Goal: Information Seeking & Learning: Learn about a topic

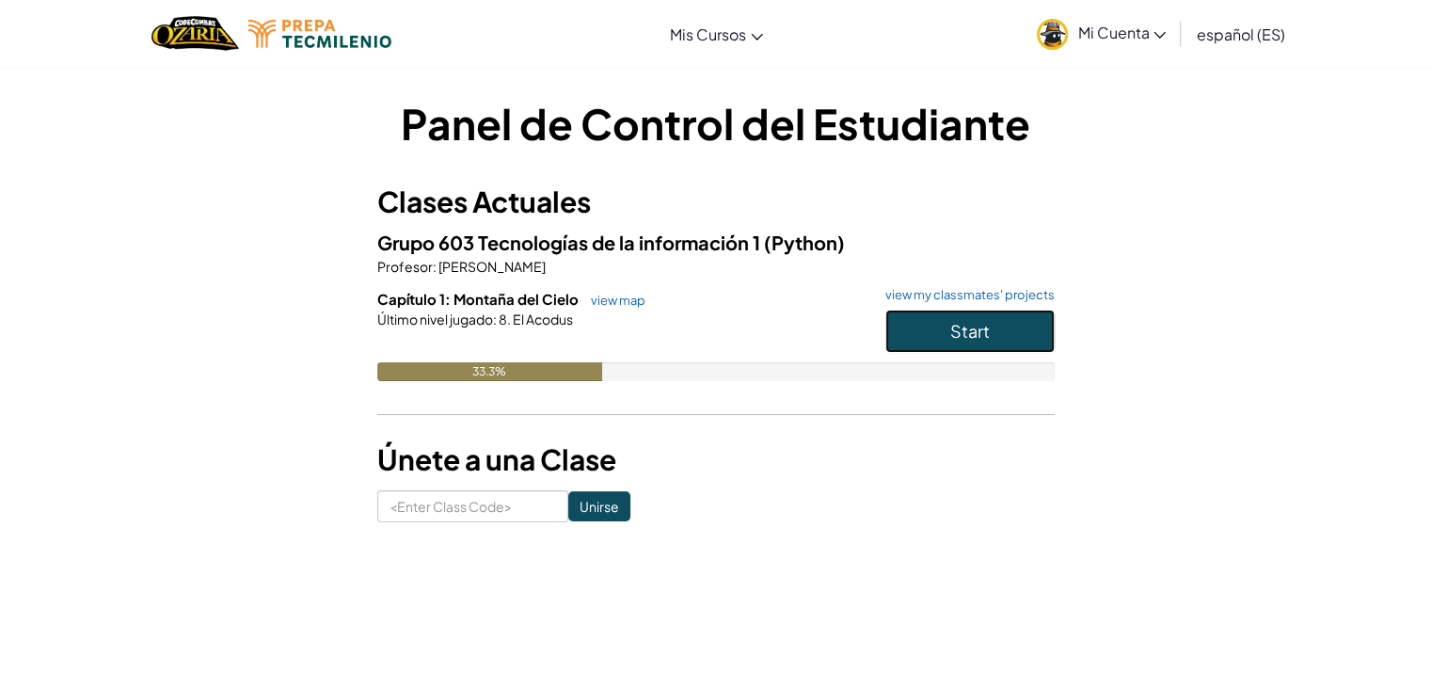
click at [1026, 333] on button "Start" at bounding box center [969, 331] width 169 height 43
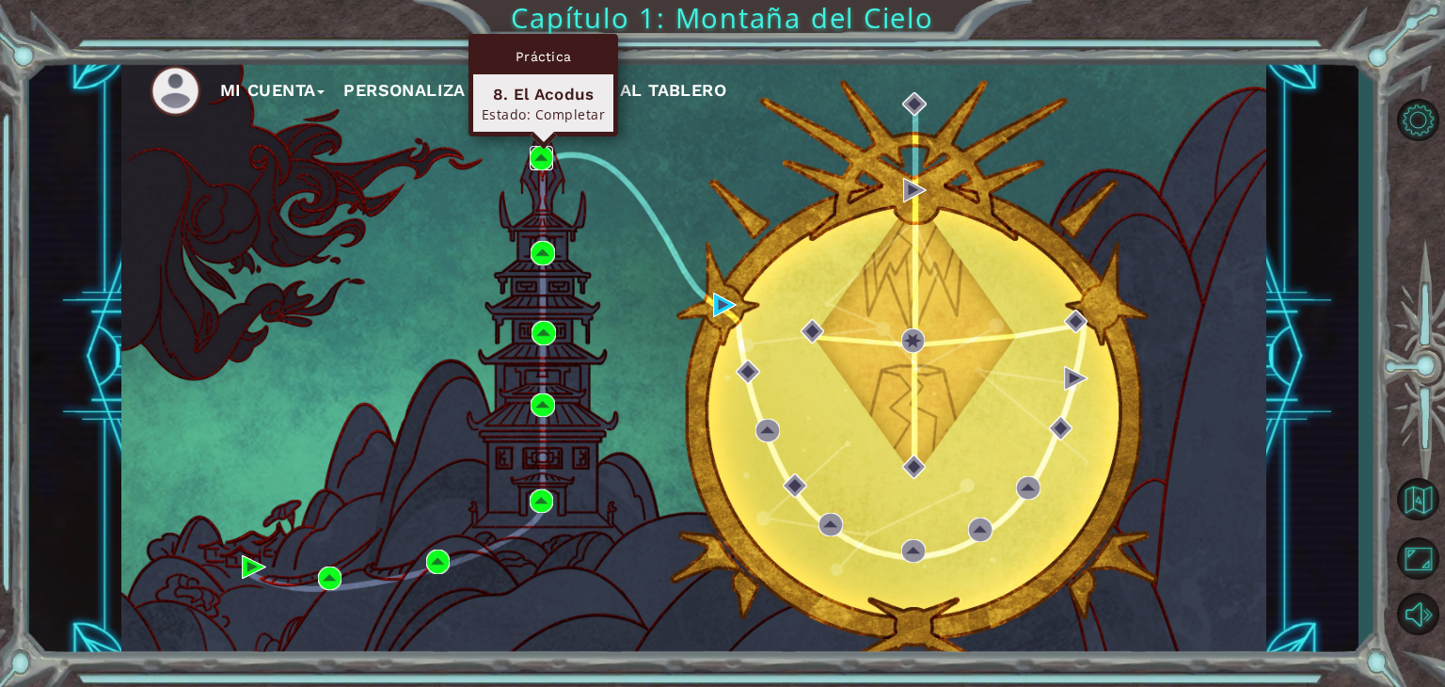
click at [538, 161] on img at bounding box center [542, 158] width 24 height 24
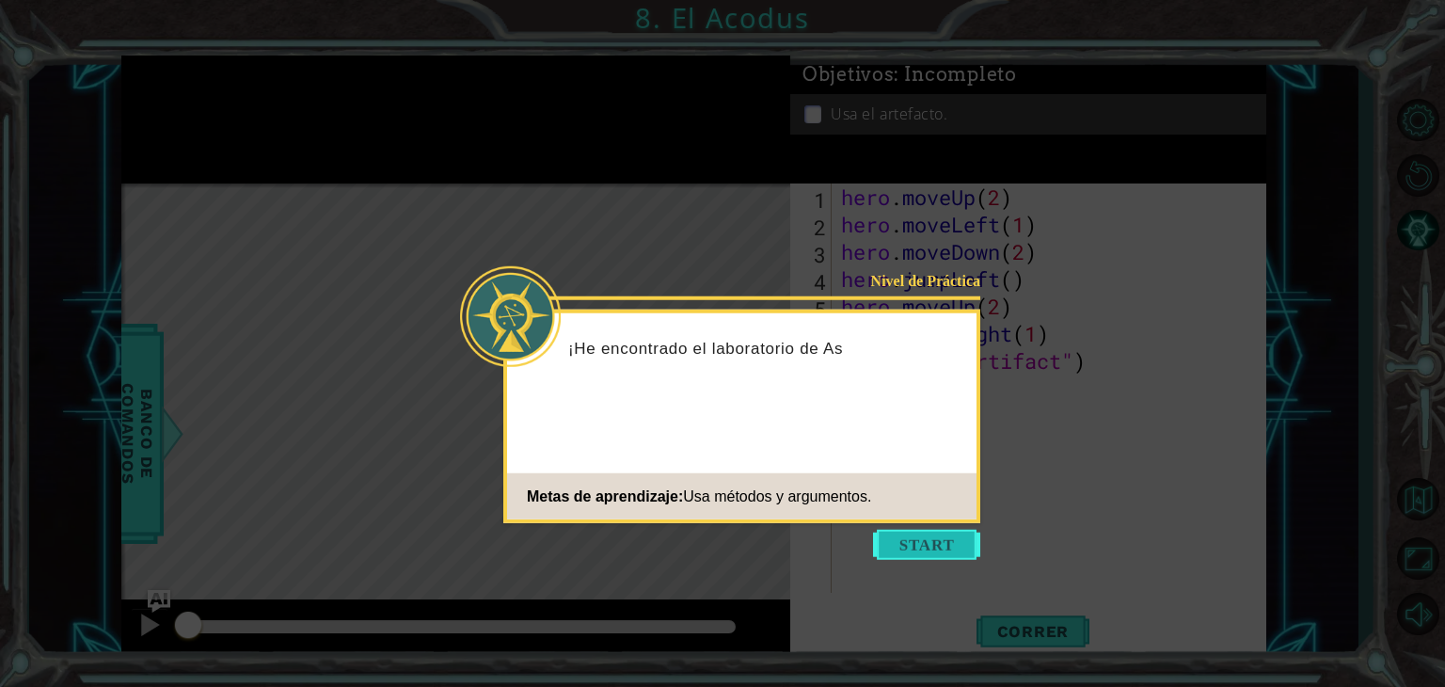
click at [926, 536] on button "Start" at bounding box center [926, 545] width 107 height 30
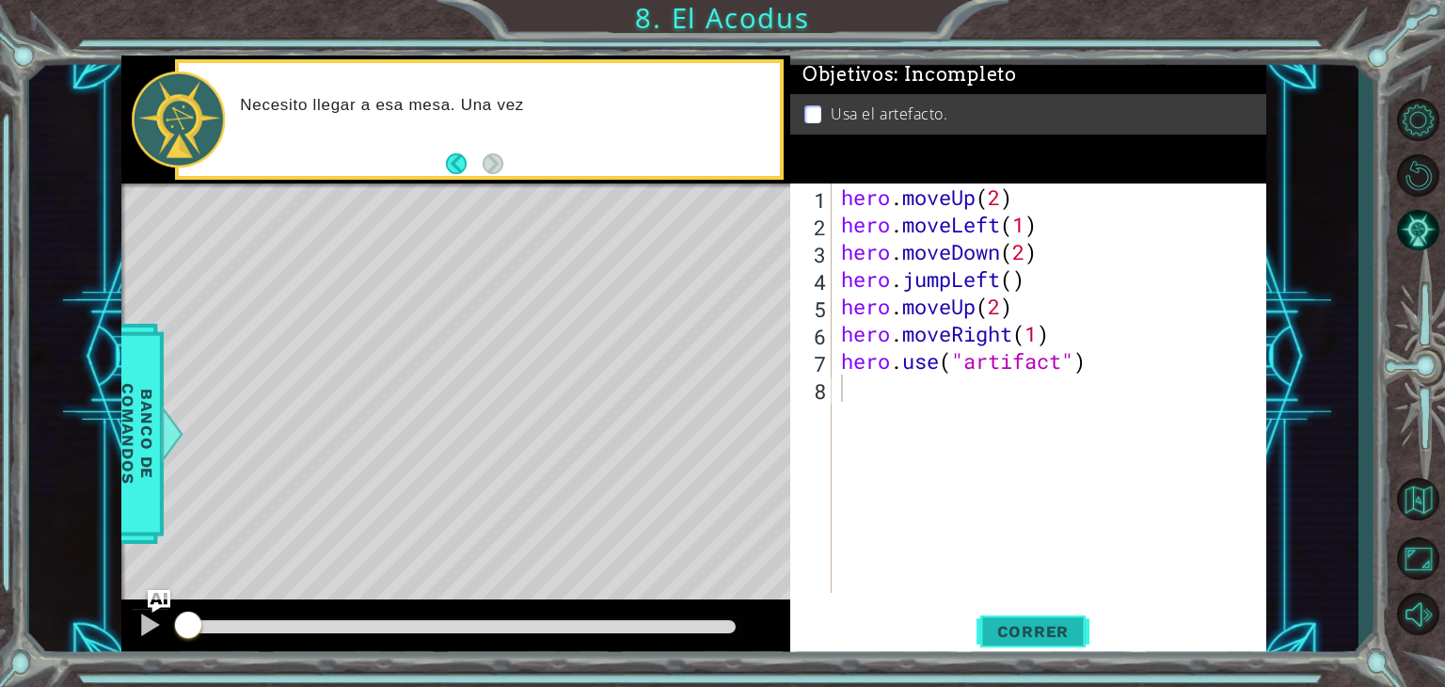
click at [1041, 633] on span "Correr" at bounding box center [1033, 631] width 110 height 19
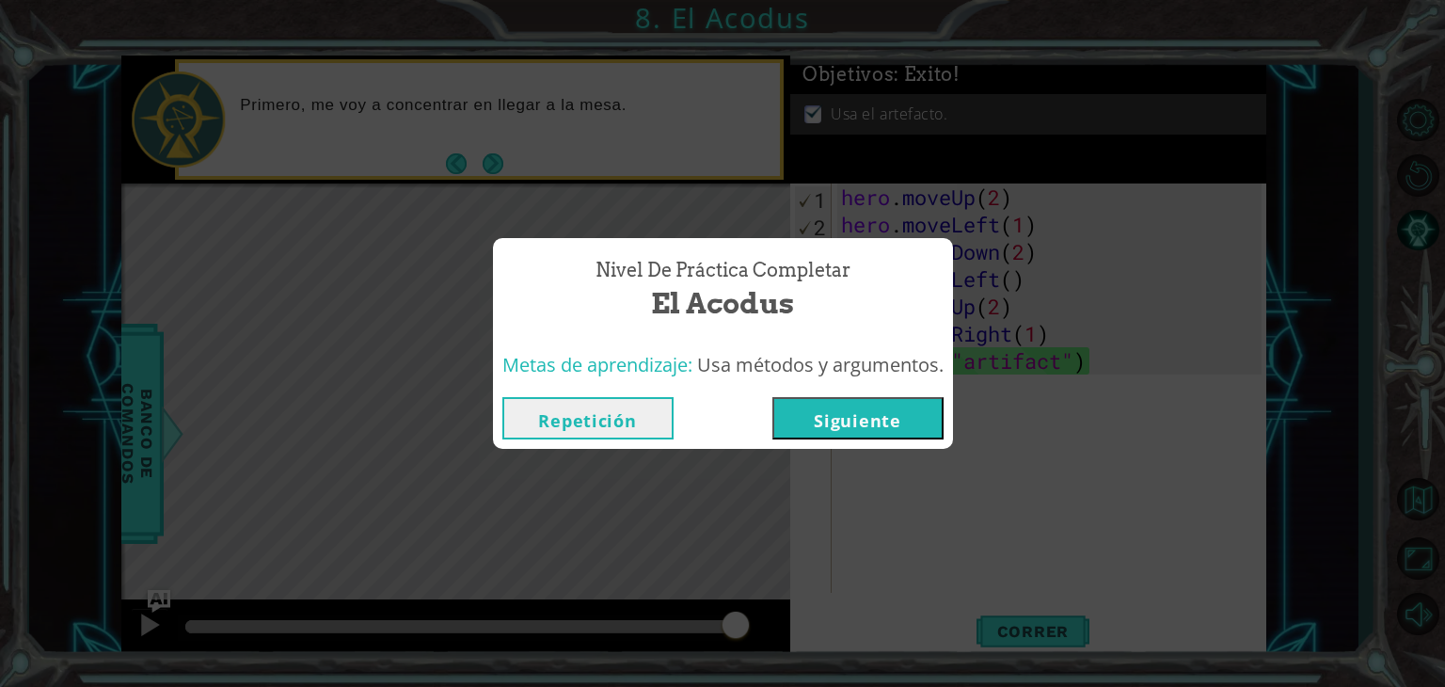
click at [886, 433] on button "Siguiente" at bounding box center [857, 418] width 171 height 42
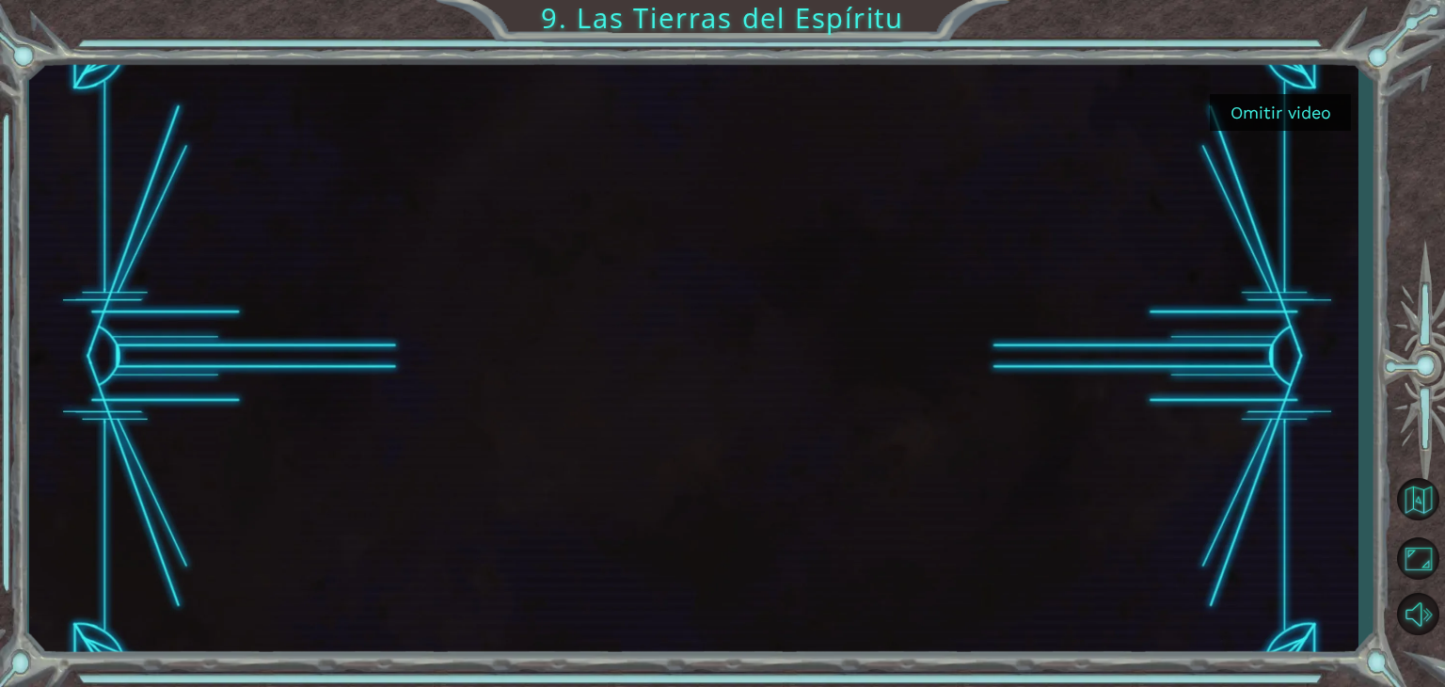
click at [1299, 125] on button "Omitir video" at bounding box center [1280, 112] width 141 height 37
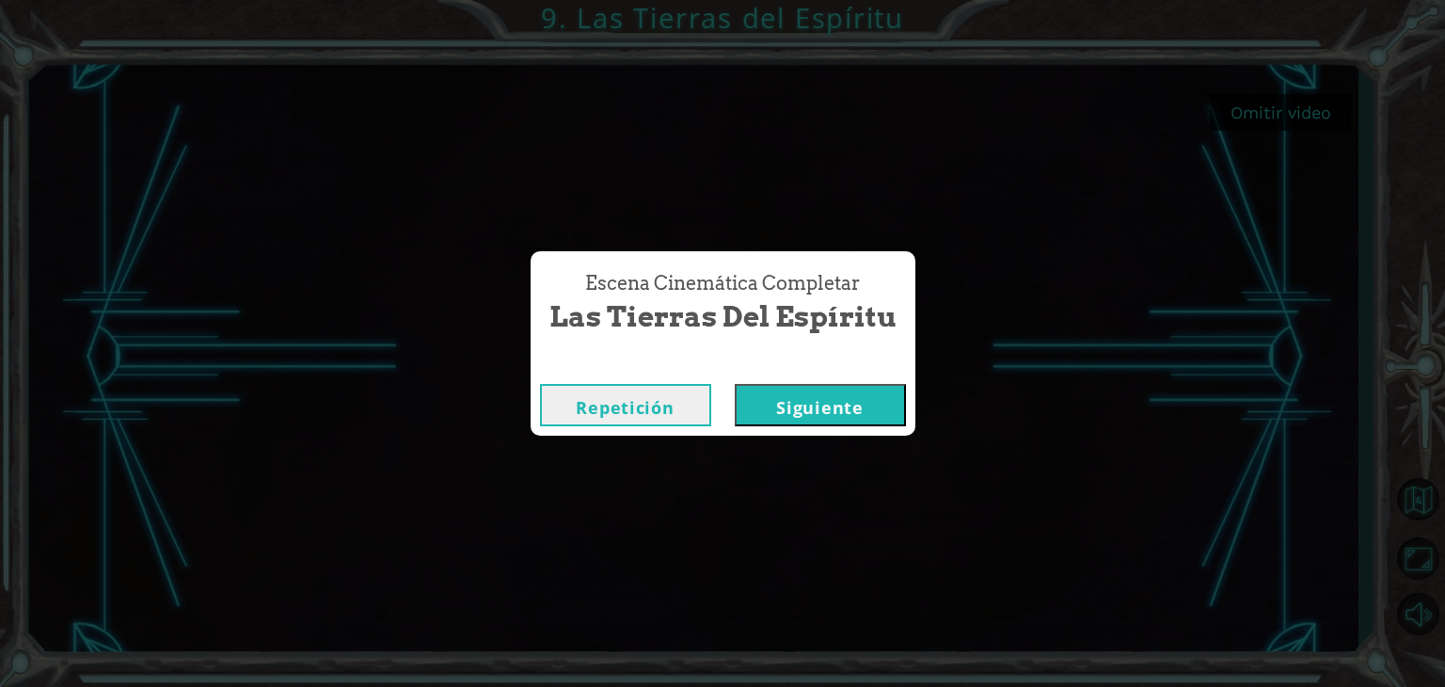
click at [790, 413] on button "Siguiente" at bounding box center [820, 405] width 171 height 42
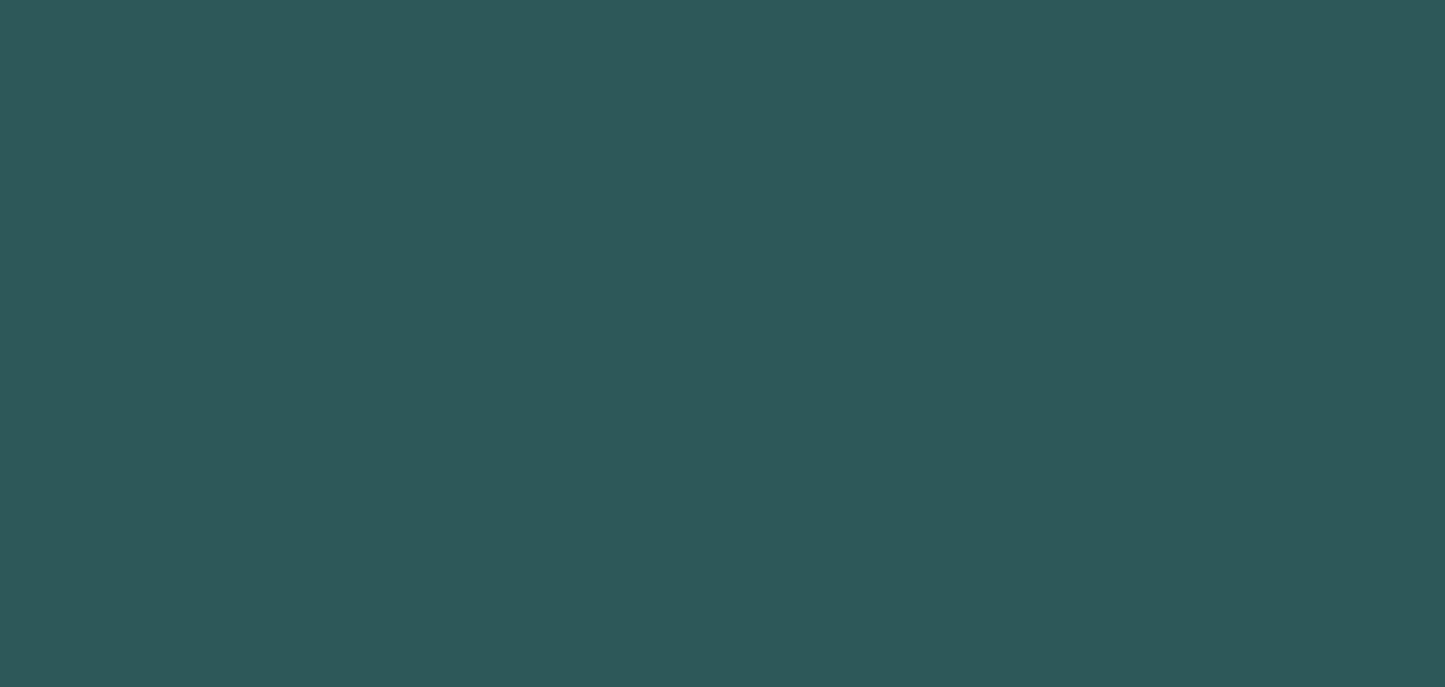
click at [786, 413] on body at bounding box center [722, 343] width 1445 height 687
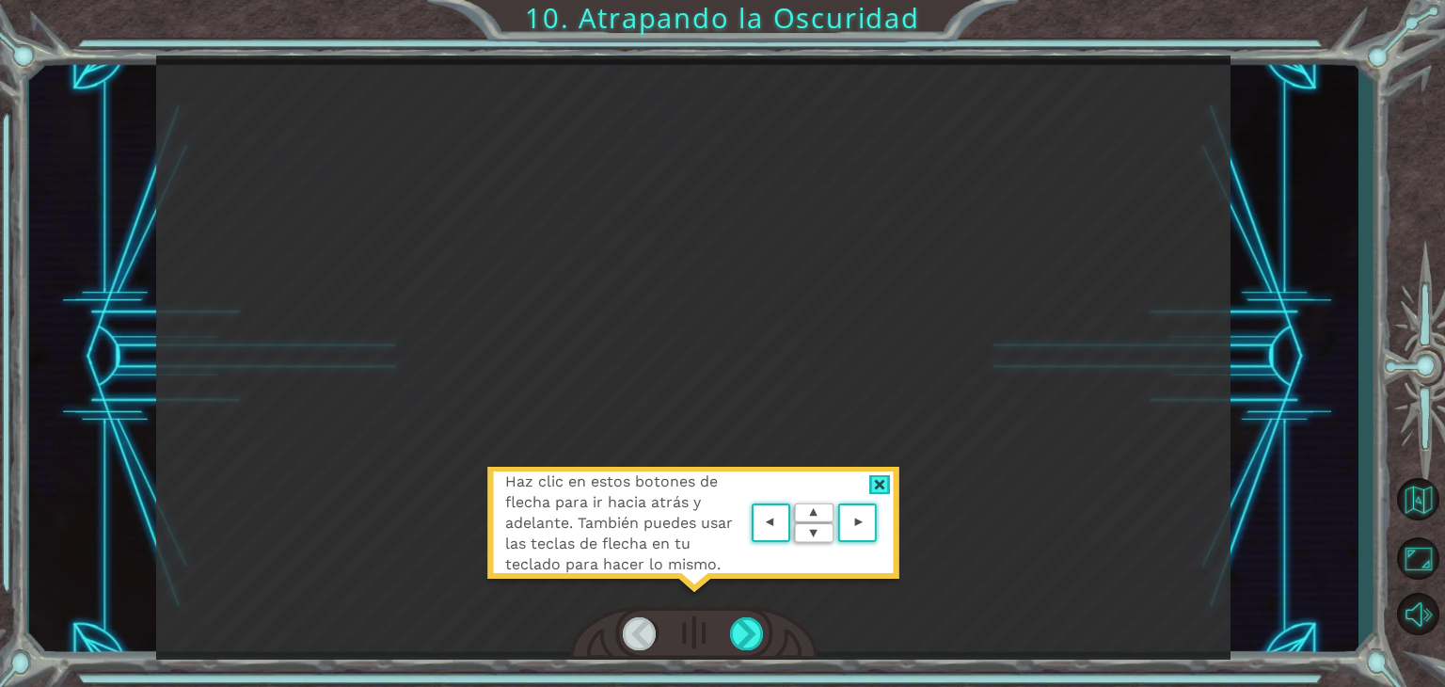
click at [1281, 444] on div "Haz clic en estos botones [PERSON_NAME] para ir hacia atrás y adelante. También…" at bounding box center [693, 357] width 1329 height 604
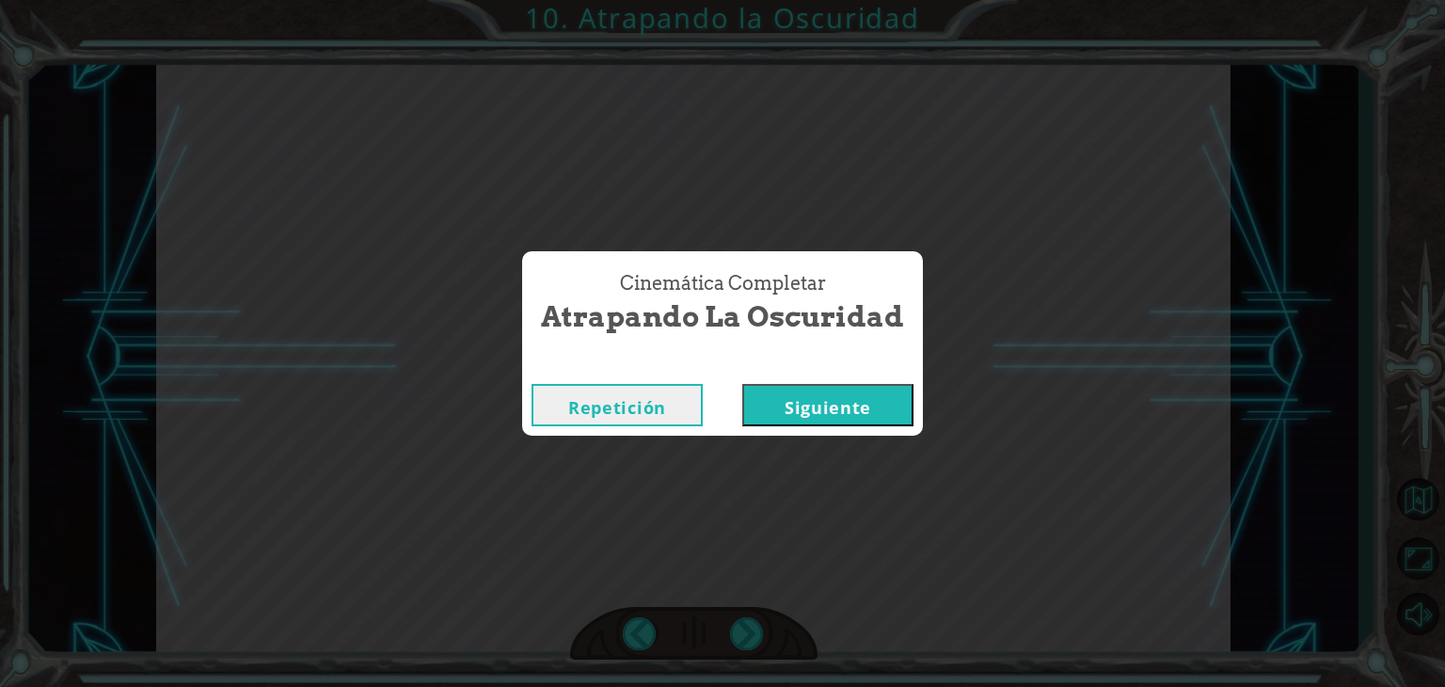
click at [909, 399] on button "Siguiente" at bounding box center [827, 405] width 171 height 42
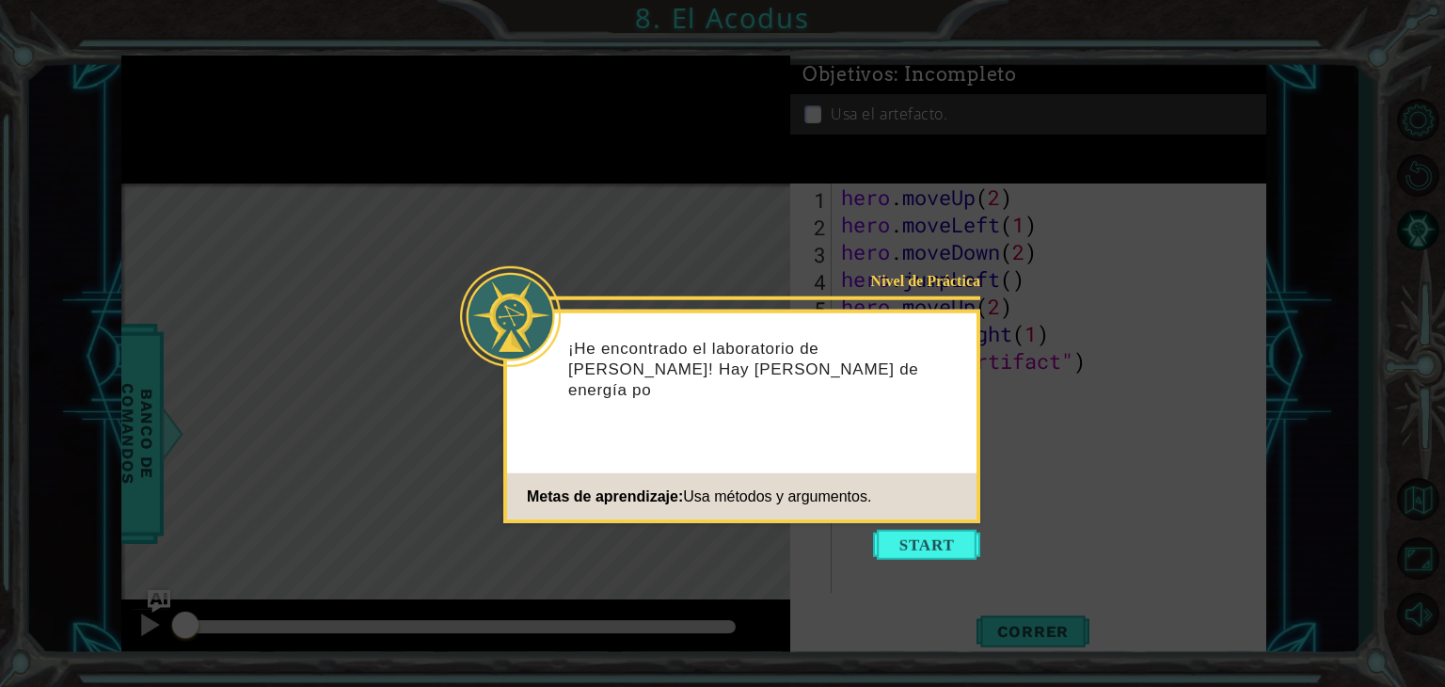
click at [488, 483] on icon at bounding box center [722, 343] width 1445 height 687
click at [937, 547] on button "Start" at bounding box center [926, 545] width 107 height 30
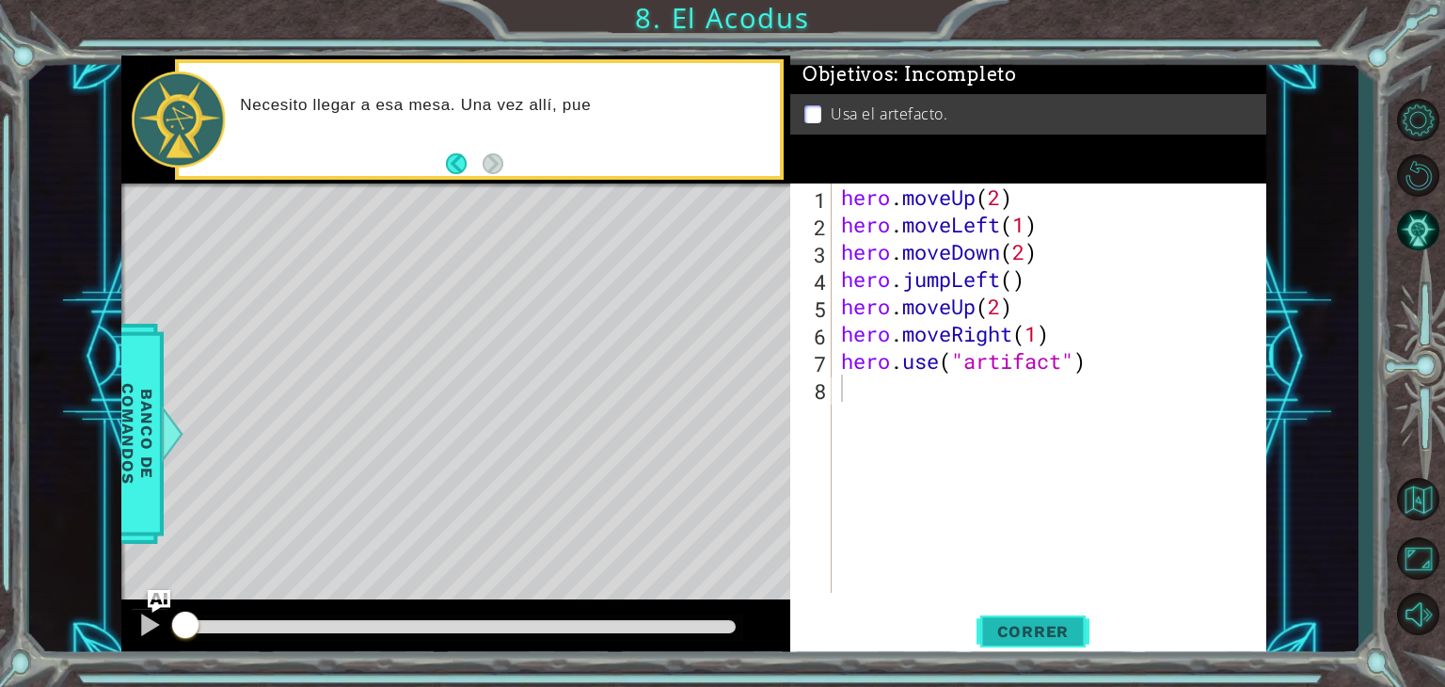
click at [1037, 631] on span "Correr" at bounding box center [1033, 631] width 110 height 19
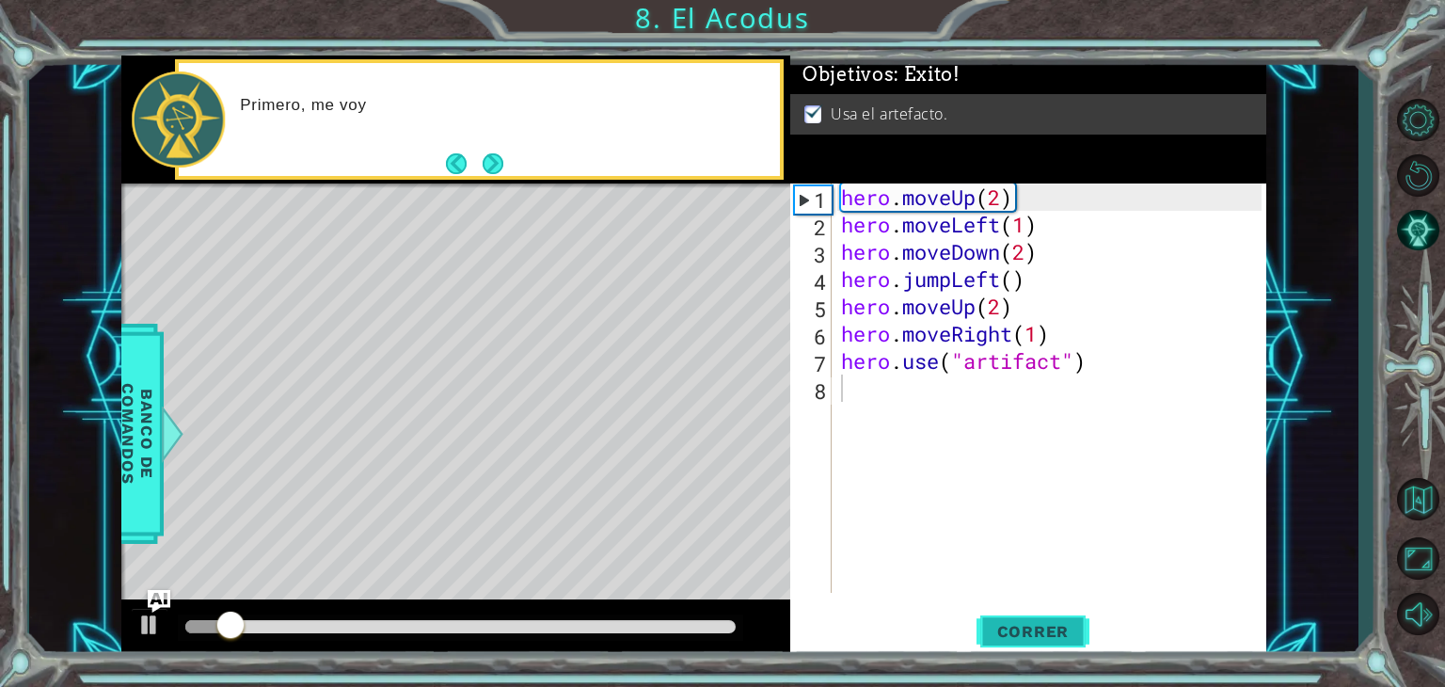
click at [1037, 631] on span "Correr" at bounding box center [1033, 631] width 110 height 19
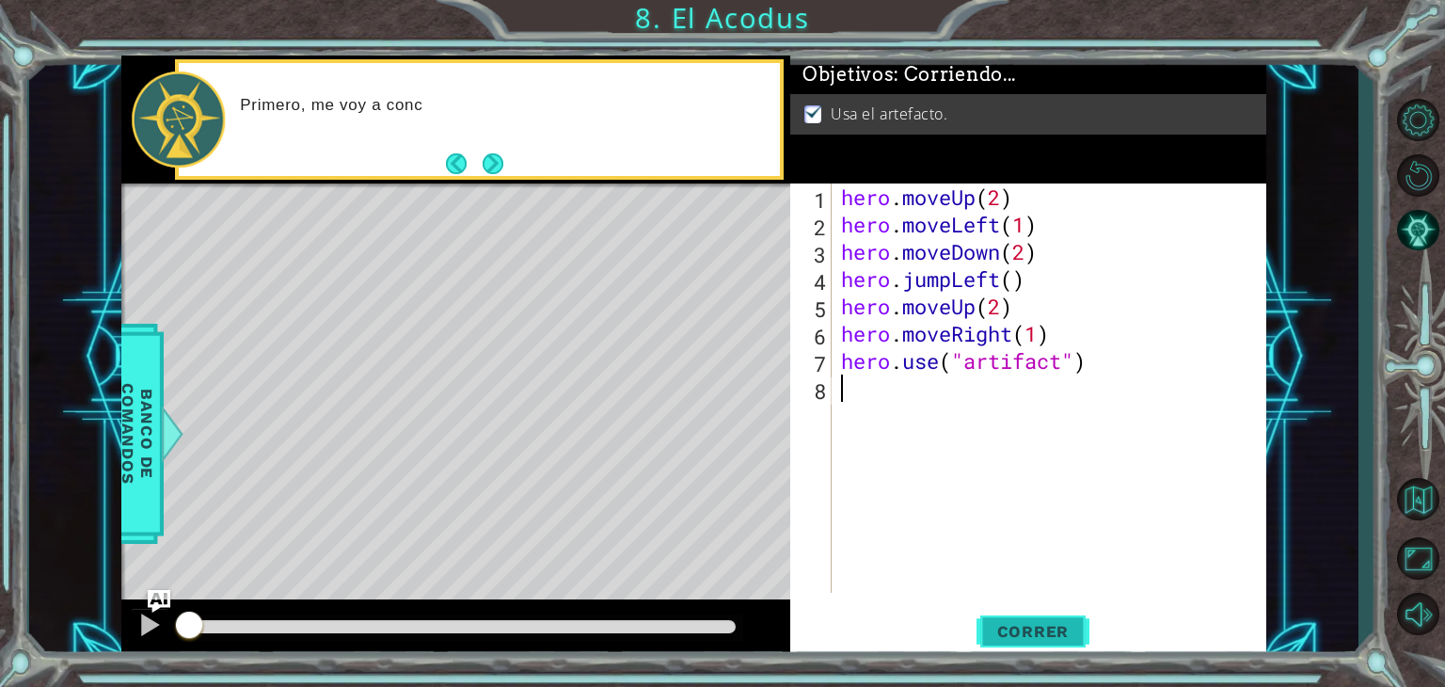
click at [1037, 631] on span "Correr" at bounding box center [1033, 631] width 110 height 19
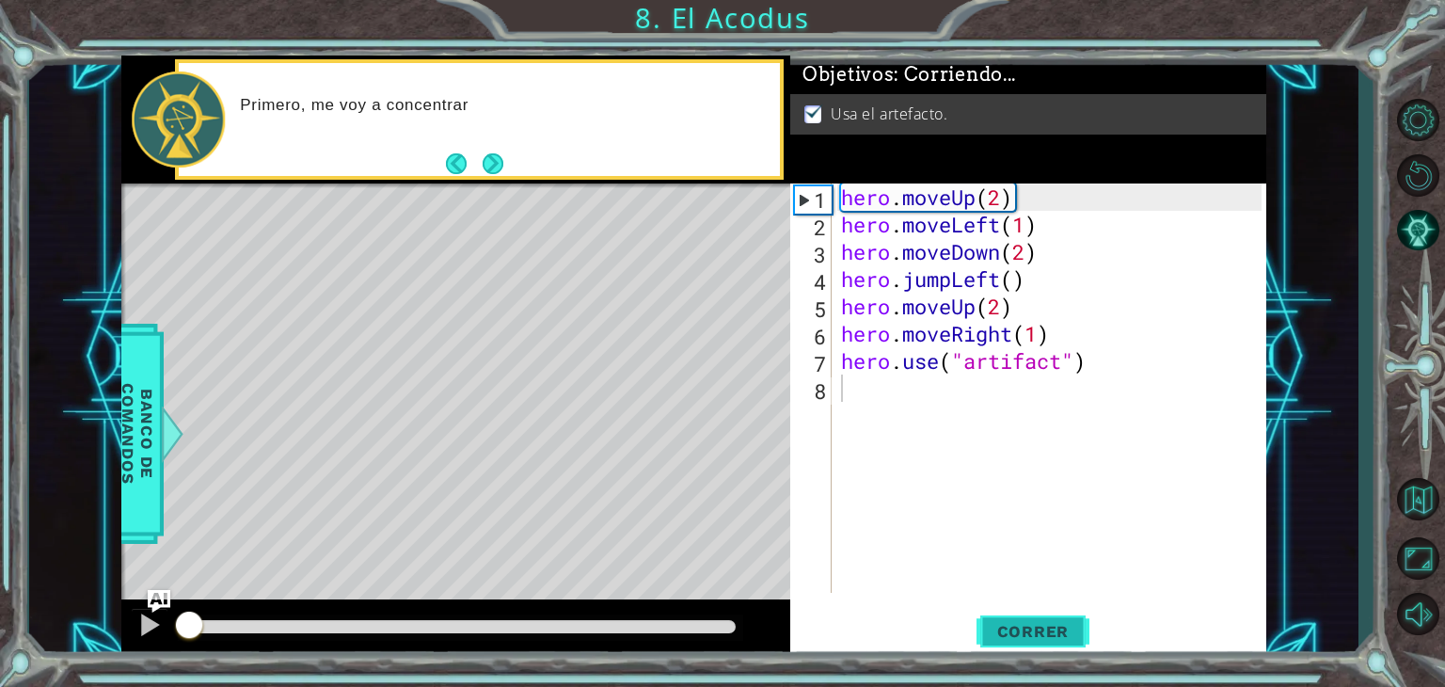
click at [1037, 631] on span "Correr" at bounding box center [1033, 631] width 110 height 19
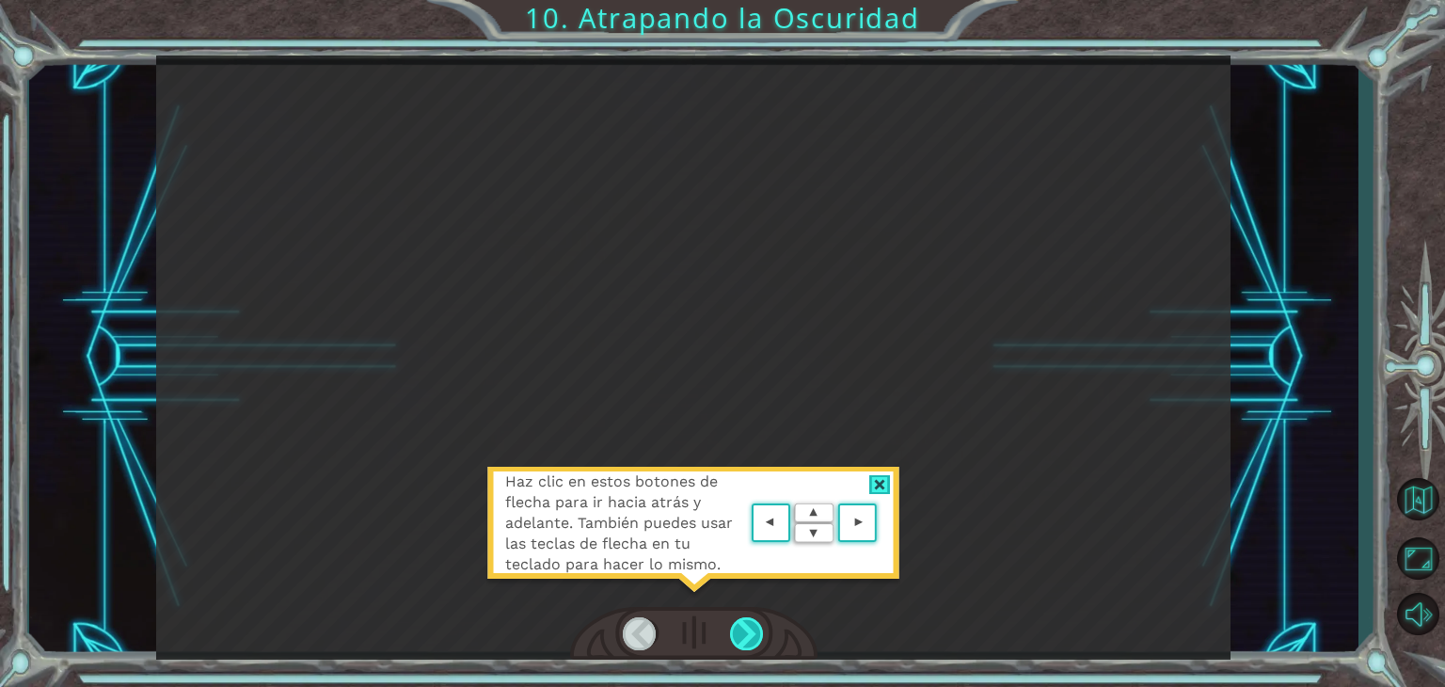
click at [751, 635] on div at bounding box center [747, 633] width 34 height 33
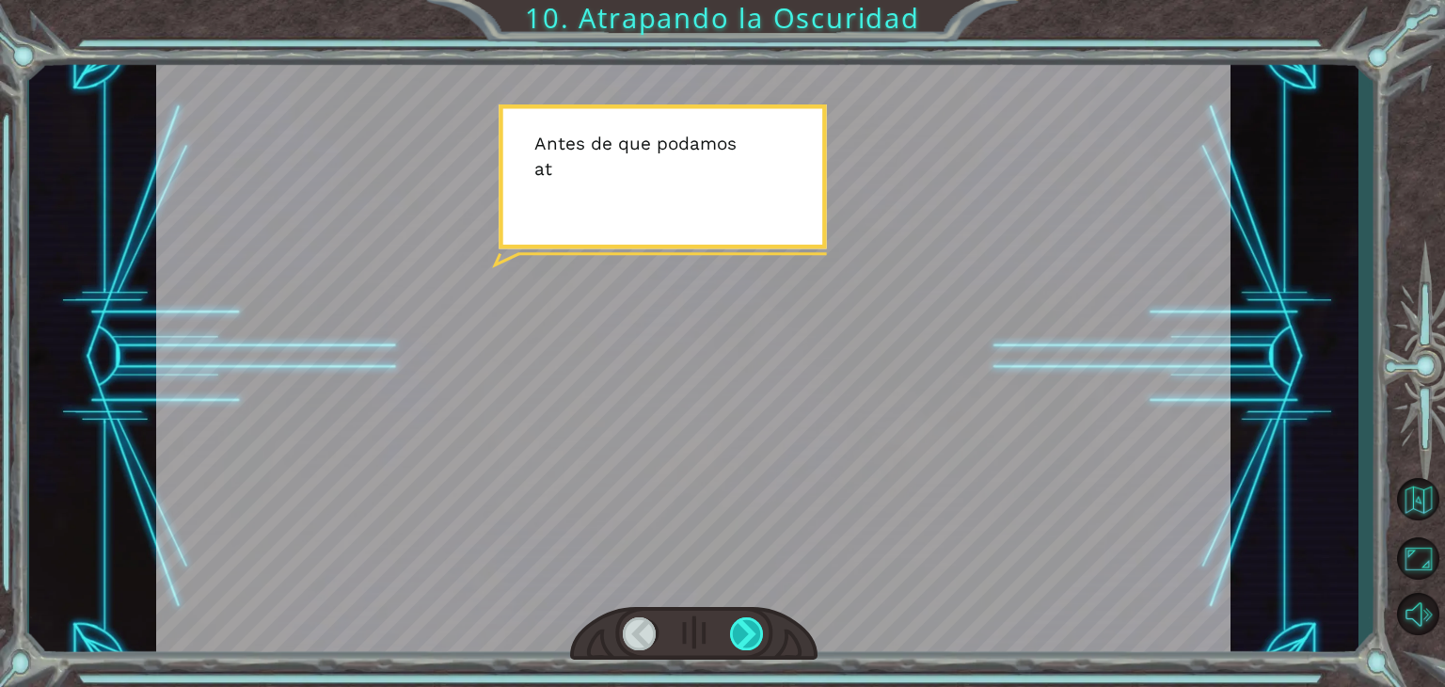
click at [751, 635] on div at bounding box center [747, 633] width 34 height 33
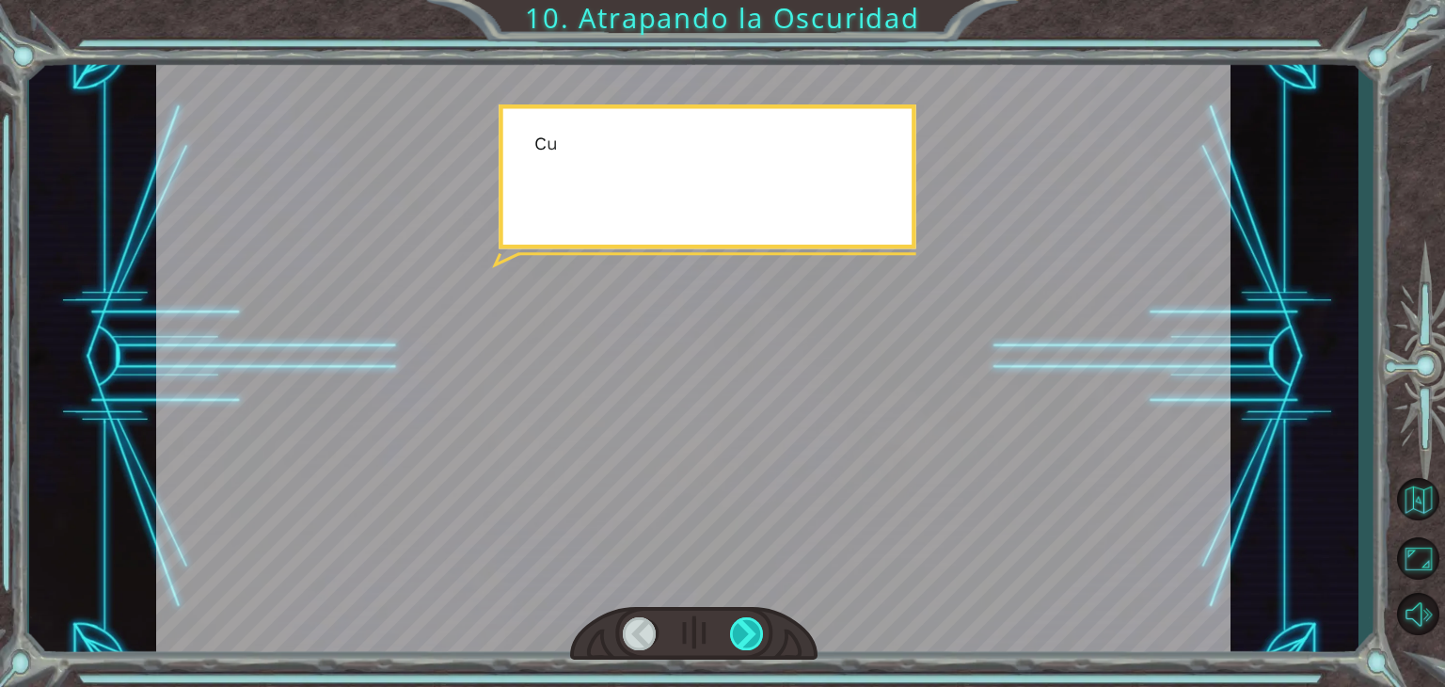
click at [751, 635] on div at bounding box center [747, 633] width 34 height 33
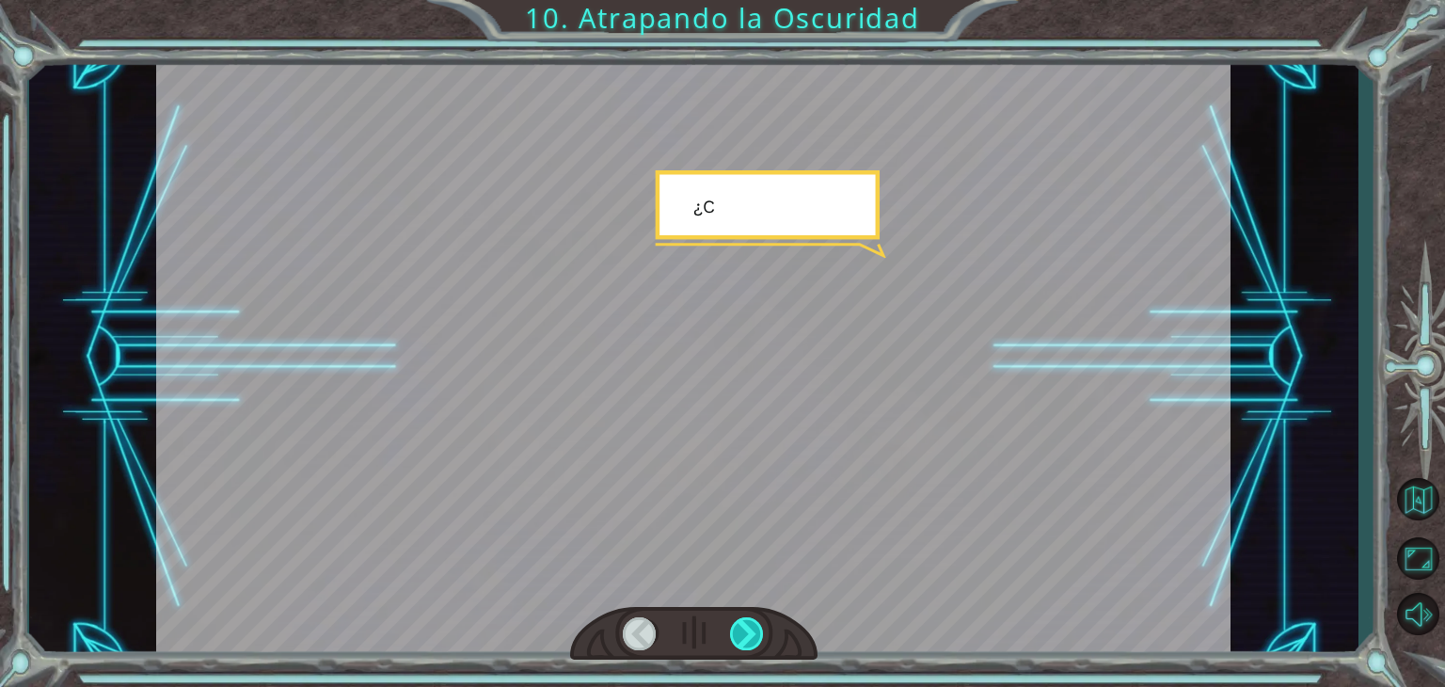
click at [751, 635] on div at bounding box center [747, 633] width 34 height 33
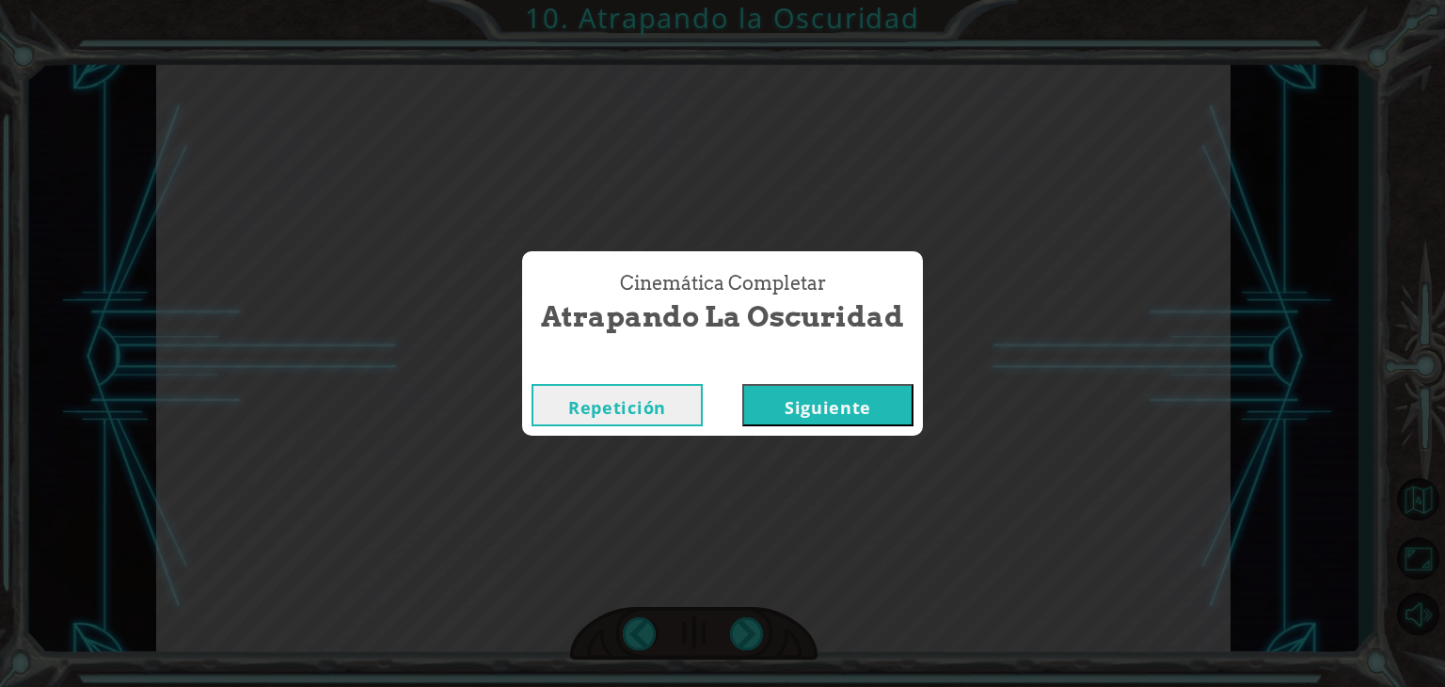
click at [853, 408] on button "Siguiente" at bounding box center [827, 405] width 171 height 42
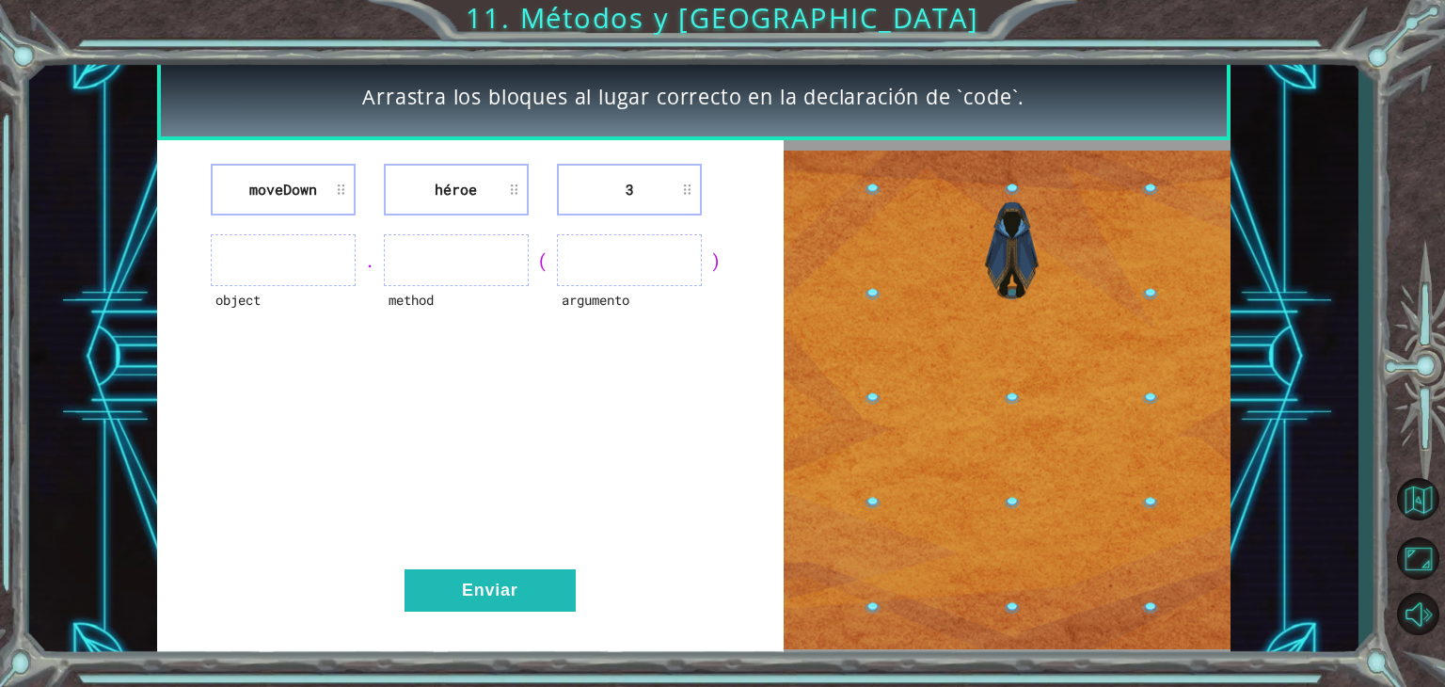
click at [342, 164] on li "moveDown" at bounding box center [283, 190] width 145 height 52
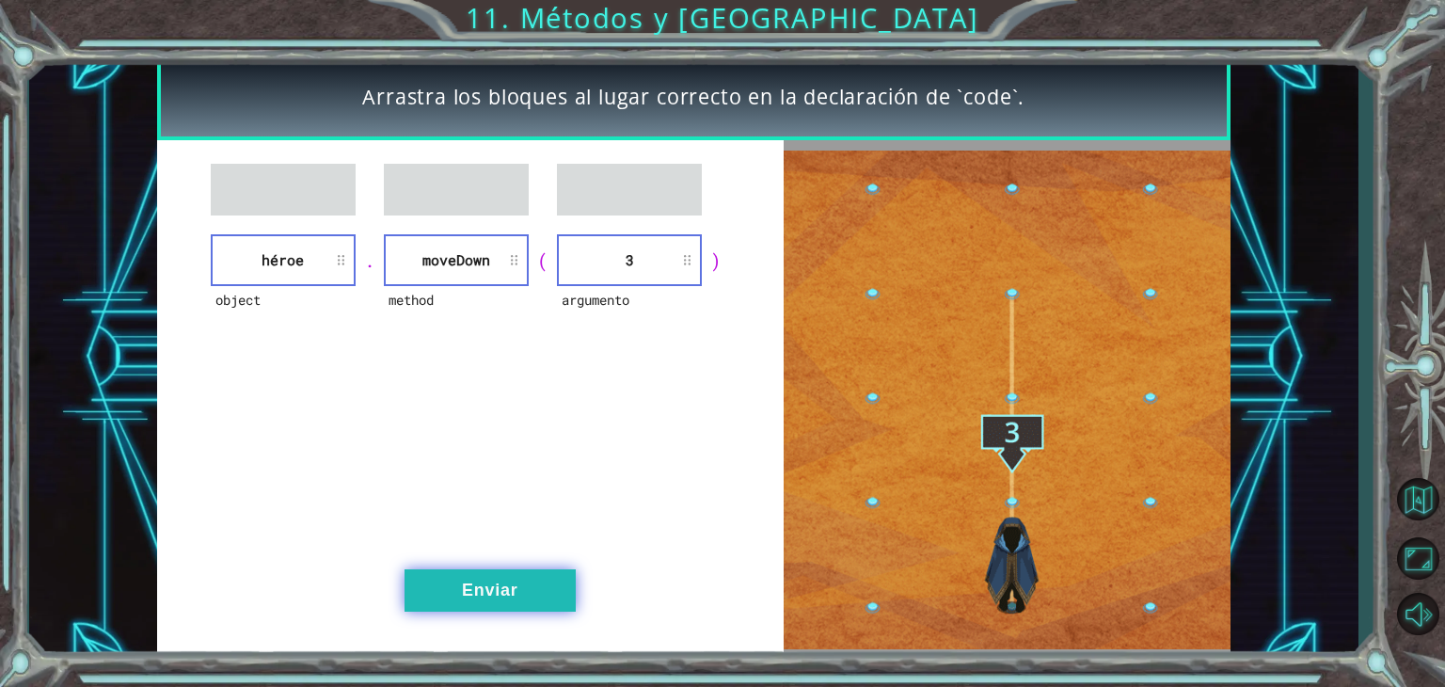
click at [516, 589] on button "Enviar" at bounding box center [490, 590] width 171 height 42
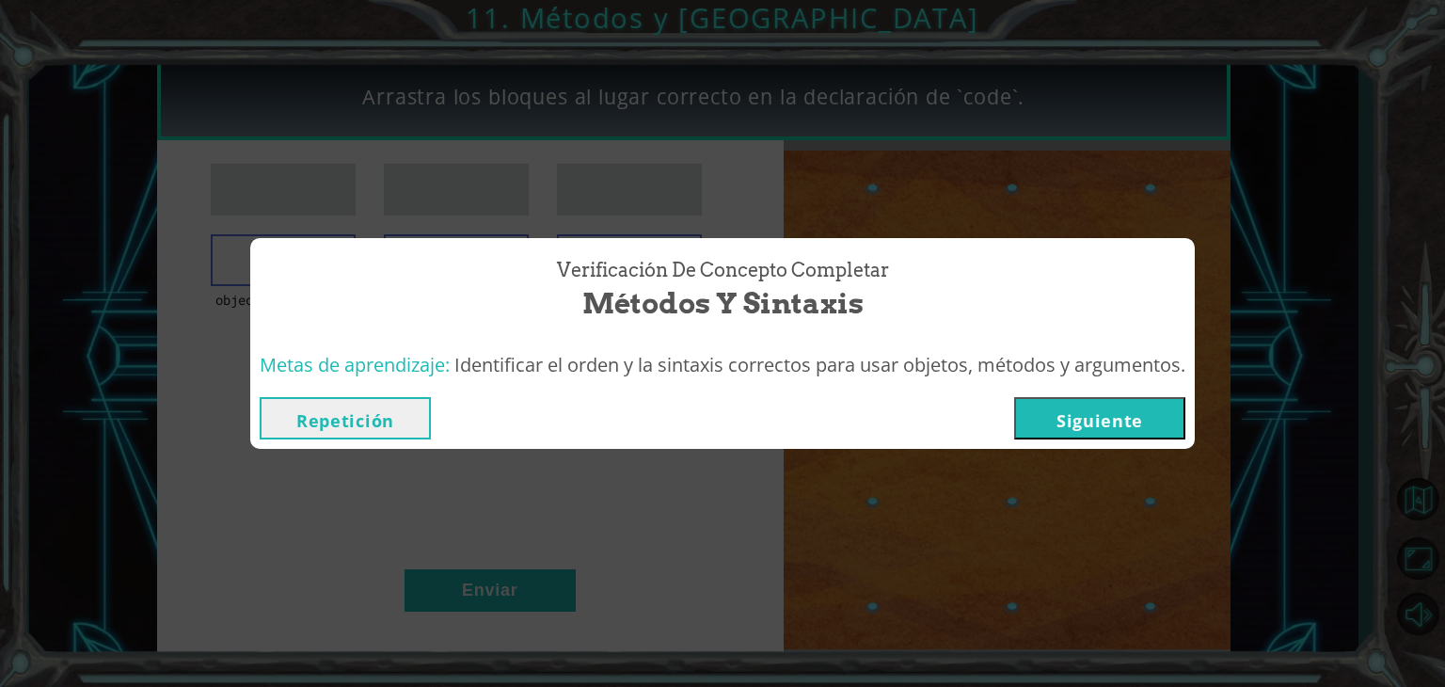
click at [1129, 424] on button "Siguiente" at bounding box center [1099, 418] width 171 height 42
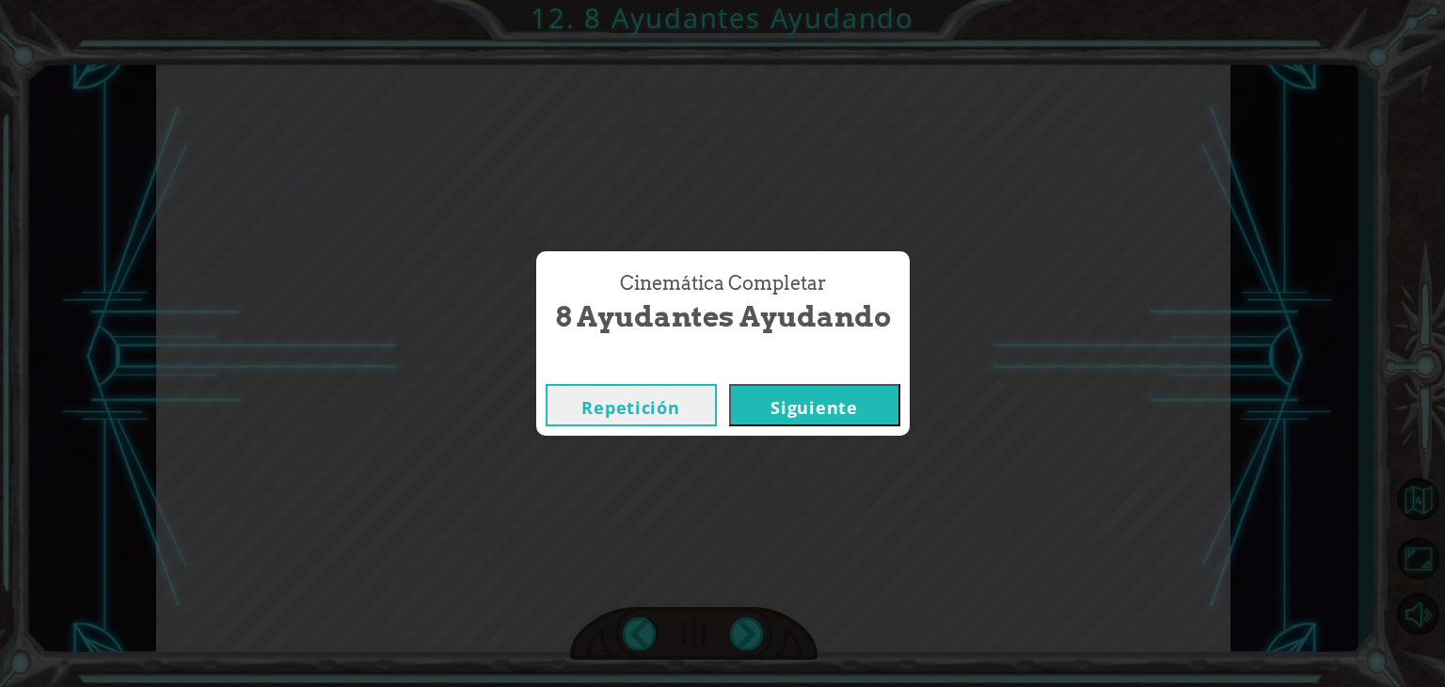
click at [814, 420] on button "Siguiente" at bounding box center [814, 405] width 171 height 42
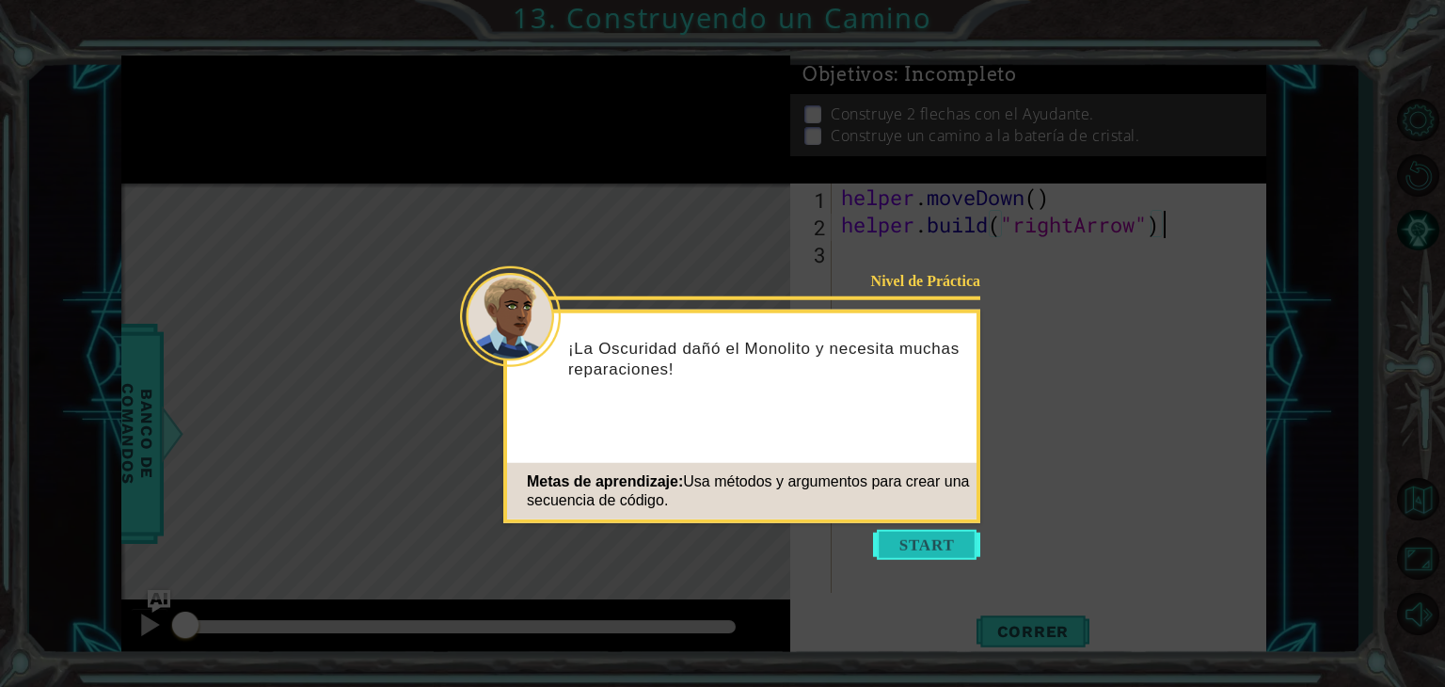
click at [950, 553] on button "Start" at bounding box center [926, 545] width 107 height 30
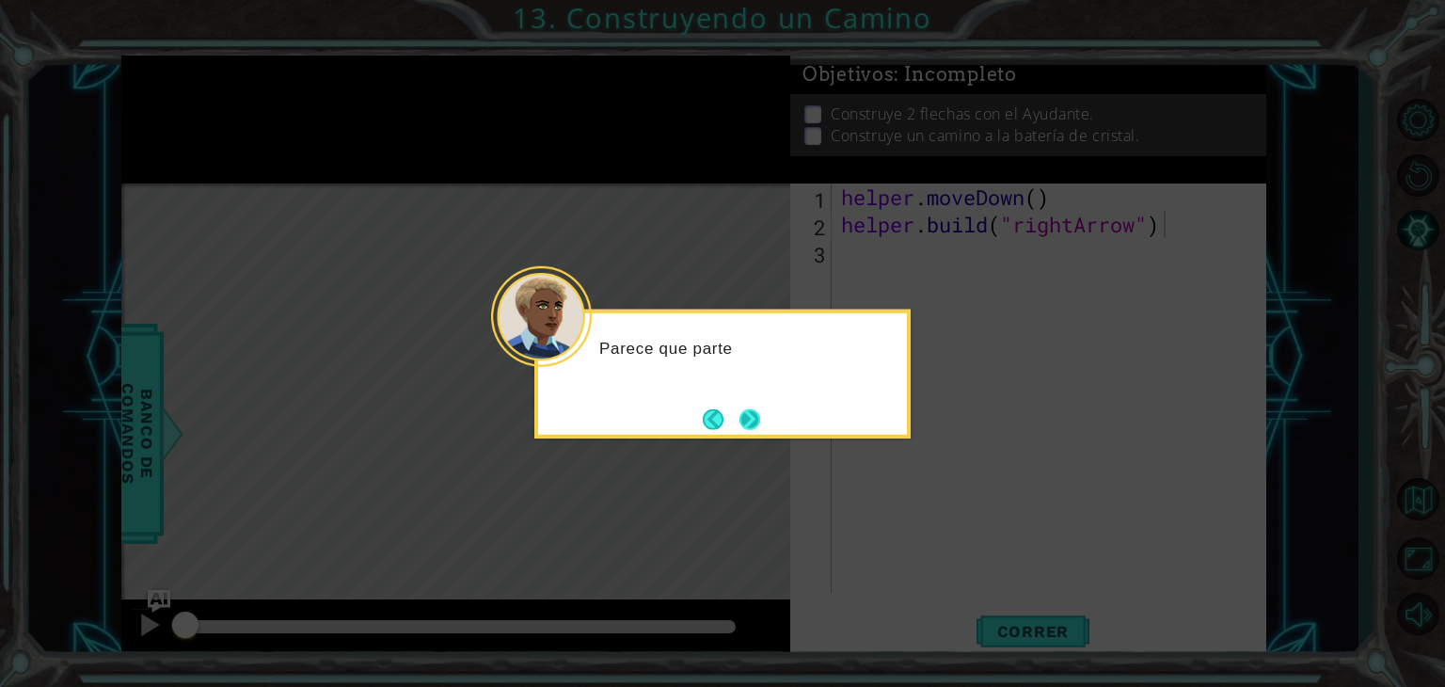
click at [759, 425] on button "Next" at bounding box center [750, 419] width 22 height 22
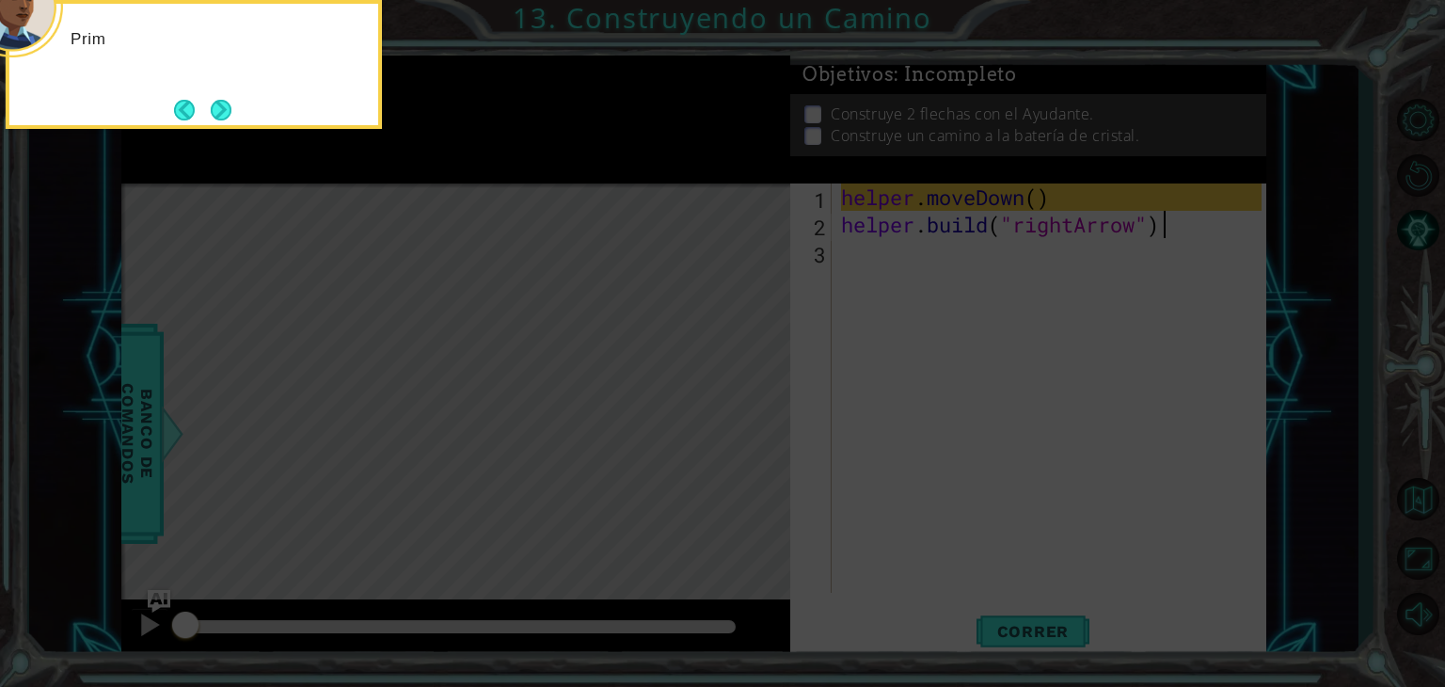
click at [923, 334] on icon at bounding box center [722, 103] width 1445 height 1168
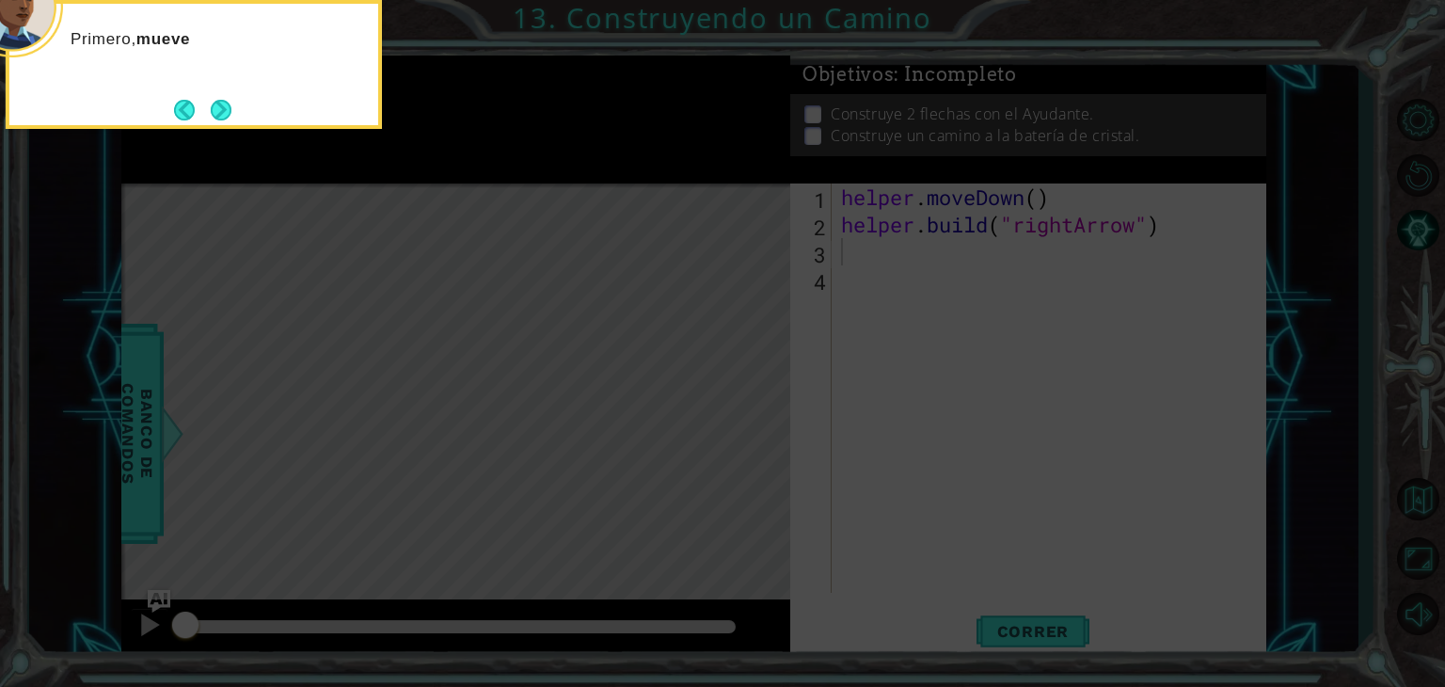
click at [961, 309] on icon at bounding box center [722, 103] width 1445 height 1168
click at [1028, 259] on icon at bounding box center [722, 103] width 1445 height 1168
click at [1206, 444] on icon at bounding box center [722, 103] width 1445 height 1168
click at [1262, 421] on icon at bounding box center [722, 103] width 1445 height 1168
click at [1268, 410] on icon at bounding box center [722, 103] width 1445 height 1168
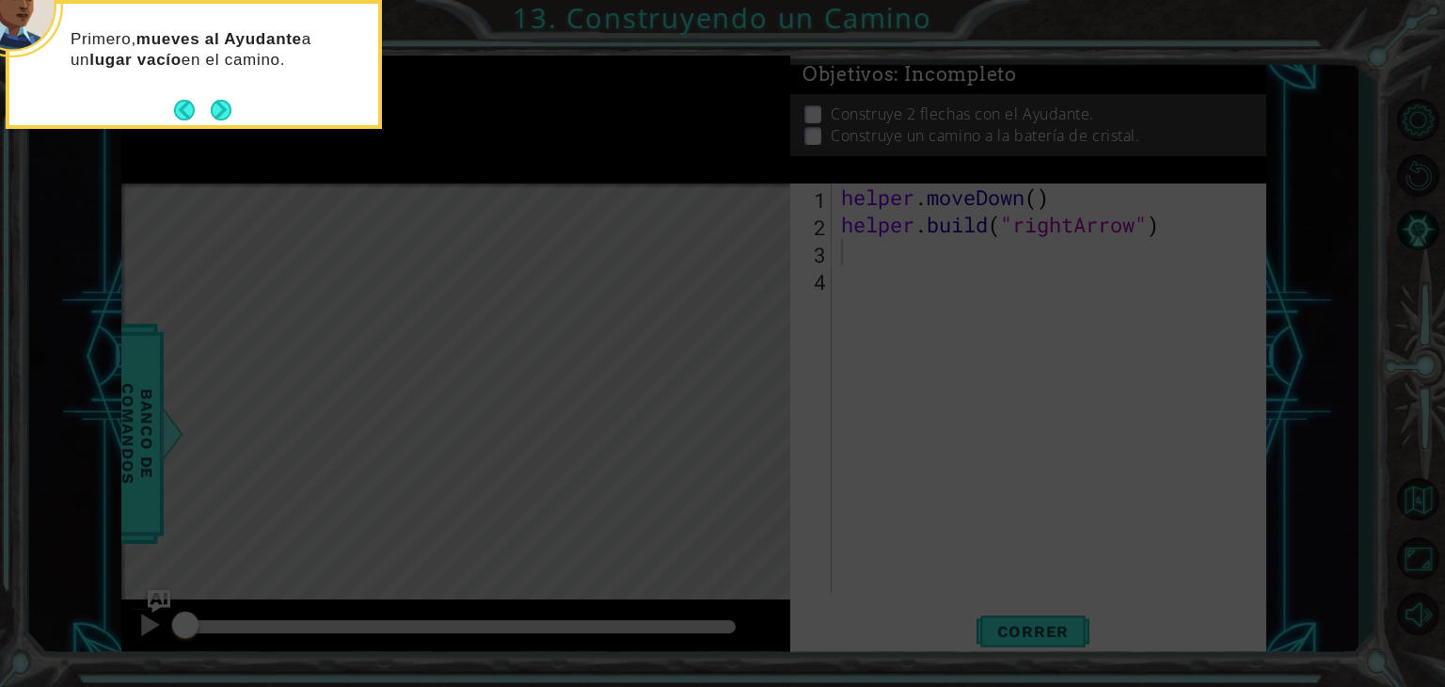
click at [249, 98] on div "Primero, mueves al Ayudante a un lugar vacío en el camino." at bounding box center [193, 58] width 369 height 95
click at [226, 109] on button "Next" at bounding box center [221, 110] width 21 height 21
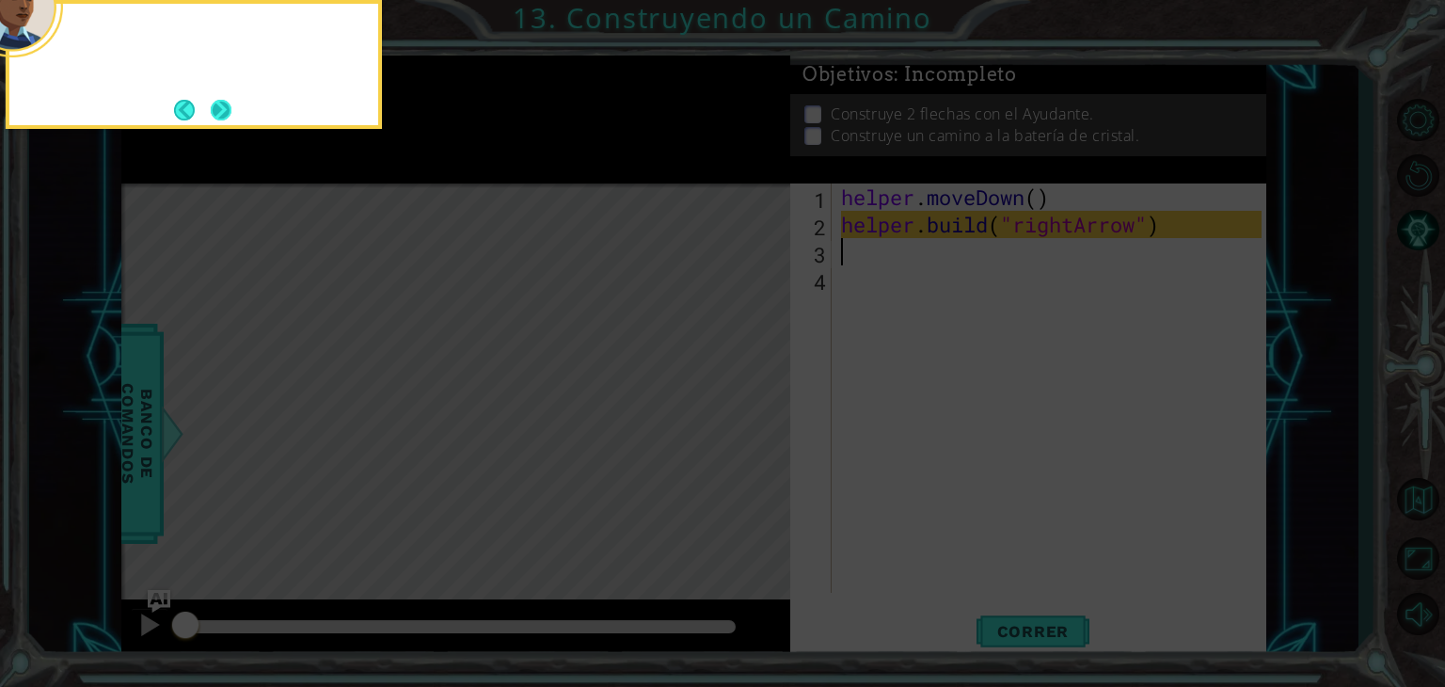
click at [218, 100] on button "Next" at bounding box center [221, 110] width 21 height 21
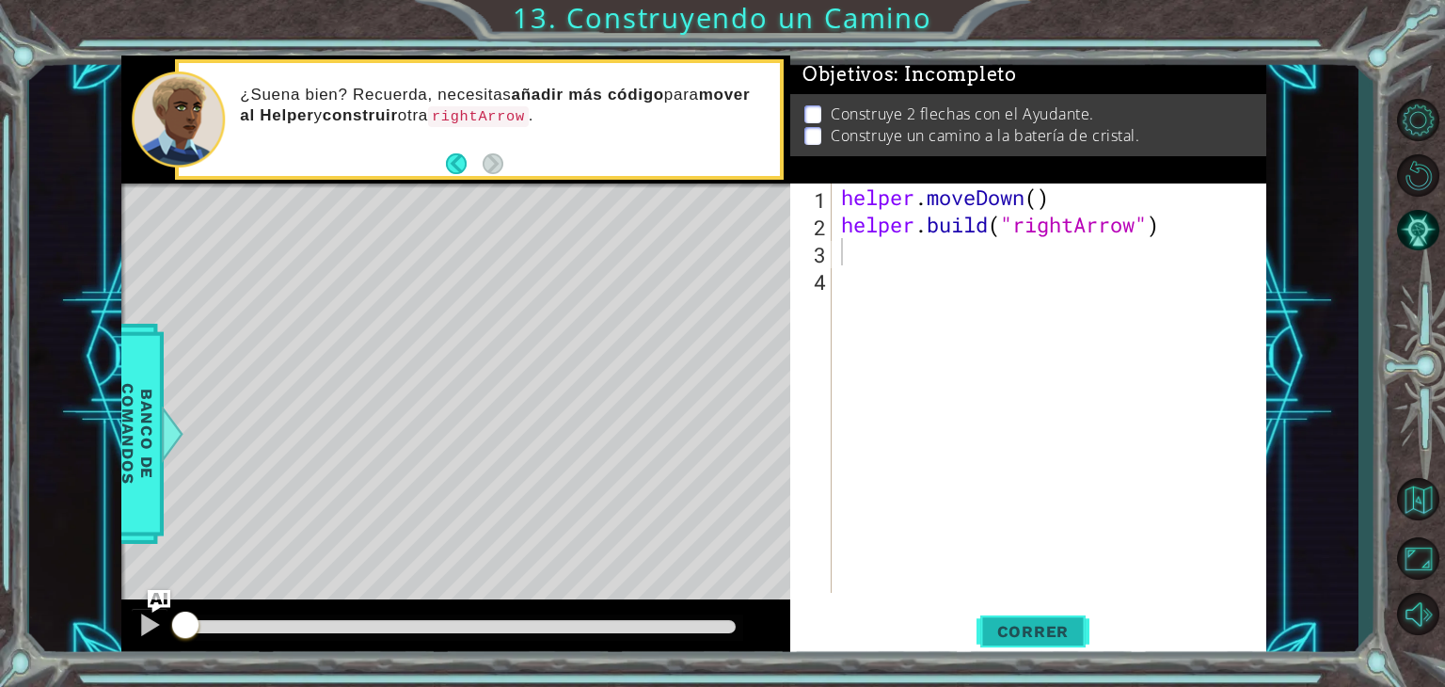
click at [1005, 629] on span "Correr" at bounding box center [1033, 631] width 110 height 19
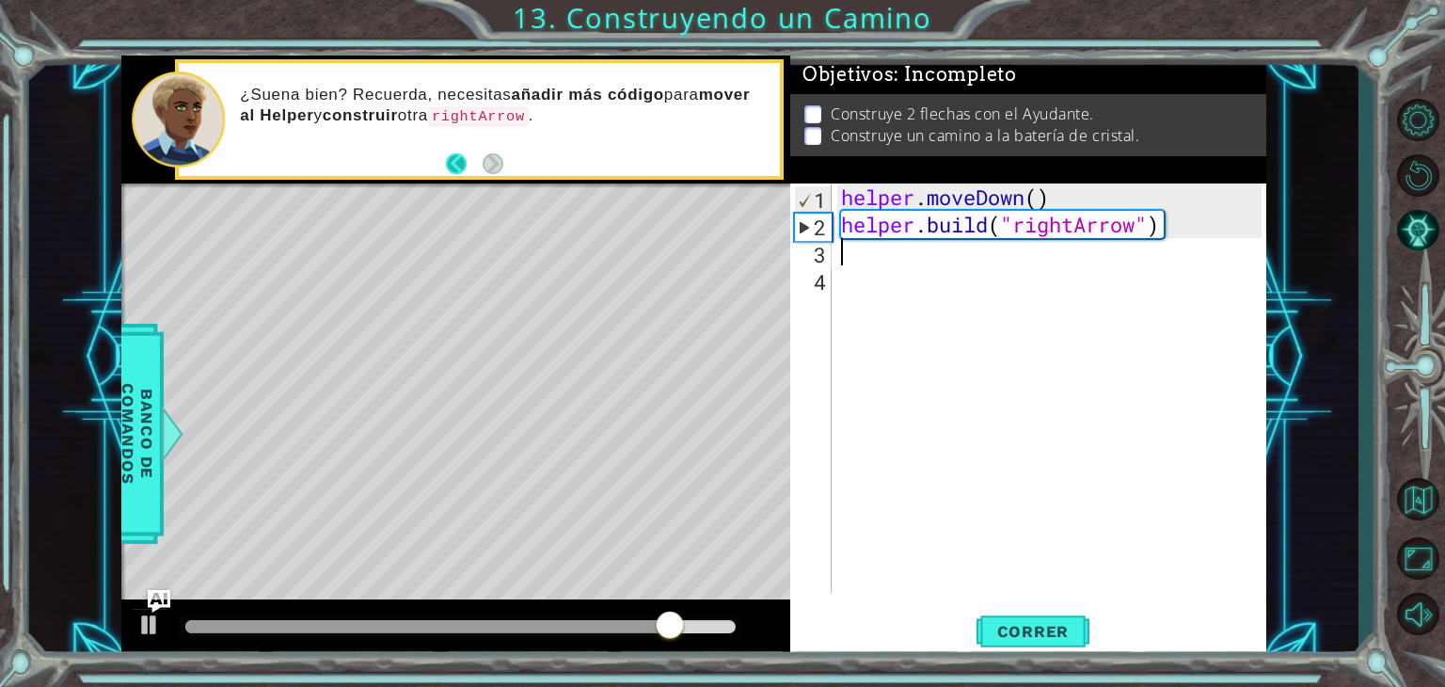
click at [459, 153] on button "Back" at bounding box center [464, 163] width 37 height 21
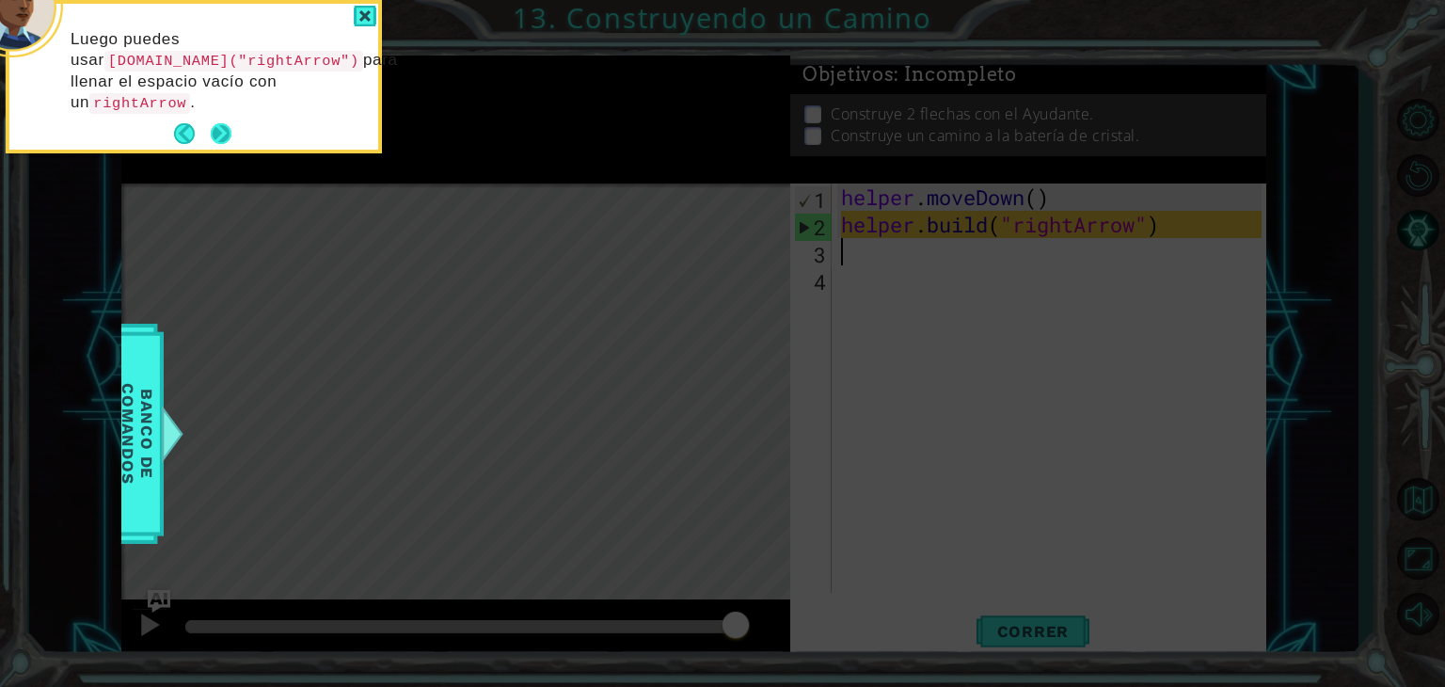
click at [221, 139] on button "Next" at bounding box center [221, 133] width 21 height 21
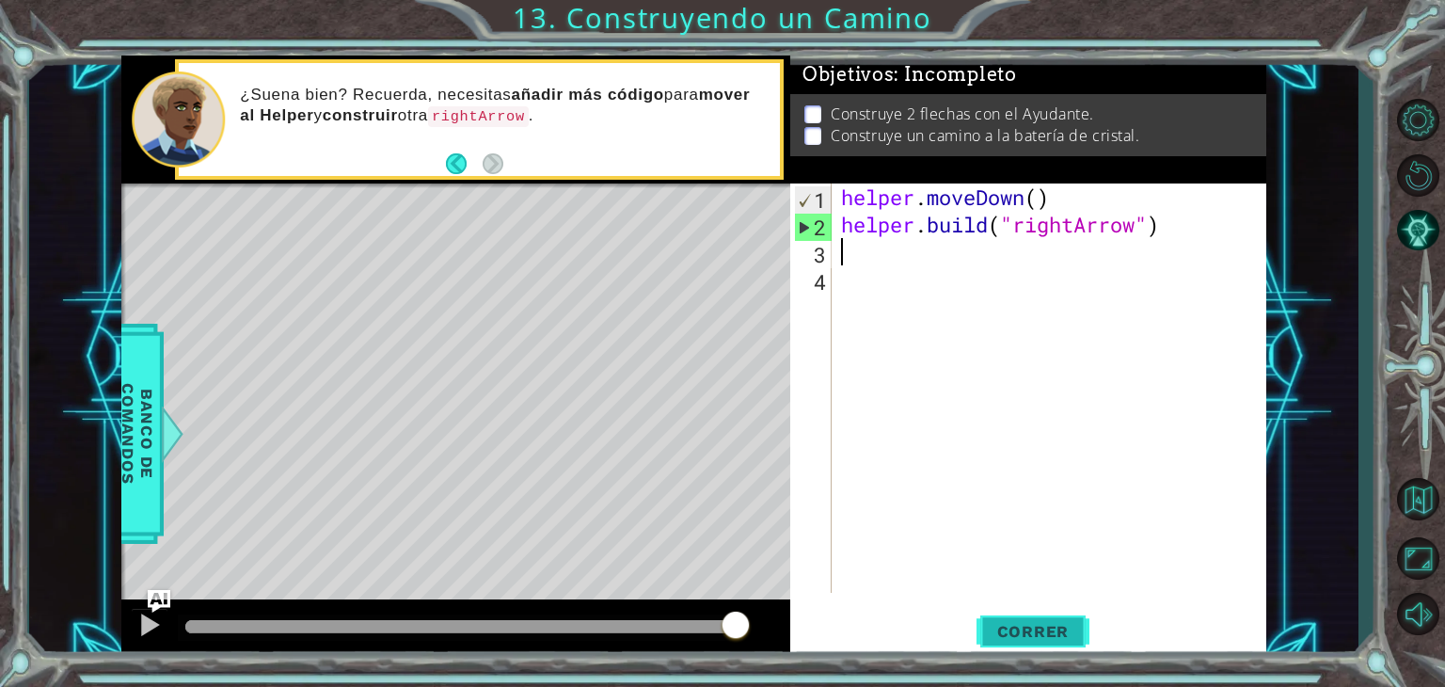
click at [1040, 636] on span "Correr" at bounding box center [1033, 631] width 110 height 19
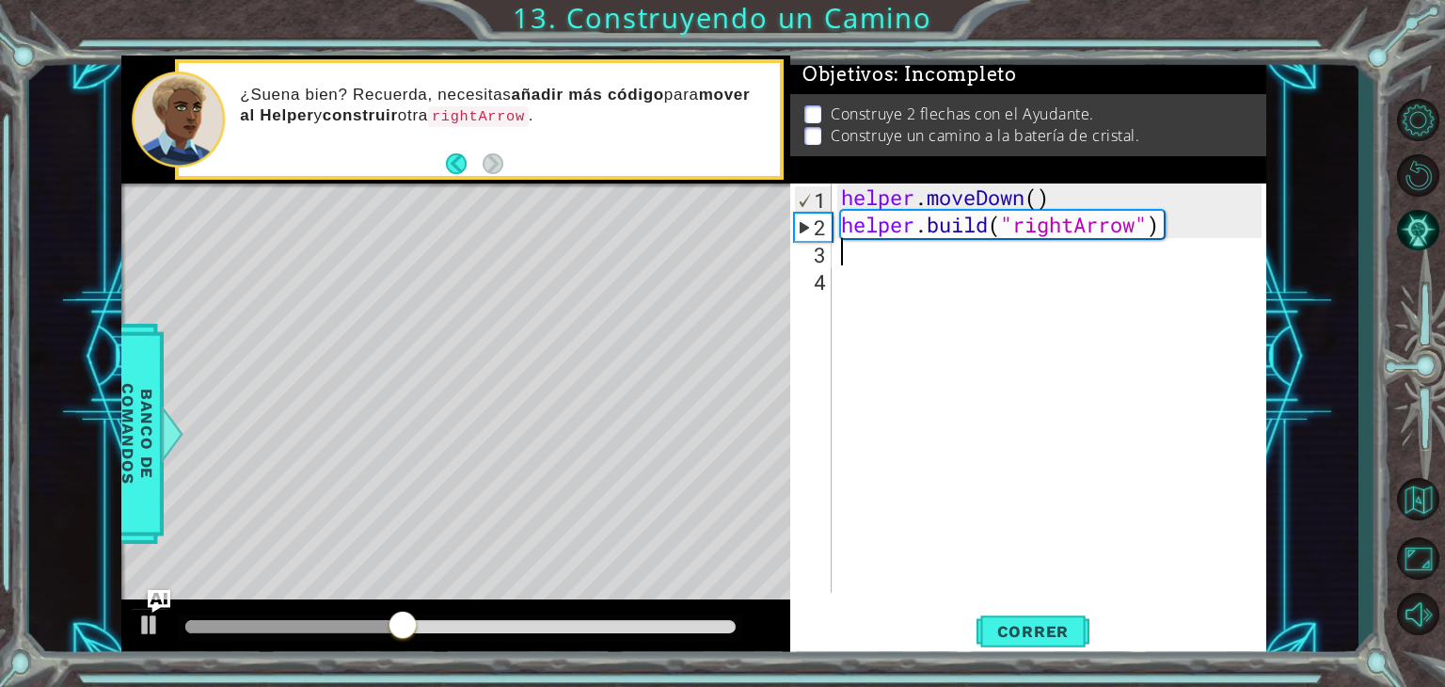
click at [847, 248] on div "helper . moveDown ( ) helper . build ( "rightArrow" )" at bounding box center [1054, 415] width 434 height 464
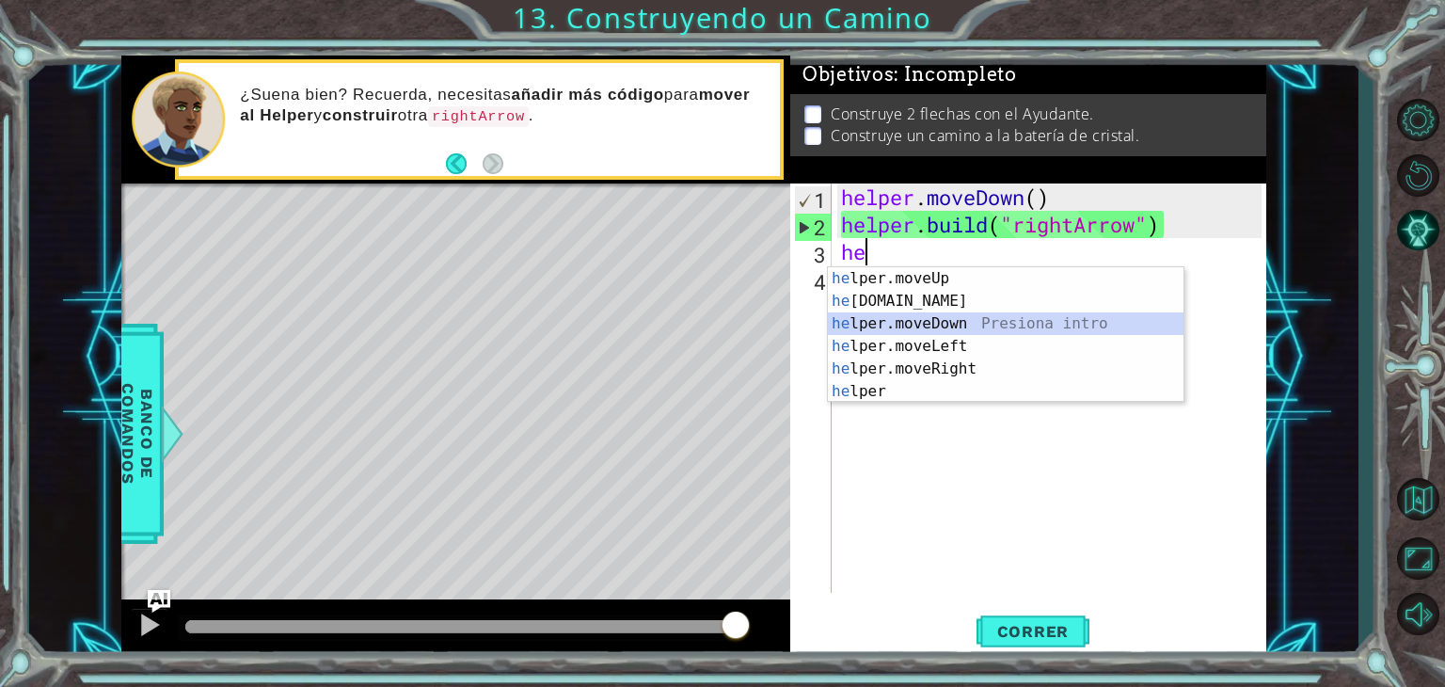
click at [888, 320] on div "he lper.moveUp Presiona intro he [DOMAIN_NAME] Presiona intro he lper.moveDown …" at bounding box center [1006, 357] width 356 height 181
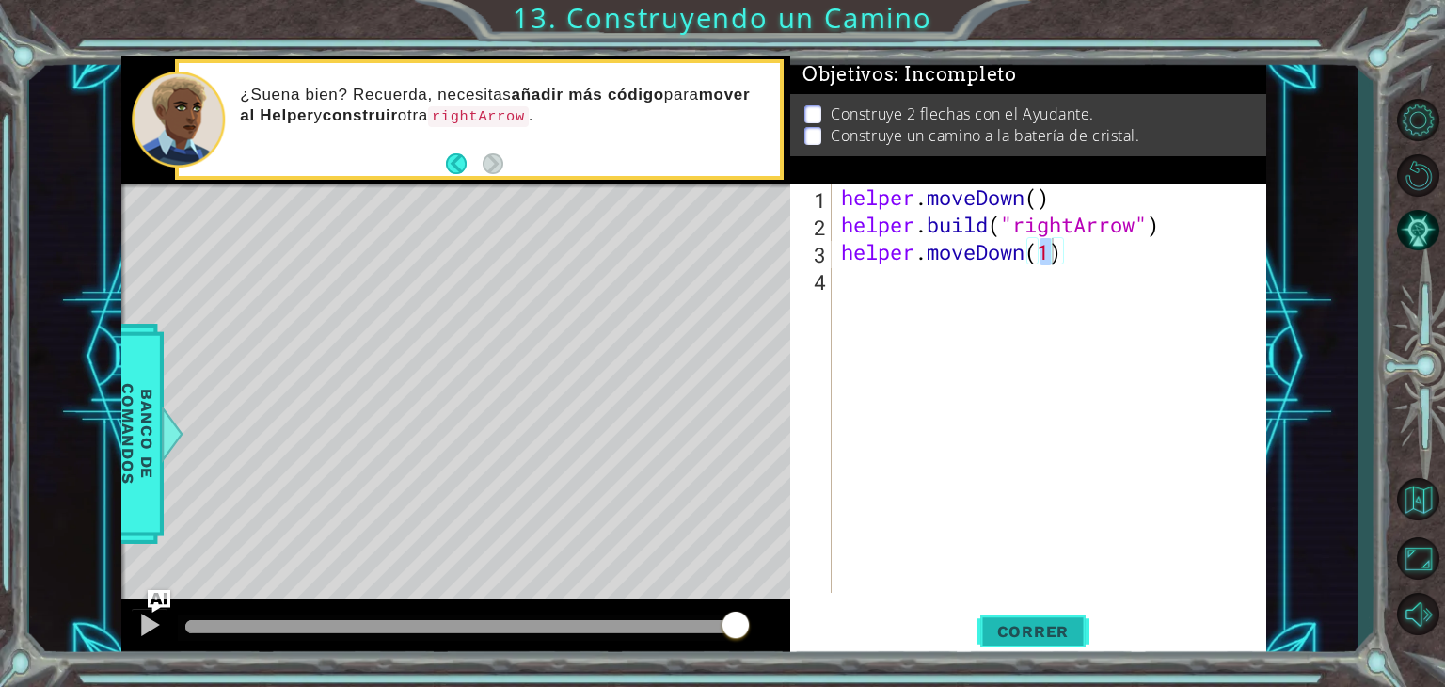
click at [1022, 626] on span "Correr" at bounding box center [1033, 631] width 110 height 19
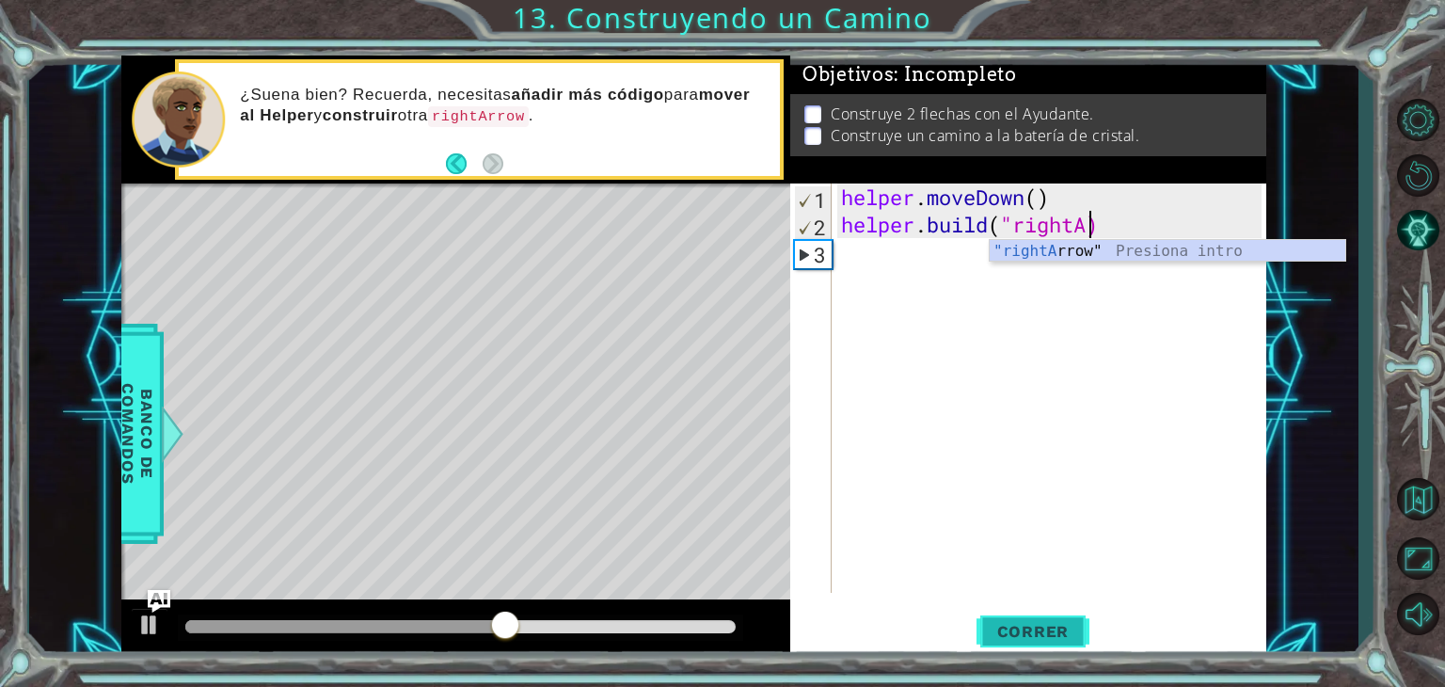
type textarea "[DOMAIN_NAME]("ri)"
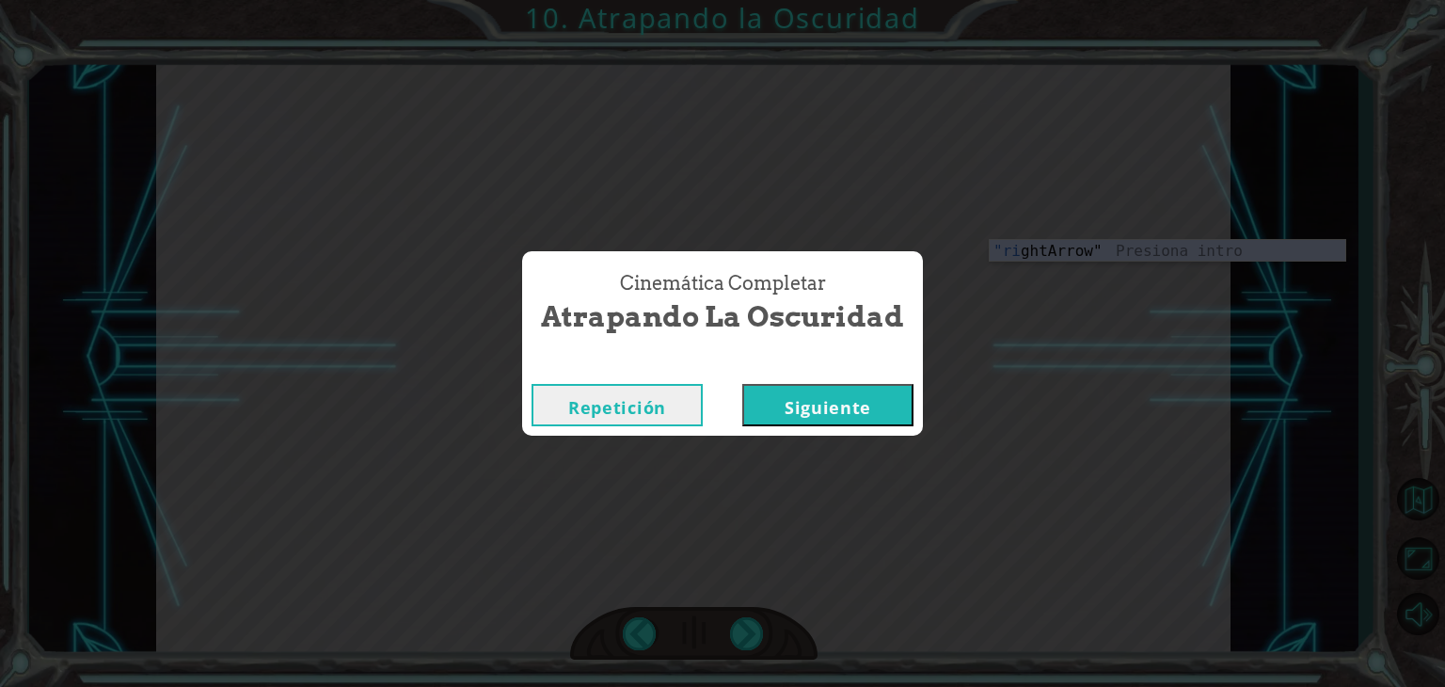
click at [832, 423] on button "Siguiente" at bounding box center [827, 405] width 171 height 42
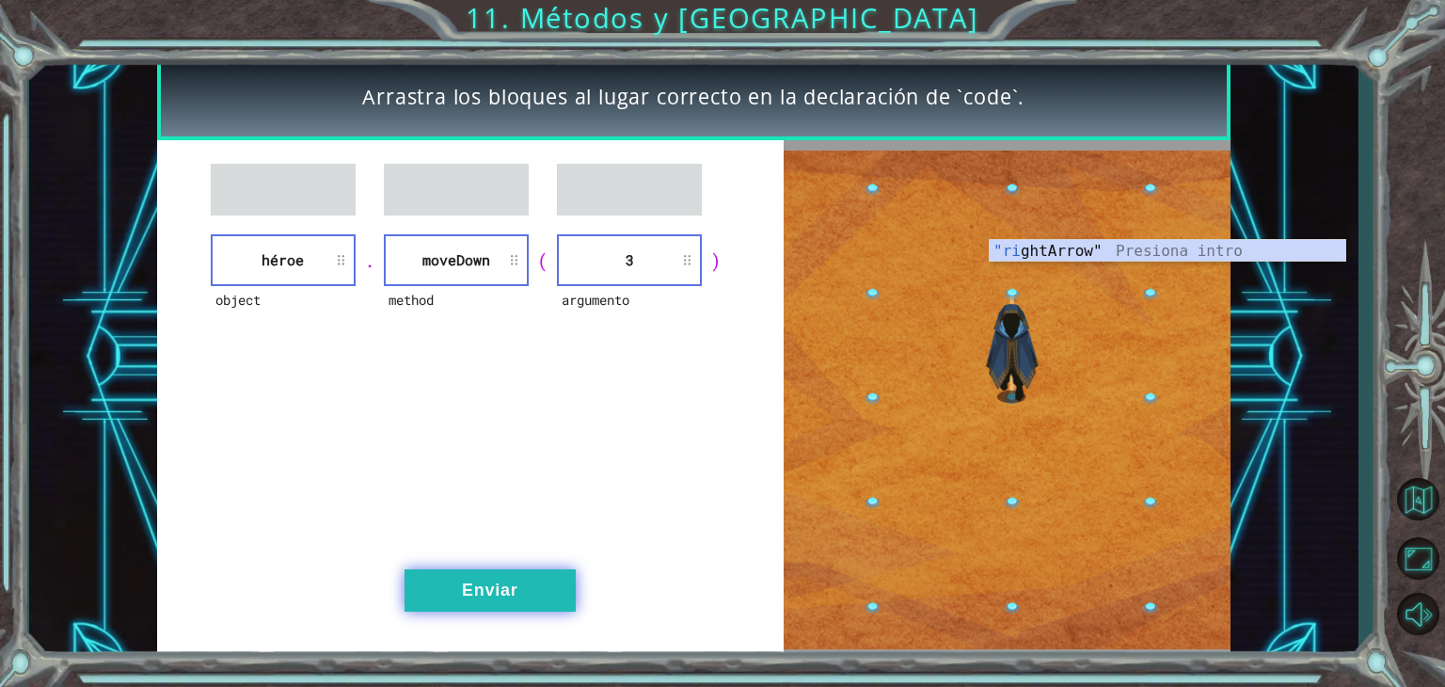
click at [523, 598] on button "Enviar" at bounding box center [490, 590] width 171 height 42
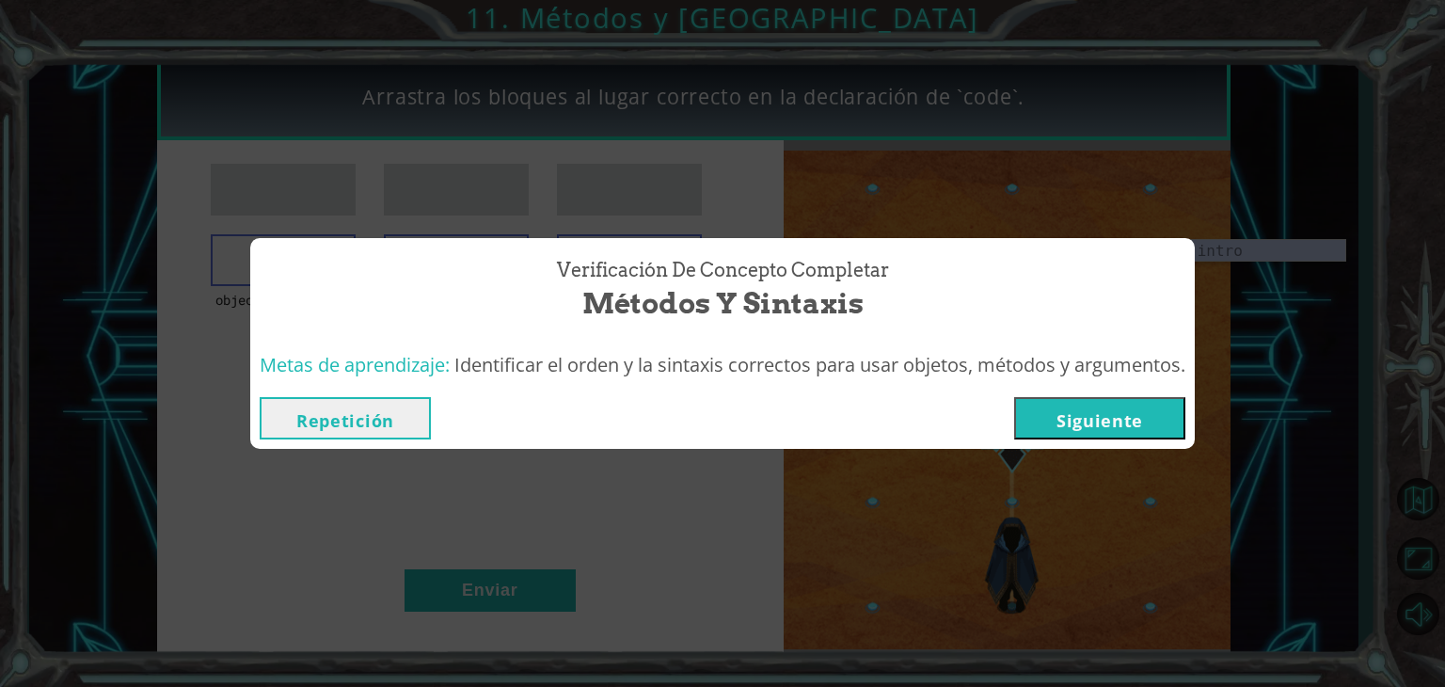
click at [1165, 433] on button "Siguiente" at bounding box center [1099, 418] width 171 height 42
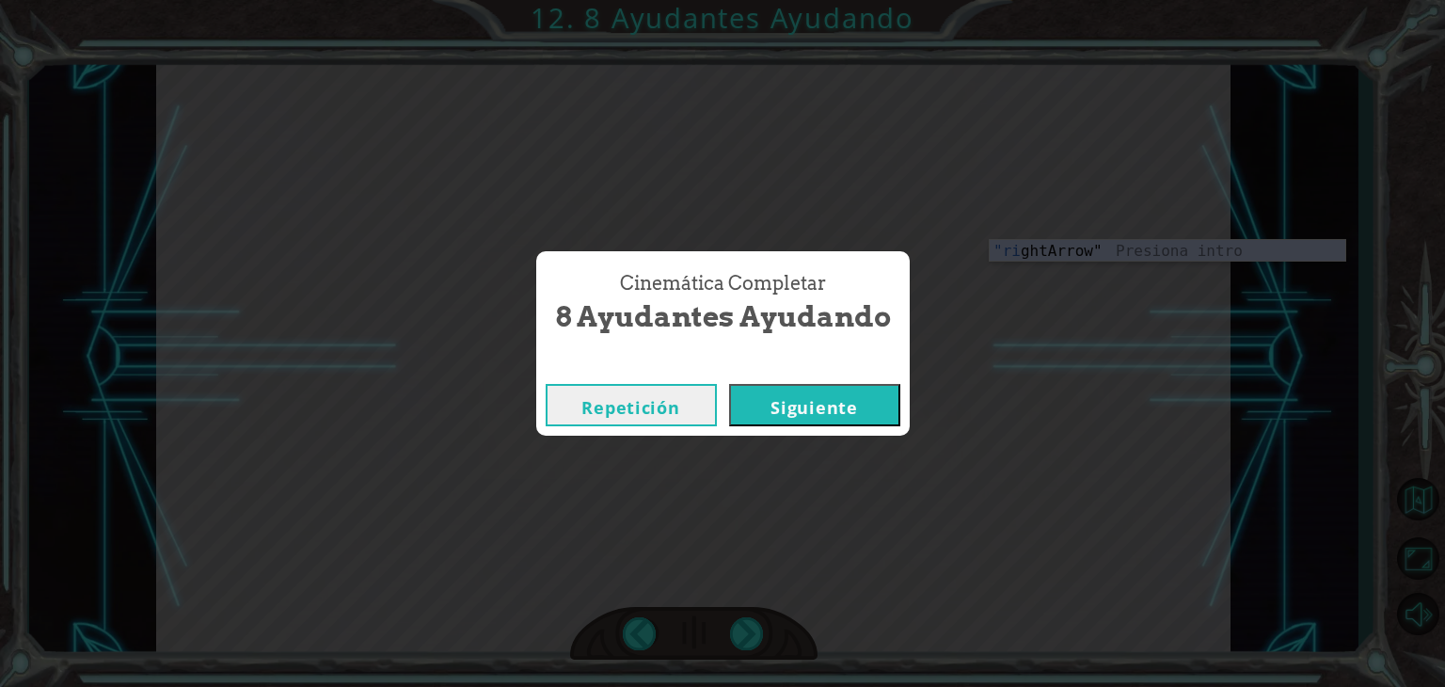
click at [790, 398] on button "Siguiente" at bounding box center [814, 405] width 171 height 42
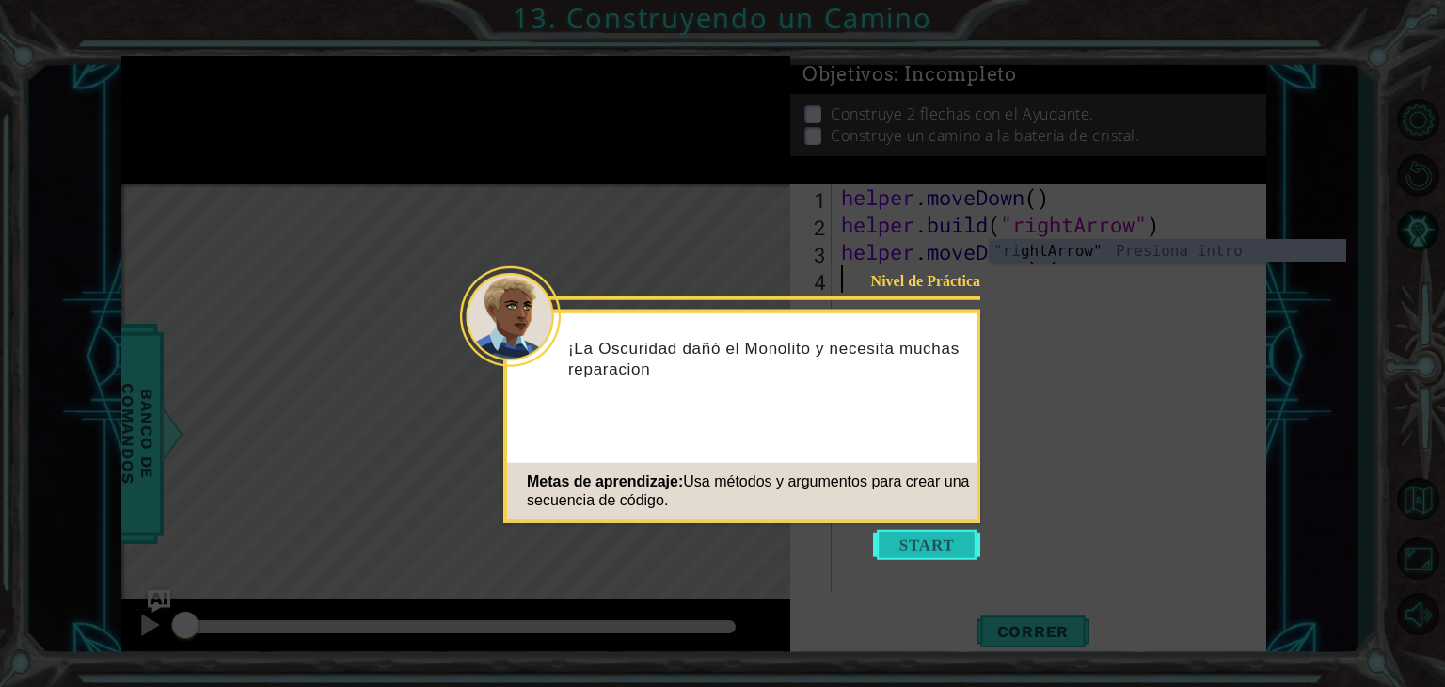
click at [926, 541] on button "Start" at bounding box center [926, 545] width 107 height 30
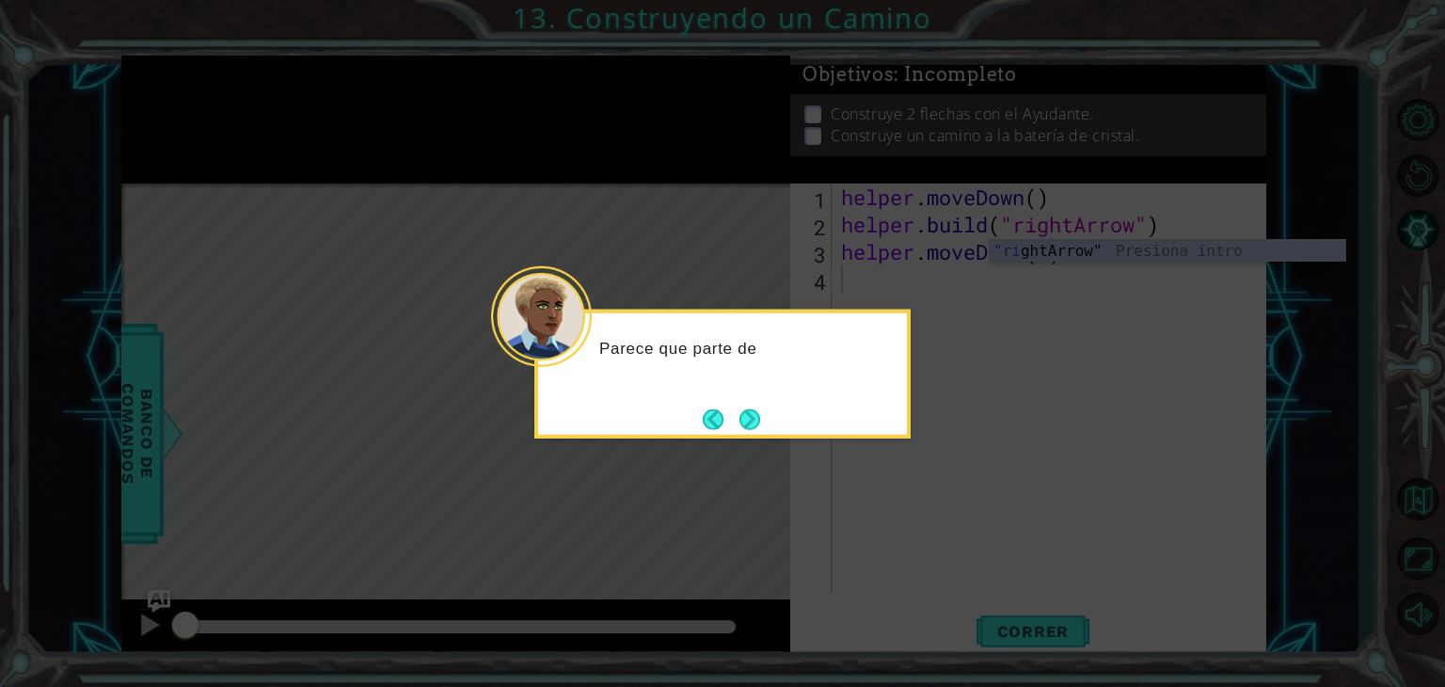
click at [881, 517] on icon at bounding box center [722, 343] width 1445 height 687
click at [767, 423] on div "Parece que parte del camino para las ch" at bounding box center [722, 374] width 376 height 129
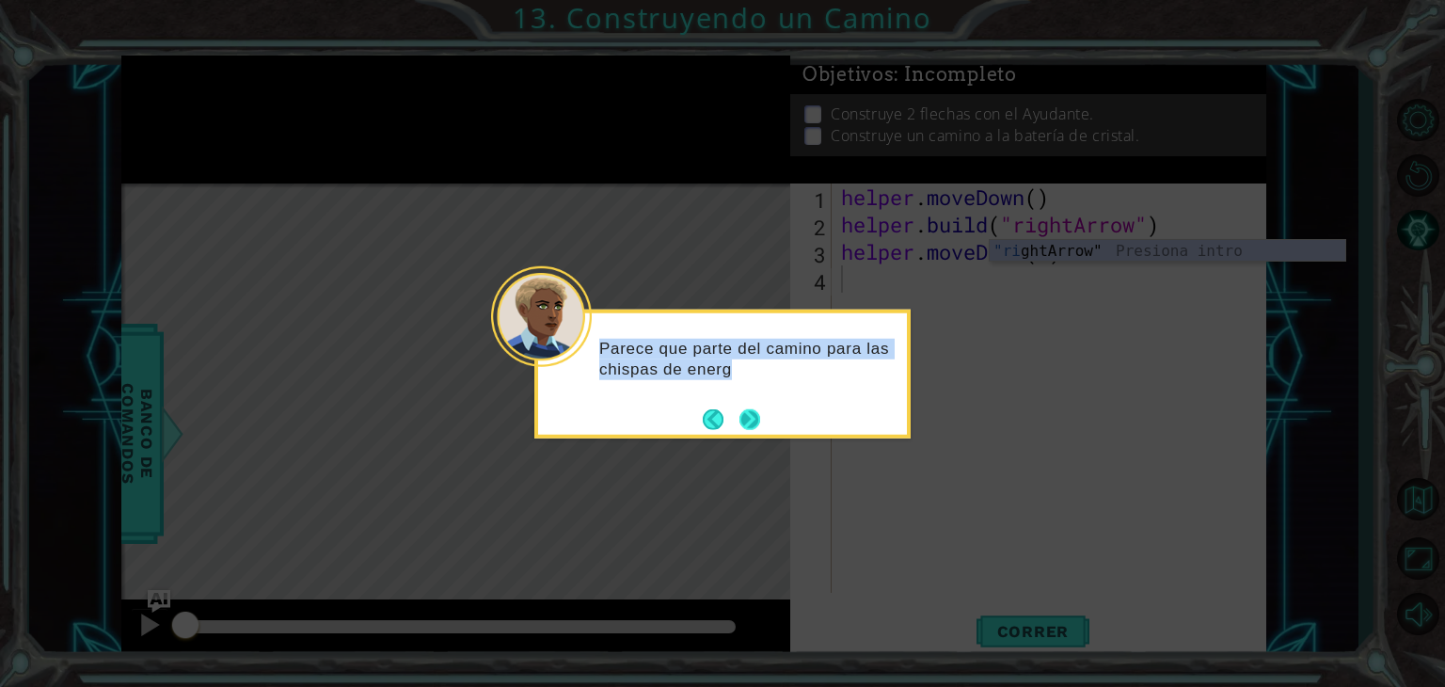
drag, startPoint x: 767, startPoint y: 423, endPoint x: 756, endPoint y: 421, distance: 10.5
click at [756, 421] on div "Parece que parte del camino para las chispas de energ" at bounding box center [722, 374] width 376 height 129
click at [756, 421] on button "Next" at bounding box center [749, 418] width 21 height 21
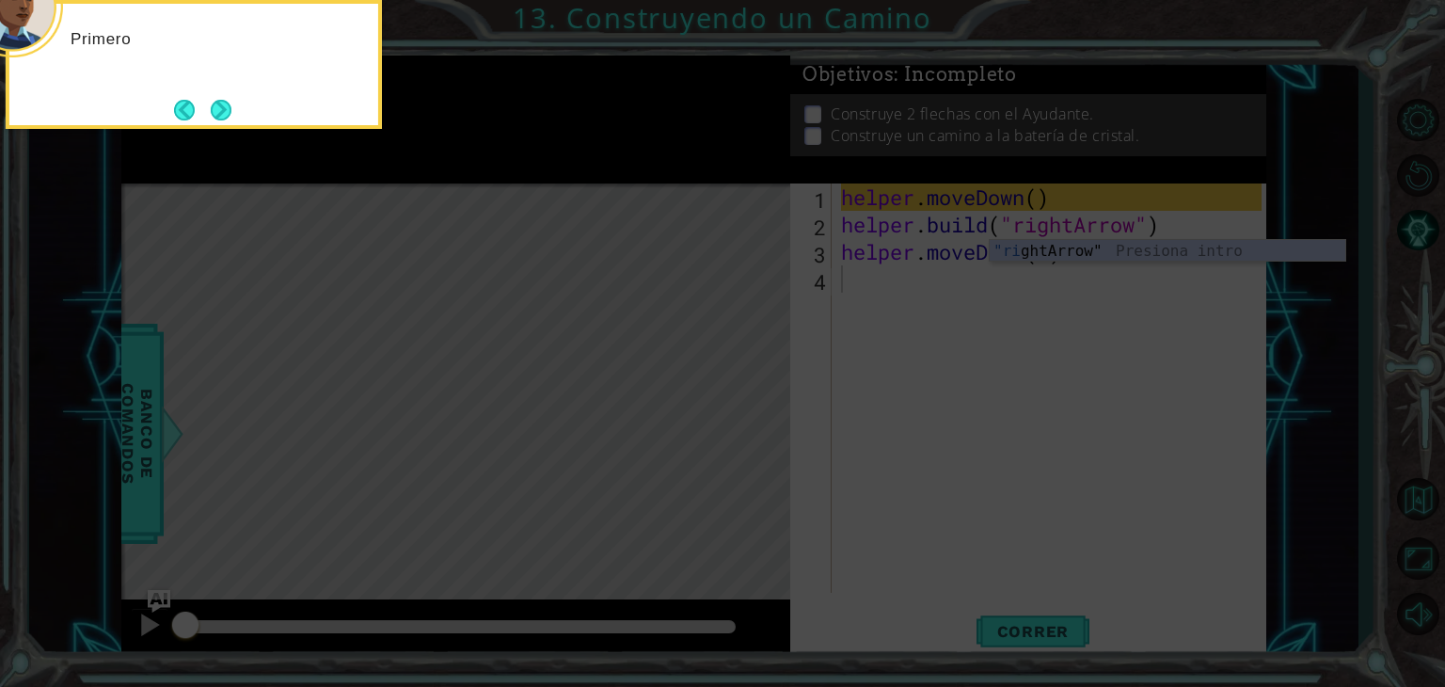
click at [756, 421] on icon at bounding box center [722, 103] width 1445 height 1168
click at [212, 108] on button "Next" at bounding box center [222, 110] width 22 height 22
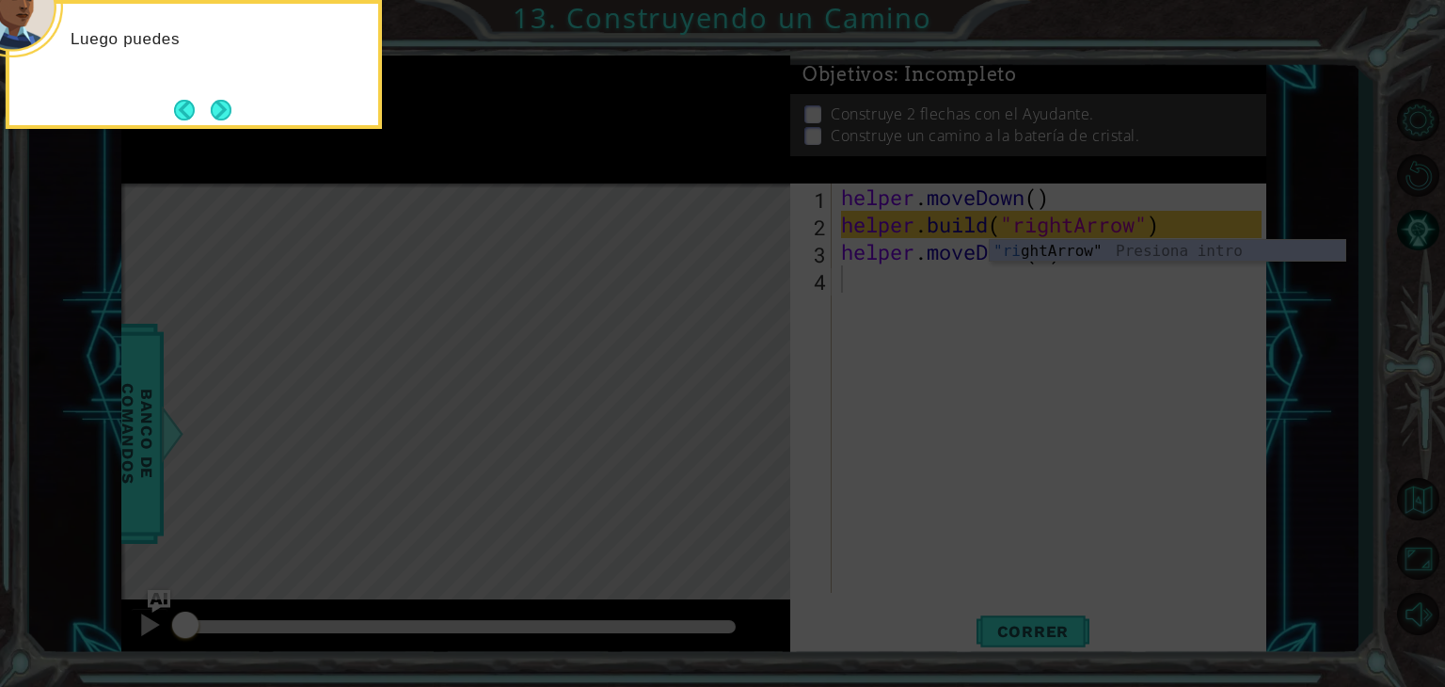
click at [212, 108] on button "Next" at bounding box center [221, 110] width 21 height 21
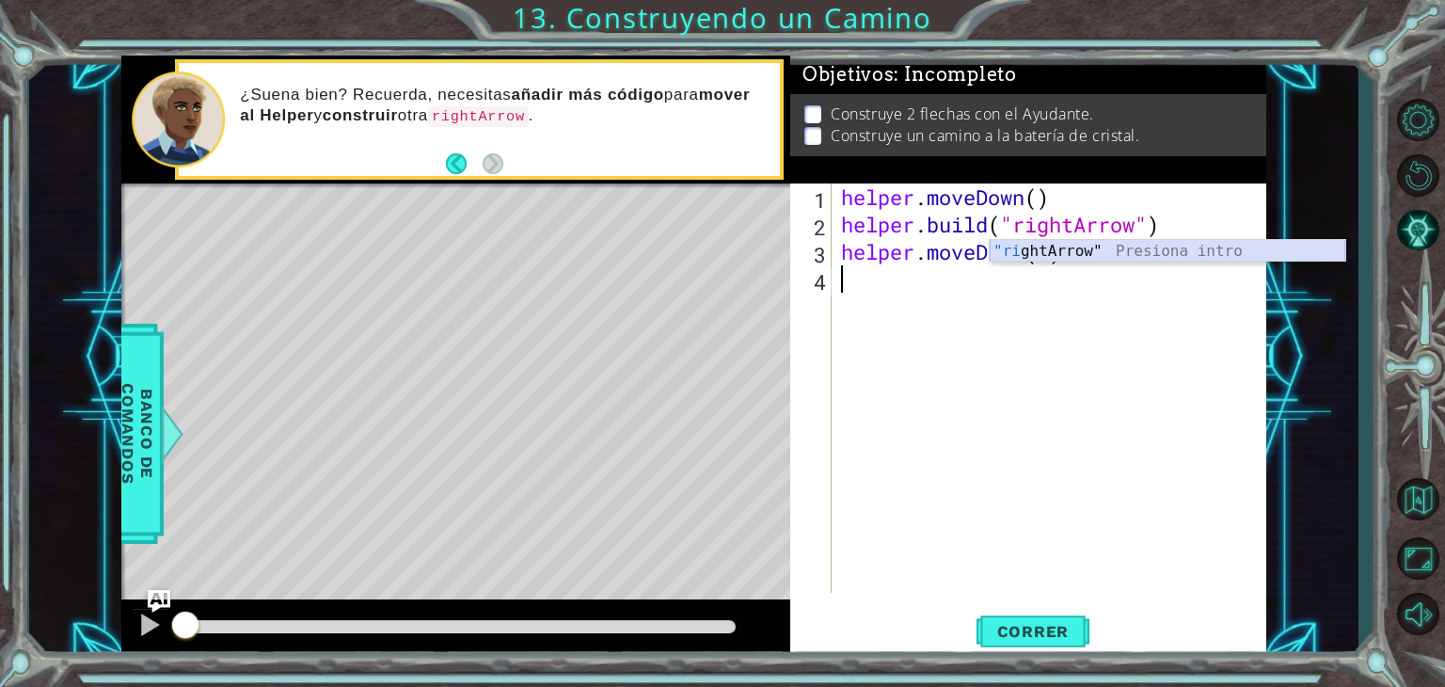
click at [1032, 255] on div ""ri ghtArrow" Presiona intro" at bounding box center [1168, 274] width 356 height 68
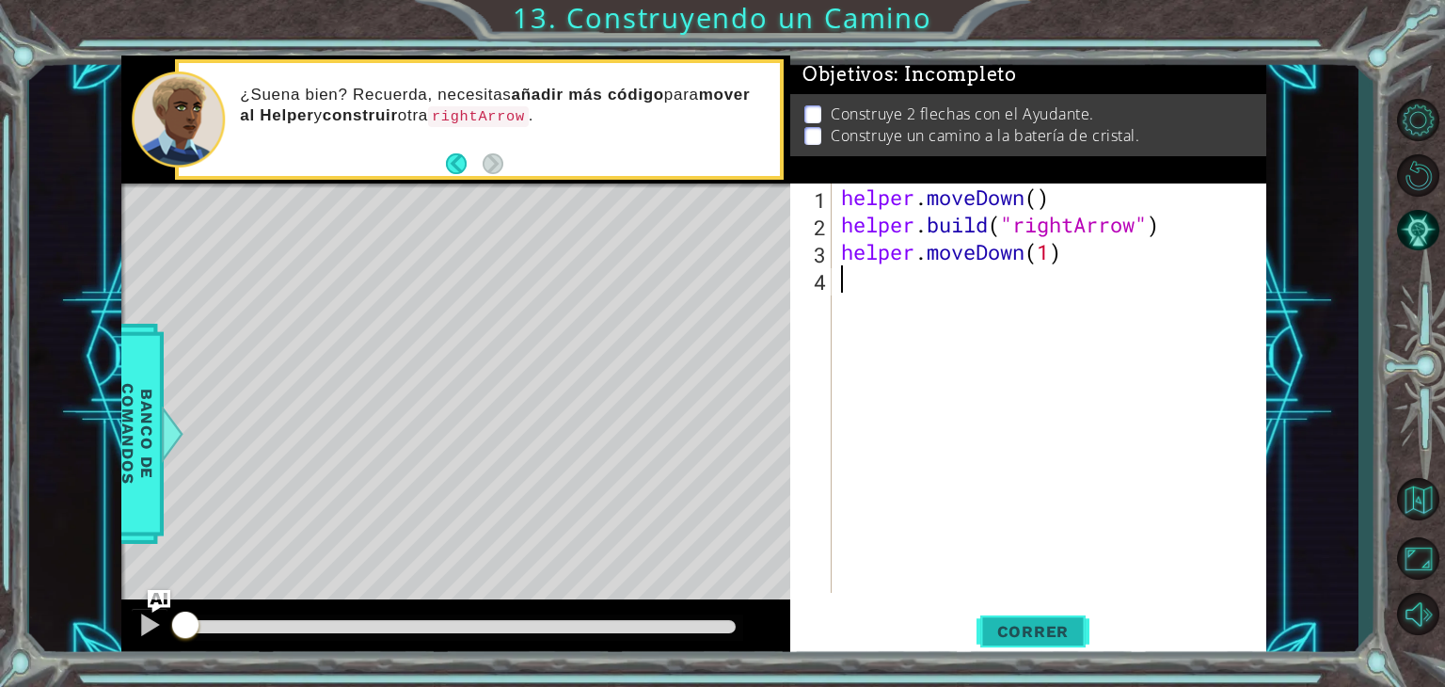
click at [1004, 620] on button "Correr" at bounding box center [1033, 632] width 113 height 48
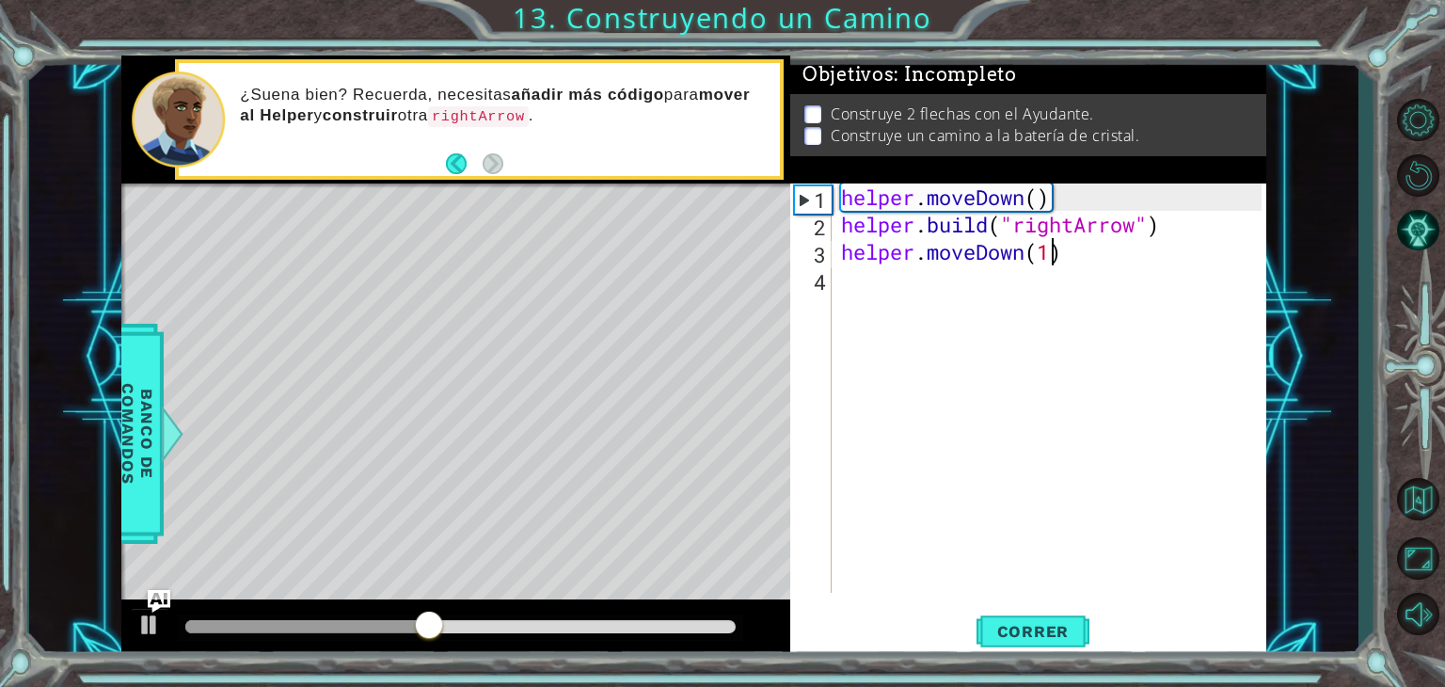
click at [1055, 253] on div "helper . moveDown ( ) helper . build ( "rightArrow" ) helper . moveDown ( 1 )" at bounding box center [1054, 415] width 434 height 464
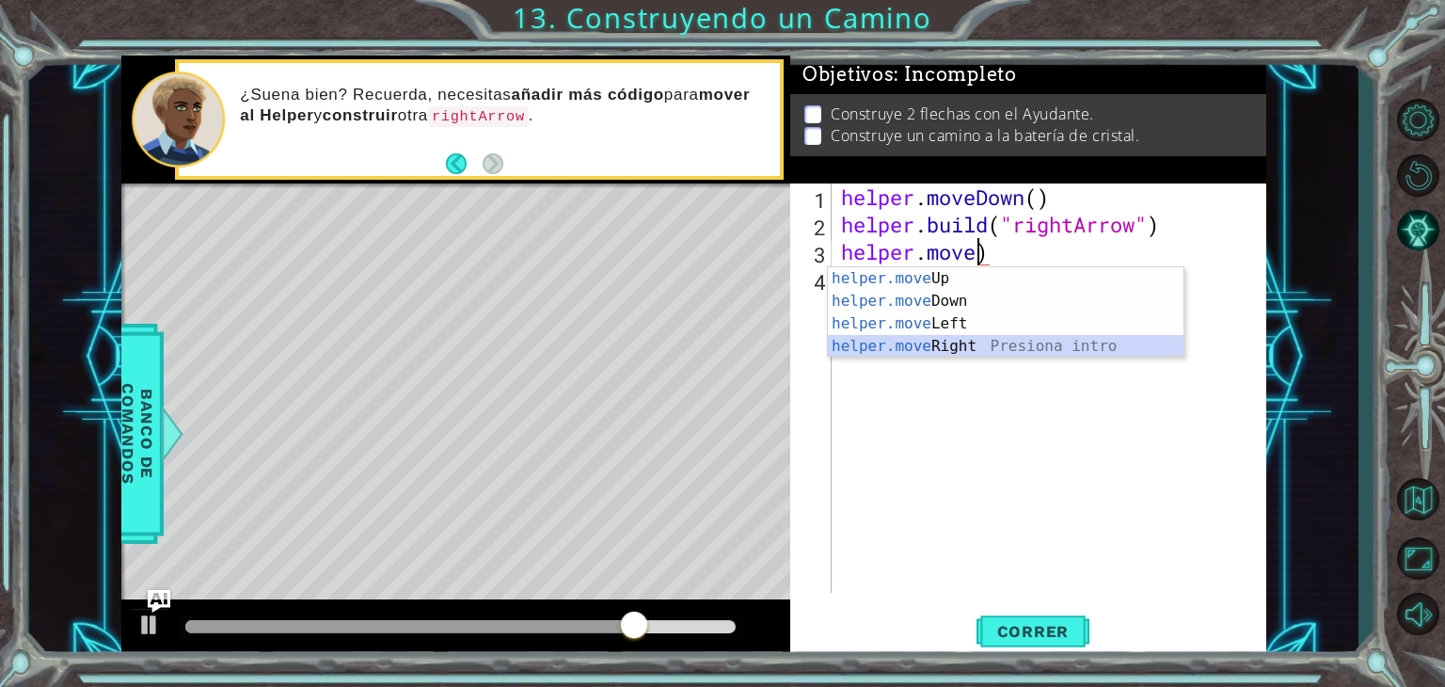
click at [1040, 340] on div "helper.move Up Presiona intro helper.move Down Presiona intro helper.move Left …" at bounding box center [1006, 334] width 356 height 135
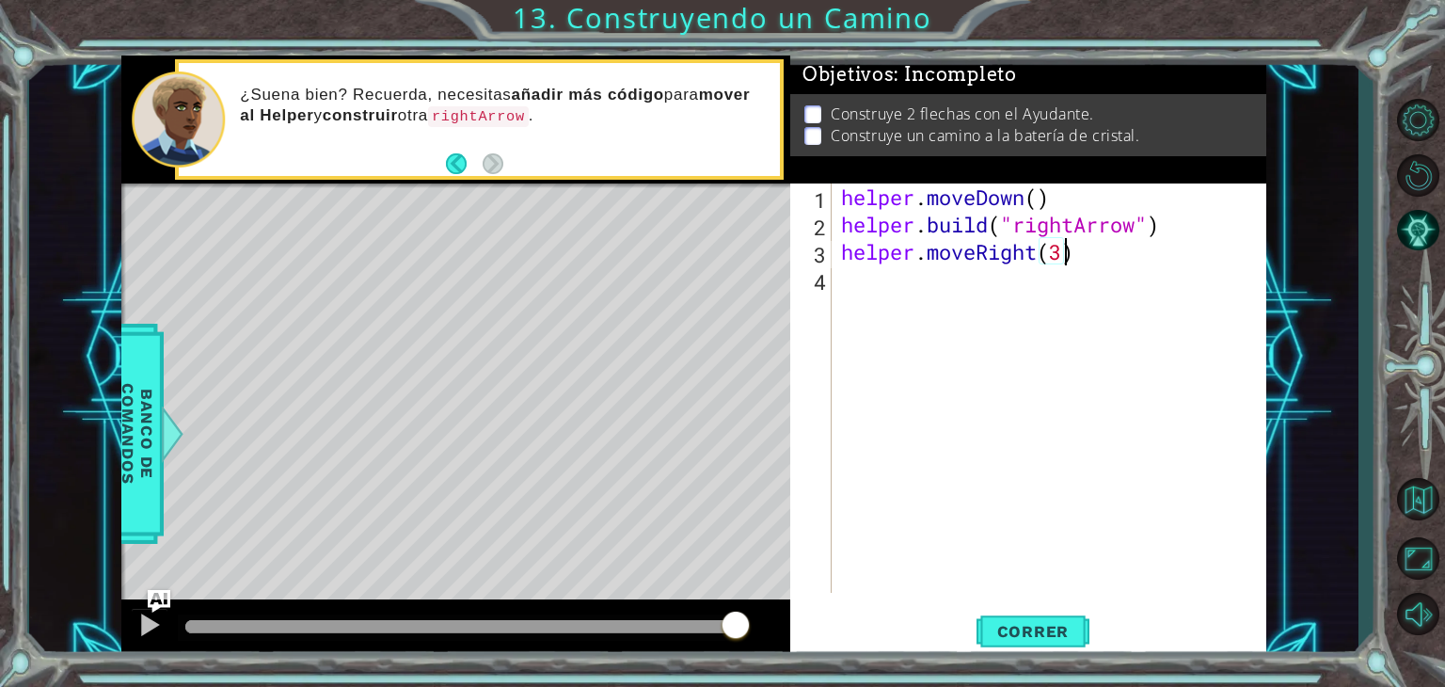
scroll to position [0, 9]
type textarea "helper.moveRight(3)"
click at [1030, 638] on span "Correr" at bounding box center [1033, 631] width 110 height 19
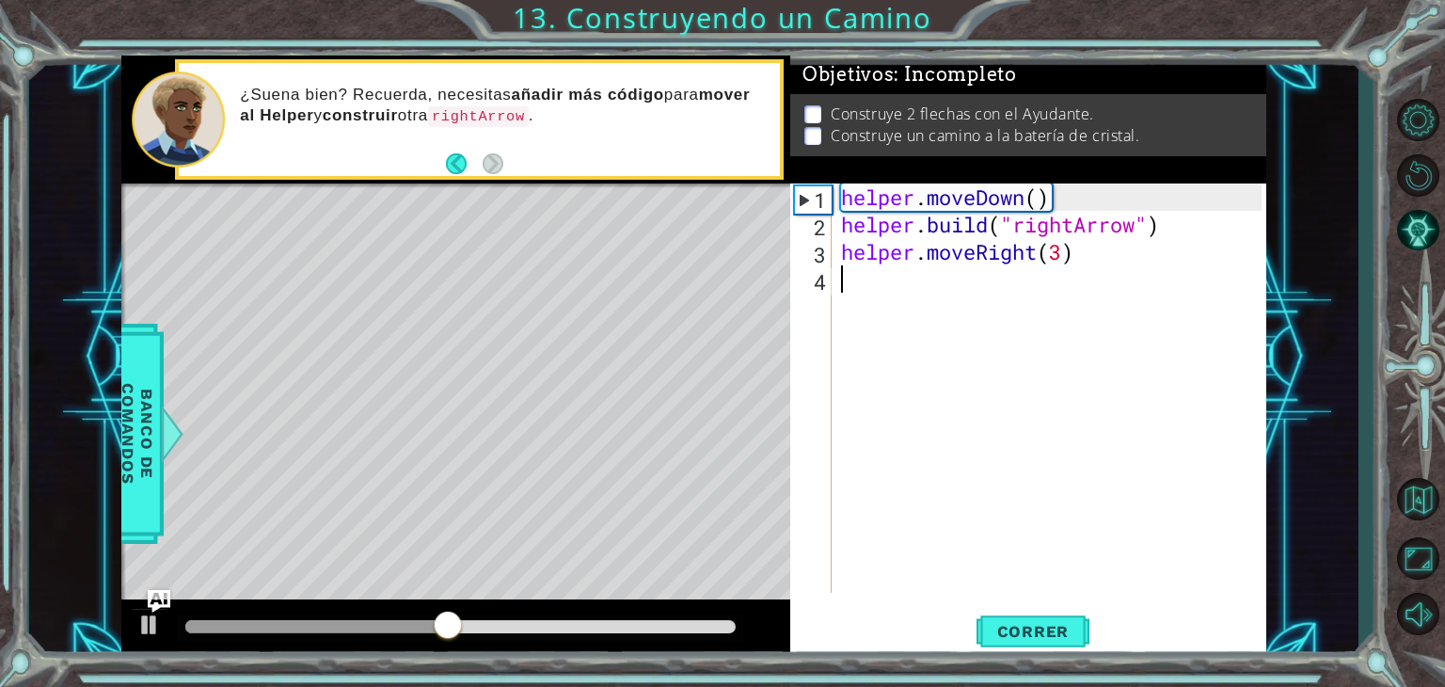
click at [926, 291] on div "helper . moveDown ( ) helper . build ( "rightArrow" ) helper . moveRight ( 3 )" at bounding box center [1054, 415] width 434 height 464
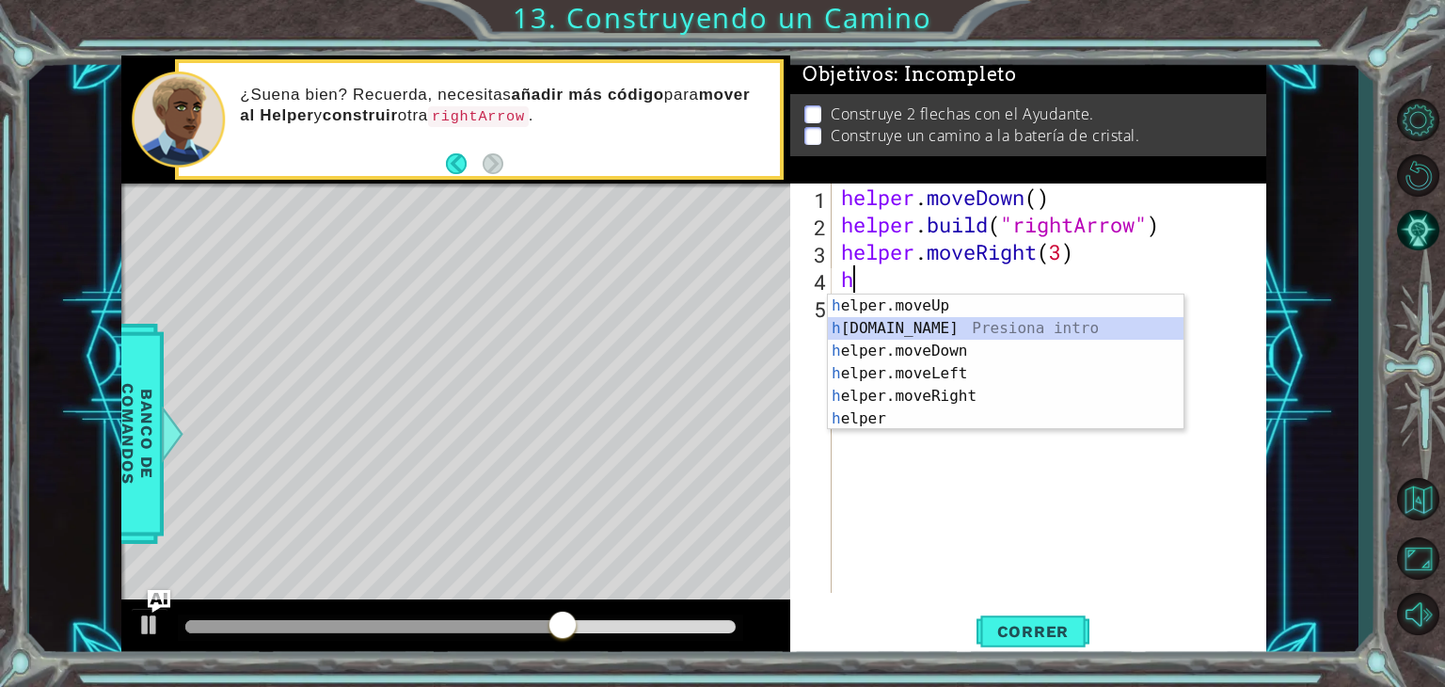
click at [924, 323] on div "h elper.moveUp Presiona intro h [DOMAIN_NAME] Presiona intro h elper.moveDown P…" at bounding box center [1006, 384] width 356 height 181
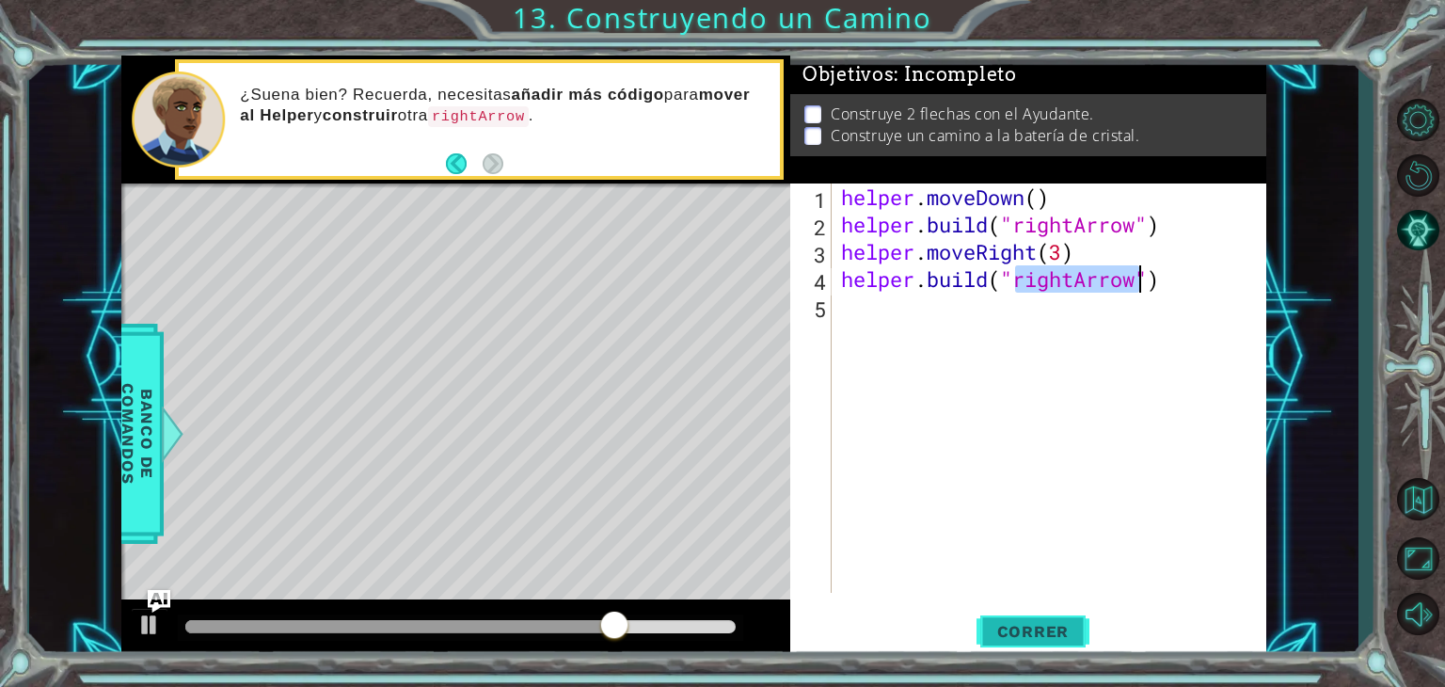
type textarea "[DOMAIN_NAME]("rightArrow")"
click at [993, 614] on button "Correr" at bounding box center [1033, 632] width 113 height 48
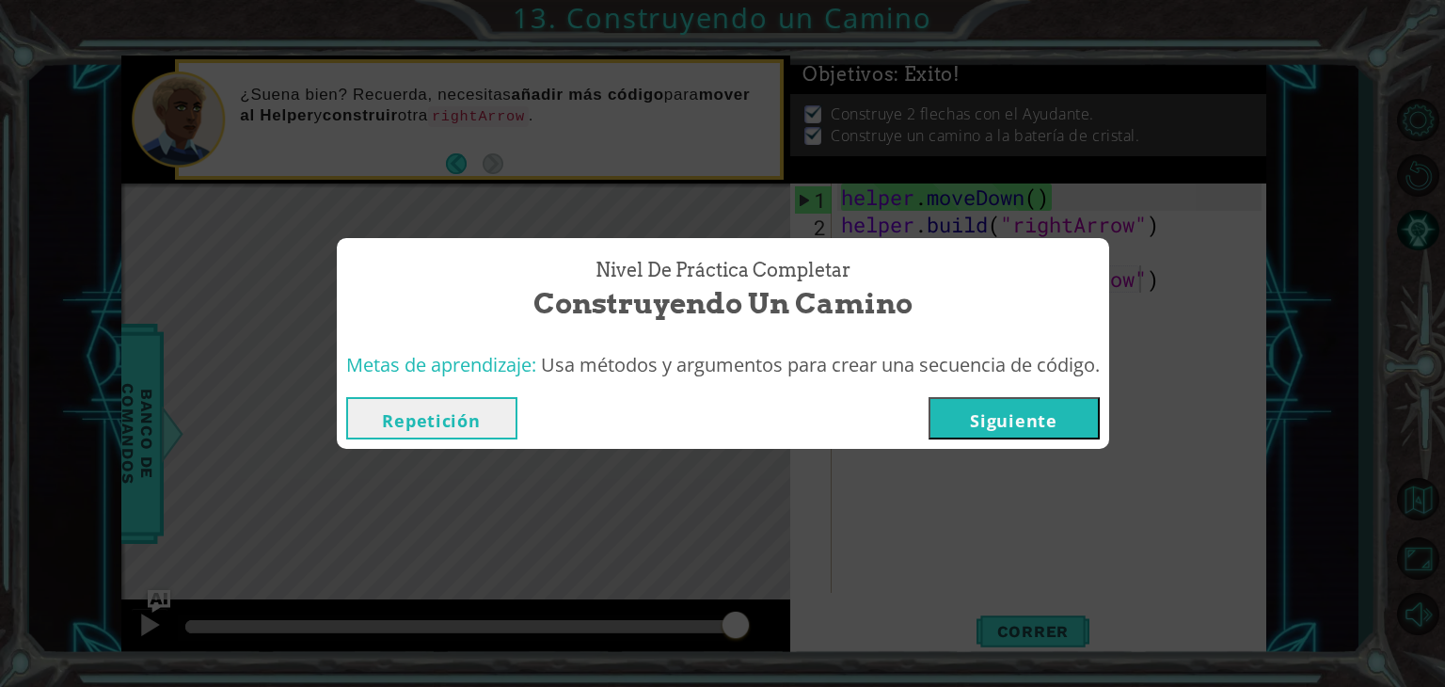
click at [395, 434] on button "Repetición" at bounding box center [431, 418] width 171 height 42
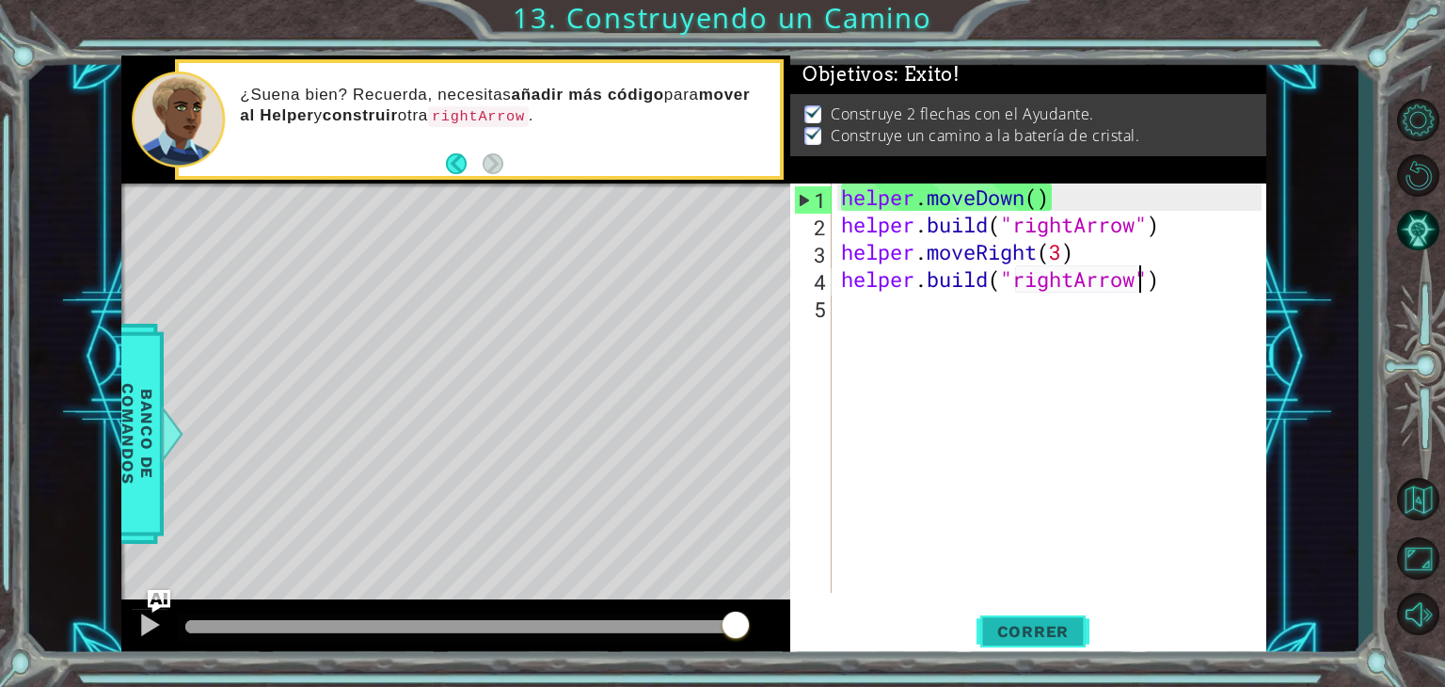
click at [1054, 638] on span "Correr" at bounding box center [1033, 631] width 110 height 19
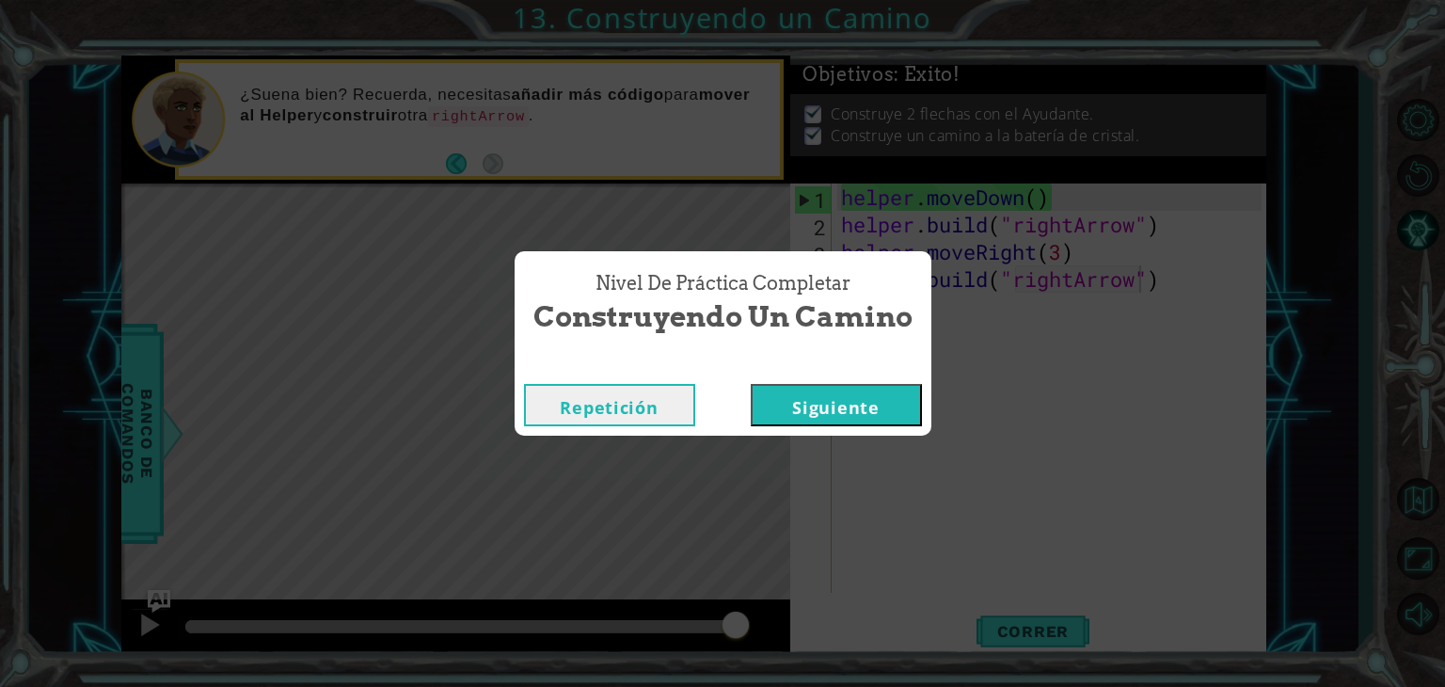
click at [835, 399] on button "Siguiente" at bounding box center [836, 405] width 171 height 42
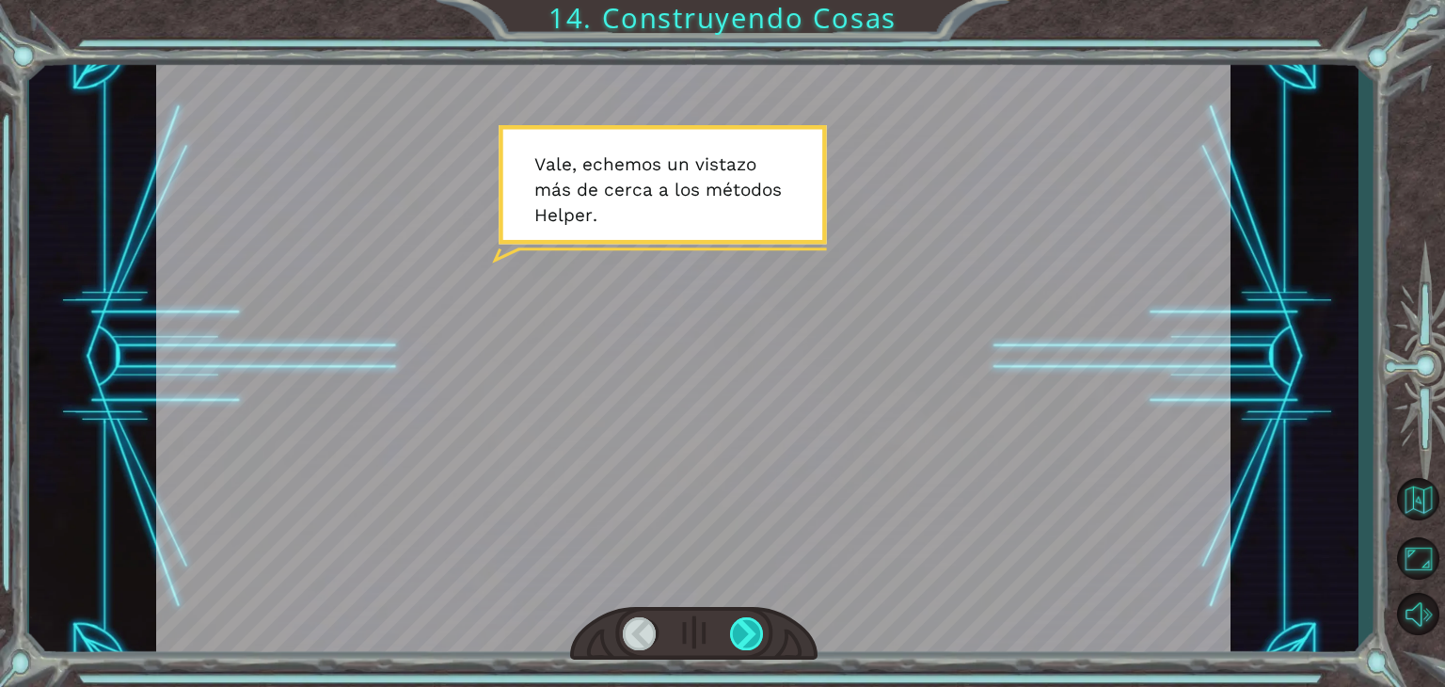
click at [753, 627] on div at bounding box center [747, 633] width 34 height 33
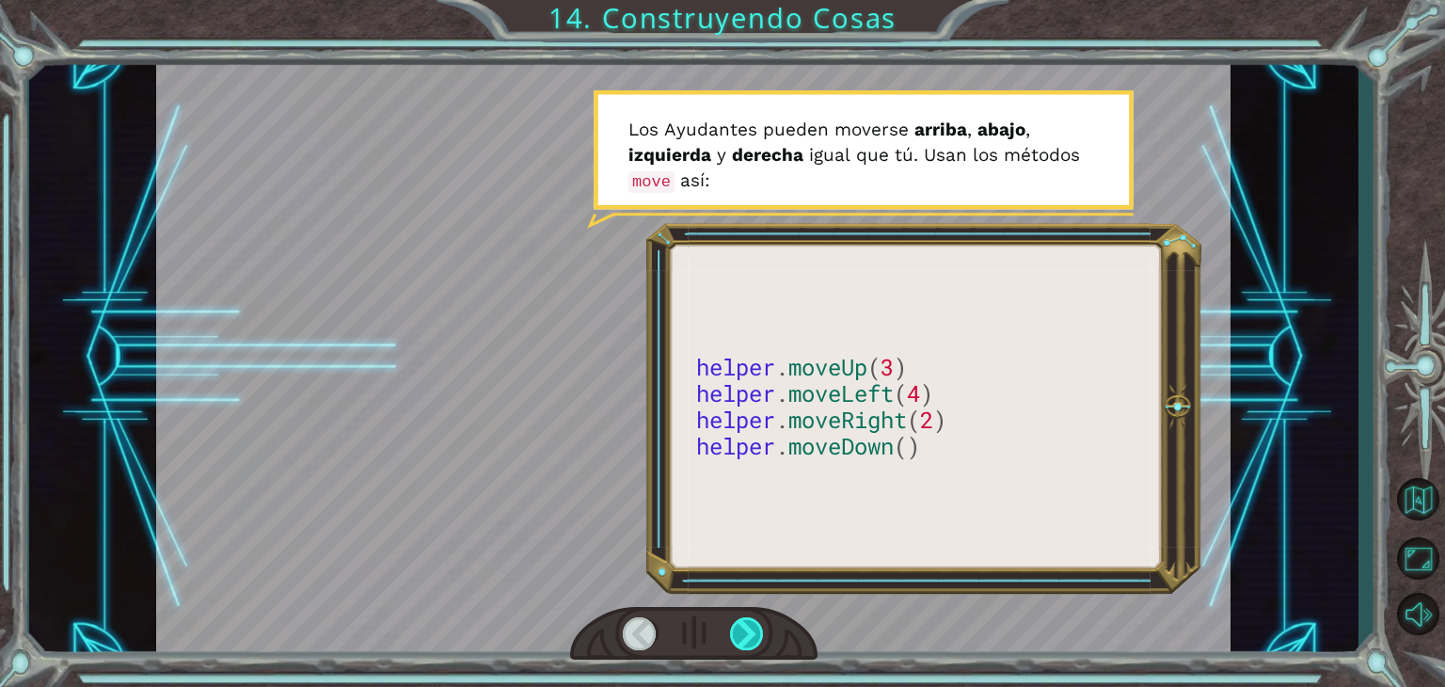
click at [753, 627] on div at bounding box center [747, 633] width 34 height 33
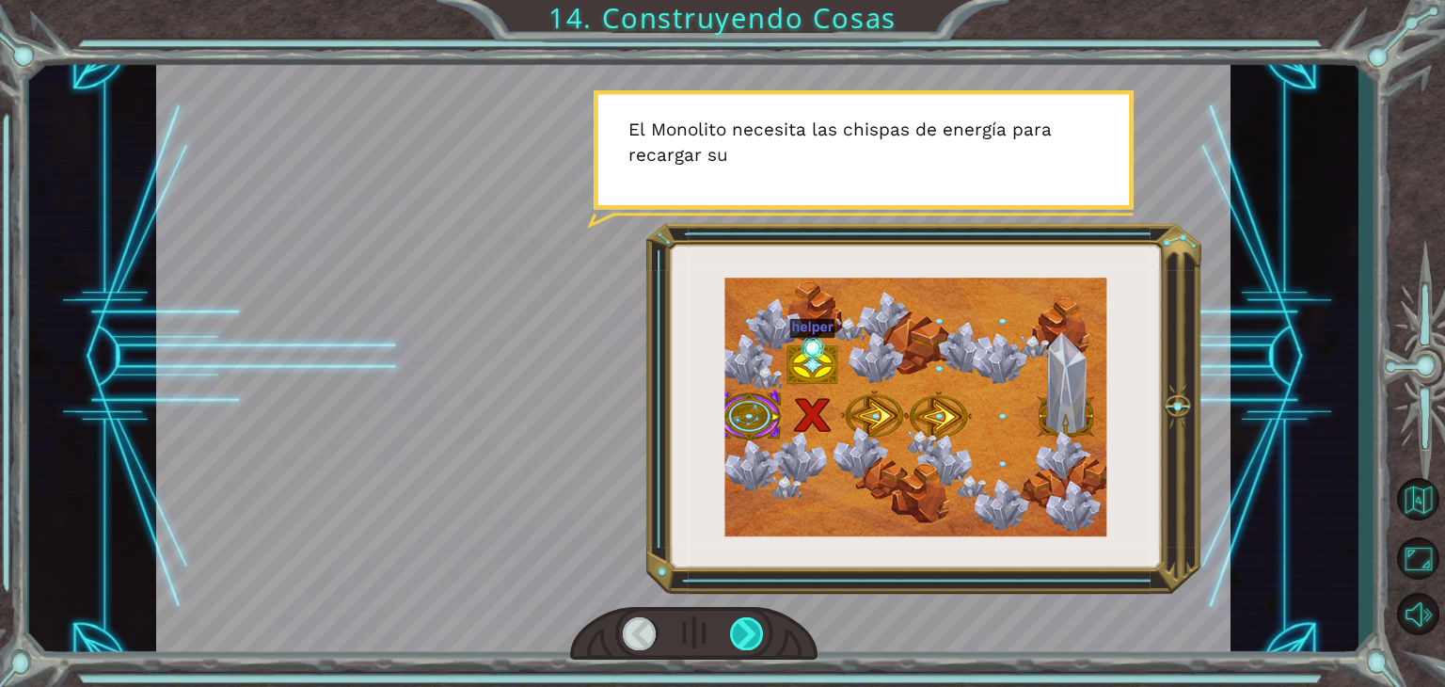
click at [753, 627] on div at bounding box center [747, 633] width 34 height 33
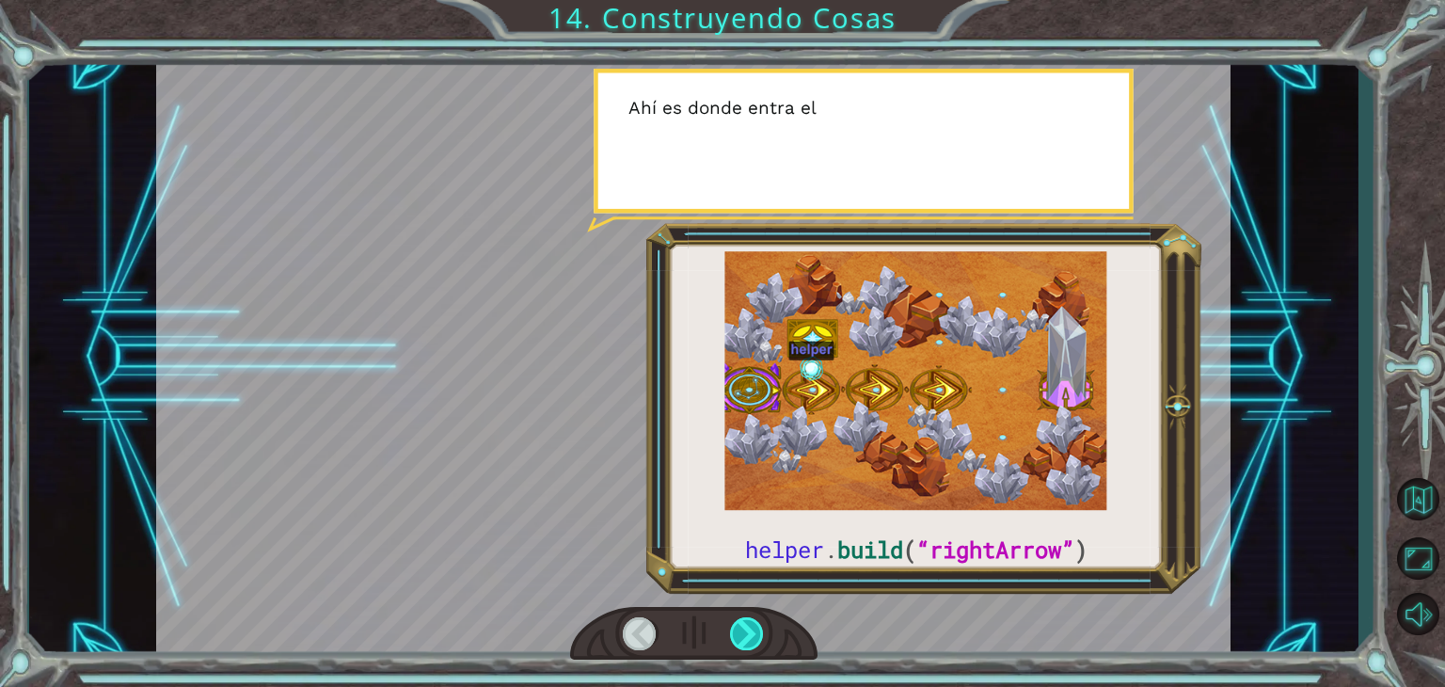
click at [753, 627] on div at bounding box center [747, 633] width 34 height 33
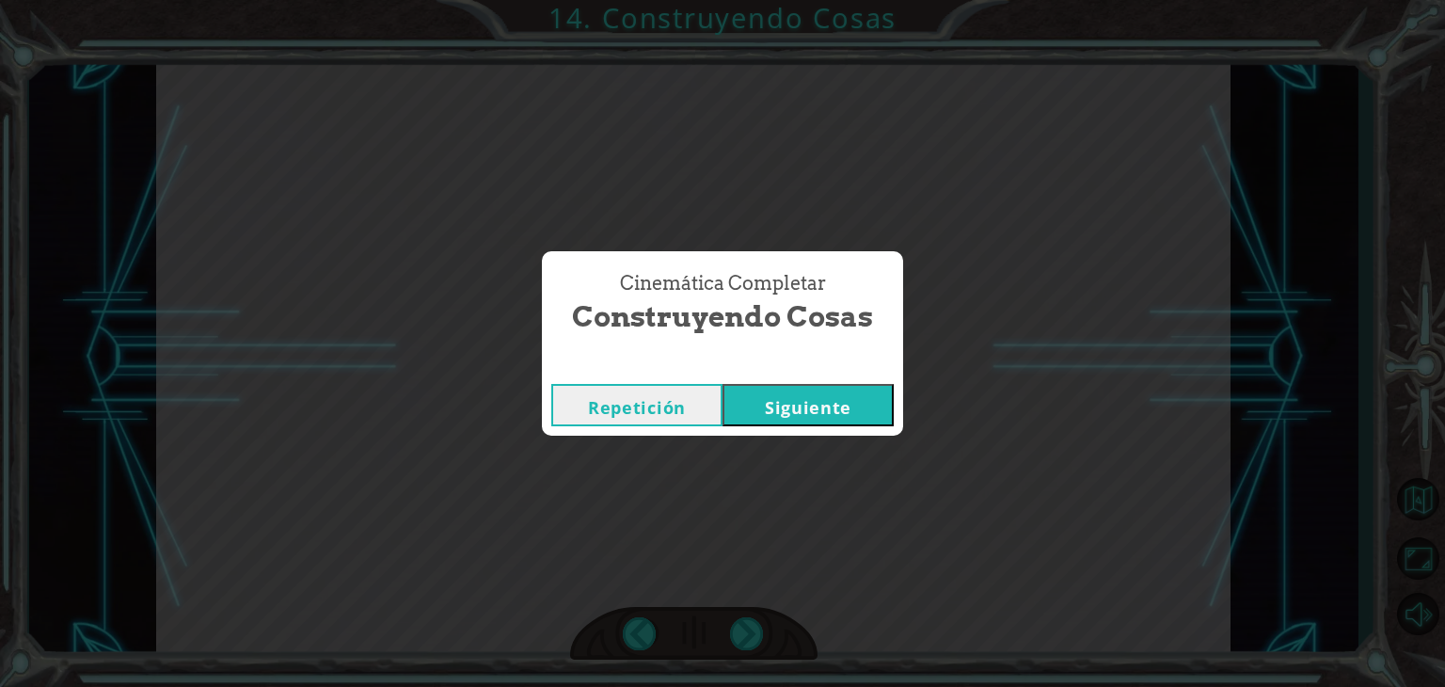
click at [860, 400] on button "Siguiente" at bounding box center [808, 405] width 171 height 42
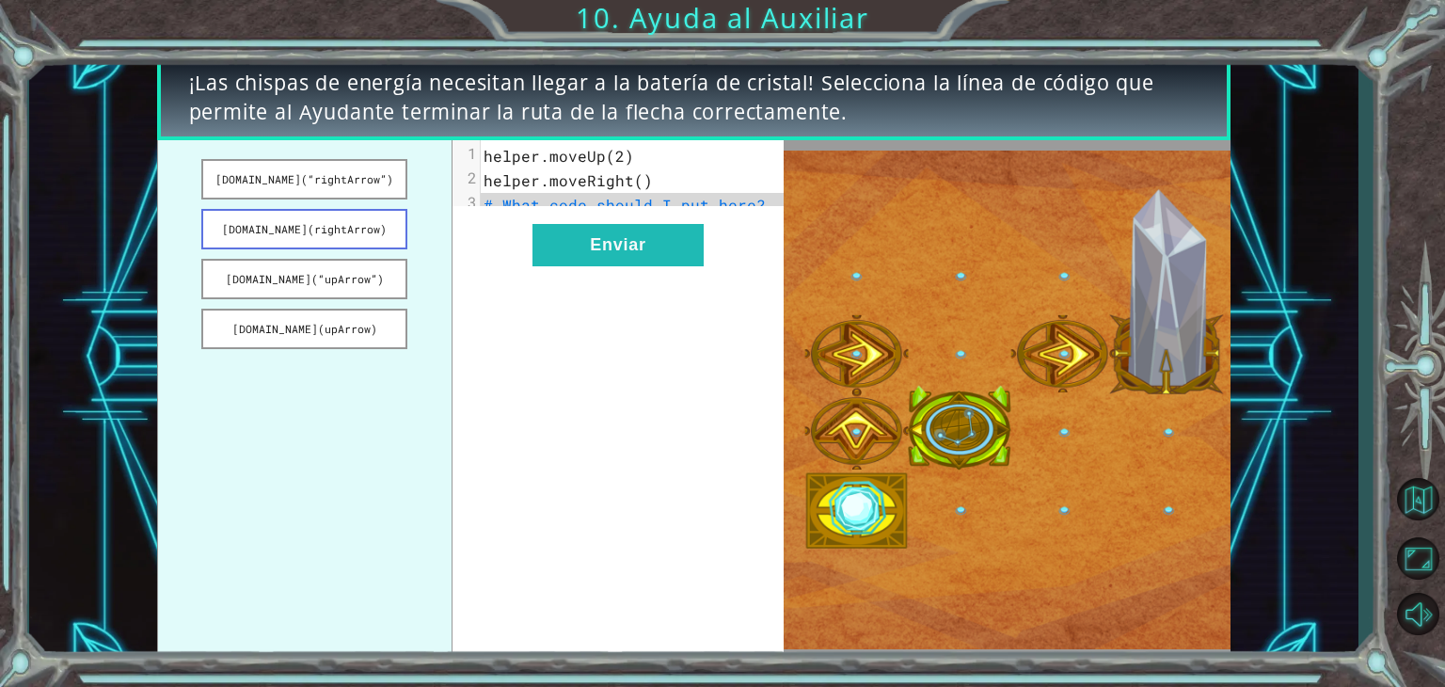
click at [351, 241] on button "[DOMAIN_NAME](rightArrow)" at bounding box center [304, 229] width 206 height 40
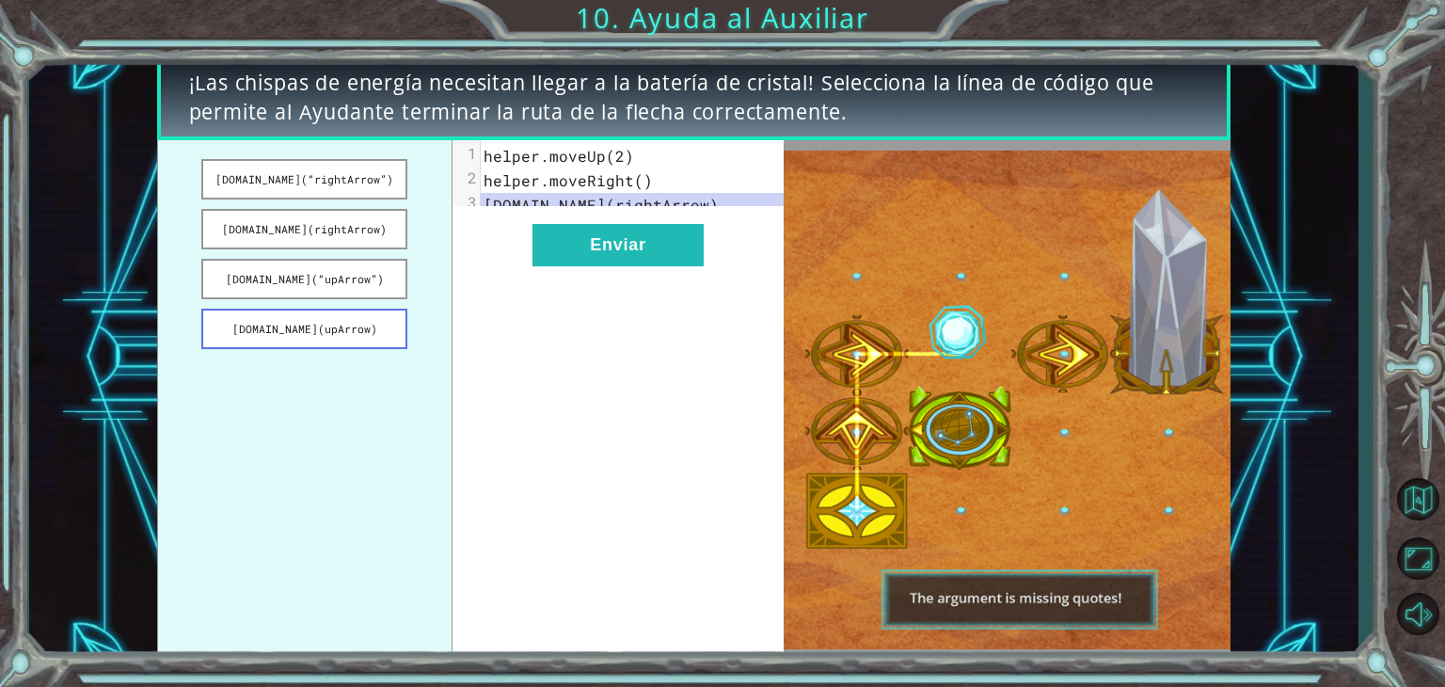
click at [330, 311] on button "[DOMAIN_NAME](upArrow)" at bounding box center [304, 329] width 206 height 40
click at [332, 194] on button "[DOMAIN_NAME](“rightArrow”)" at bounding box center [304, 179] width 206 height 40
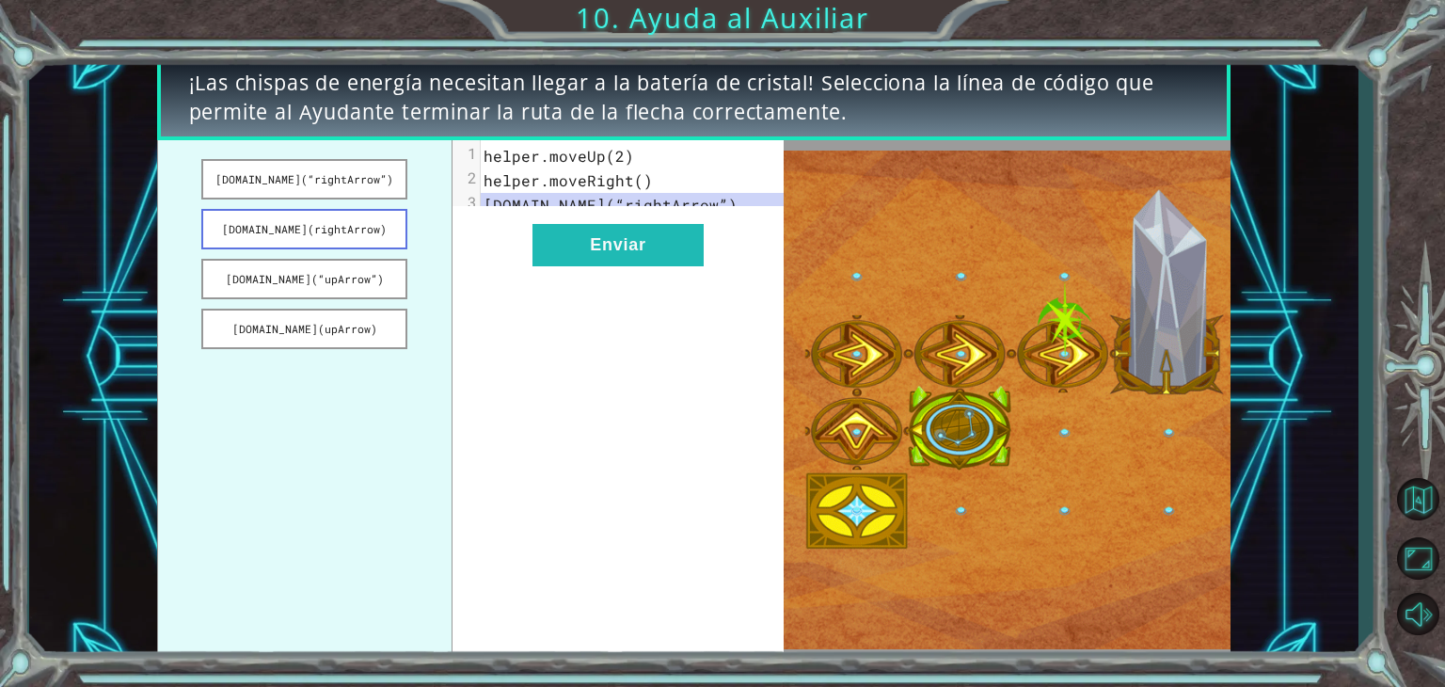
click at [373, 239] on button "[DOMAIN_NAME](rightArrow)" at bounding box center [304, 229] width 206 height 40
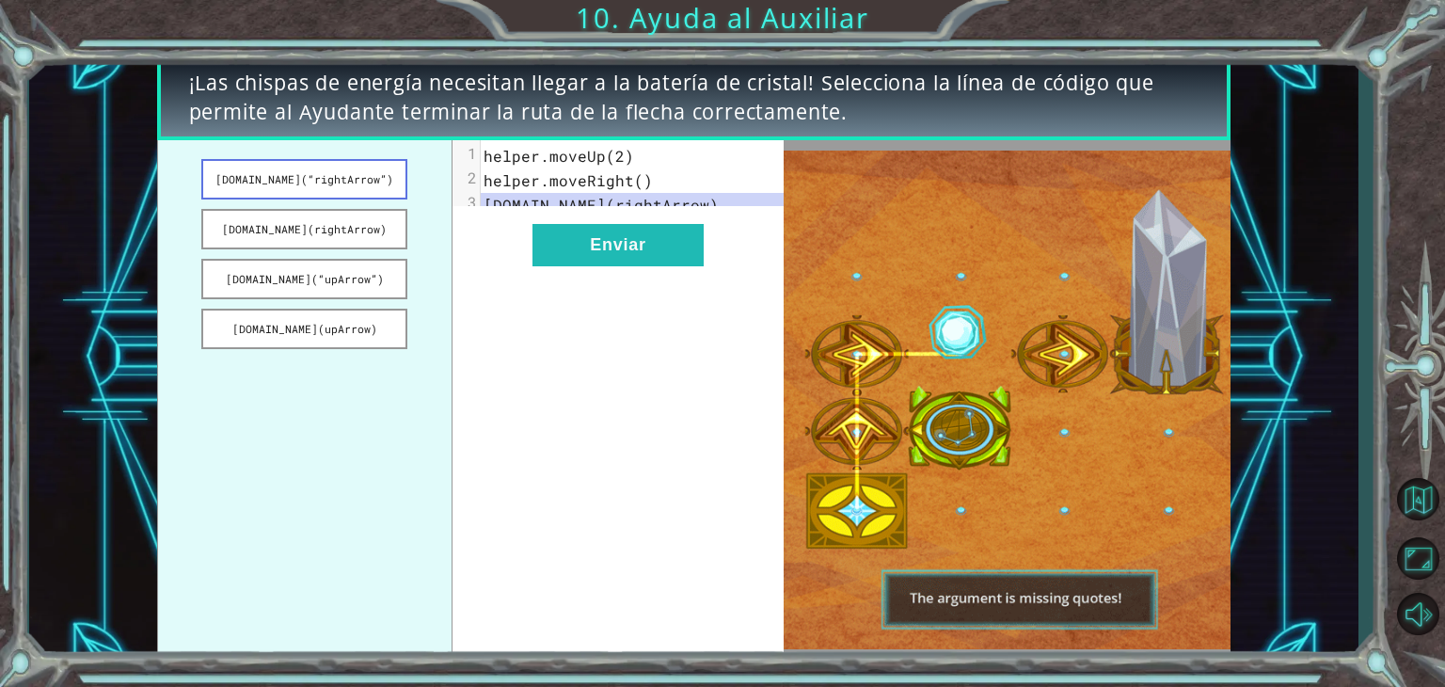
click at [361, 179] on button "[DOMAIN_NAME](“rightArrow”)" at bounding box center [304, 179] width 206 height 40
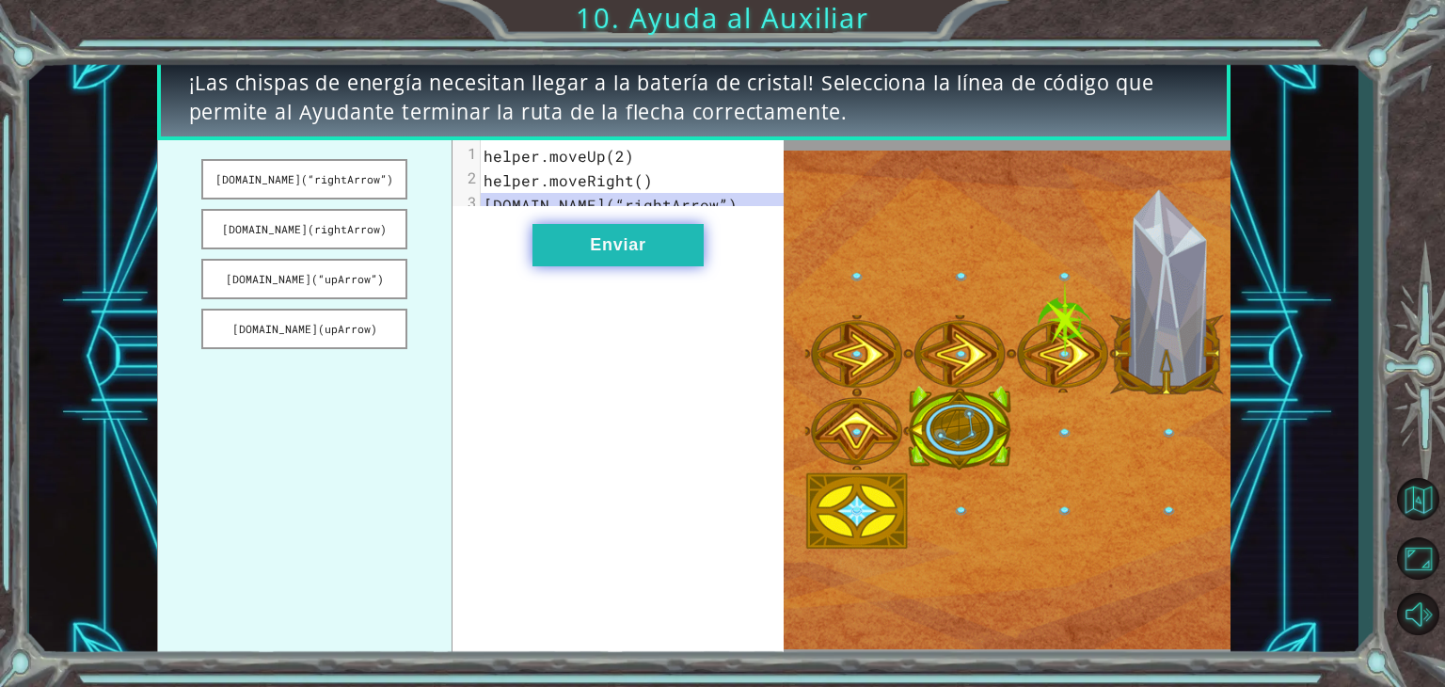
click at [666, 266] on button "Enviar" at bounding box center [617, 245] width 171 height 42
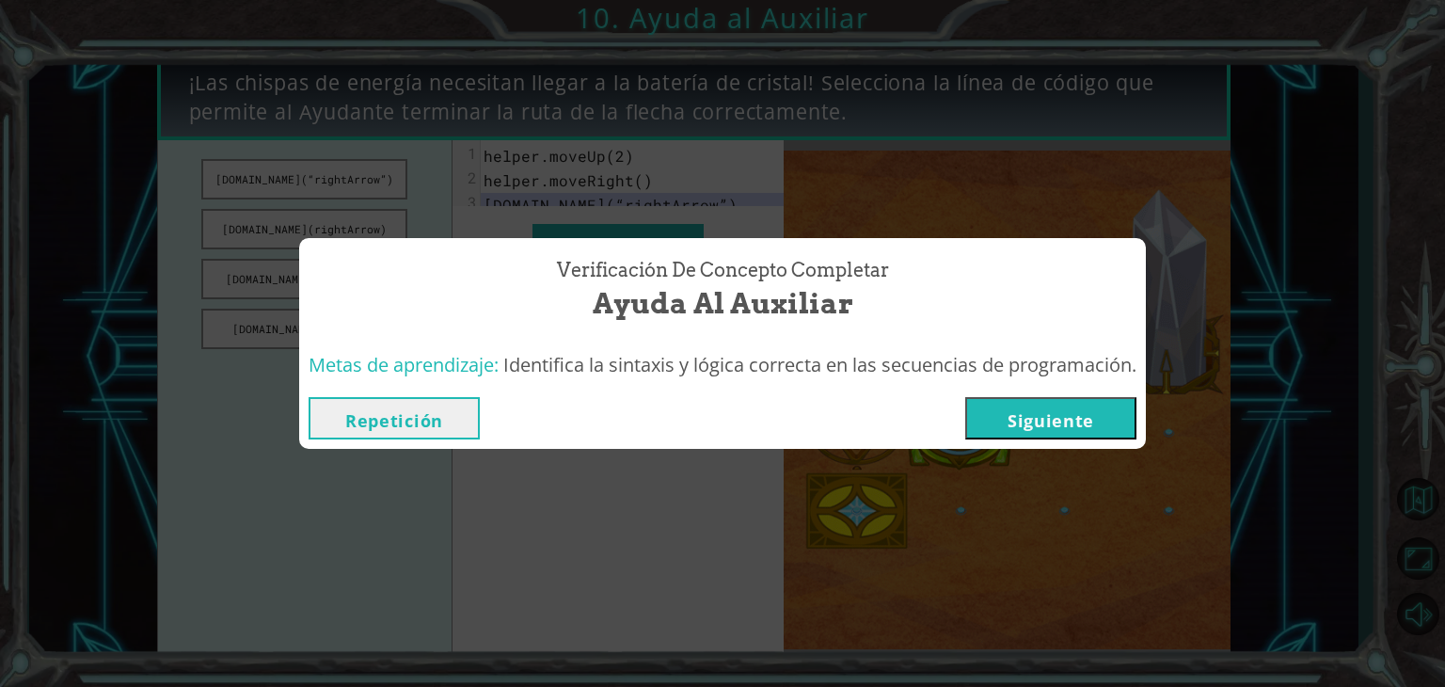
click at [1077, 419] on button "Siguiente" at bounding box center [1050, 418] width 171 height 42
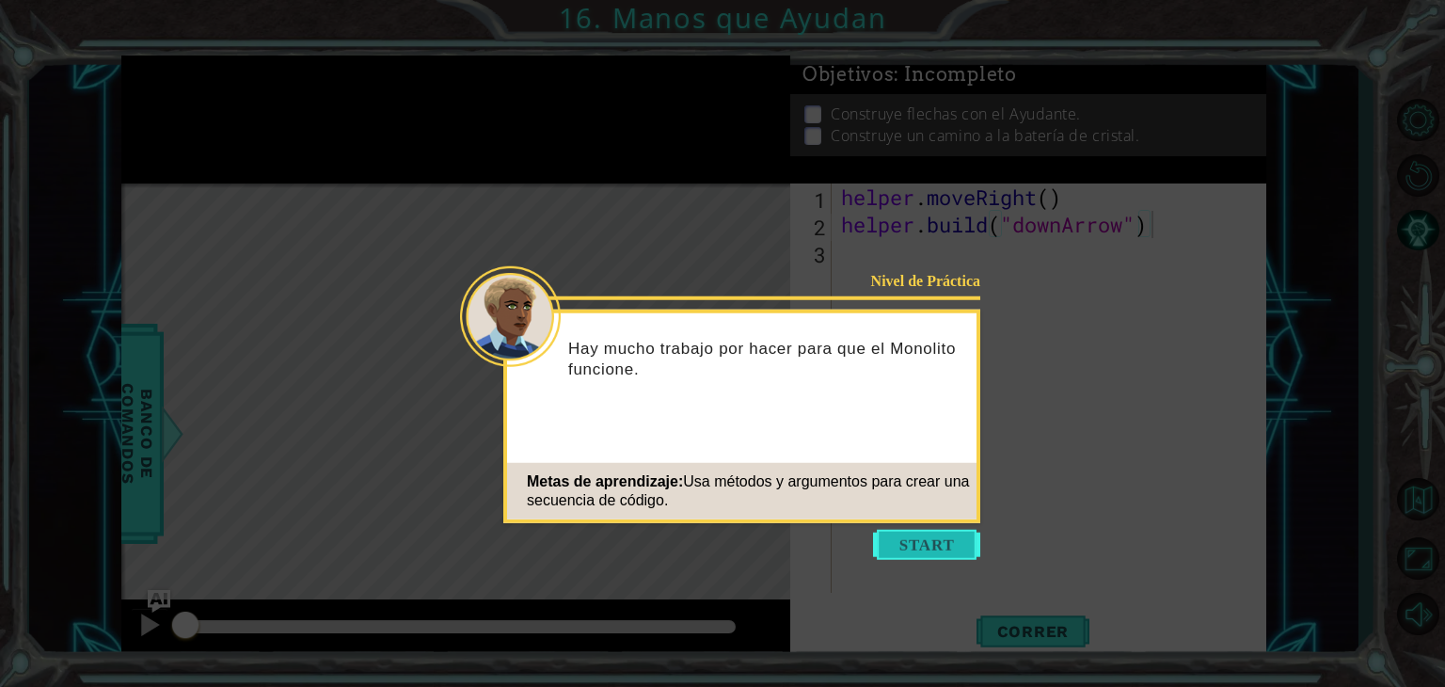
click at [964, 533] on button "Start" at bounding box center [926, 545] width 107 height 30
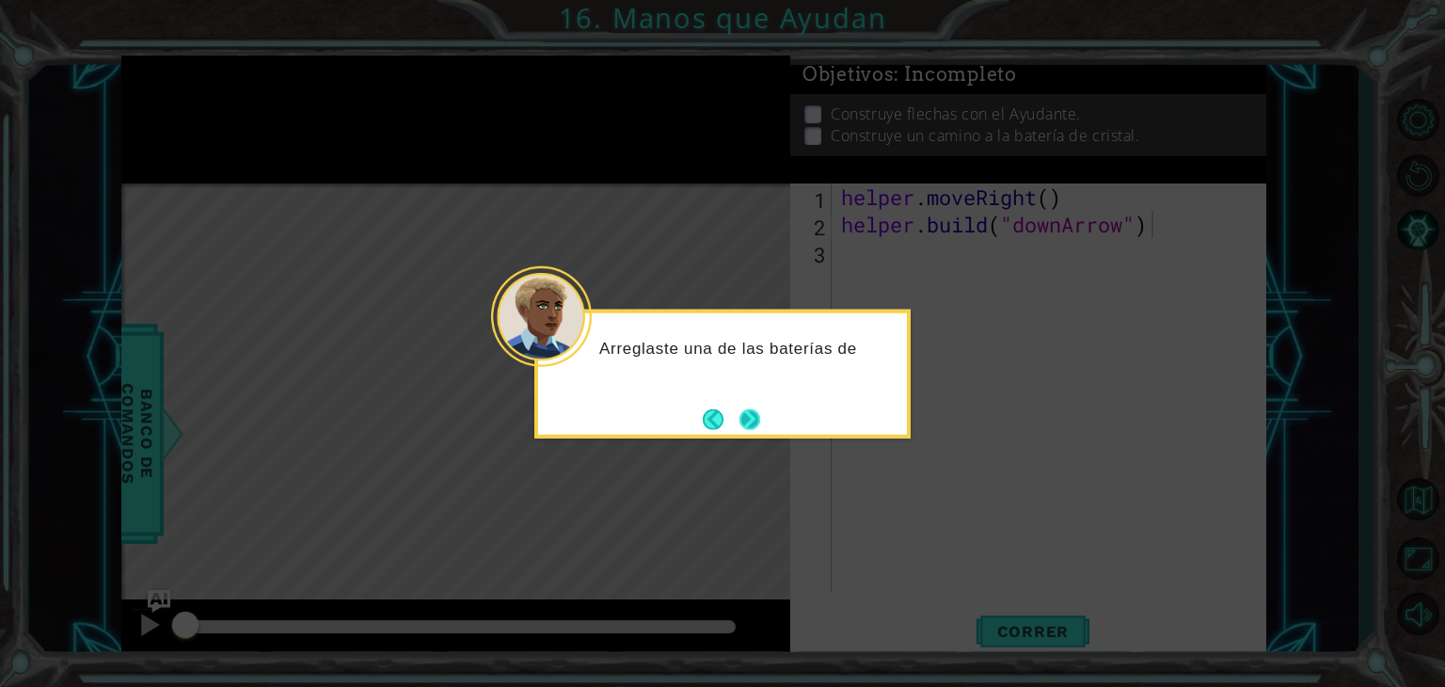
click at [745, 417] on button "Next" at bounding box center [749, 418] width 21 height 21
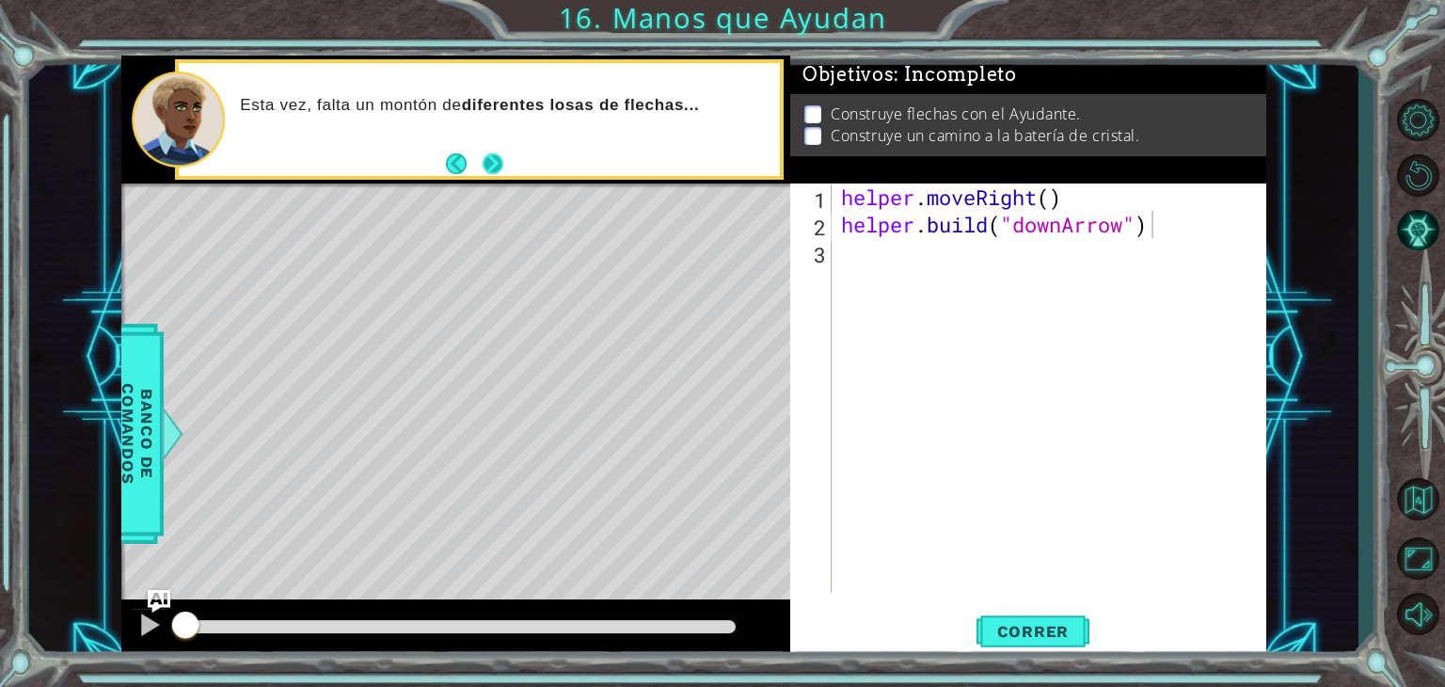
click at [495, 157] on button "Next" at bounding box center [493, 162] width 21 height 21
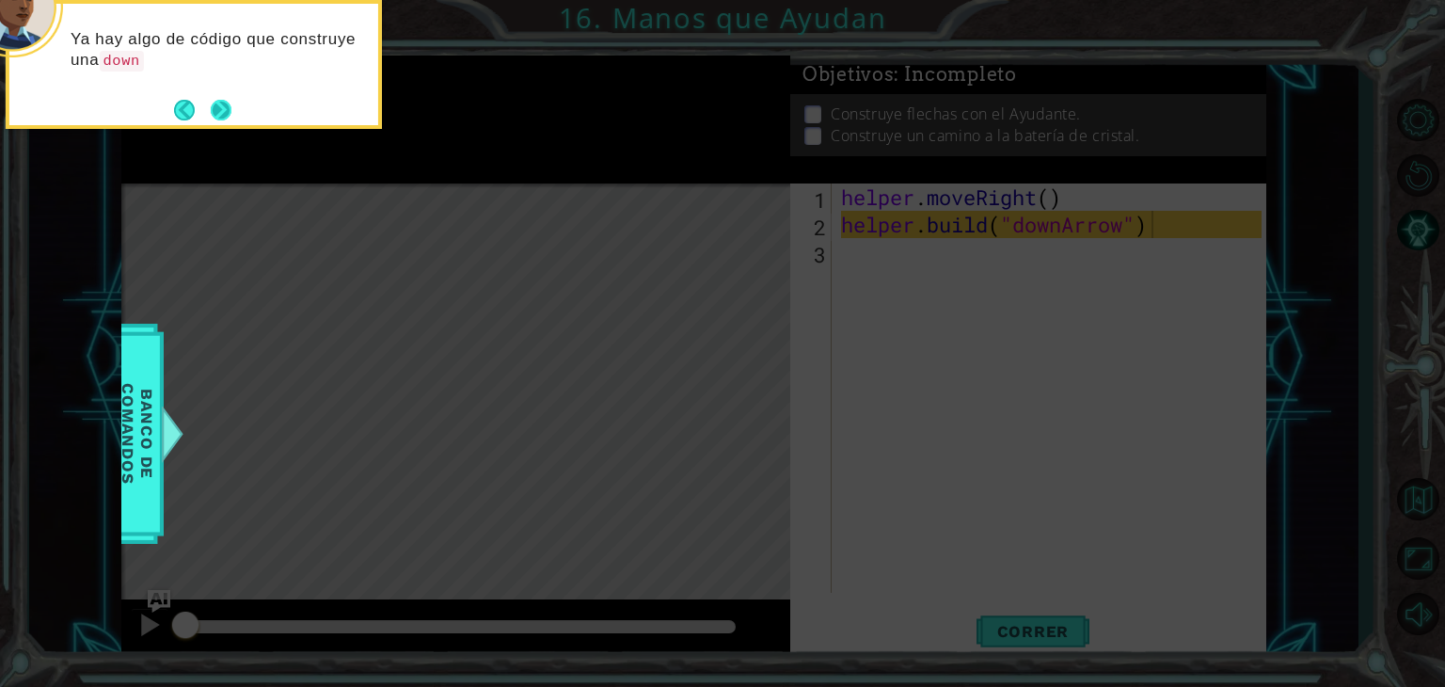
click at [218, 103] on button "Next" at bounding box center [221, 110] width 21 height 21
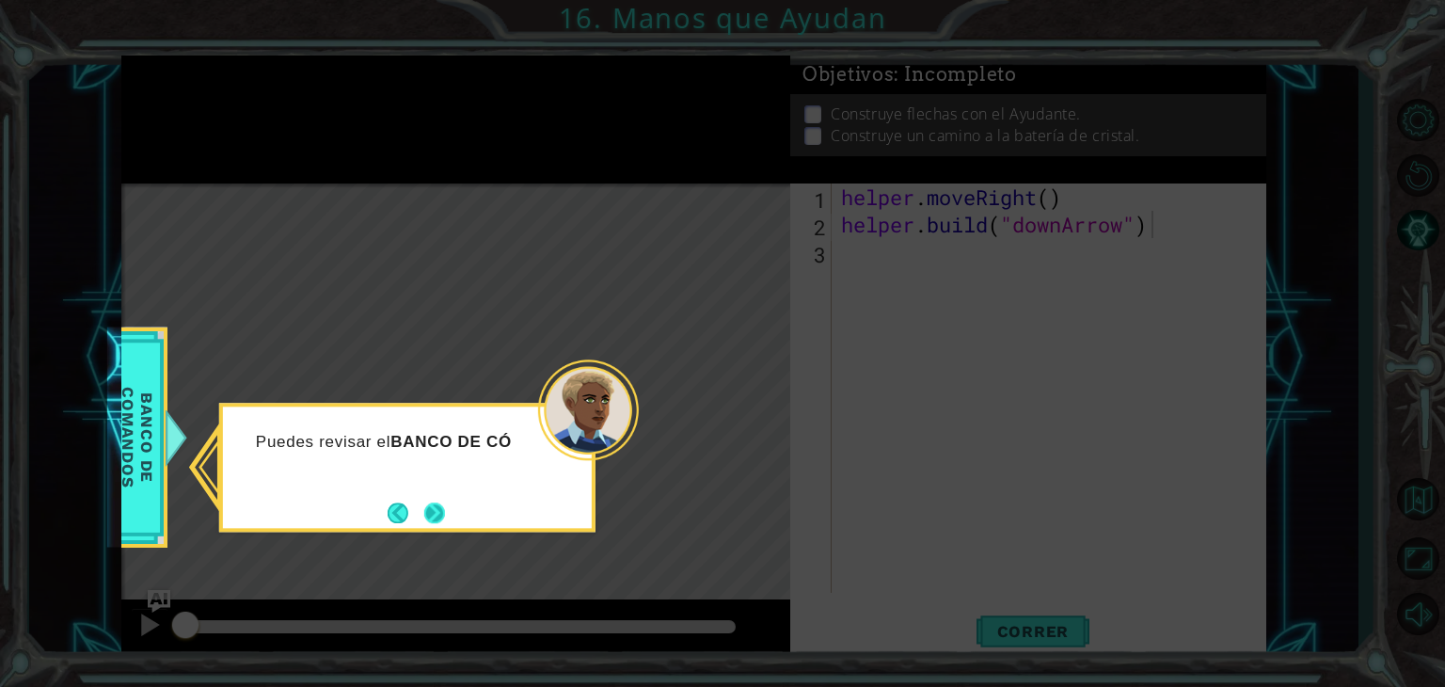
click at [433, 511] on button "Next" at bounding box center [434, 512] width 21 height 21
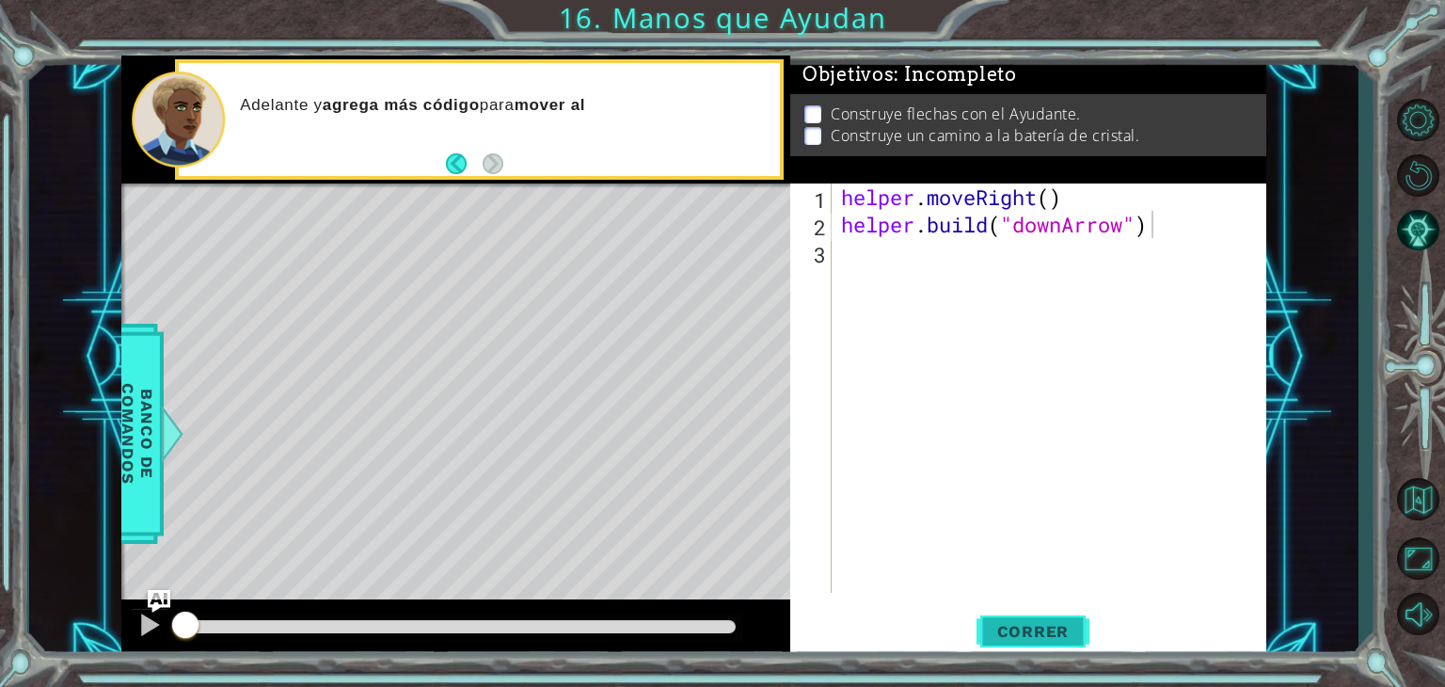
click at [980, 626] on span "Correr" at bounding box center [1033, 631] width 110 height 19
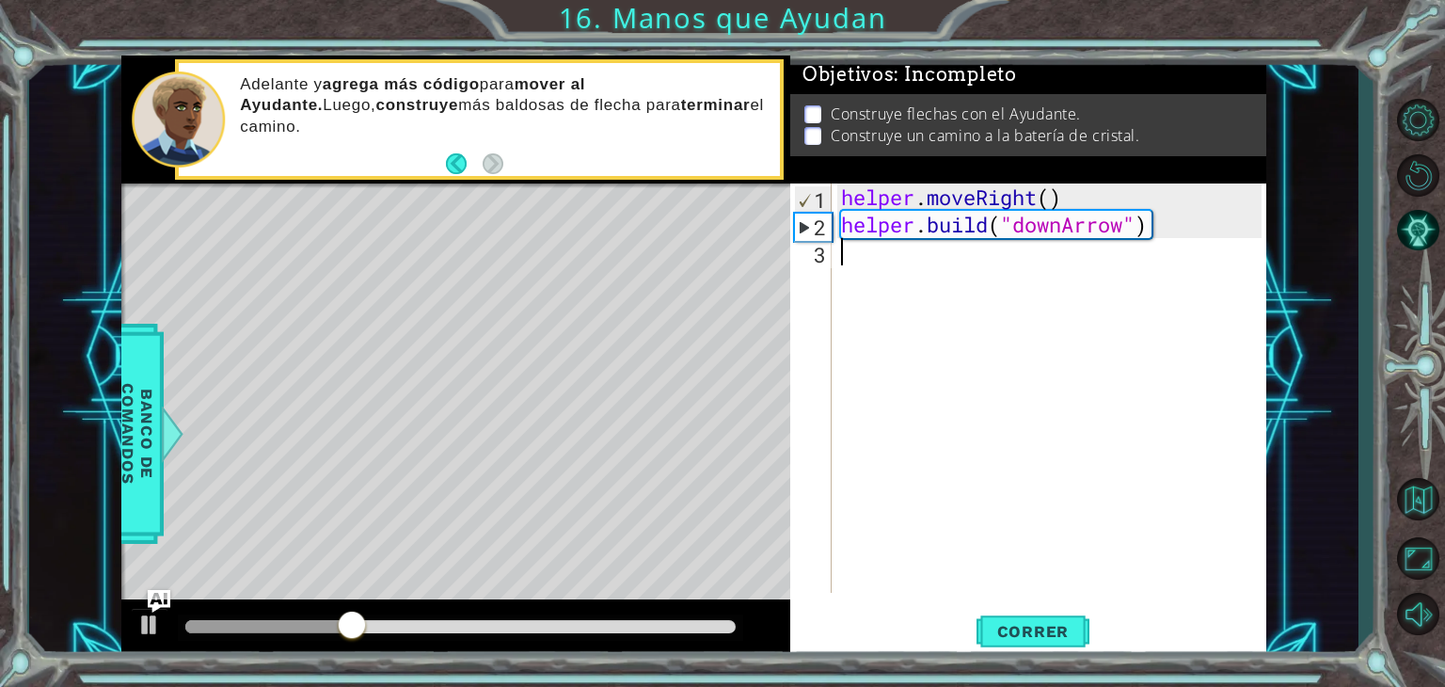
click at [932, 276] on div "helper . moveRight ( ) helper . build ( "downArrow" )" at bounding box center [1054, 415] width 434 height 464
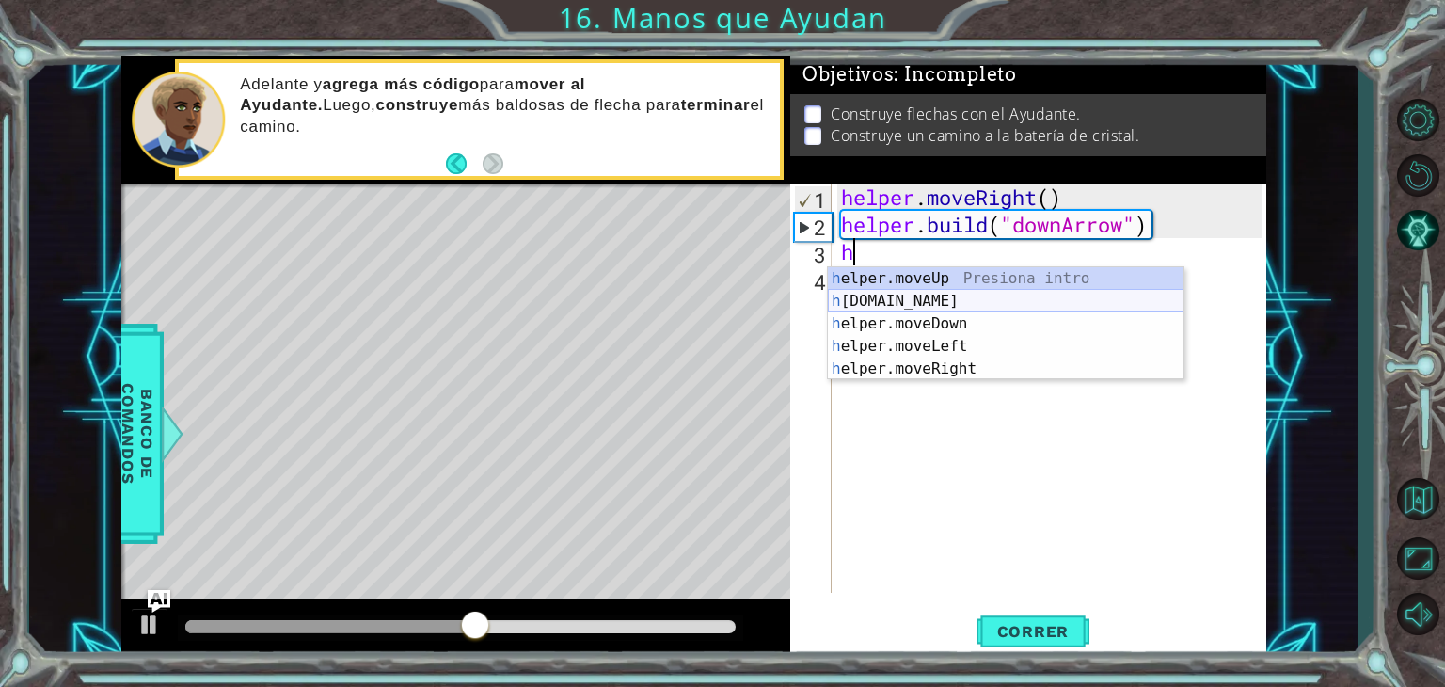
click at [962, 304] on div "h elper.moveUp Presiona intro h [DOMAIN_NAME] Presiona intro h elper.moveDown P…" at bounding box center [1006, 346] width 356 height 158
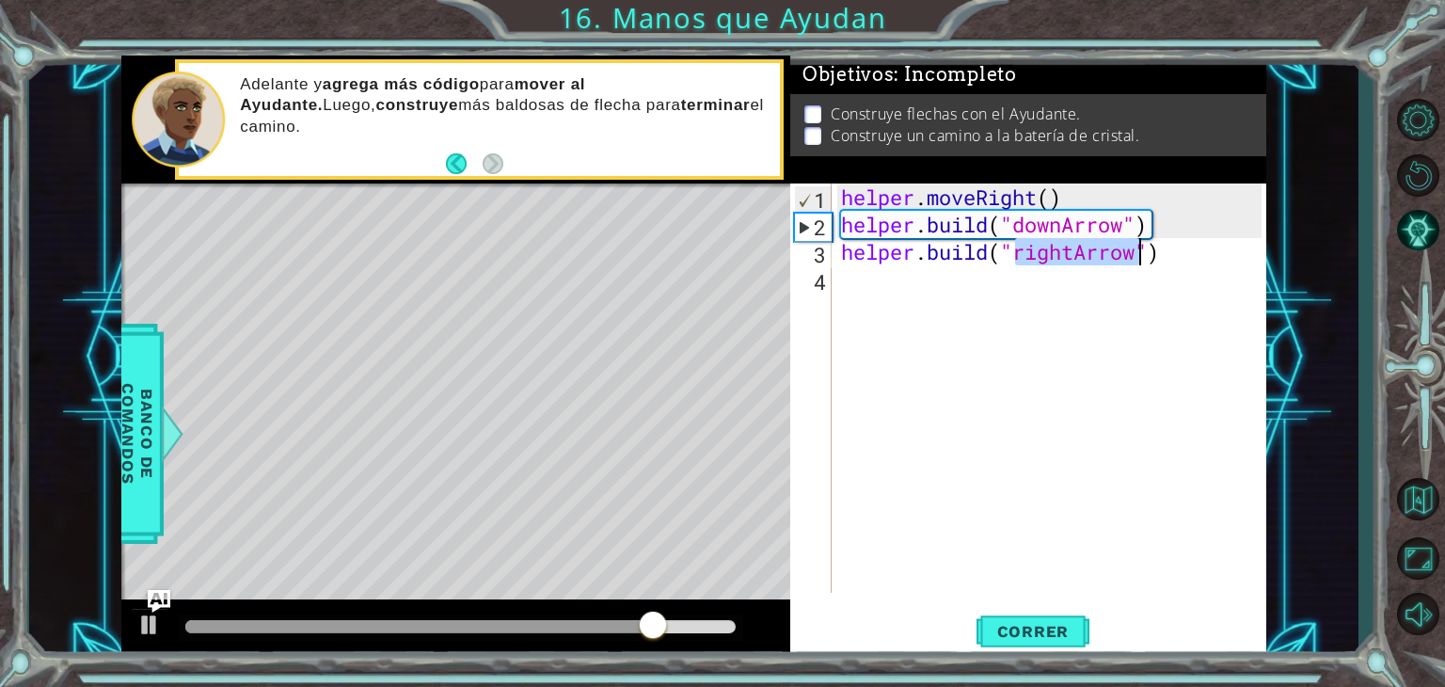
click at [1074, 249] on div "helper . moveRight ( ) helper . build ( "downArrow" ) helper . build ( "rightAr…" at bounding box center [1049, 387] width 424 height 409
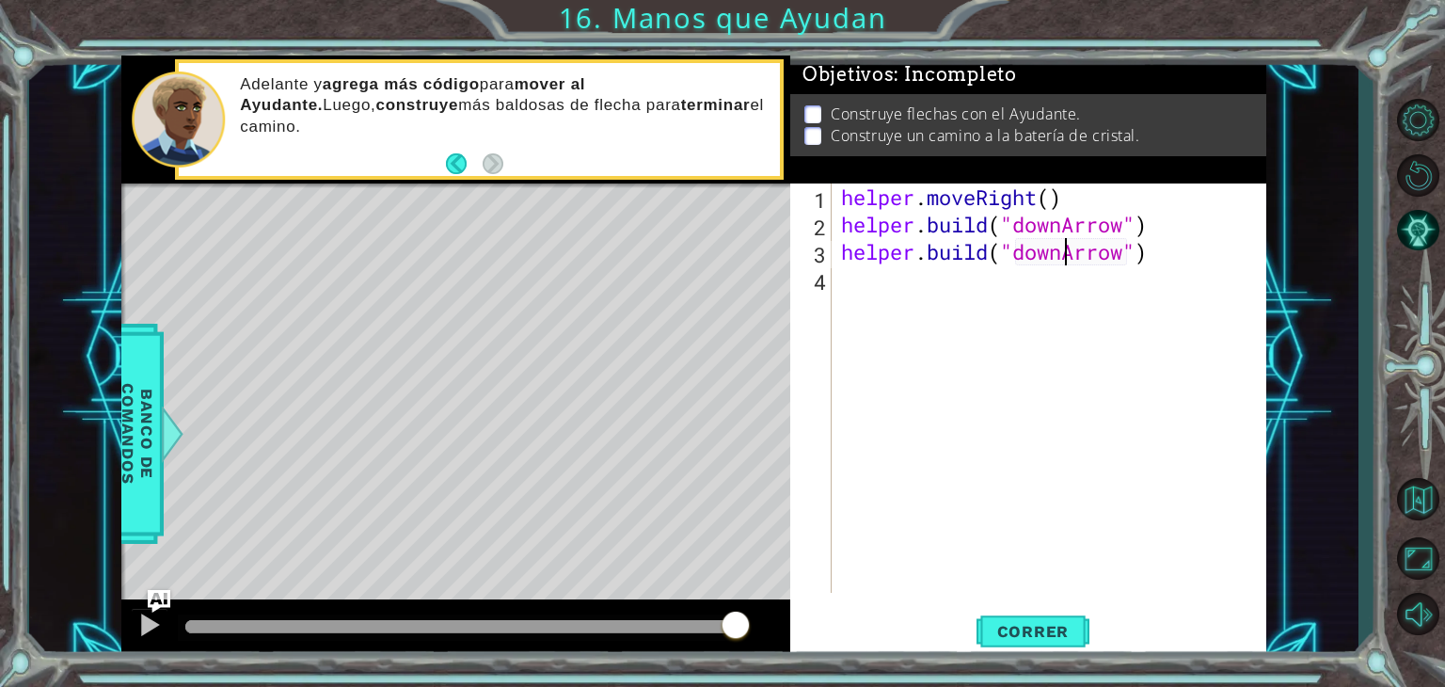
scroll to position [0, 3]
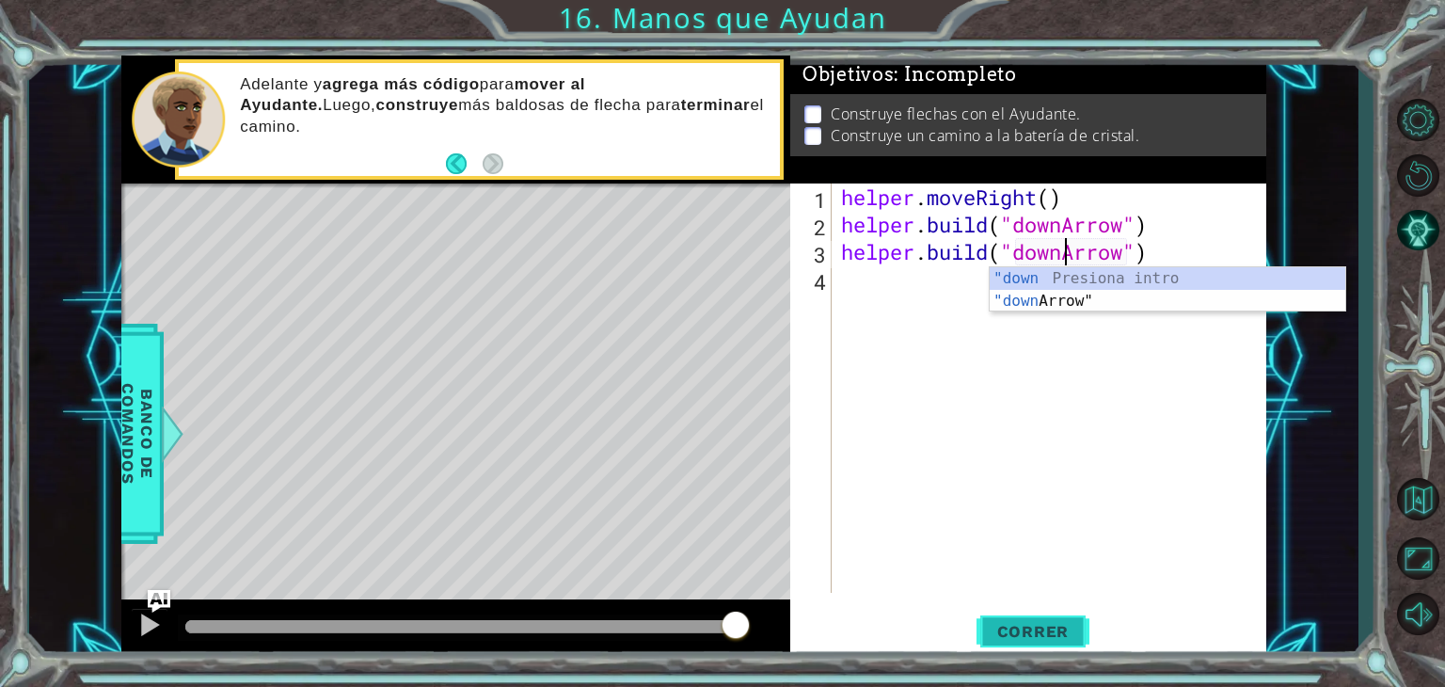
type textarea "[DOMAIN_NAME]("downArrow")"
click at [1029, 621] on button "Correr" at bounding box center [1033, 632] width 113 height 48
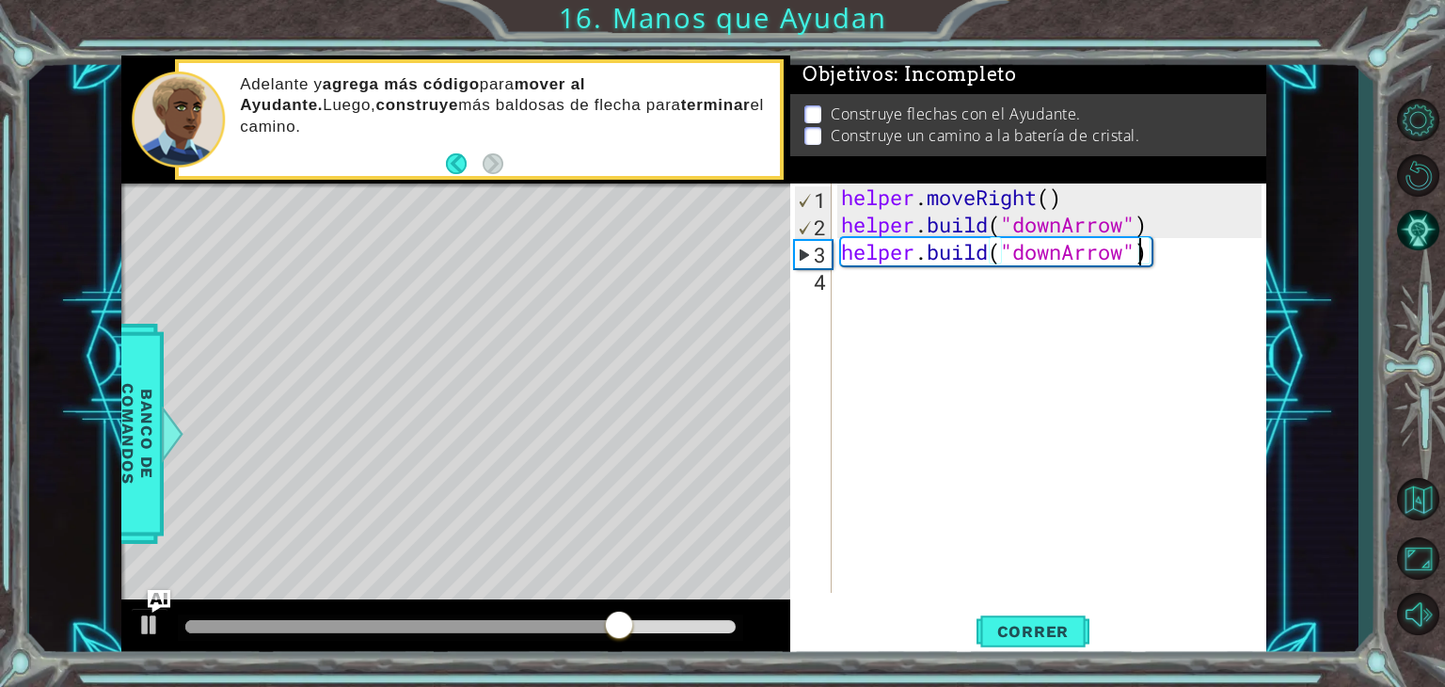
click at [1140, 262] on div "helper . moveRight ( ) helper . build ( "downArrow" ) helper . build ( "downArr…" at bounding box center [1054, 415] width 434 height 464
click at [1012, 623] on span "Correr" at bounding box center [1033, 631] width 110 height 19
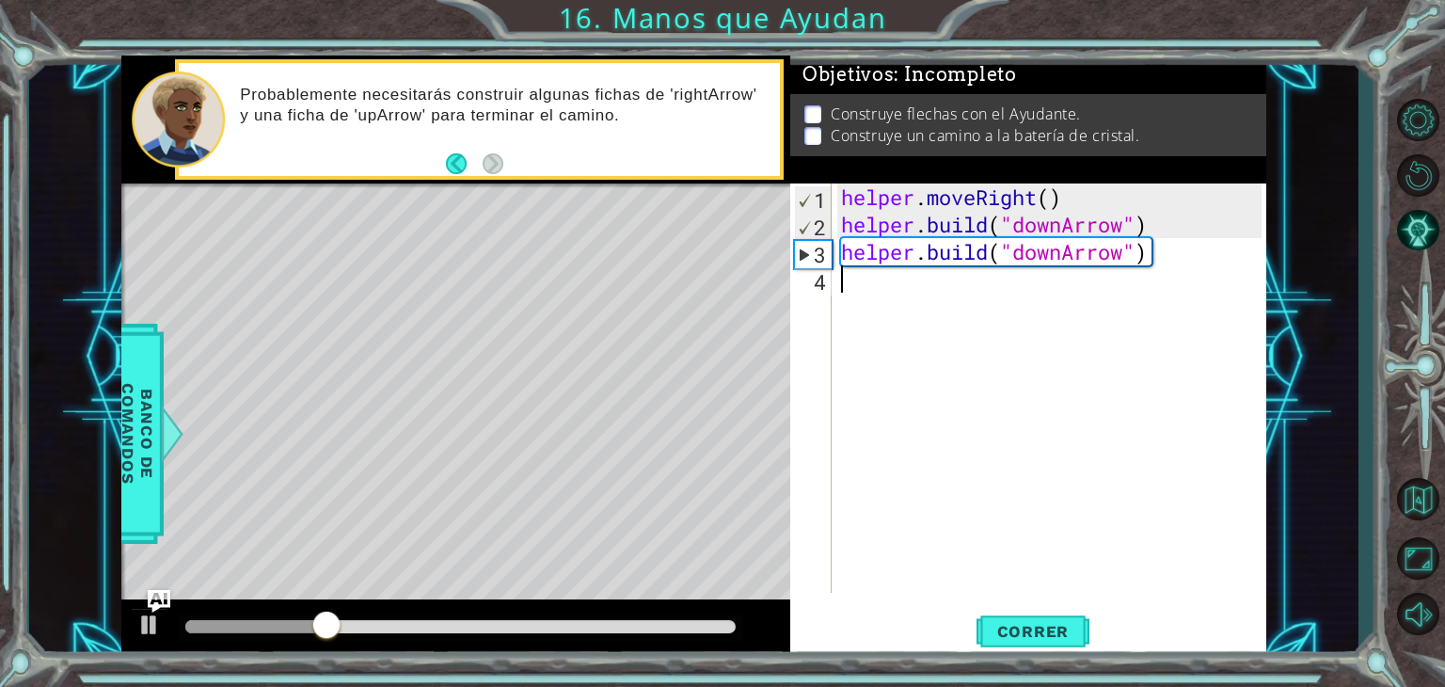
click at [1002, 278] on div "helper . moveRight ( ) helper . build ( "downArrow" ) helper . build ( "downArr…" at bounding box center [1054, 415] width 434 height 464
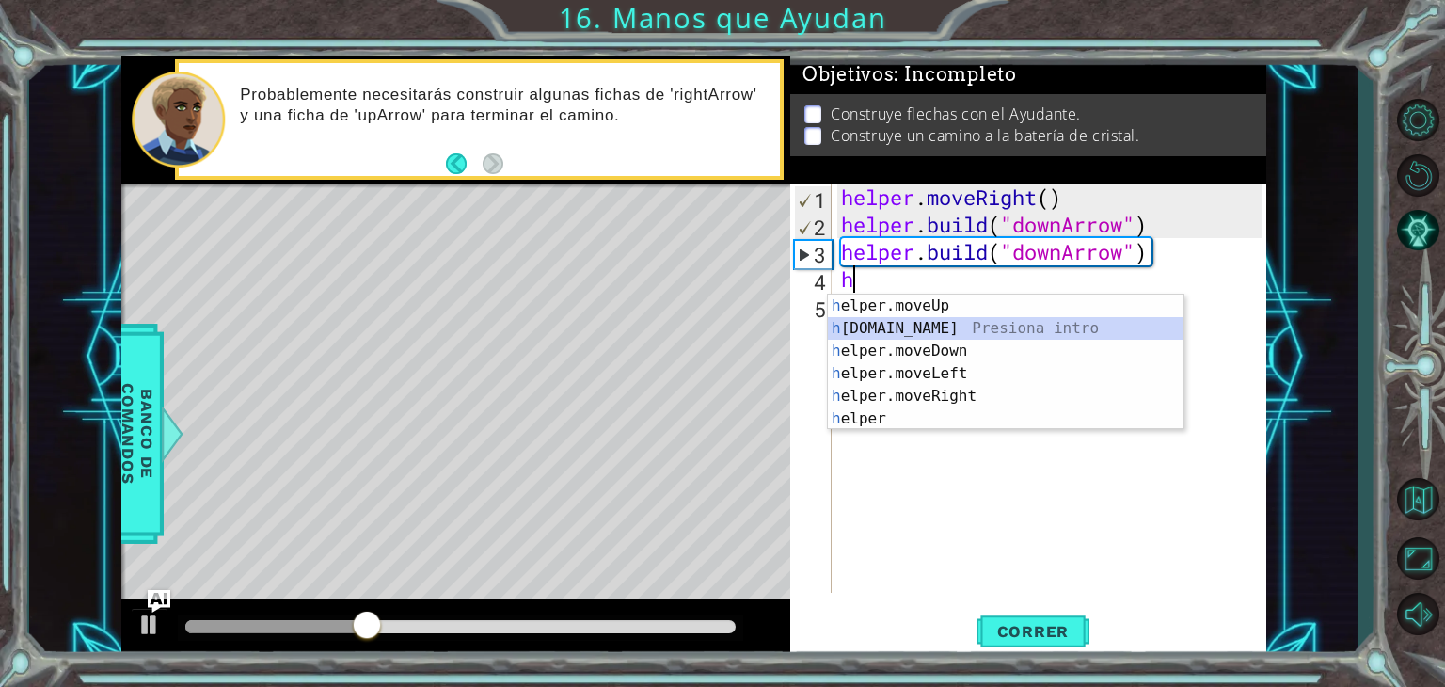
click at [974, 324] on div "h elper.moveUp Presiona intro h [DOMAIN_NAME] Presiona intro h elper.moveDown P…" at bounding box center [1006, 384] width 356 height 181
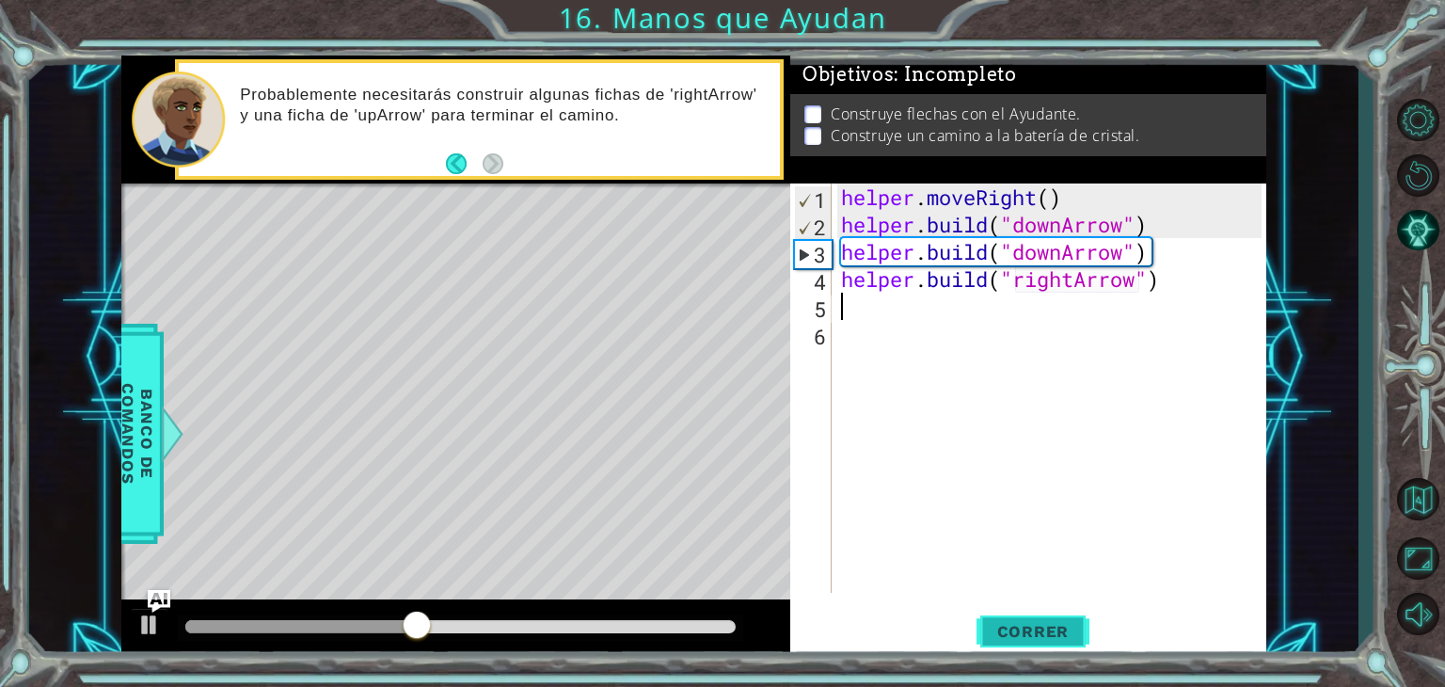
type textarea "[DOMAIN_NAME]("rightArrow")"
click at [1012, 629] on span "Correr" at bounding box center [1033, 631] width 110 height 19
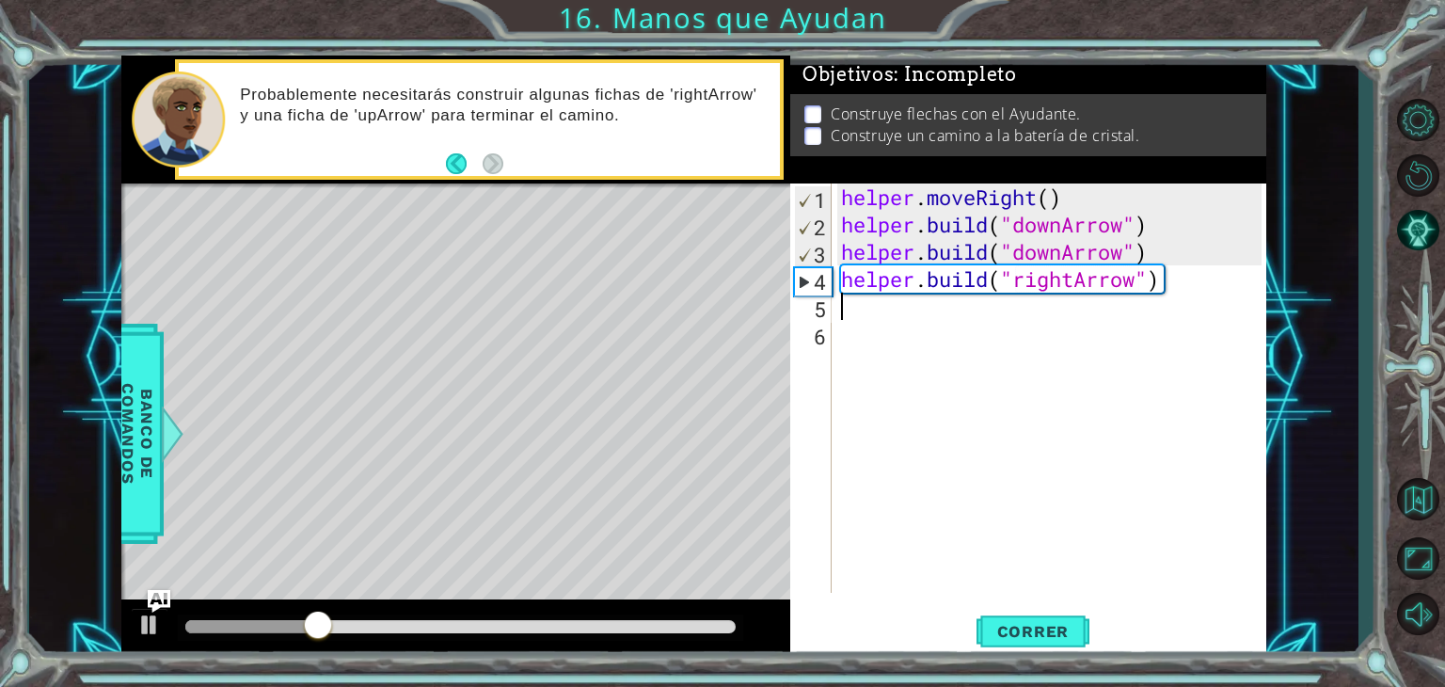
click at [1190, 302] on div "helper . moveRight ( ) helper . build ( "downArrow" ) helper . build ( "downArr…" at bounding box center [1054, 415] width 434 height 464
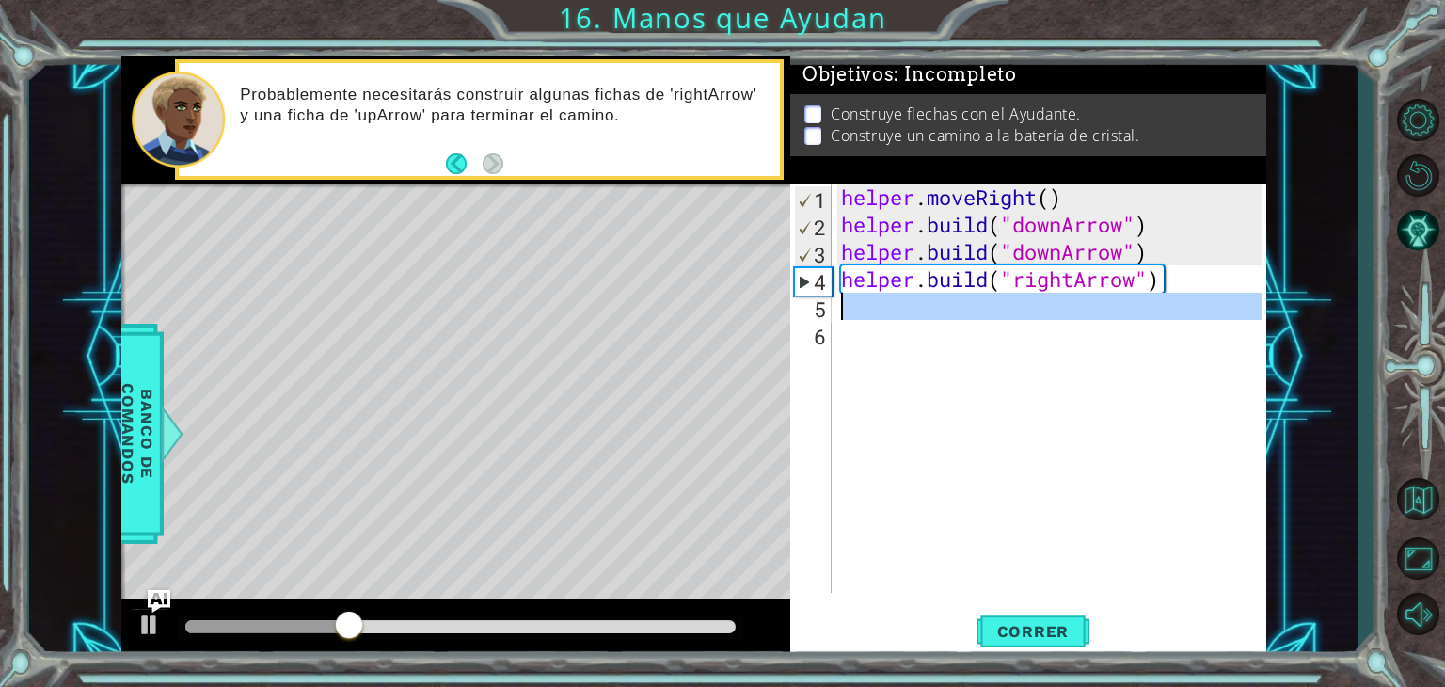
click at [1182, 273] on div "helper . moveRight ( ) helper . build ( "downArrow" ) helper . build ( "downArr…" at bounding box center [1054, 415] width 434 height 464
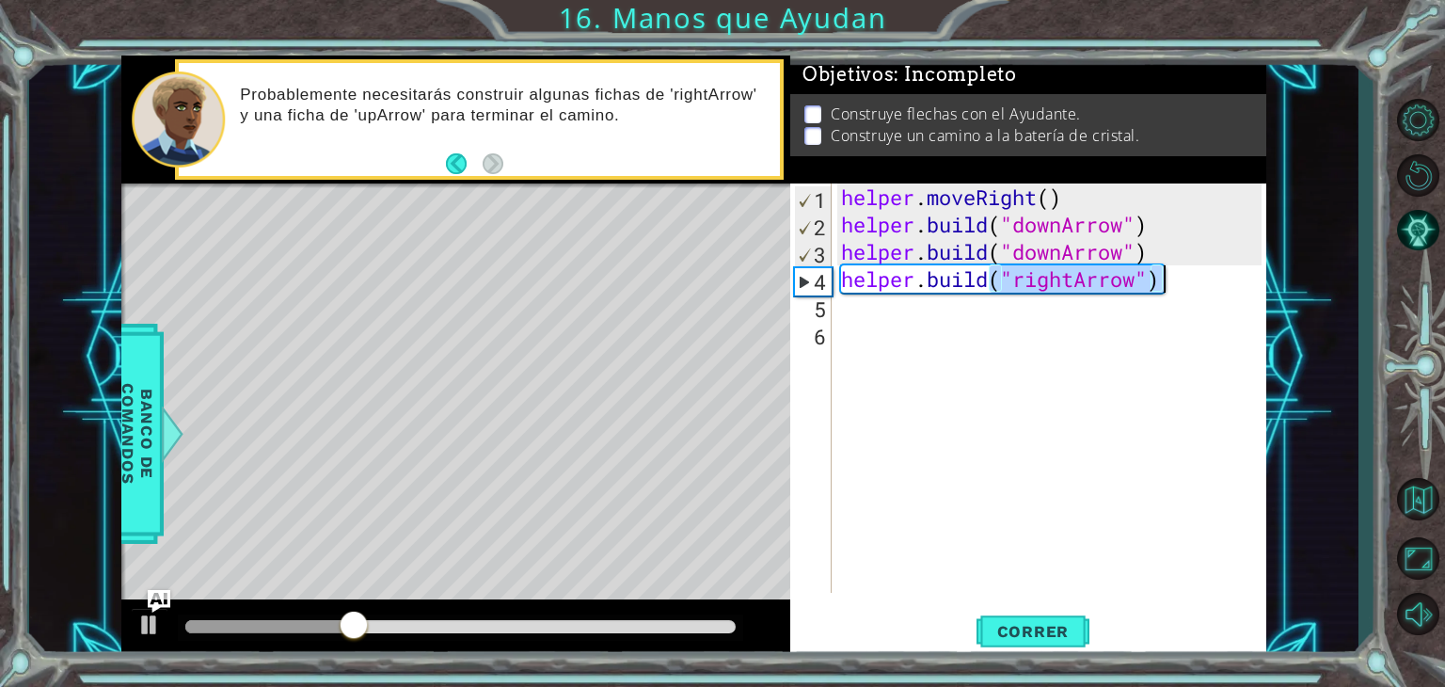
click at [1182, 273] on div "helper . moveRight ( ) helper . build ( "downArrow" ) helper . build ( "downArr…" at bounding box center [1054, 415] width 434 height 464
type textarea "[DOMAIN_NAME]("rightArrow")"
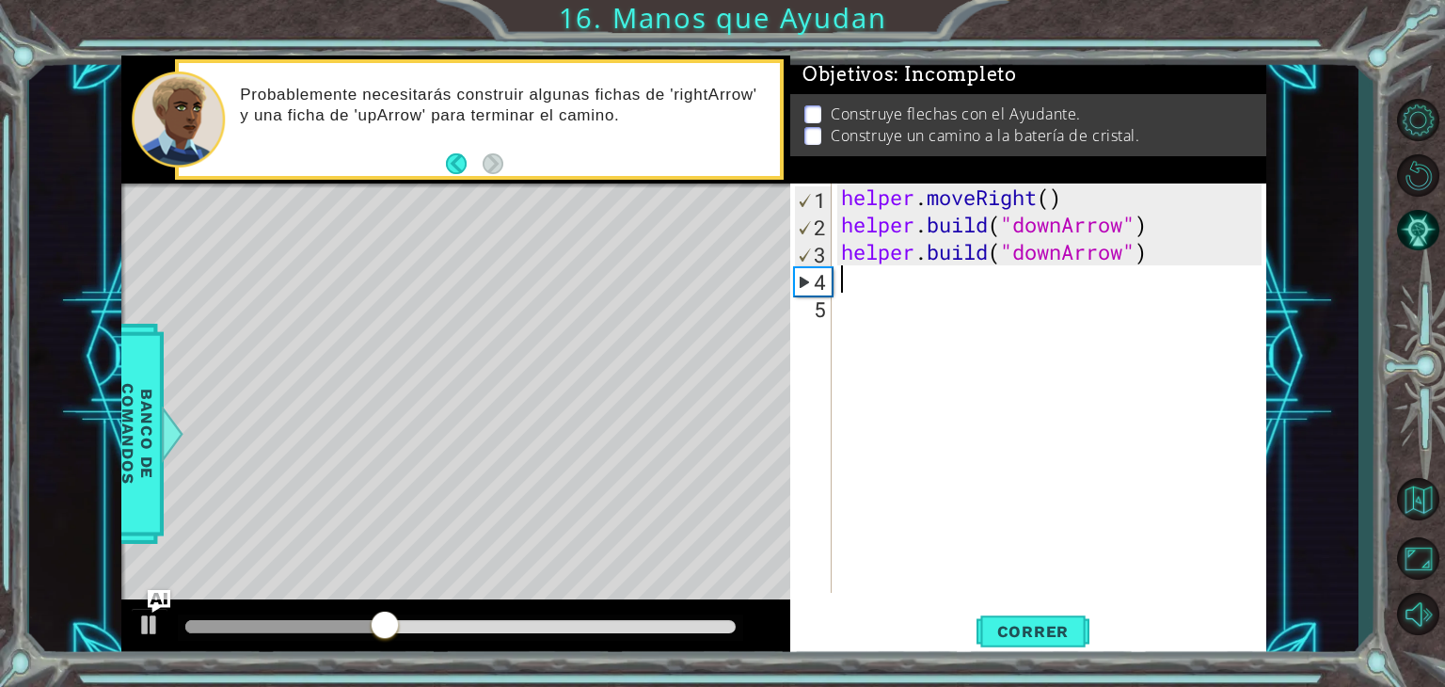
click at [1177, 251] on div "helper . moveRight ( ) helper . build ( "downArrow" ) helper . build ( "downArr…" at bounding box center [1054, 415] width 434 height 464
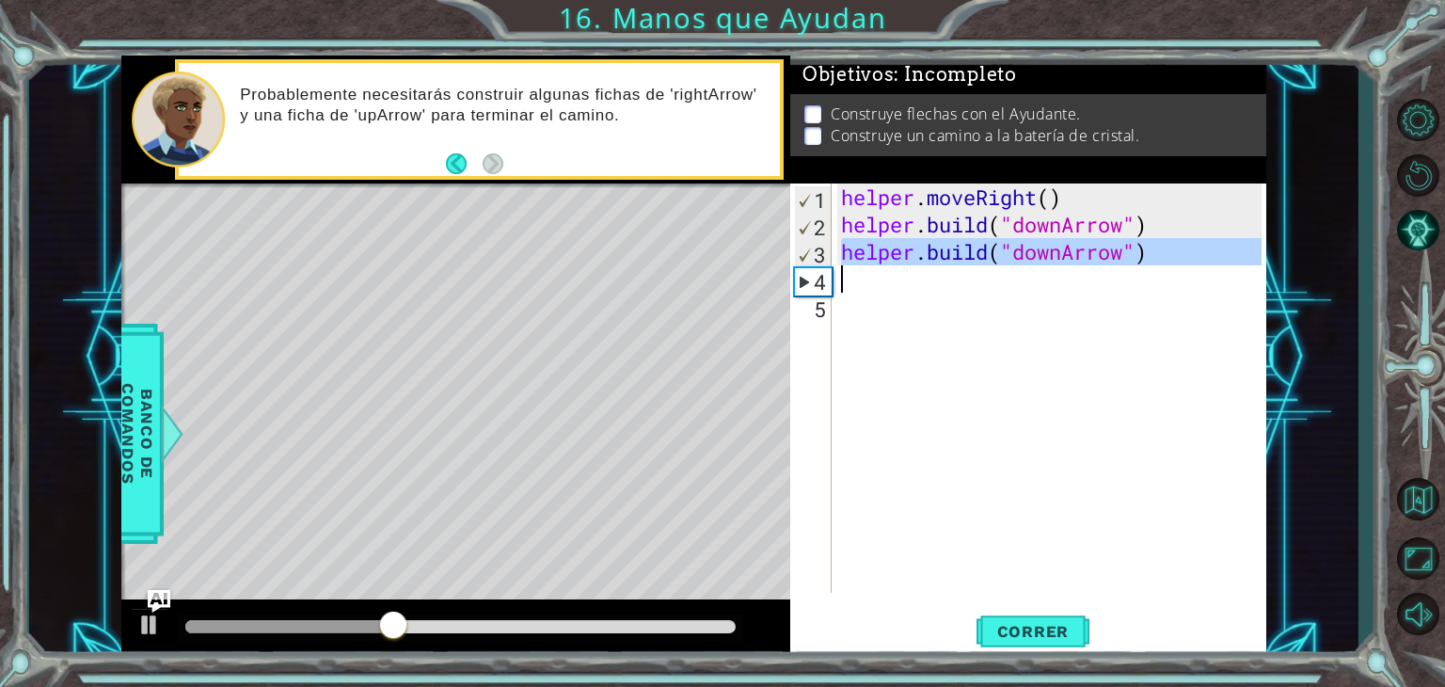
click at [1177, 251] on div "helper . moveRight ( ) helper . build ( "downArrow" ) helper . build ( "downArr…" at bounding box center [1054, 415] width 434 height 464
type textarea "[DOMAIN_NAME]("downArrow")"
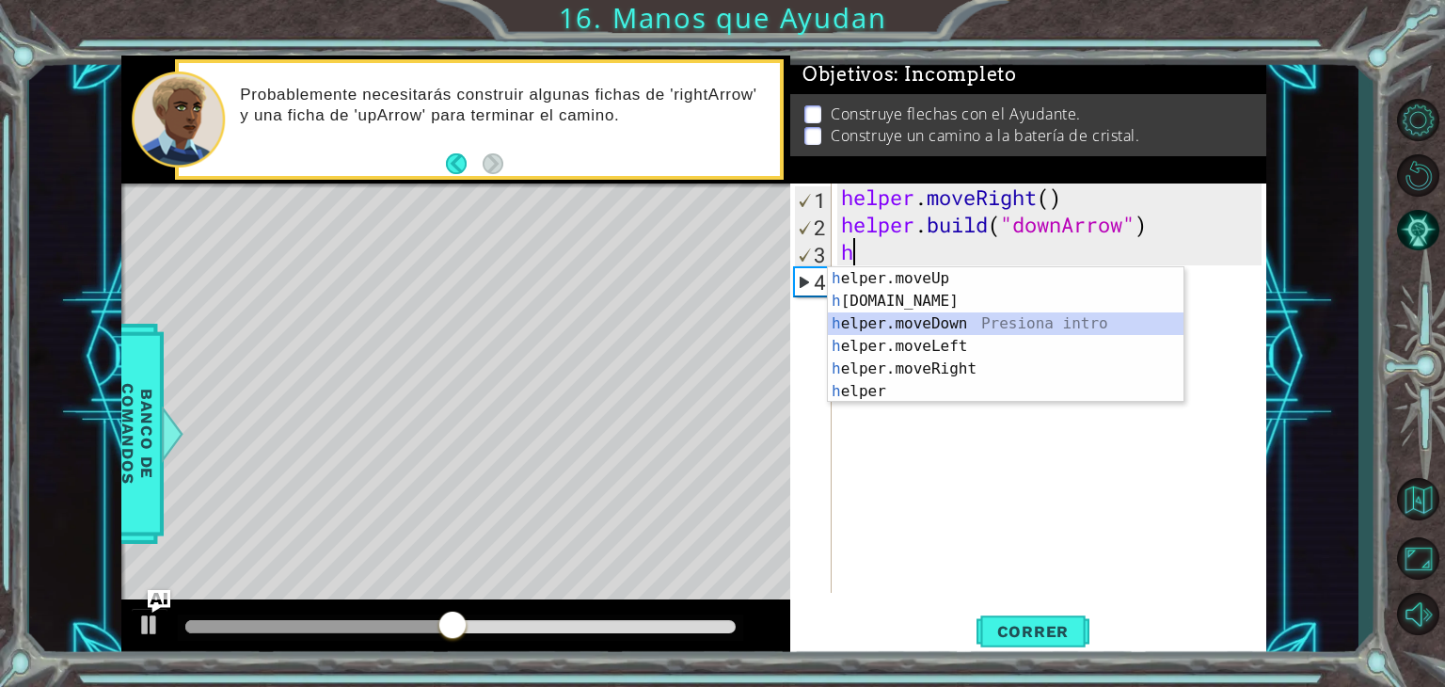
click at [1029, 323] on div "h elper.moveUp Presiona intro h [DOMAIN_NAME] Presiona intro h elper.moveDown P…" at bounding box center [1006, 357] width 356 height 181
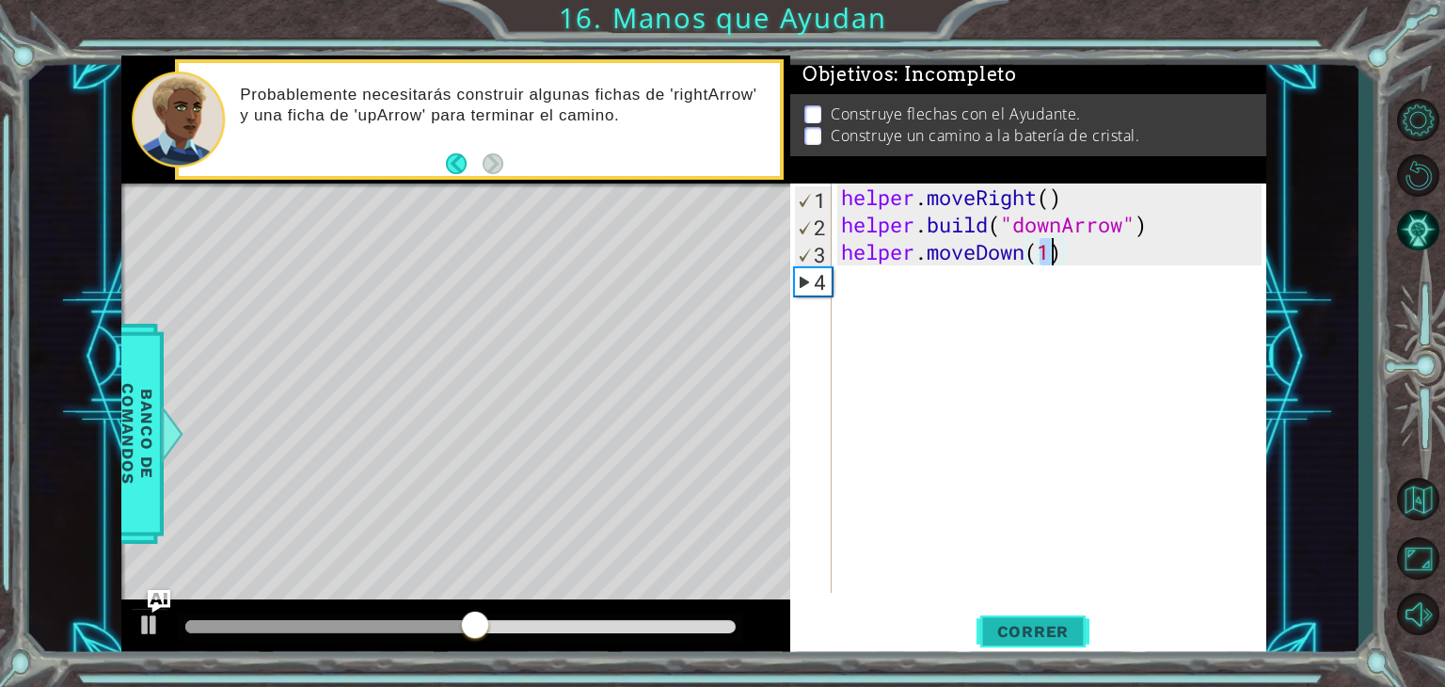
type textarea "helper.moveDown(1)"
click at [1016, 640] on span "Correr" at bounding box center [1033, 631] width 110 height 19
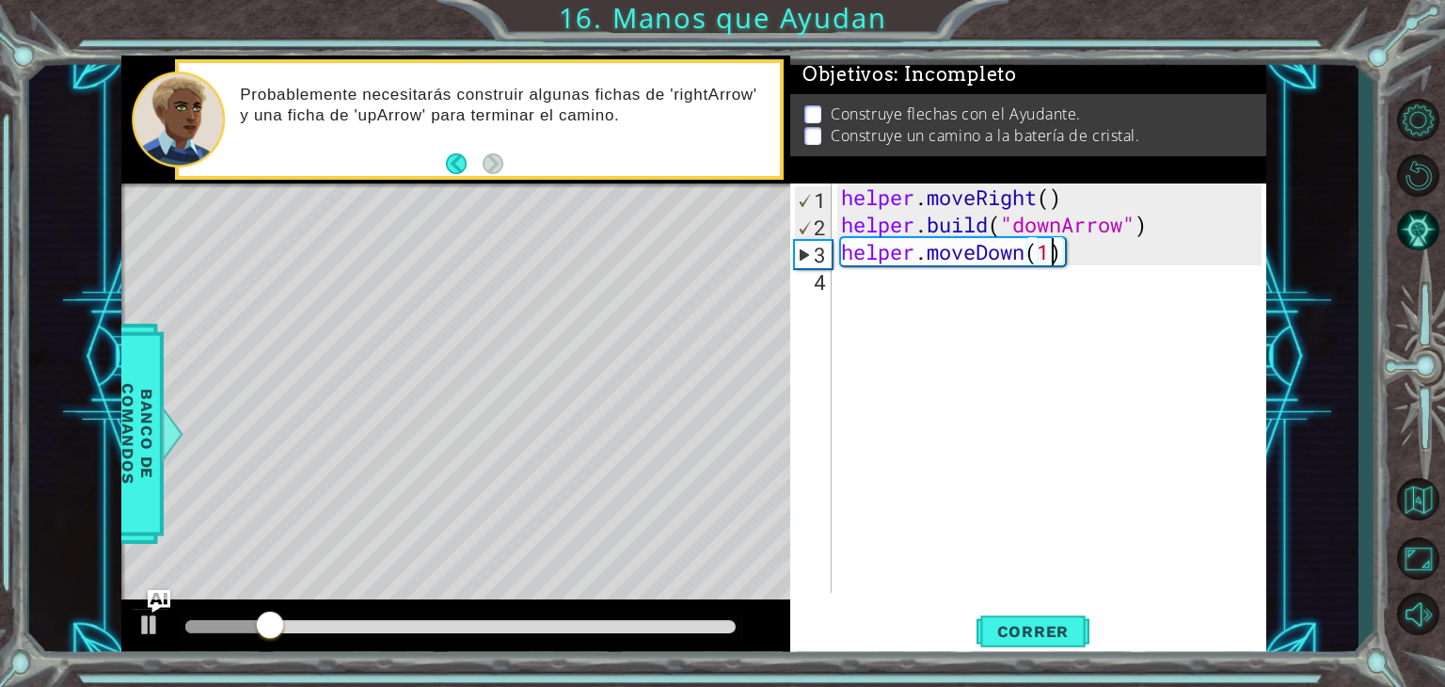
click at [983, 308] on div "helper . moveRight ( ) helper . build ( "downArrow" ) helper . moveDown ( 1 )" at bounding box center [1054, 415] width 434 height 464
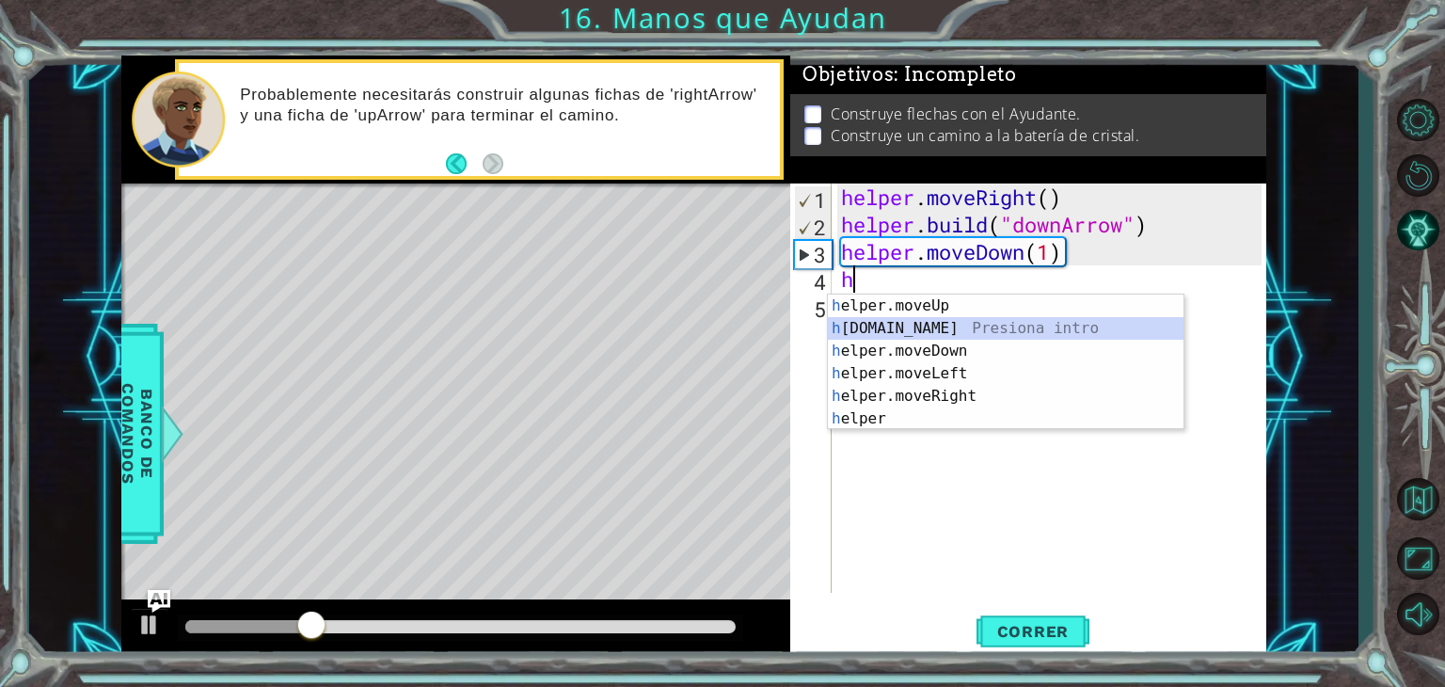
click at [960, 322] on div "h elper.moveUp Presiona intro h [DOMAIN_NAME] Presiona intro h elper.moveDown P…" at bounding box center [1006, 384] width 356 height 181
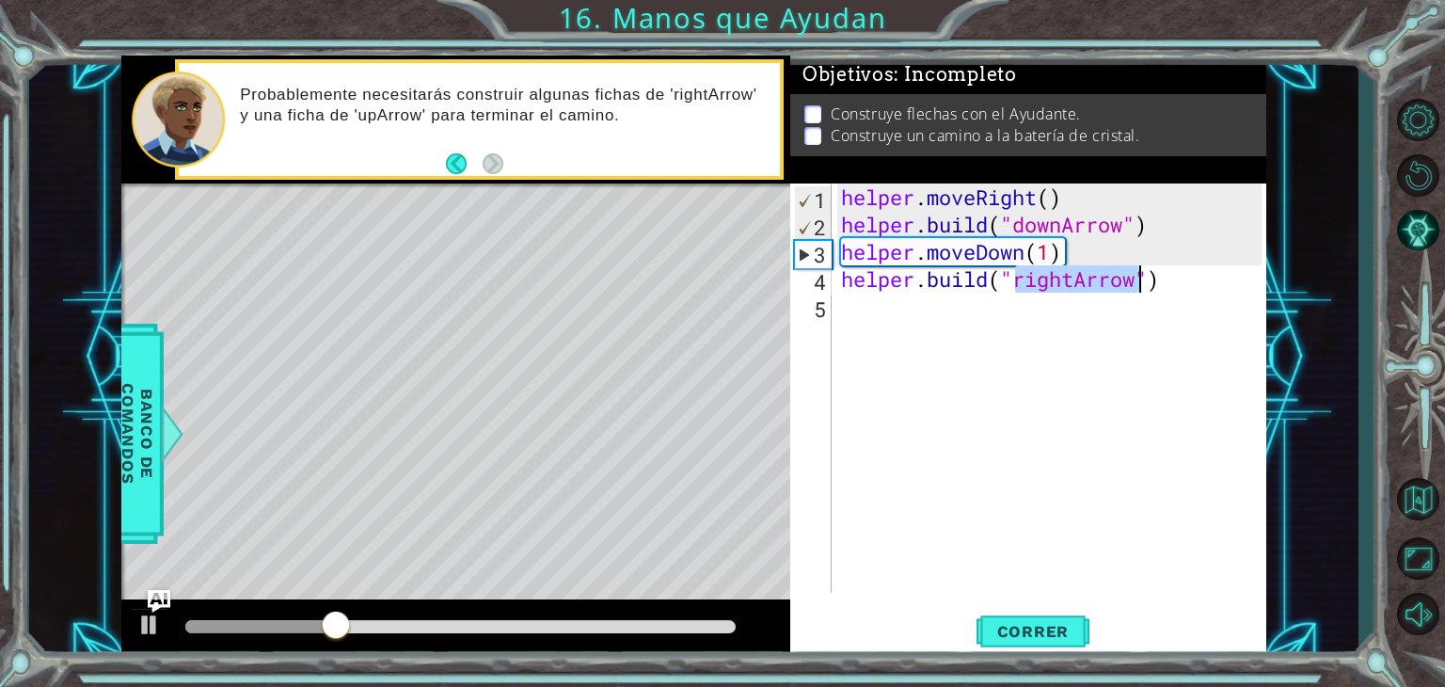
click at [1074, 275] on div "helper . moveRight ( ) helper . build ( "downArrow" ) helper . moveDown ( 1 ) h…" at bounding box center [1049, 387] width 424 height 409
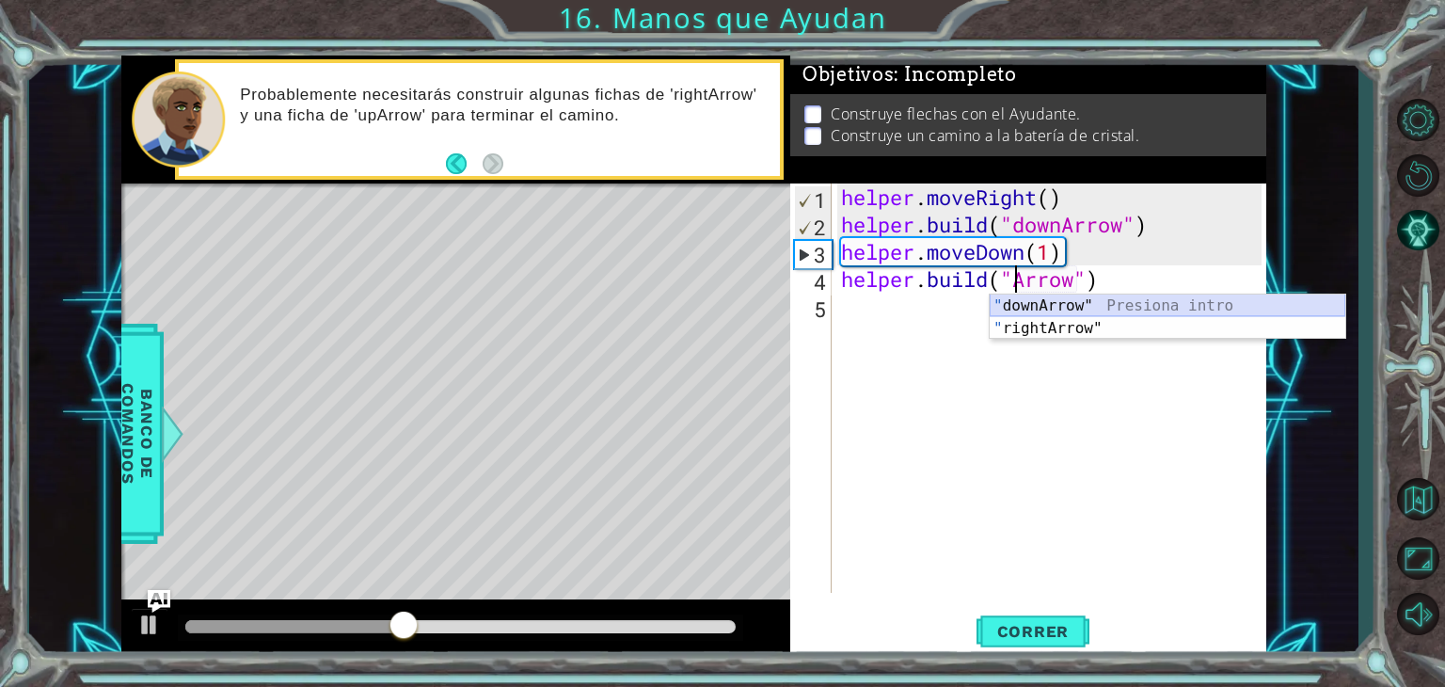
click at [1055, 305] on div "" downArrow" Presiona intro " rightArrow" Presiona intro" at bounding box center [1168, 339] width 356 height 90
type textarea "[DOMAIN_NAME]("downArrow")"
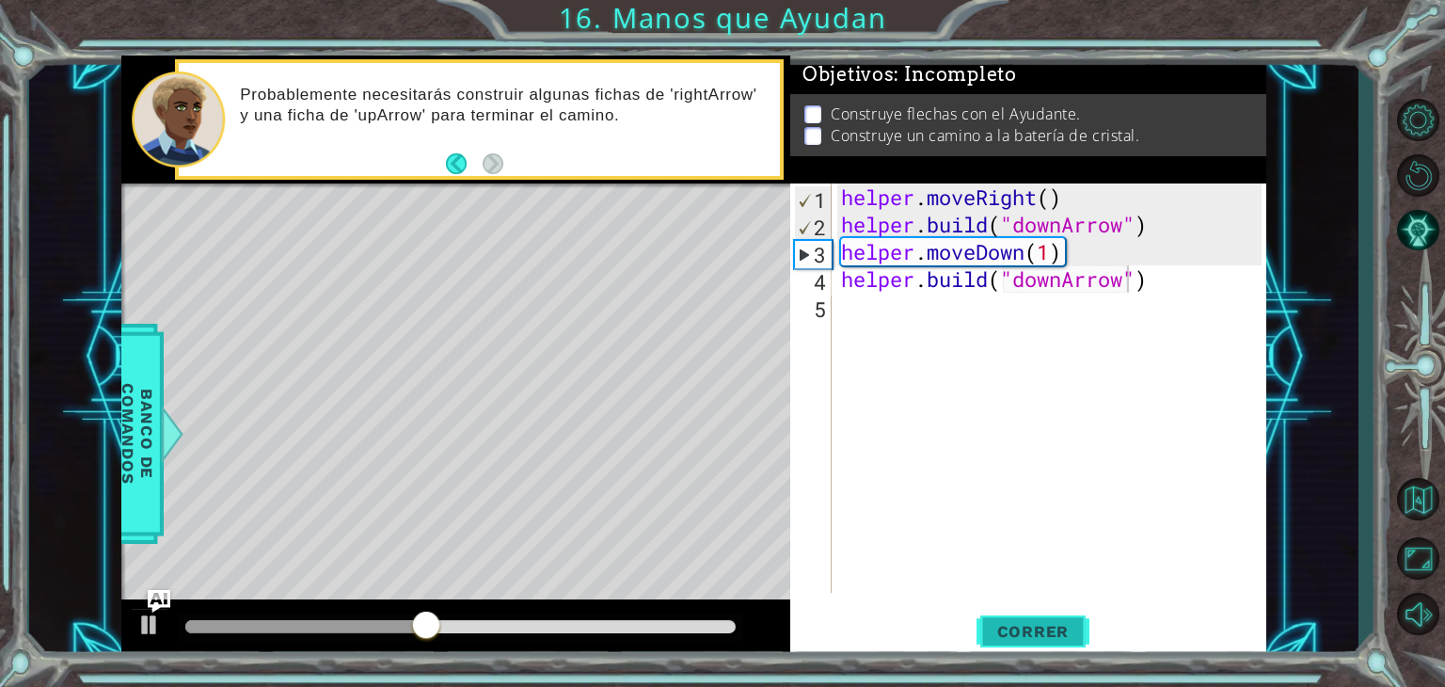
click at [1012, 626] on span "Correr" at bounding box center [1033, 631] width 110 height 19
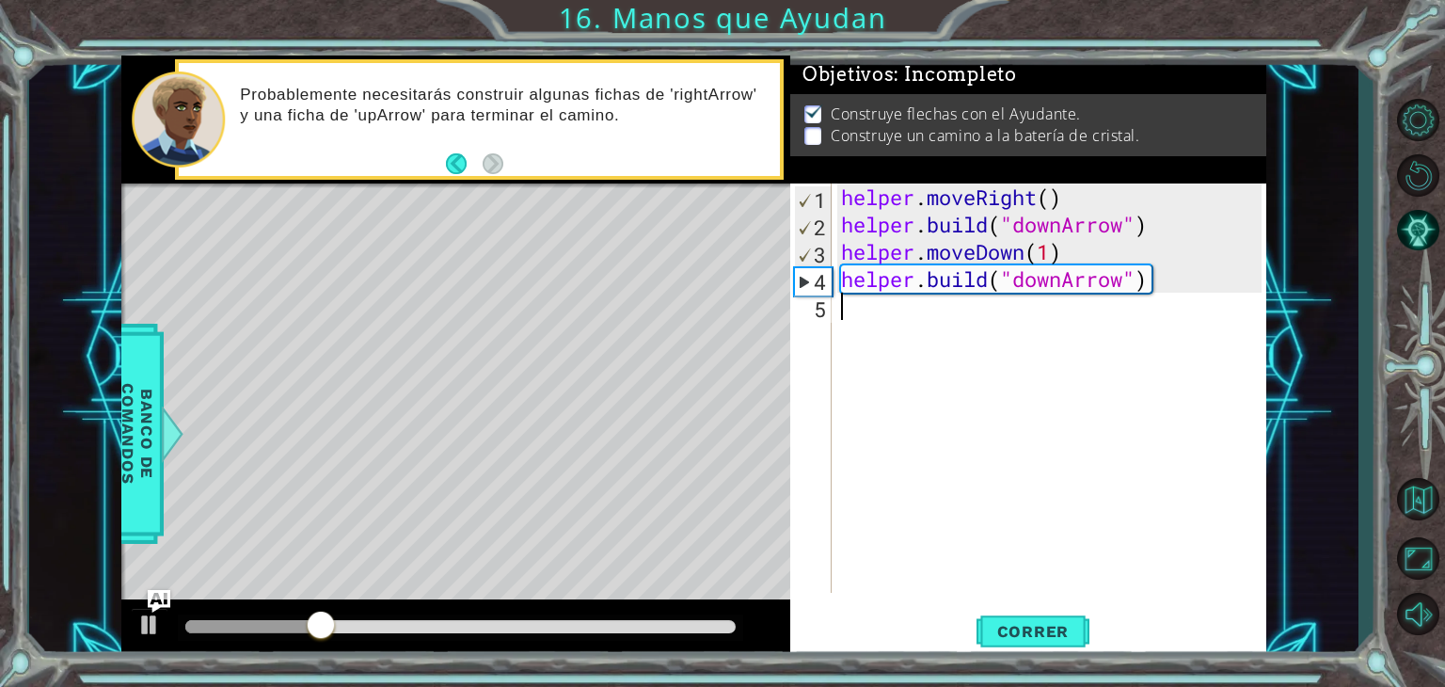
click at [903, 306] on div "helper . moveRight ( ) helper . build ( "downArrow" ) helper . moveDown ( 1 ) h…" at bounding box center [1054, 415] width 434 height 464
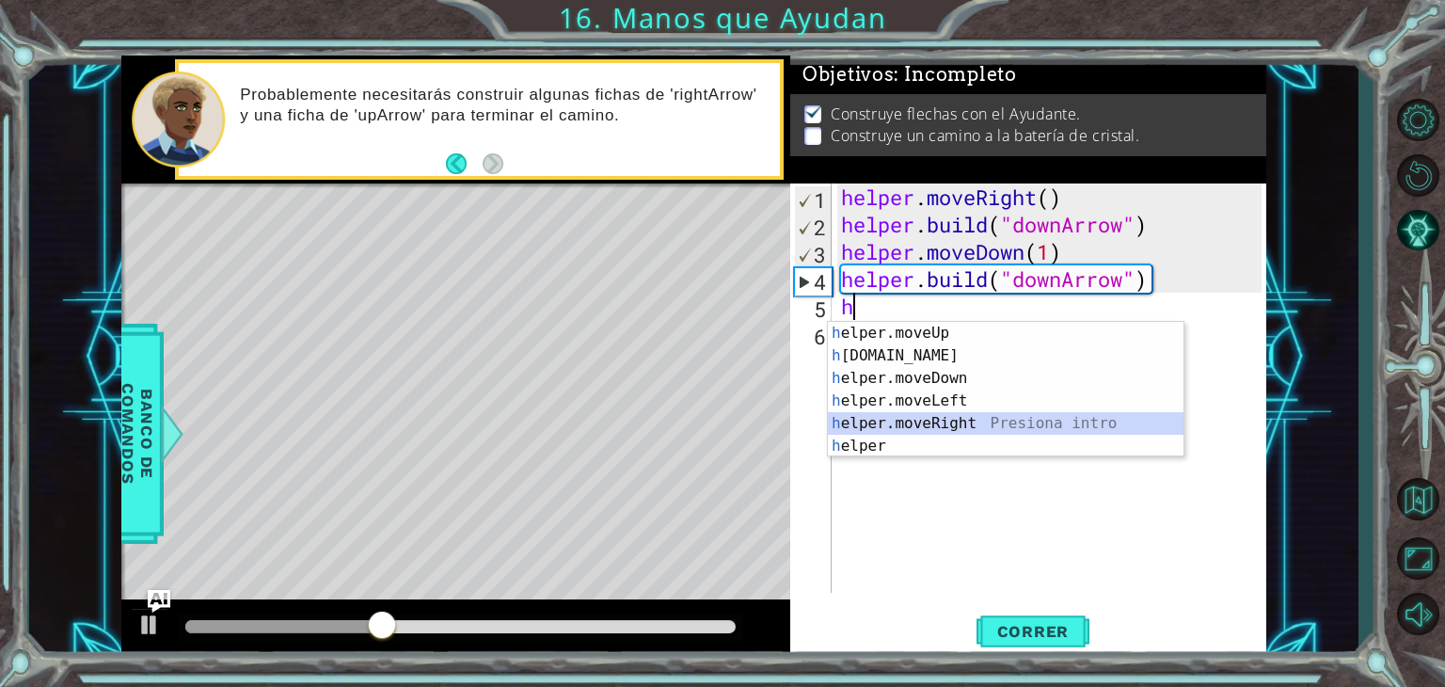
click at [931, 414] on div "h elper.moveUp Presiona intro h [DOMAIN_NAME] Presiona intro h elper.moveDown P…" at bounding box center [1006, 412] width 356 height 181
type textarea "helper.moveRight(1)"
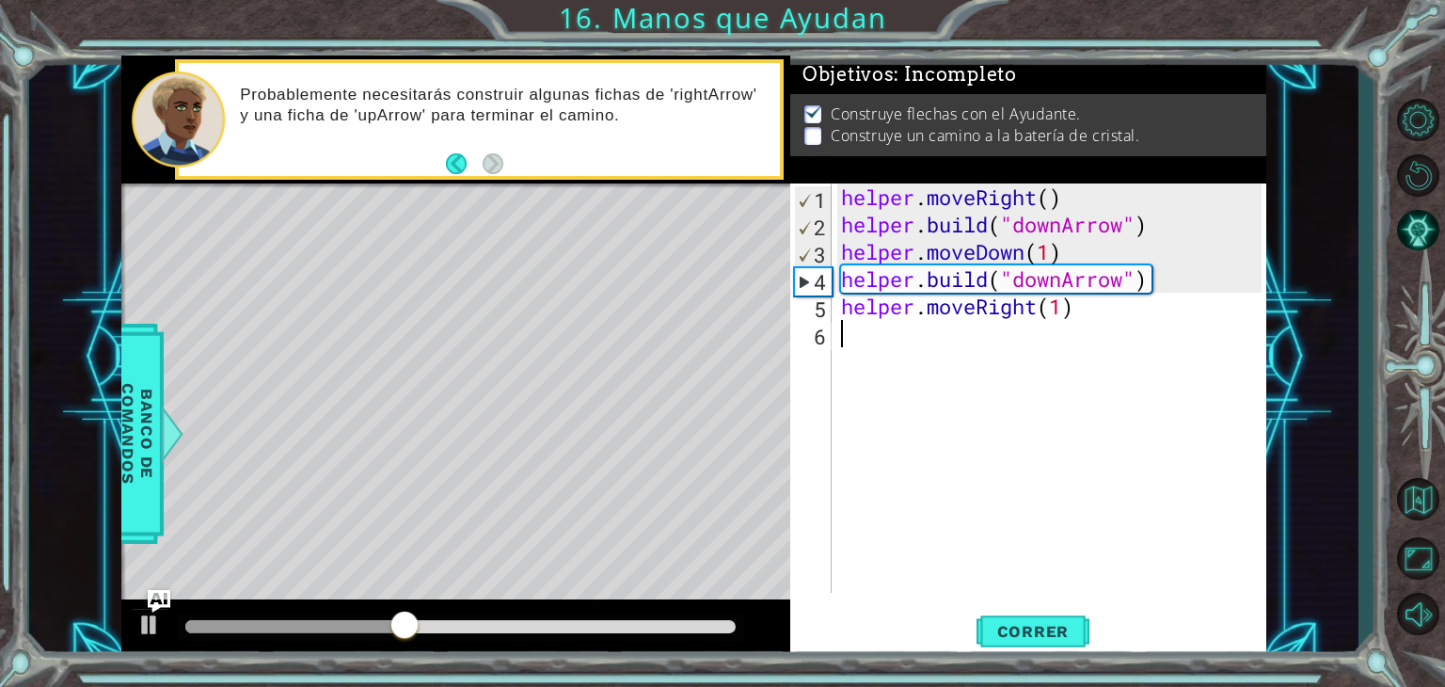
click at [932, 348] on div "helper . moveRight ( ) helper . build ( "downArrow" ) helper . moveDown ( 1 ) h…" at bounding box center [1054, 415] width 434 height 464
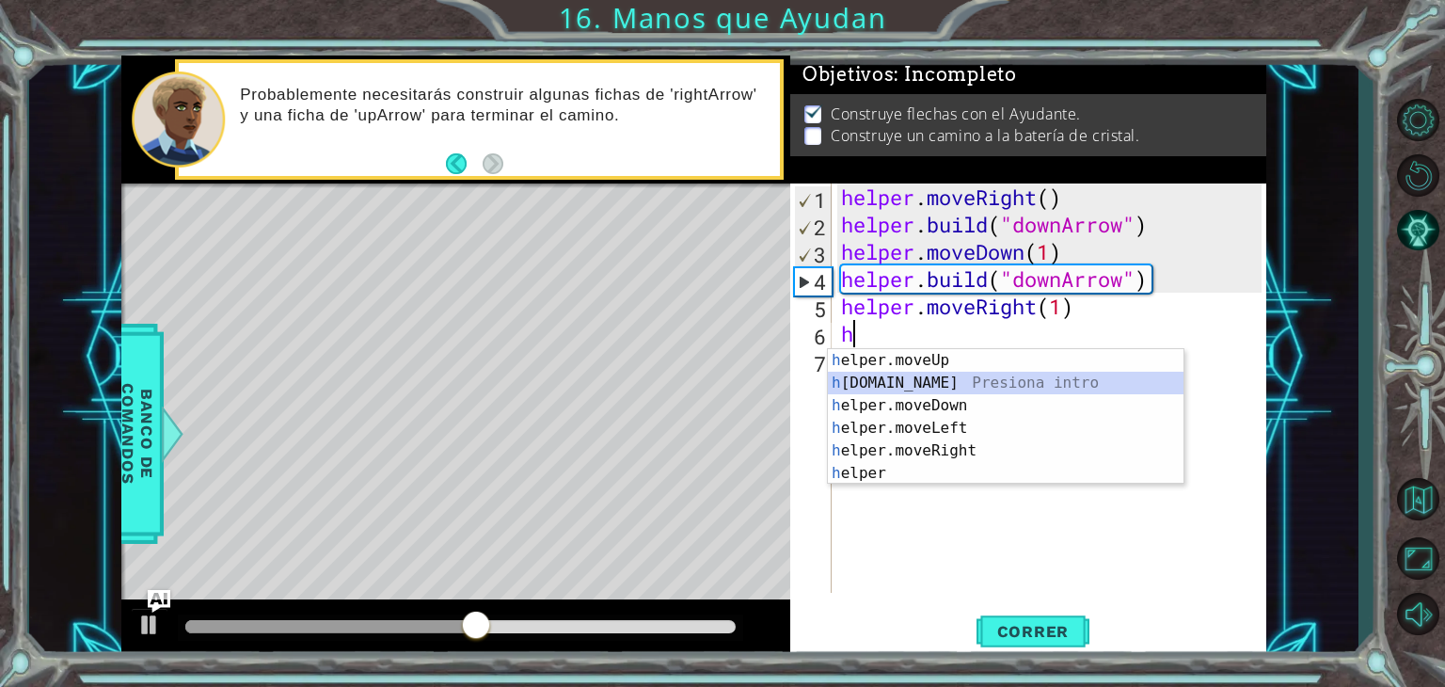
click at [954, 373] on div "h elper.moveUp Presiona intro h [DOMAIN_NAME] Presiona intro h elper.moveDown P…" at bounding box center [1006, 439] width 356 height 181
type textarea "[DOMAIN_NAME]("rightArrow")"
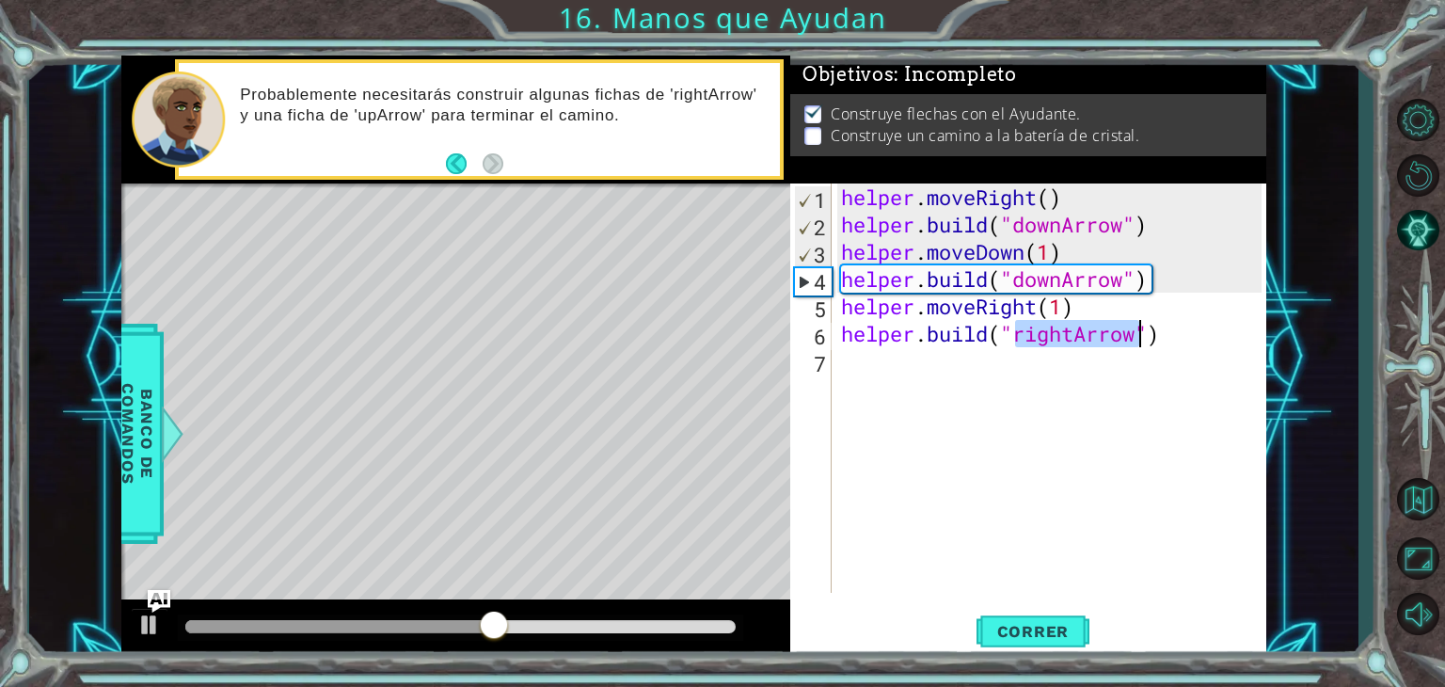
click at [947, 366] on div "helper . moveRight ( ) helper . build ( "downArrow" ) helper . moveDown ( 1 ) h…" at bounding box center [1054, 415] width 434 height 464
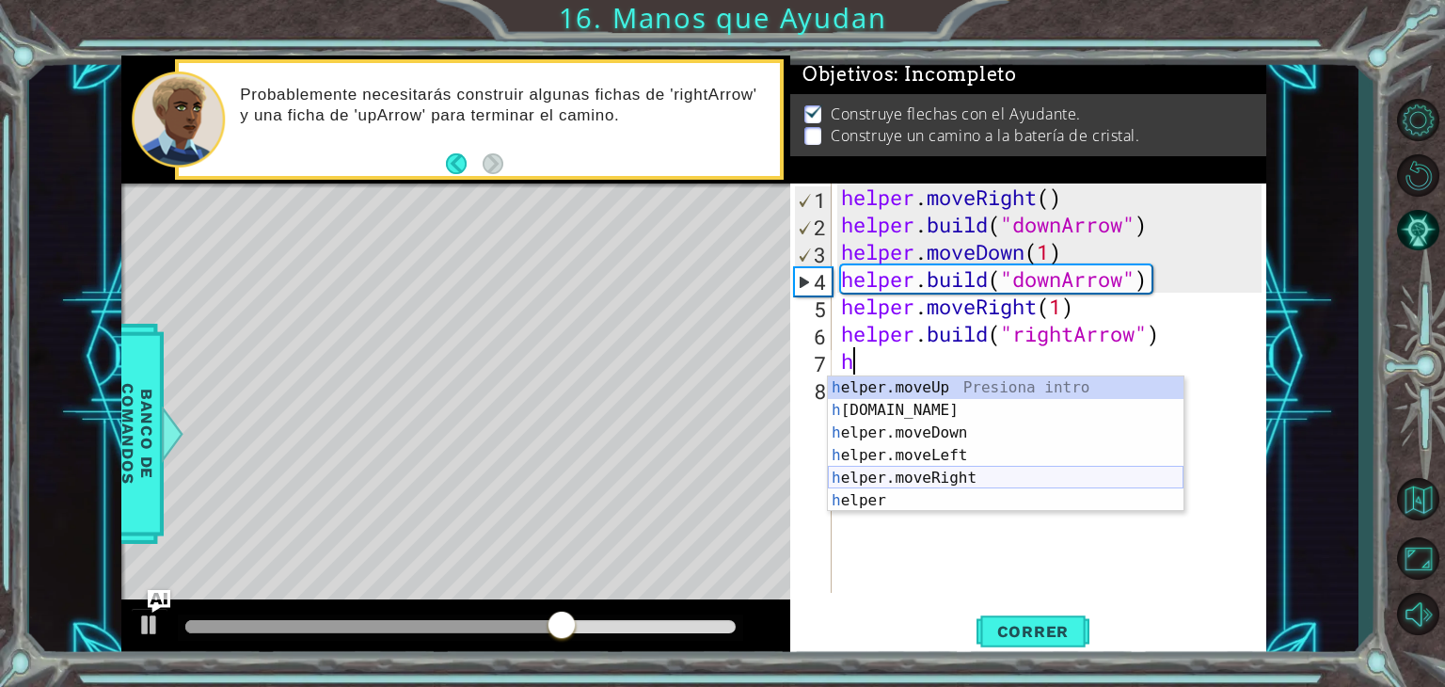
click at [957, 469] on div "h elper.moveUp Presiona intro h [DOMAIN_NAME] Presiona intro h elper.moveDown P…" at bounding box center [1006, 466] width 356 height 181
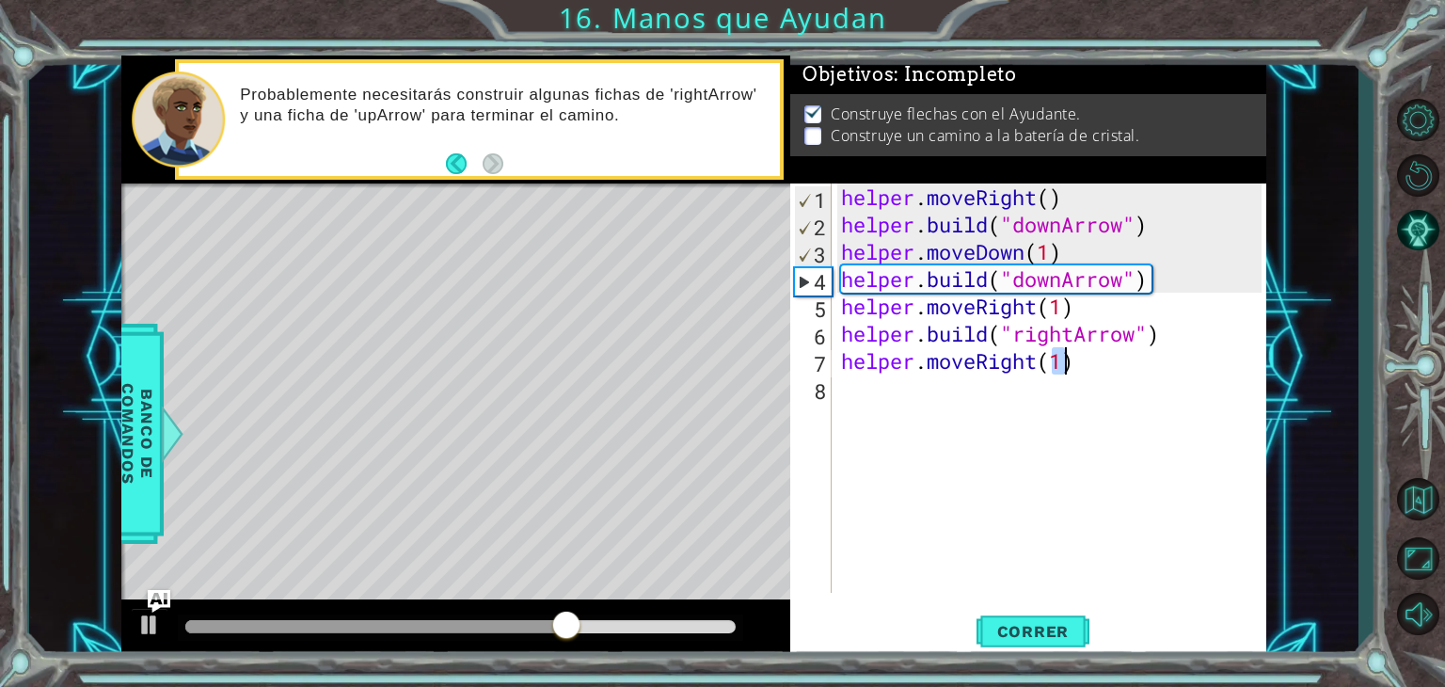
type textarea "helper.moveRight(1)"
click at [916, 389] on div "helper . moveRight ( ) helper . build ( "downArrow" ) helper . moveDown ( 1 ) h…" at bounding box center [1054, 415] width 434 height 464
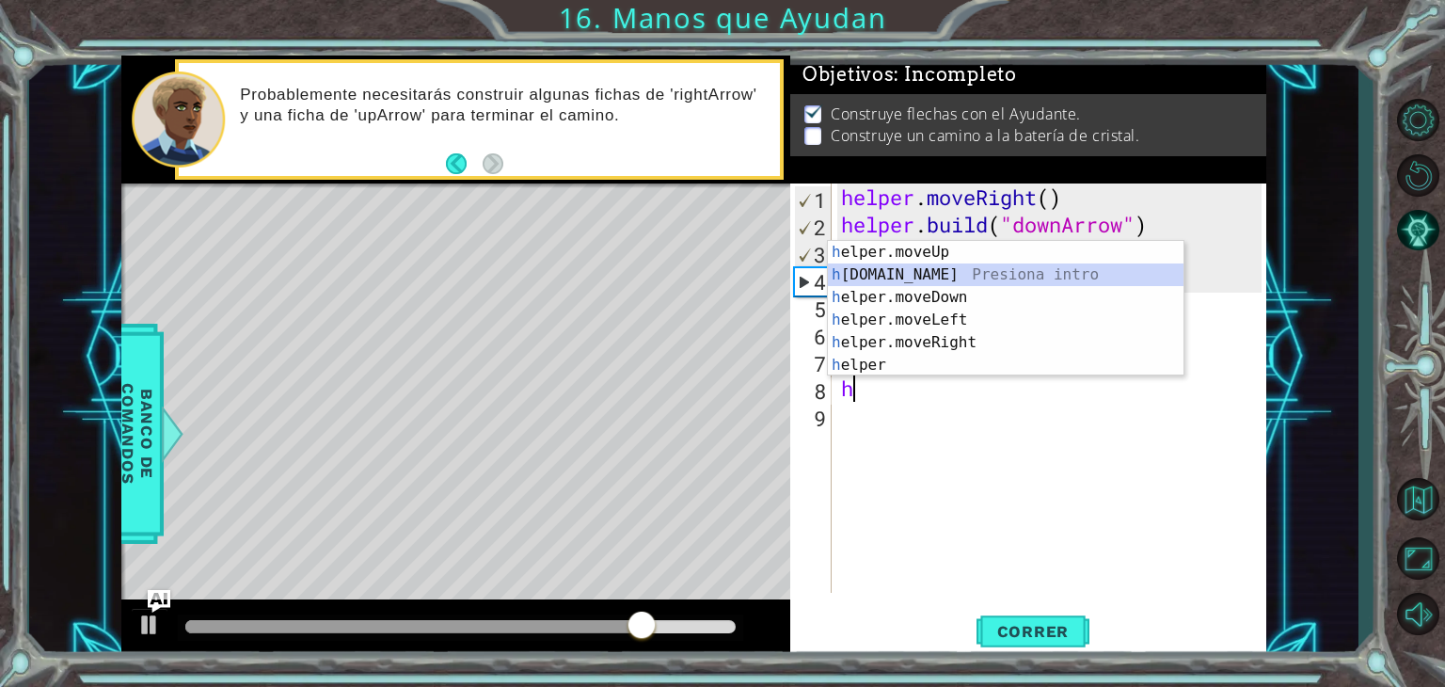
click at [924, 278] on div "h elper.moveUp Presiona intro h [DOMAIN_NAME] Presiona intro h elper.moveDown P…" at bounding box center [1006, 331] width 356 height 181
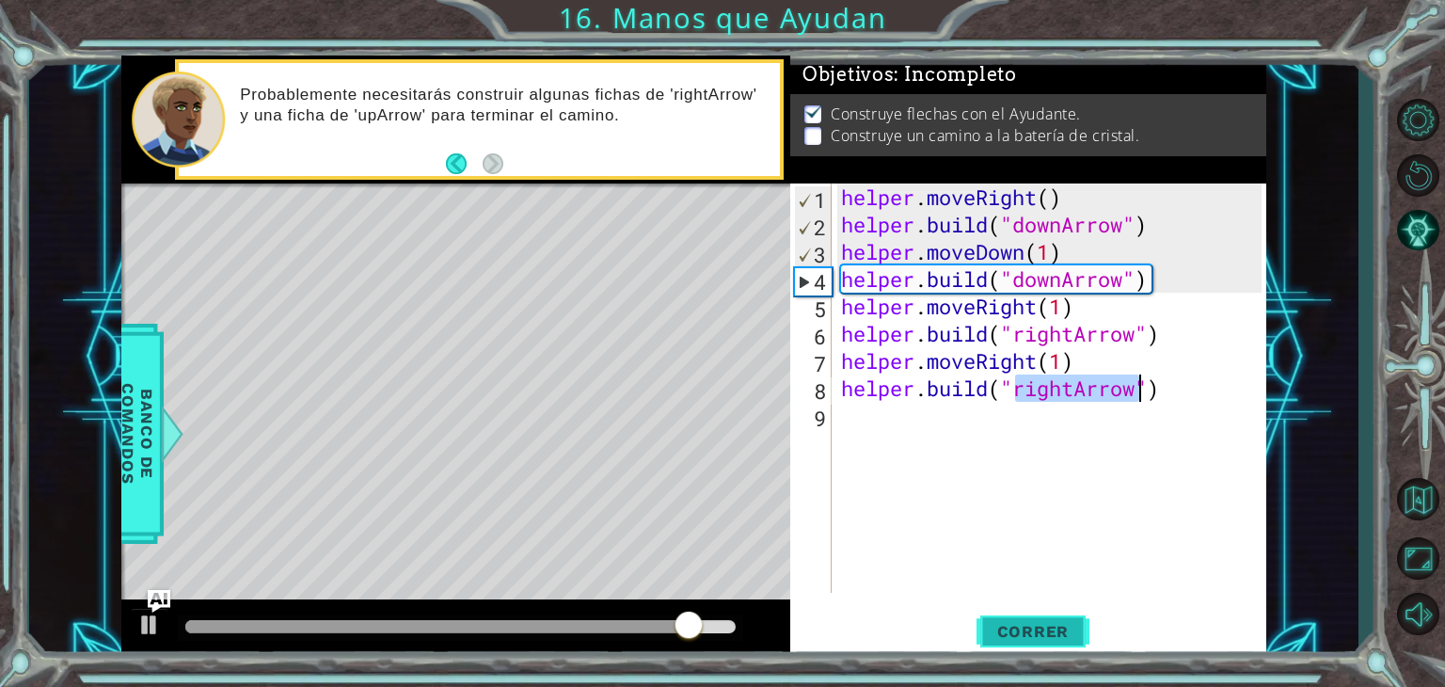
click at [1009, 629] on span "Correr" at bounding box center [1033, 631] width 110 height 19
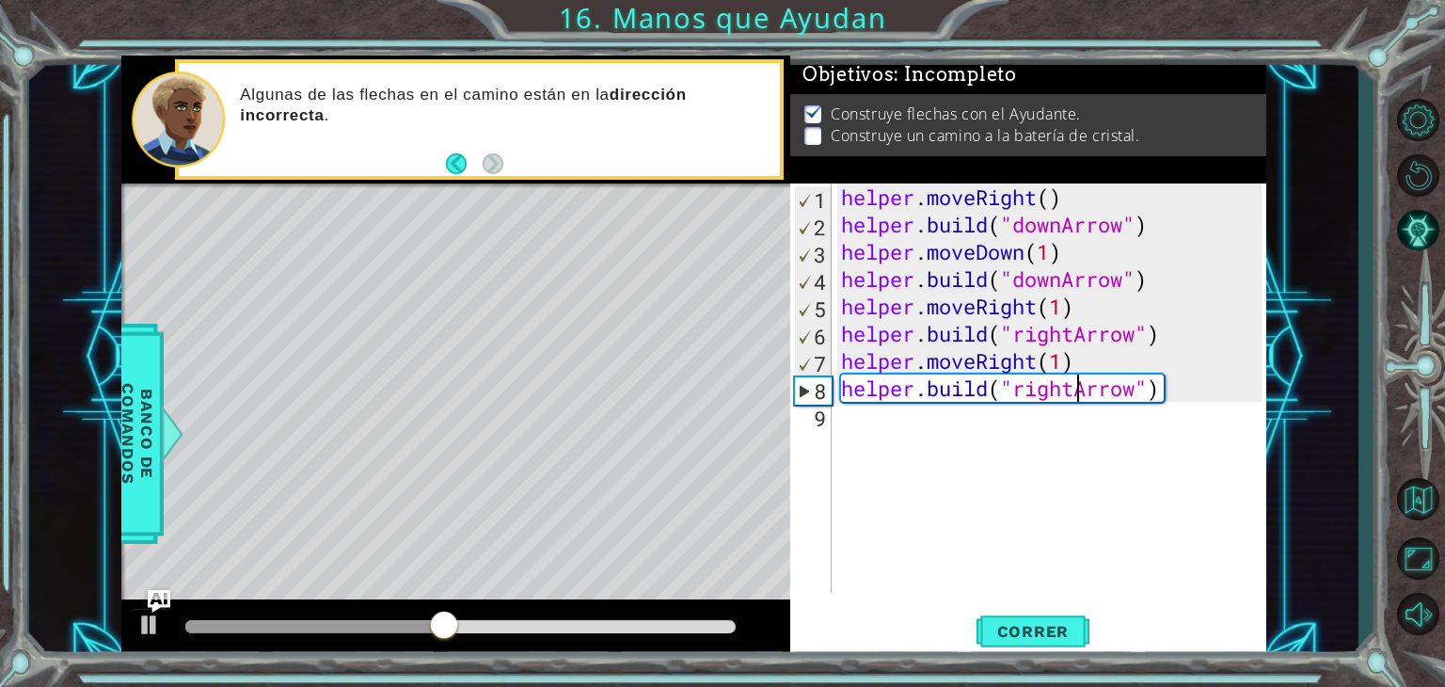
click at [1074, 389] on div "helper . moveRight ( ) helper . build ( "downArrow" ) helper . moveDown ( 1 ) h…" at bounding box center [1054, 415] width 434 height 464
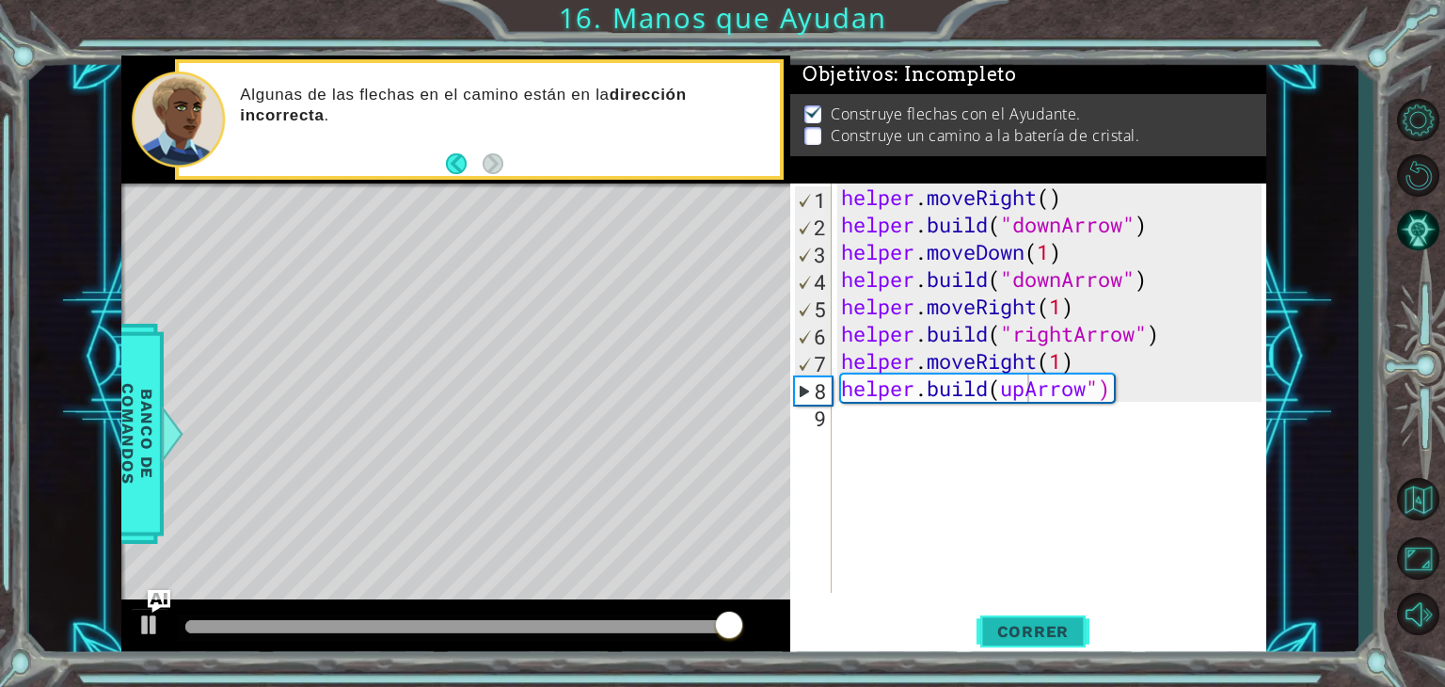
click at [1046, 627] on span "Correr" at bounding box center [1033, 631] width 110 height 19
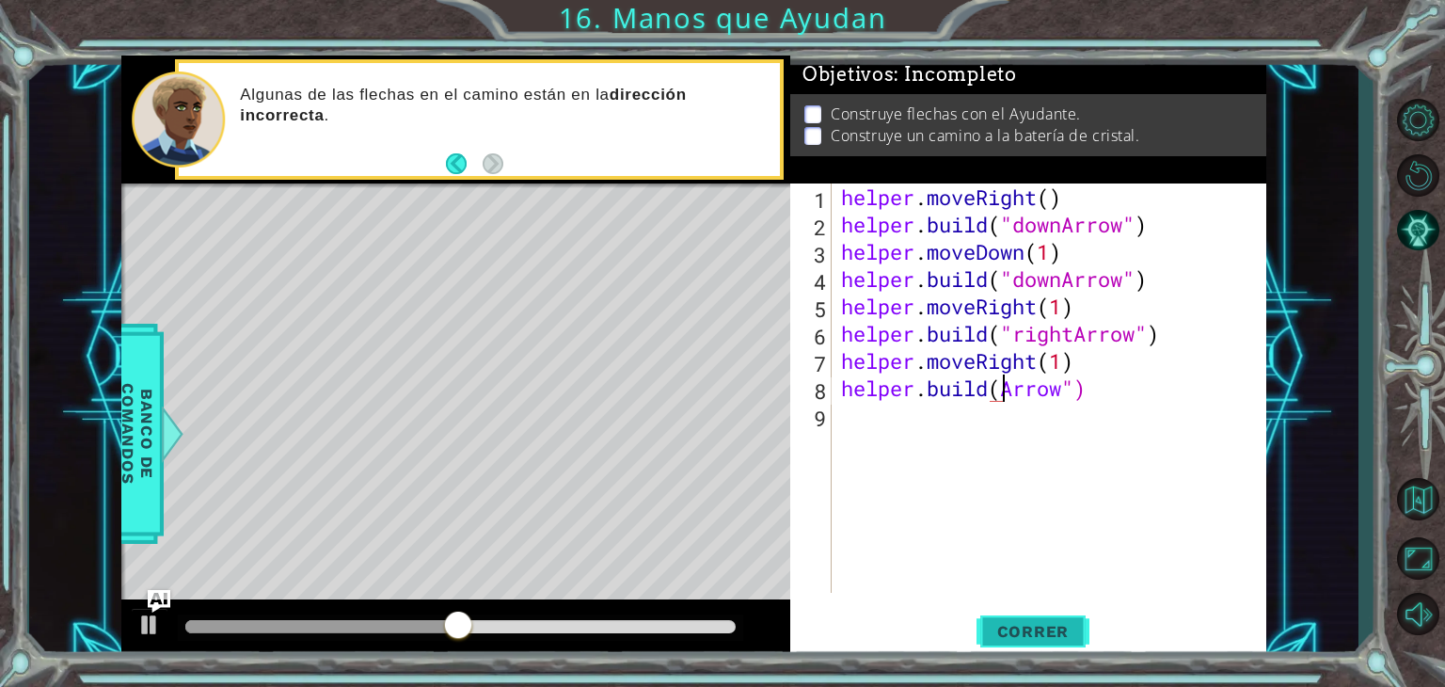
click at [1069, 636] on span "Correr" at bounding box center [1033, 631] width 110 height 19
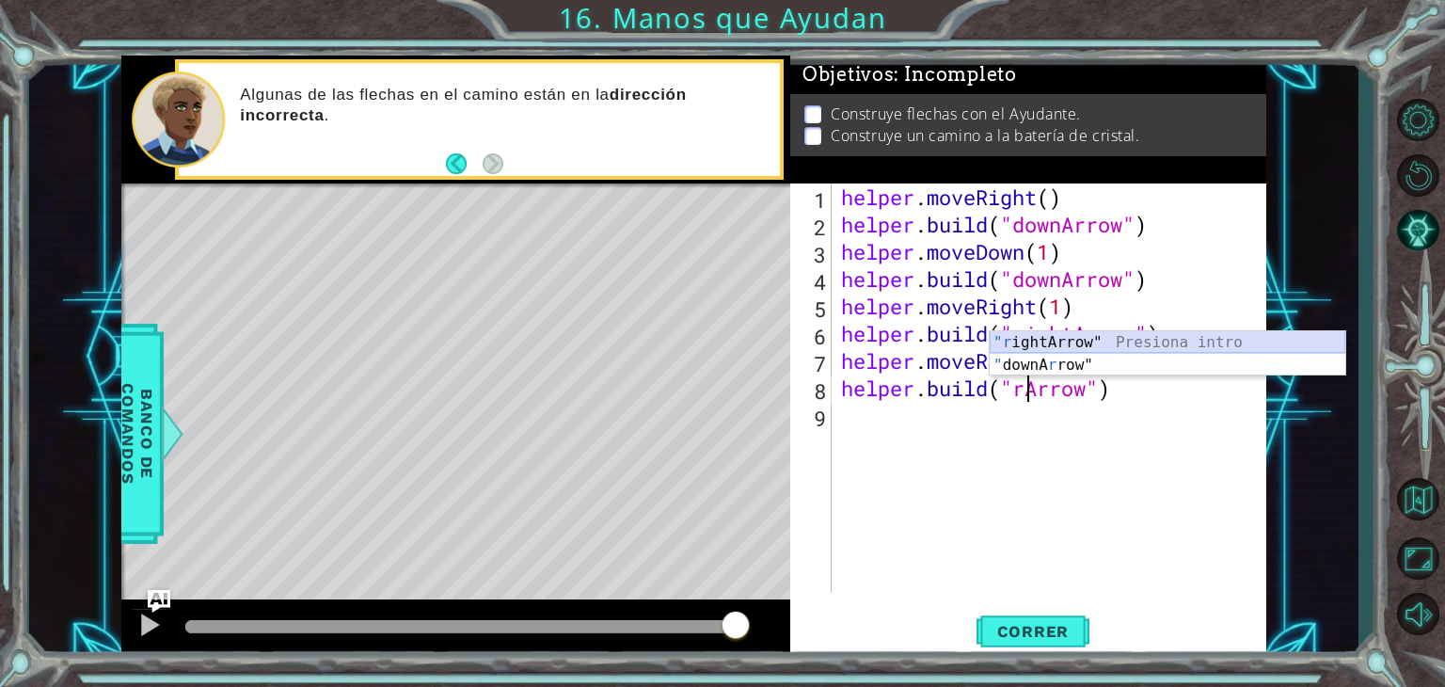
click at [1060, 336] on div ""r ightArrow" Presiona intro " downA r row" Presiona intro" at bounding box center [1168, 376] width 356 height 90
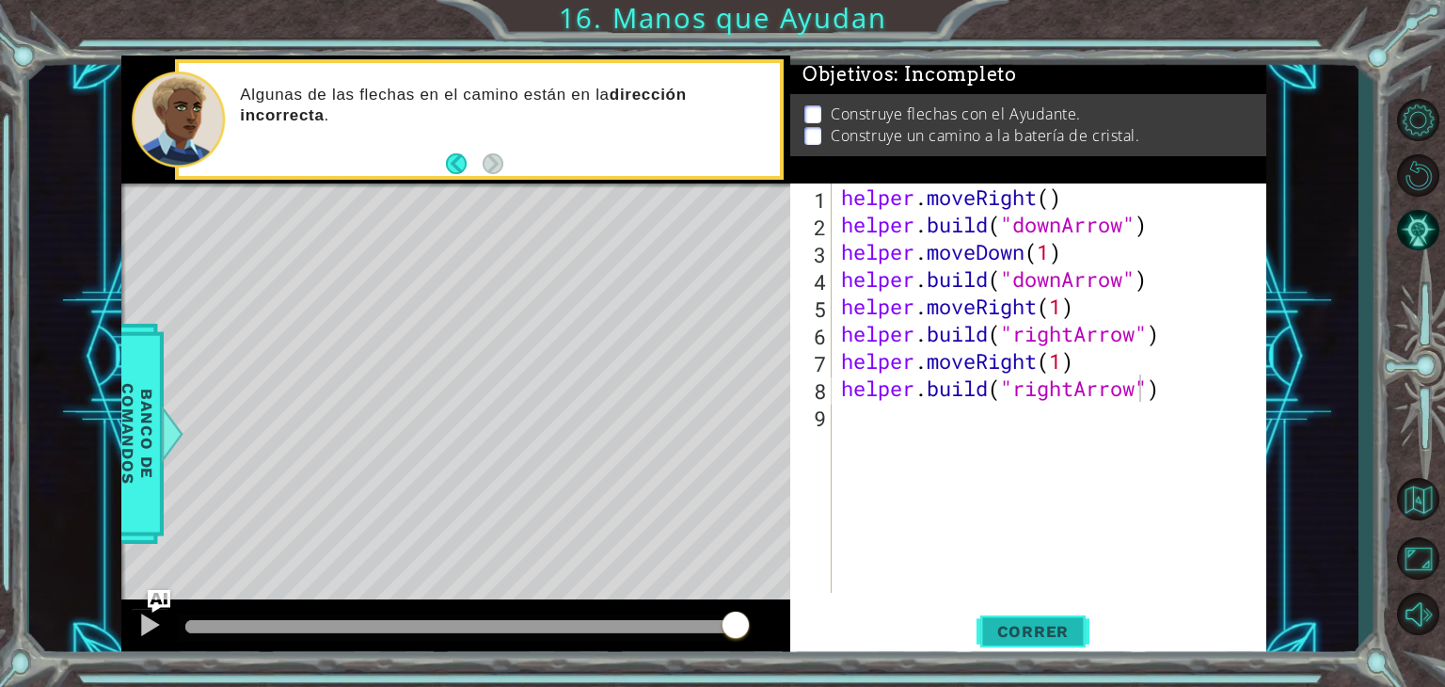
click at [1042, 628] on span "Correr" at bounding box center [1033, 631] width 110 height 19
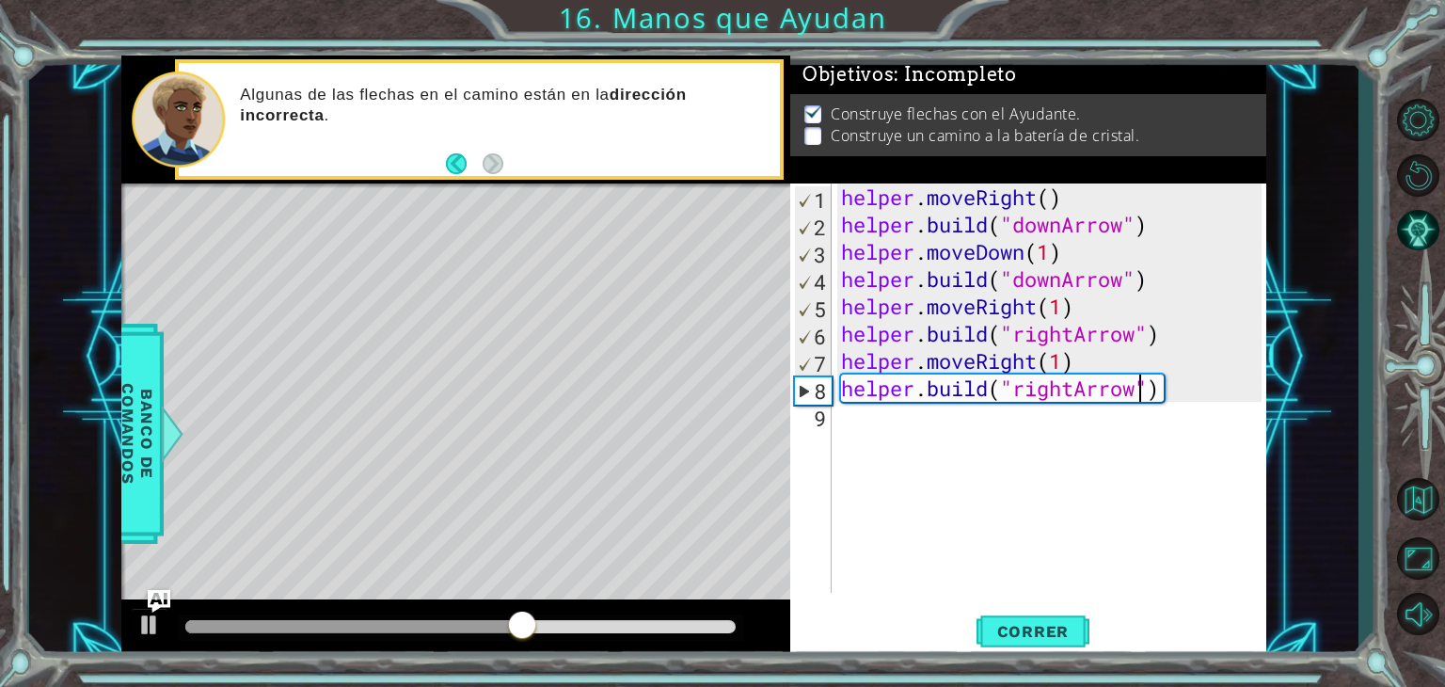
click at [1068, 279] on div "helper . moveRight ( ) helper . build ( "downArrow" ) helper . moveDown ( 1 ) h…" at bounding box center [1054, 415] width 434 height 464
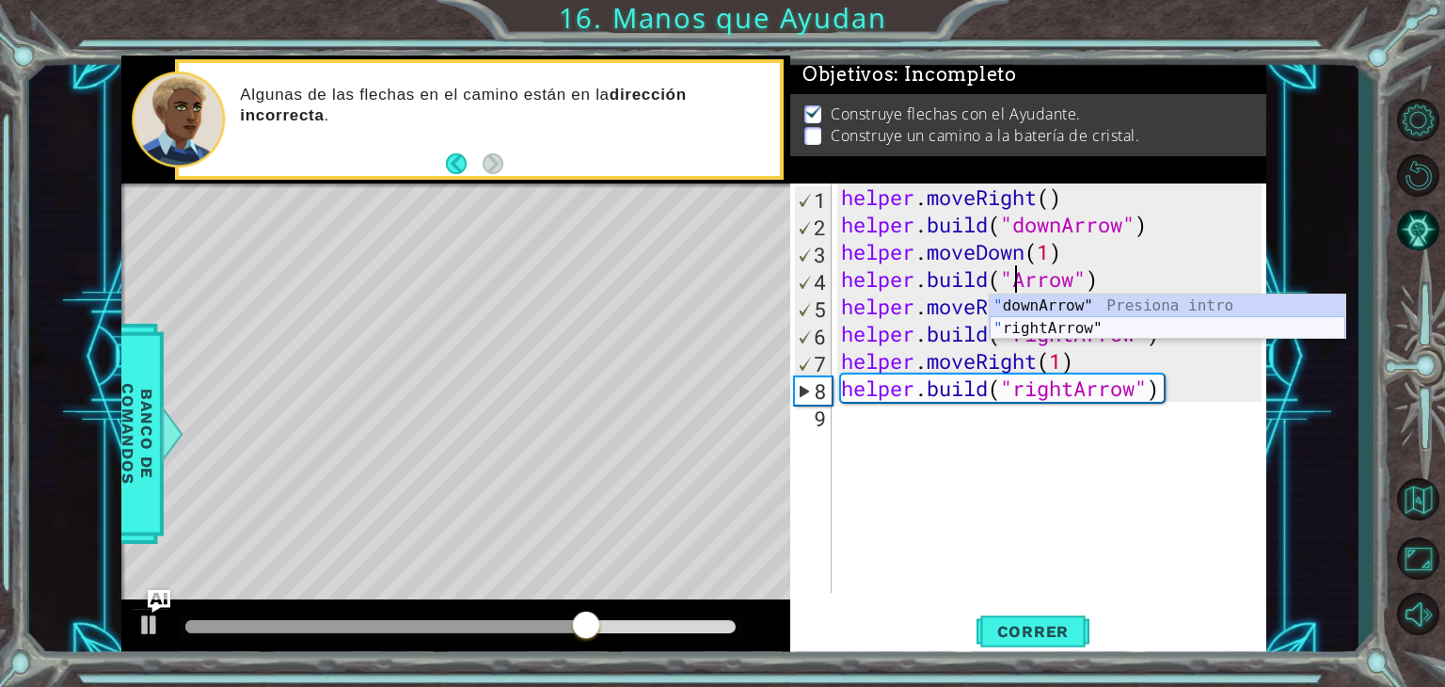
click at [1095, 321] on div "" downArrow" Presiona intro " rightArrow" Presiona intro" at bounding box center [1168, 339] width 356 height 90
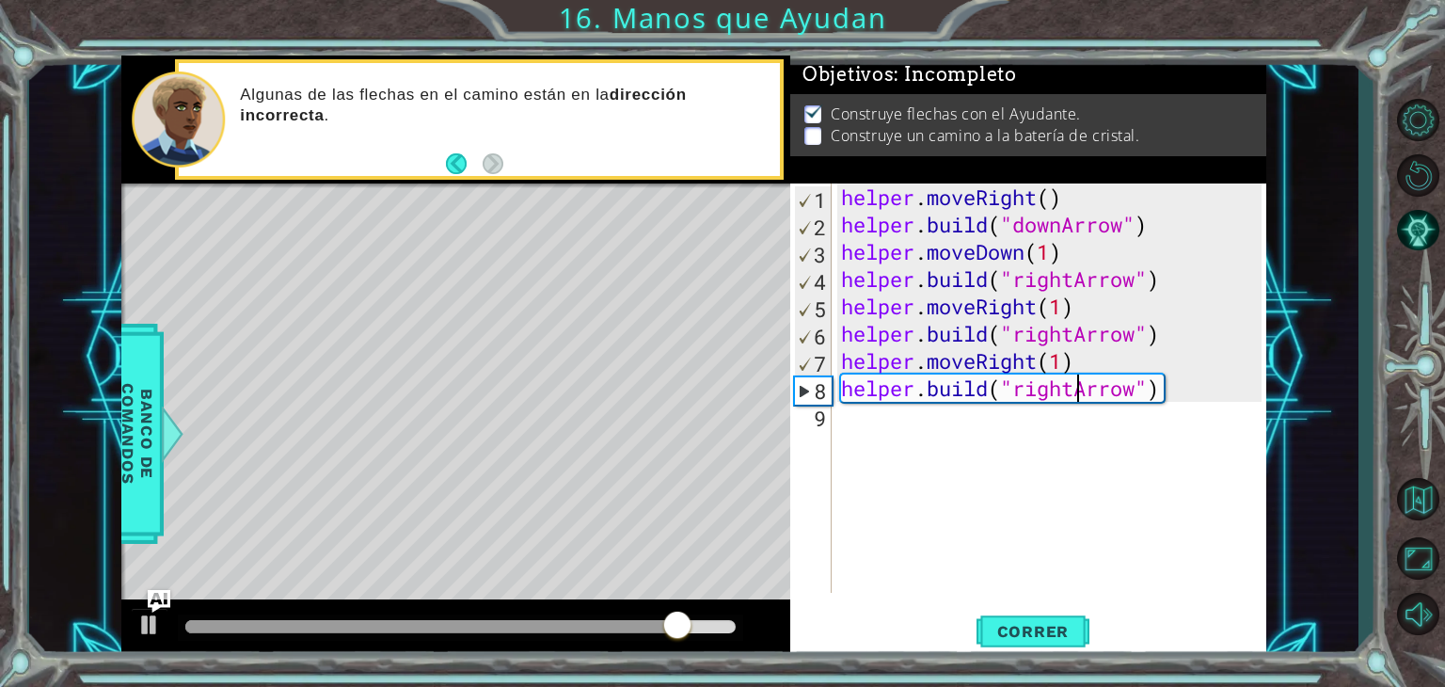
click at [1073, 390] on div "helper . moveRight ( ) helper . build ( "downArrow" ) helper . moveDown ( 1 ) h…" at bounding box center [1054, 415] width 434 height 464
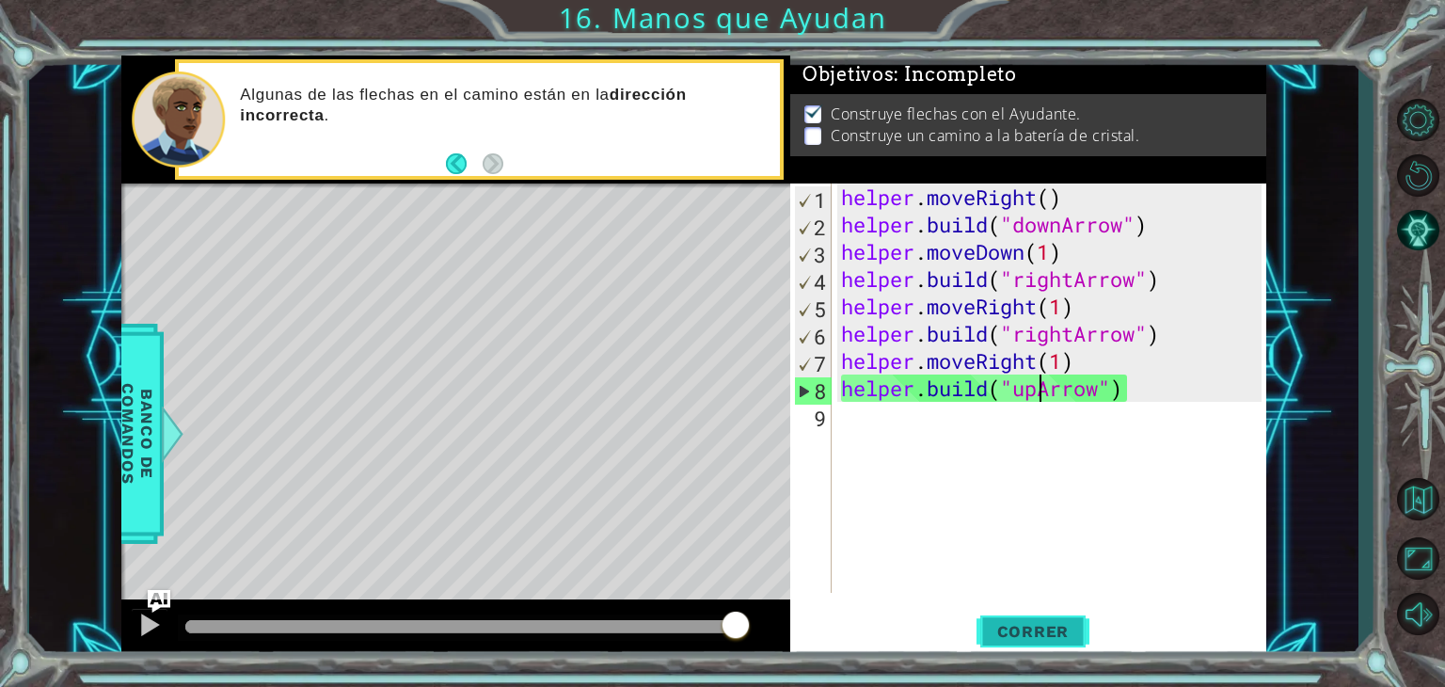
type textarea "[DOMAIN_NAME]("upArrow")"
click at [1012, 641] on button "Correr" at bounding box center [1033, 632] width 113 height 48
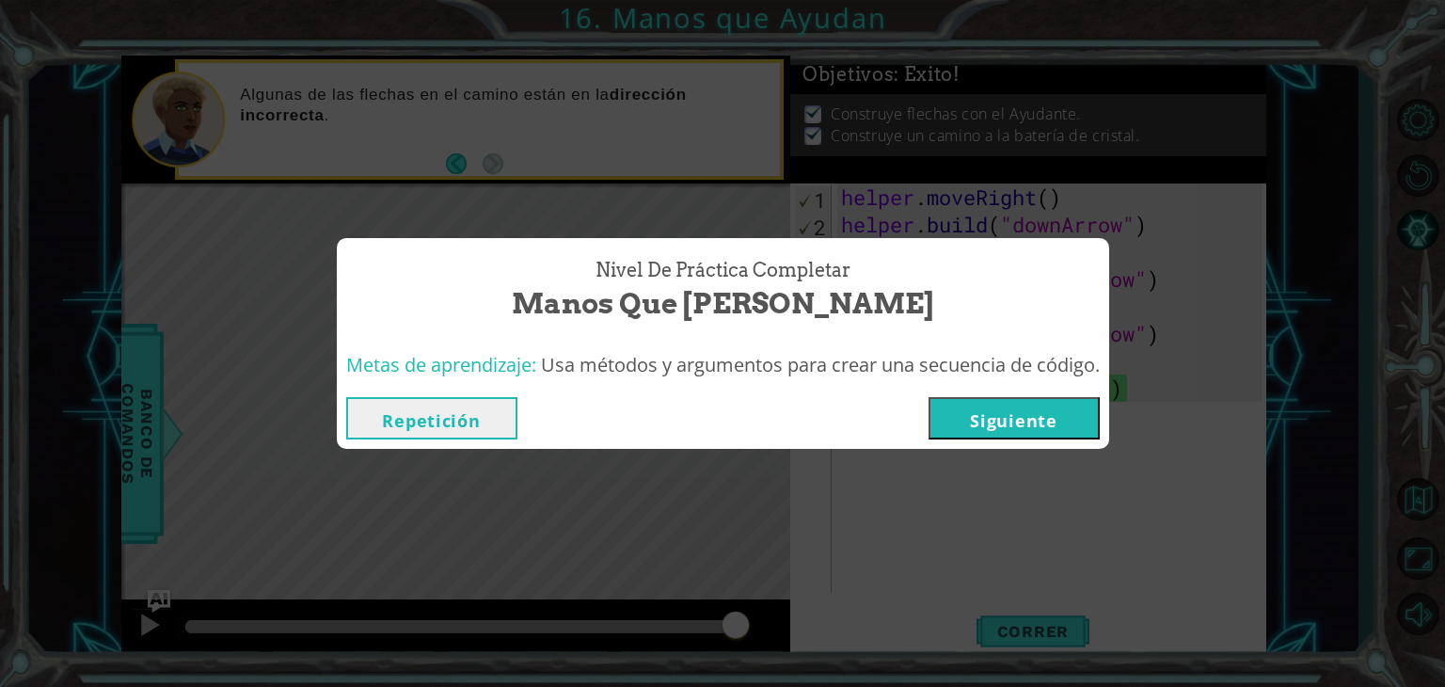
click at [438, 407] on button "Repetición" at bounding box center [431, 418] width 171 height 42
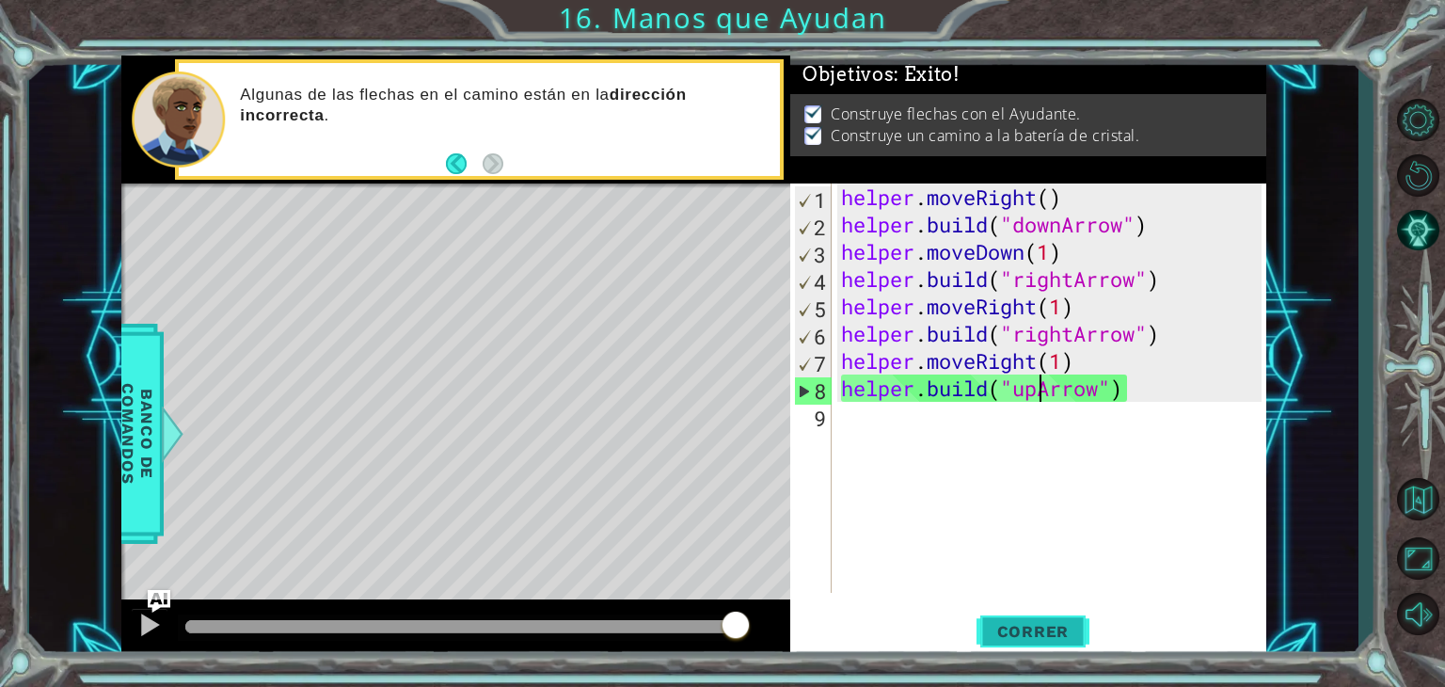
click at [1051, 639] on span "Correr" at bounding box center [1033, 631] width 110 height 19
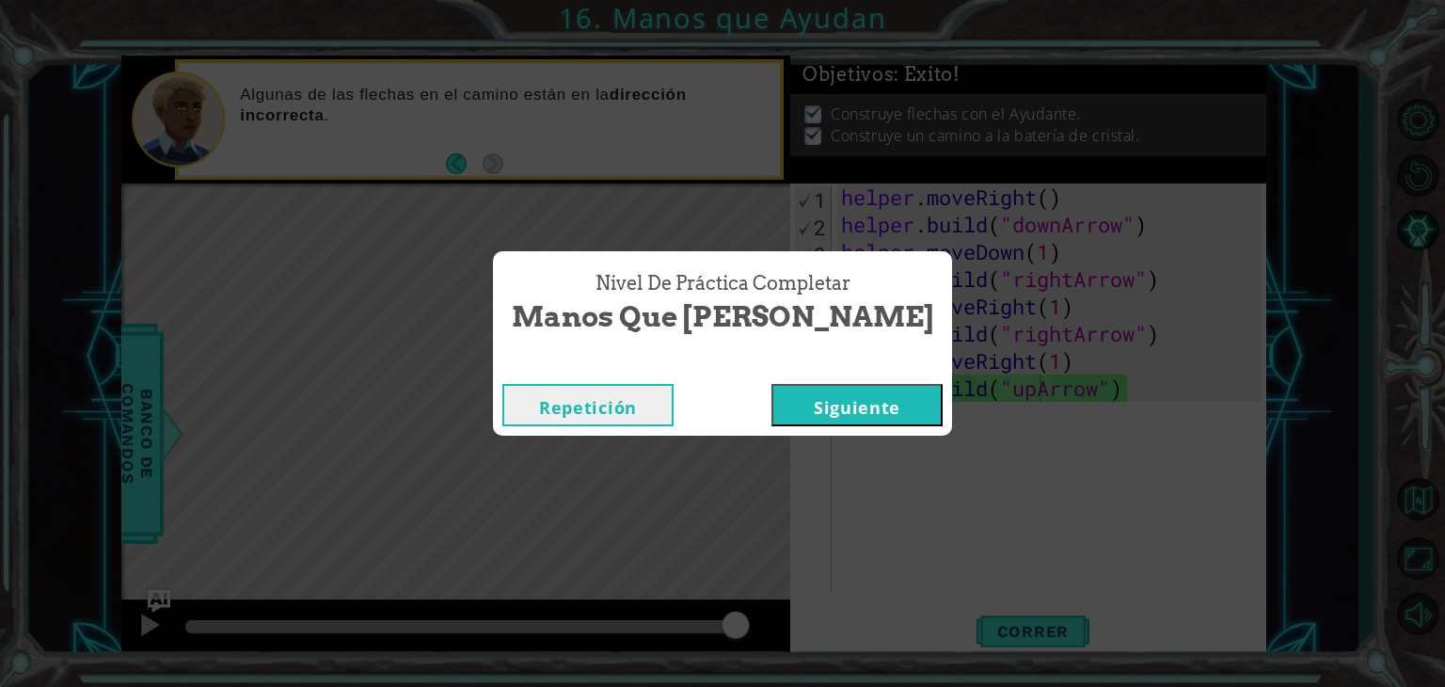
click at [696, 471] on div "Nivel de Práctica Completar Manos que Ayudan Repetición [GEOGRAPHIC_DATA]" at bounding box center [722, 343] width 1445 height 687
click at [832, 420] on button "Siguiente" at bounding box center [856, 405] width 171 height 42
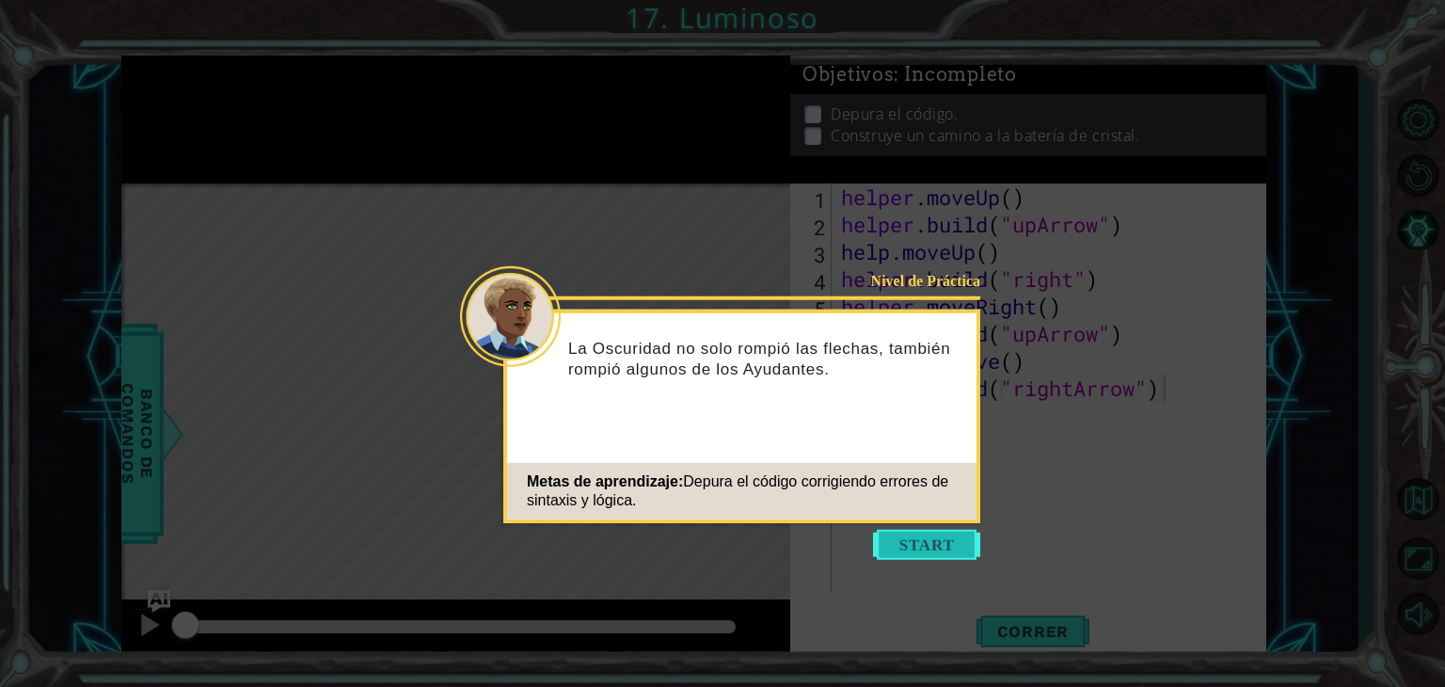
click at [933, 546] on button "Start" at bounding box center [926, 545] width 107 height 30
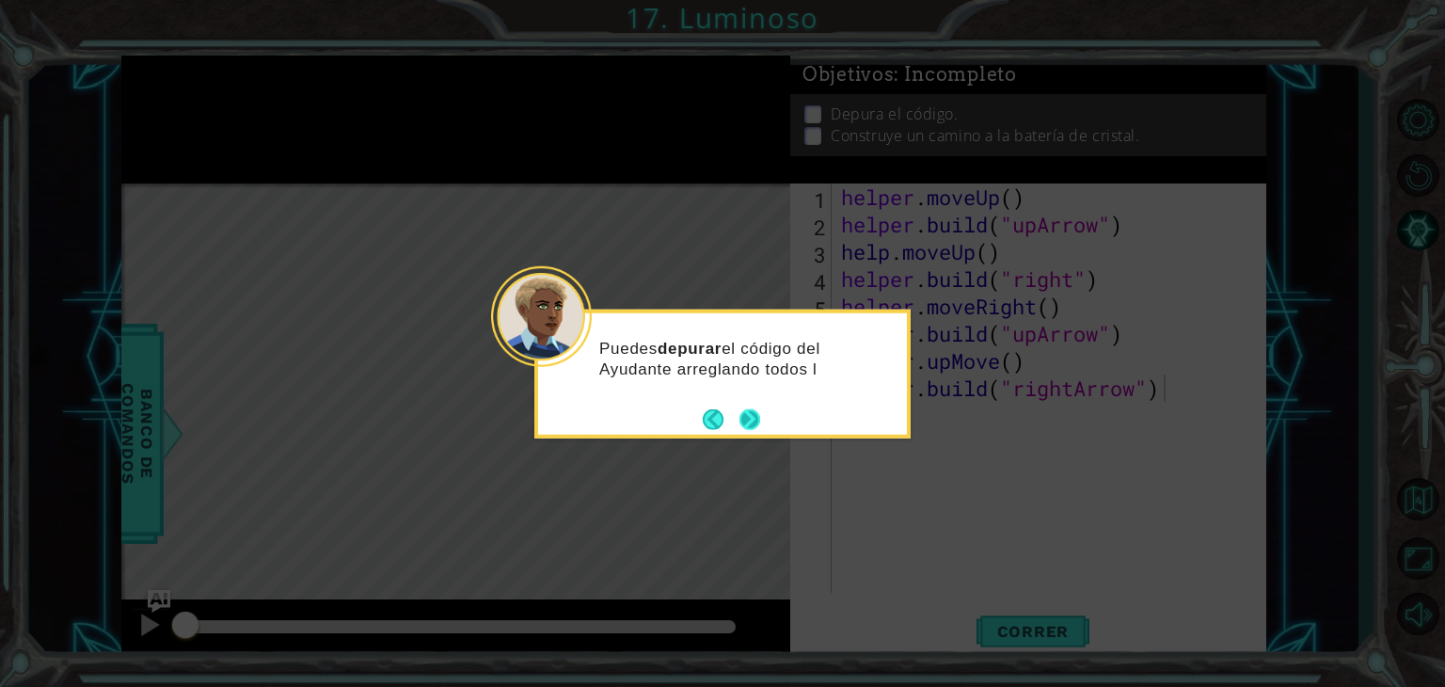
click at [753, 426] on button "Next" at bounding box center [749, 418] width 21 height 21
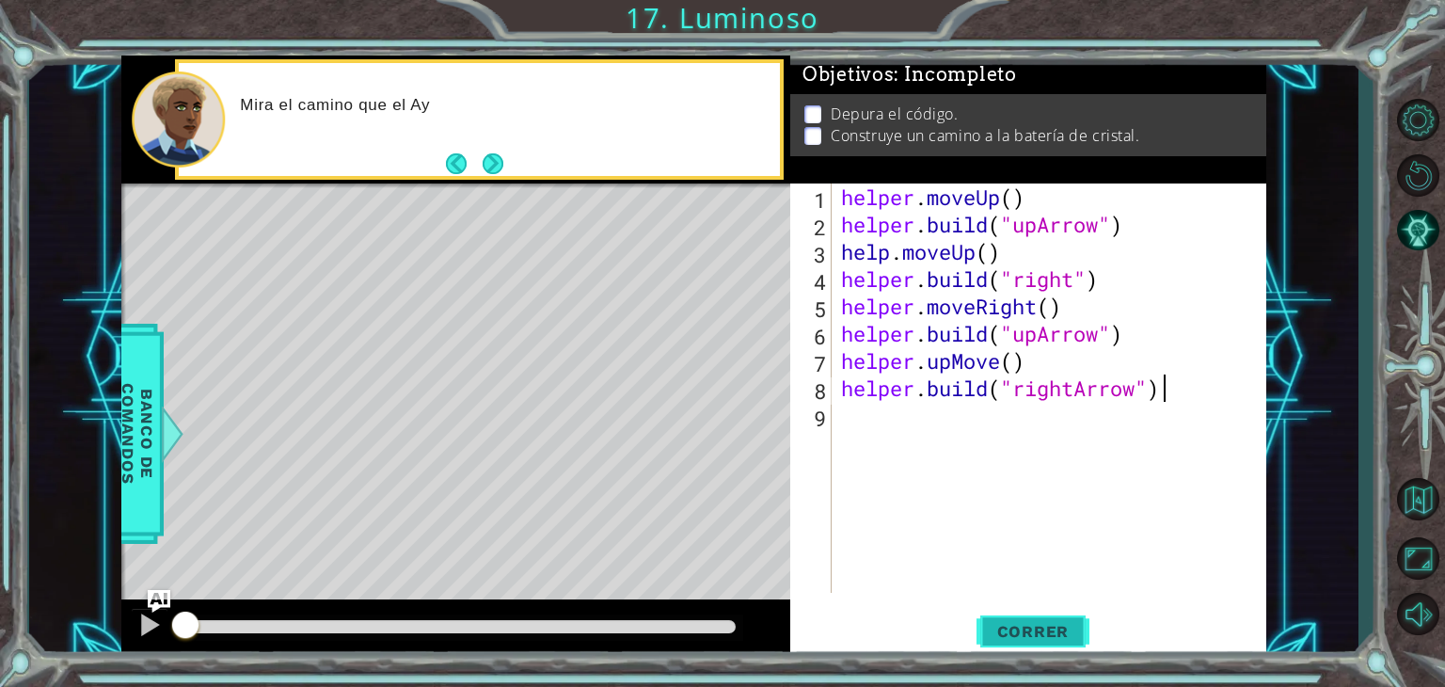
click at [1037, 614] on button "Correr" at bounding box center [1033, 632] width 113 height 48
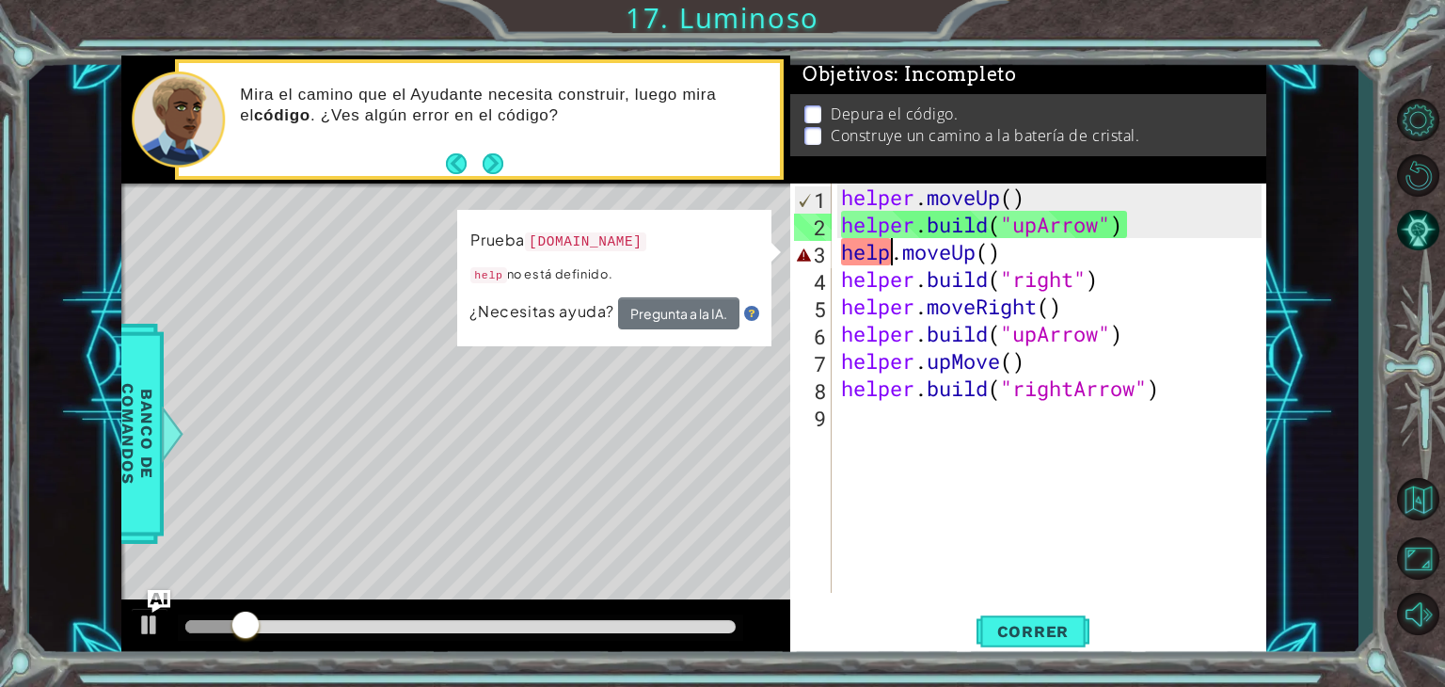
click at [892, 257] on div "helper . moveUp ( ) helper . build ( "upArrow" ) help . moveUp ( ) helper . bui…" at bounding box center [1054, 415] width 434 height 464
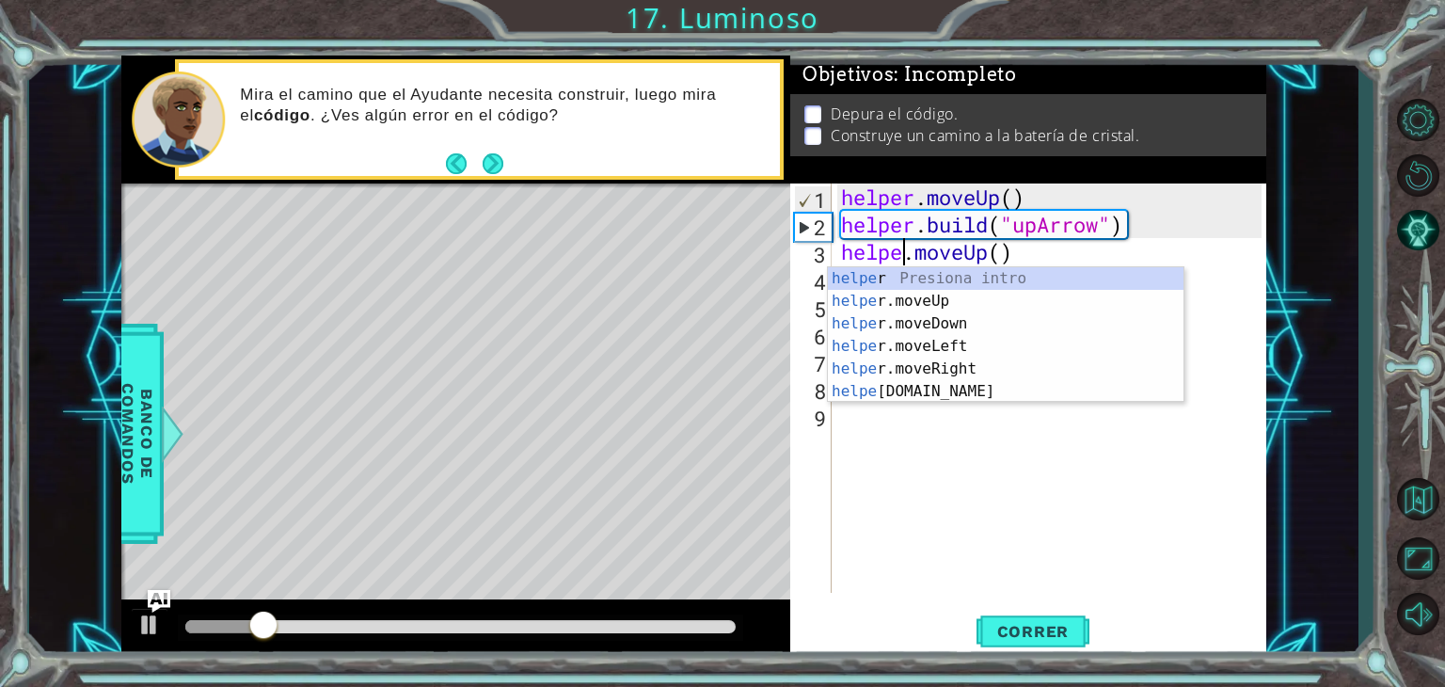
type textarea "helper.moveUp()"
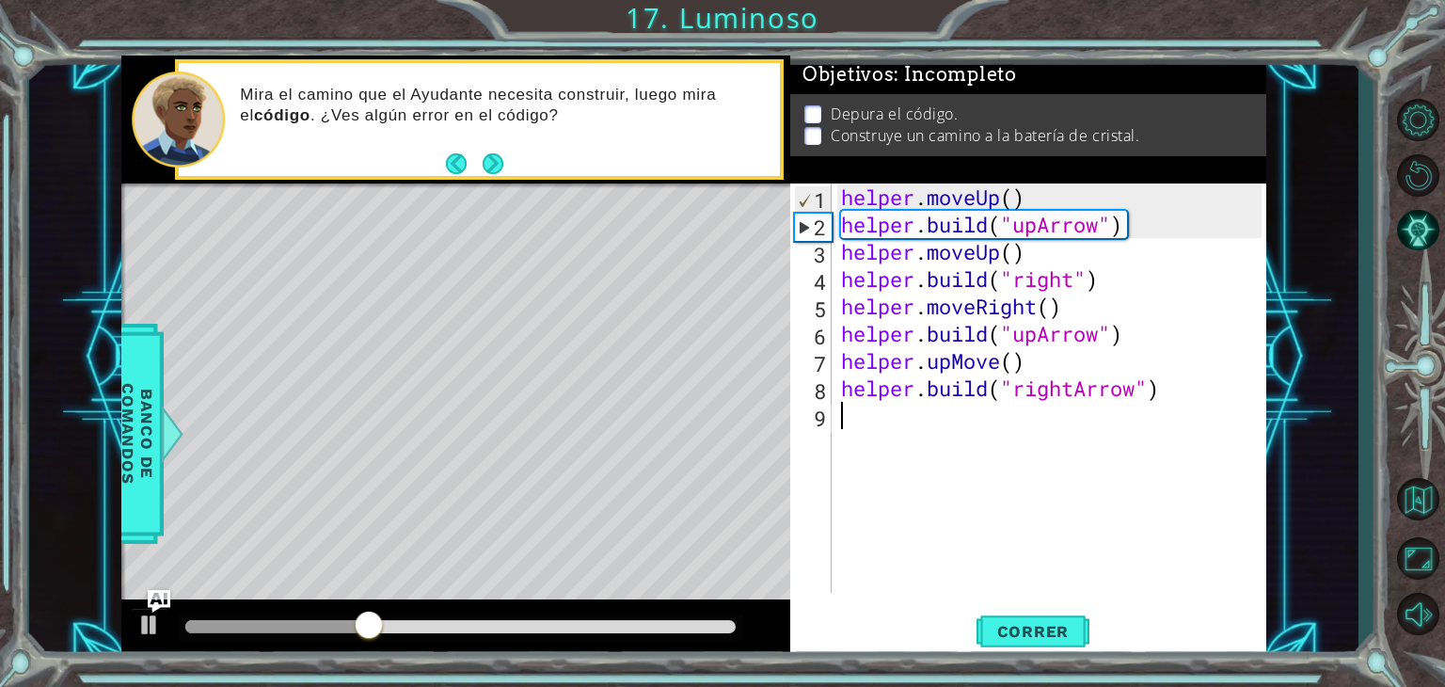
click at [924, 509] on div "helper . moveUp ( ) helper . build ( "upArrow" ) helper . moveUp ( ) helper . b…" at bounding box center [1054, 415] width 434 height 464
click at [1003, 629] on span "Correr" at bounding box center [1033, 631] width 110 height 19
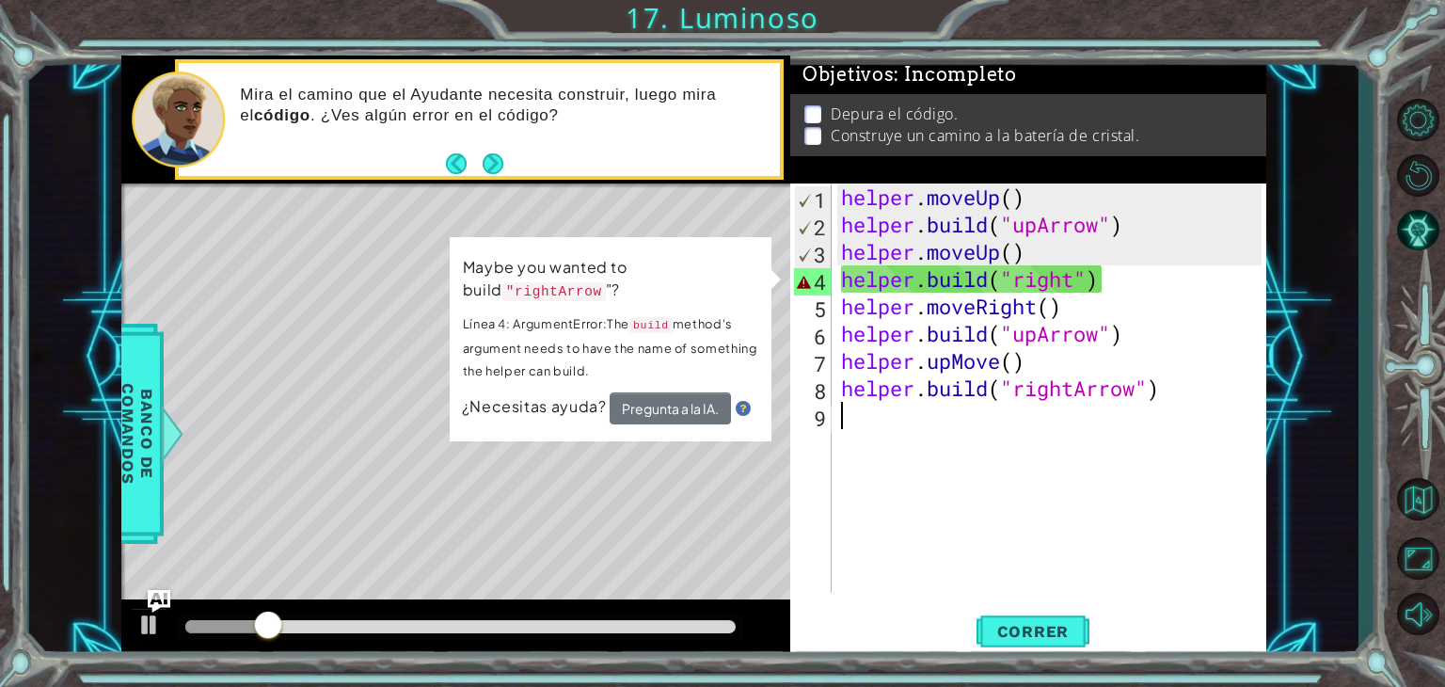
click at [849, 471] on div "helper . moveUp ( ) helper . build ( "upArrow" ) helper . moveUp ( ) helper . b…" at bounding box center [1054, 415] width 434 height 464
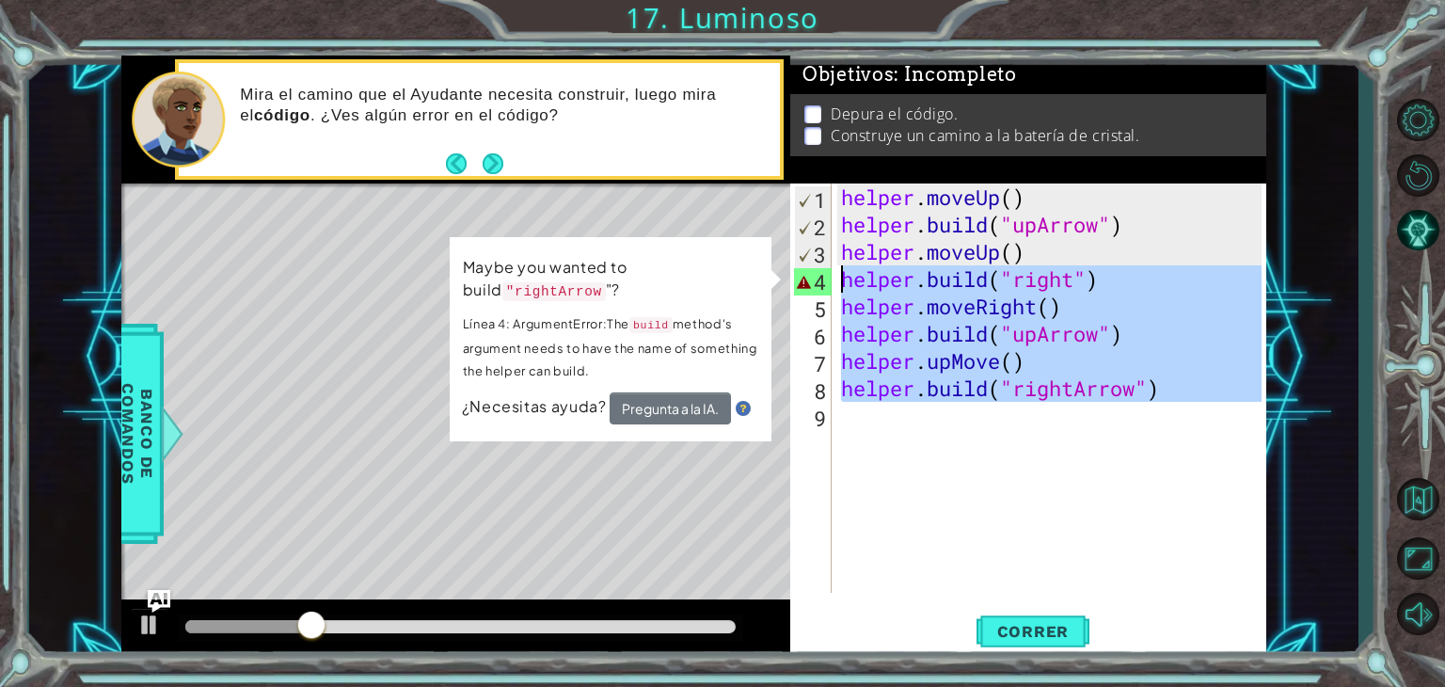
drag, startPoint x: 849, startPoint y: 471, endPoint x: 1077, endPoint y: 278, distance: 299.7
click at [1077, 278] on div "helper . moveUp ( ) helper . build ( "upArrow" ) helper . moveUp ( ) helper . b…" at bounding box center [1054, 415] width 434 height 464
click at [1077, 278] on div "helper . moveUp ( ) helper . build ( "upArrow" ) helper . moveUp ( ) helper . b…" at bounding box center [1049, 387] width 424 height 409
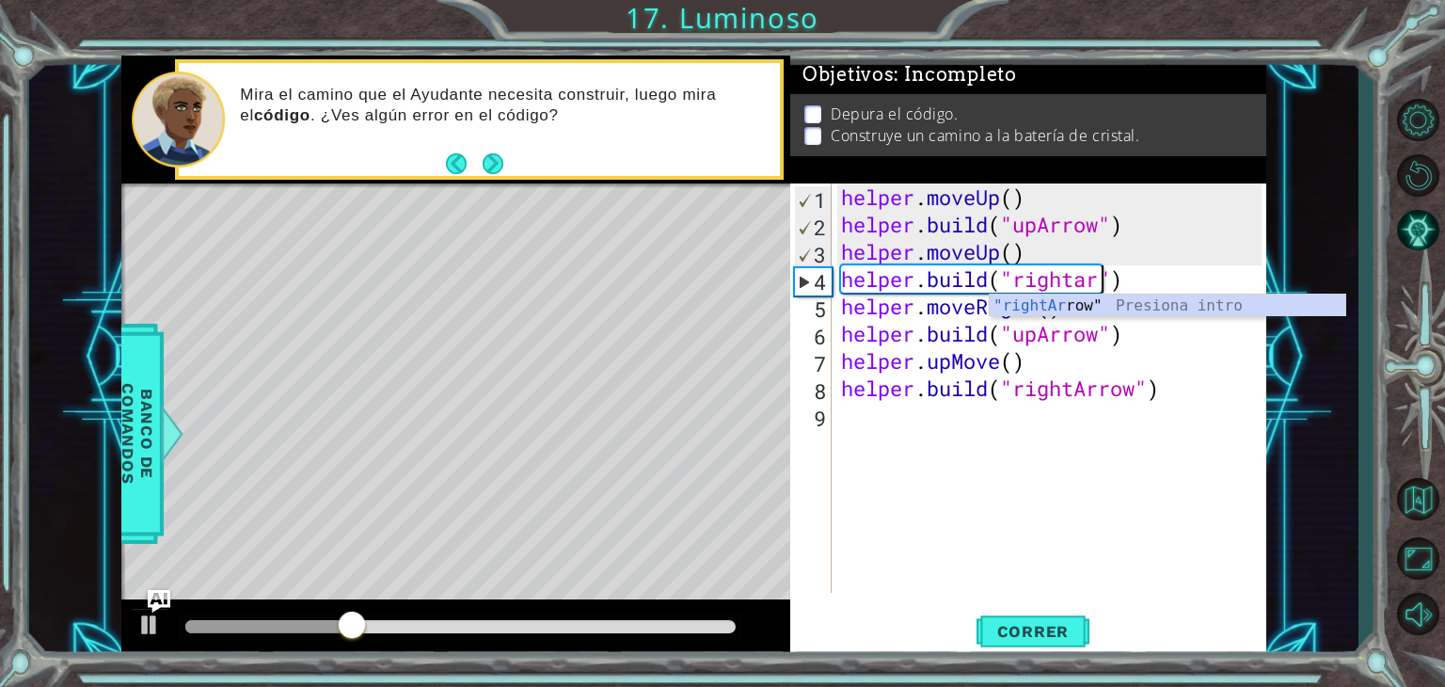
scroll to position [0, 11]
click at [1071, 307] on div ""rightAr row" Presiona intro" at bounding box center [1168, 328] width 356 height 68
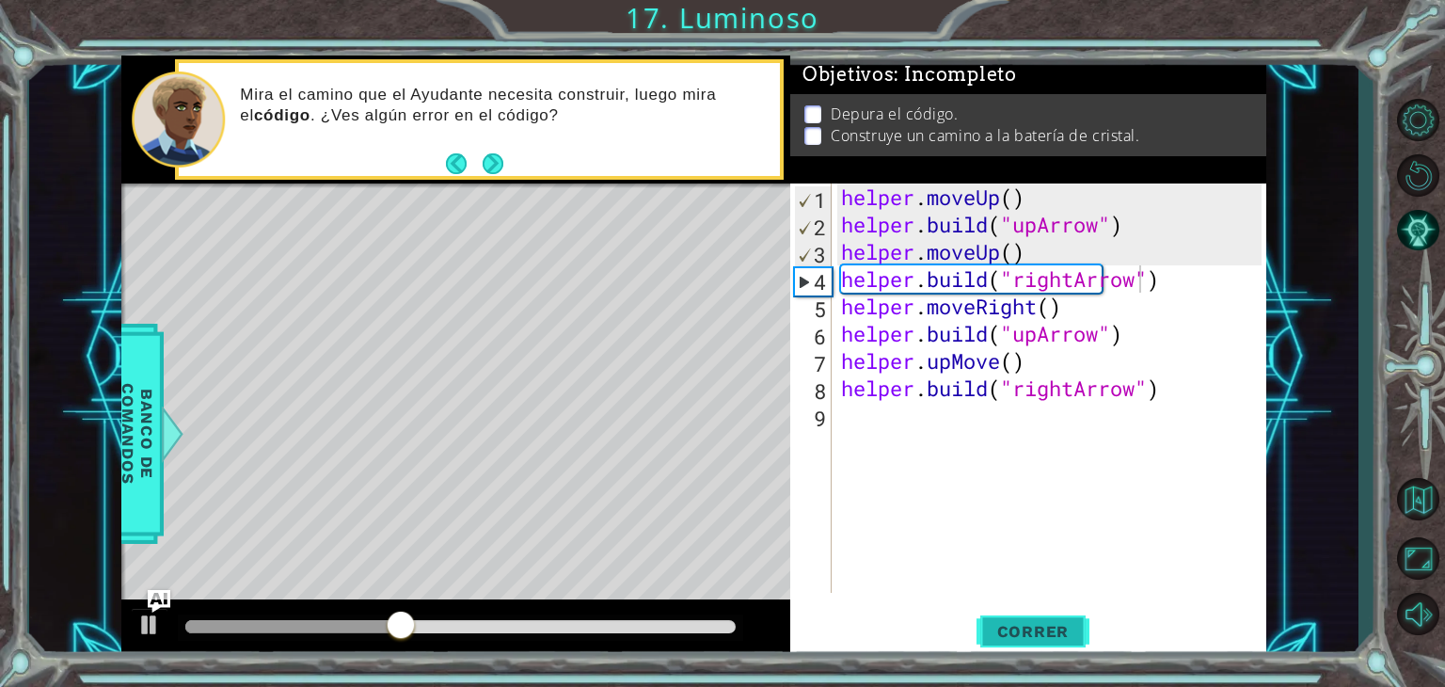
click at [1005, 618] on button "Correr" at bounding box center [1033, 632] width 113 height 48
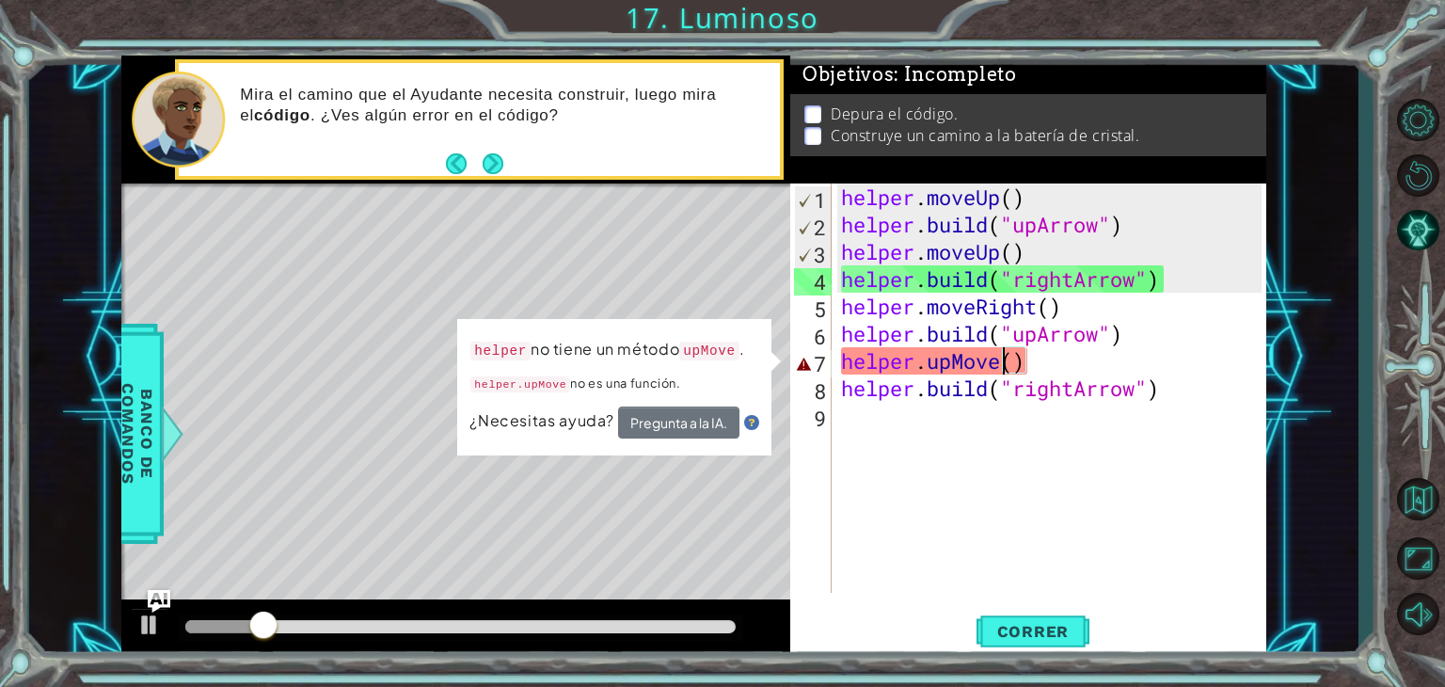
click at [1000, 366] on div "helper . moveUp ( ) helper . build ( "upArrow" ) helper . moveUp ( ) helper . b…" at bounding box center [1054, 415] width 434 height 464
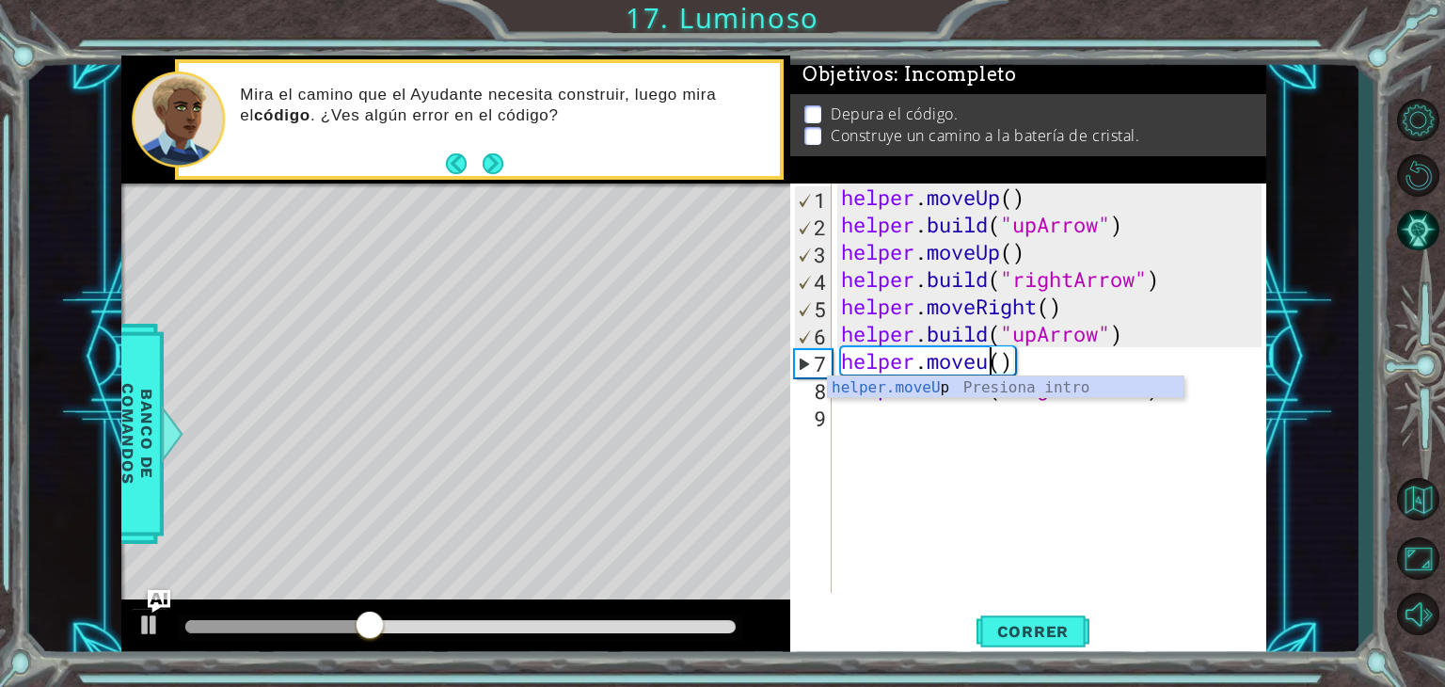
scroll to position [0, 7]
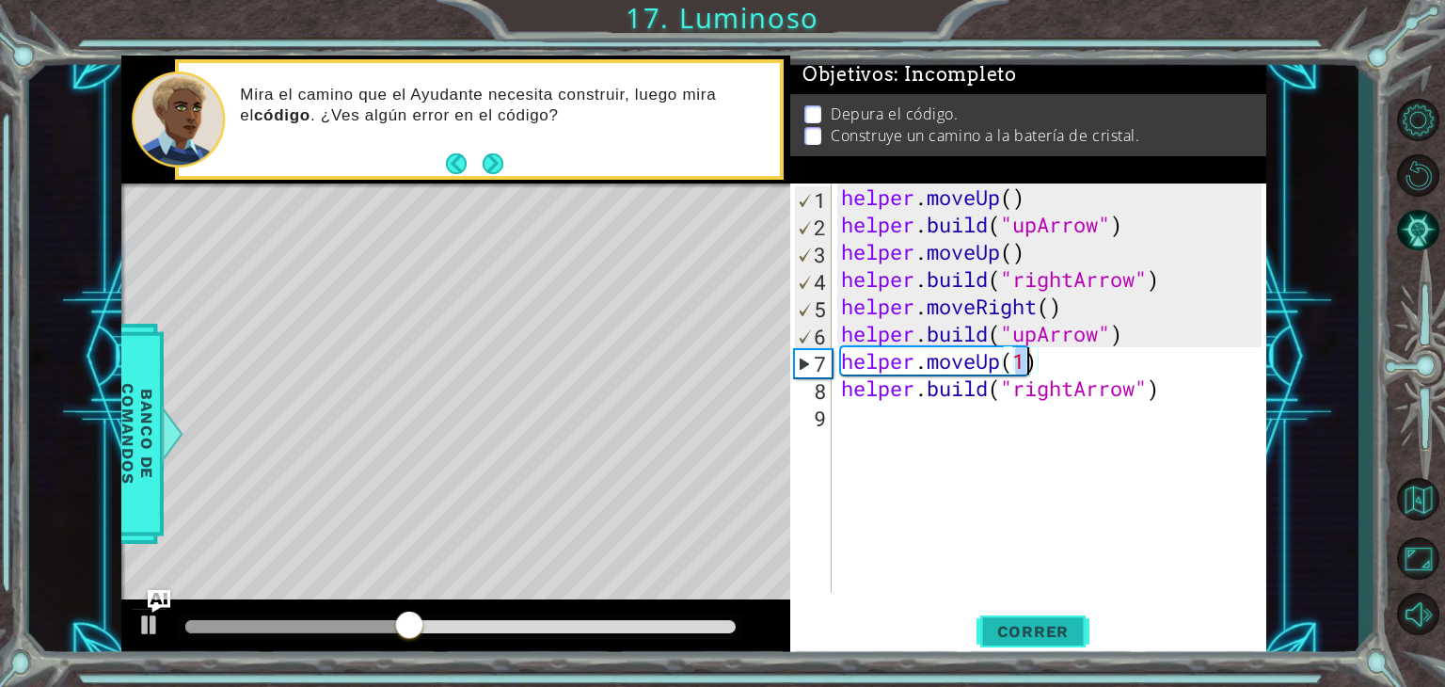
type textarea "helper.moveUp(1)"
click at [997, 631] on span "Correr" at bounding box center [1033, 631] width 110 height 19
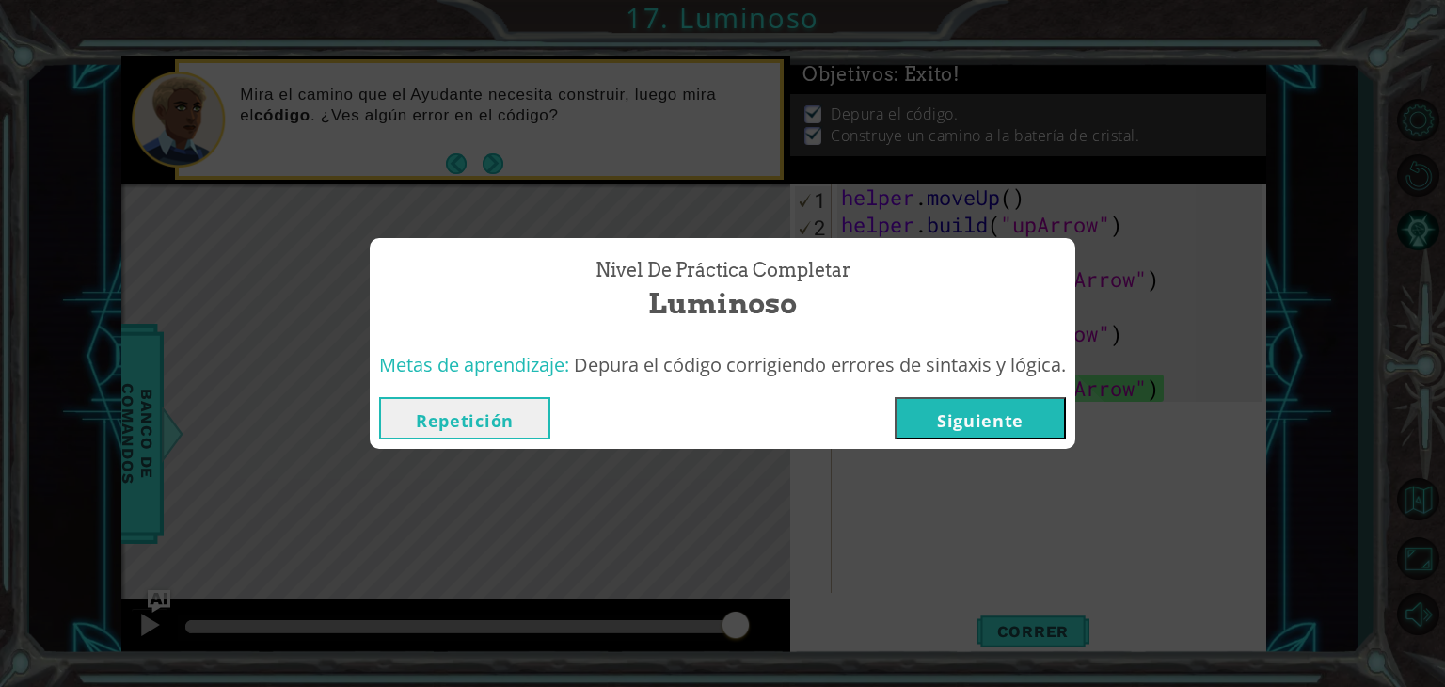
click at [410, 414] on button "Repetición" at bounding box center [464, 418] width 171 height 42
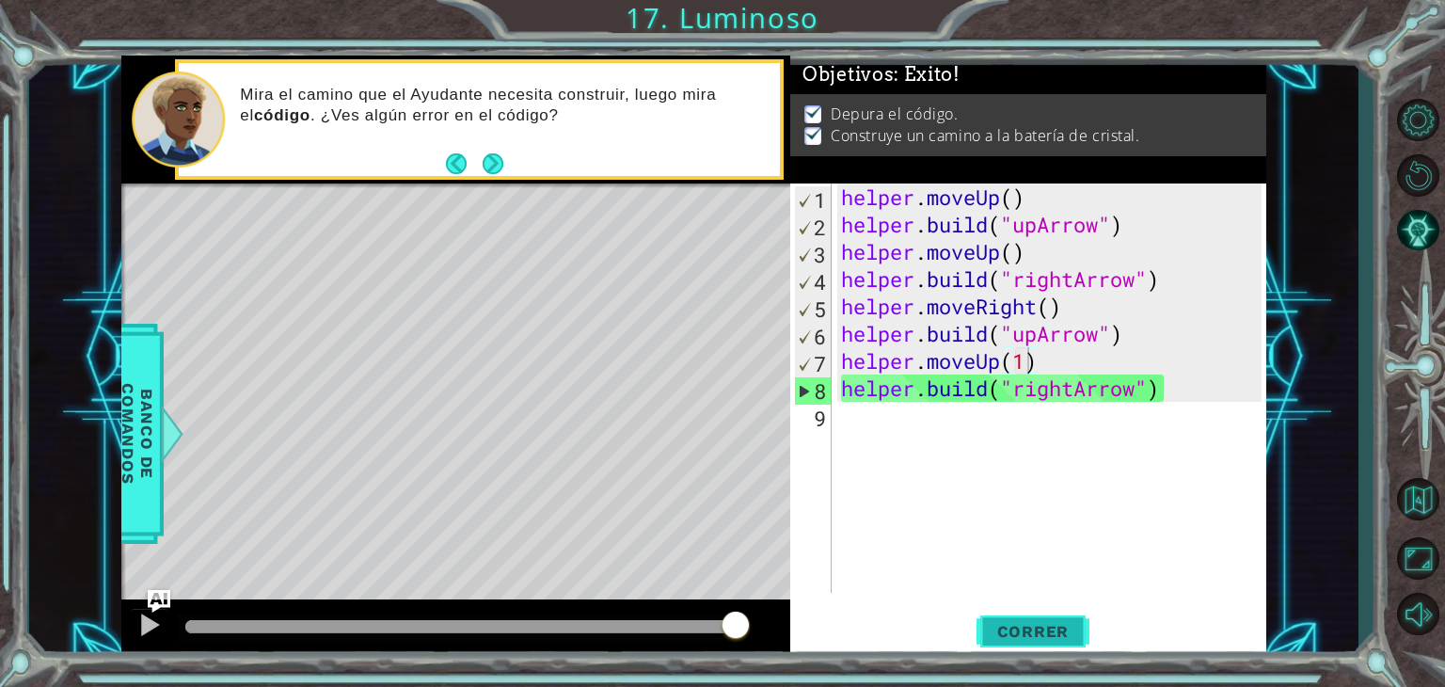
click at [1054, 641] on span "Correr" at bounding box center [1033, 631] width 110 height 19
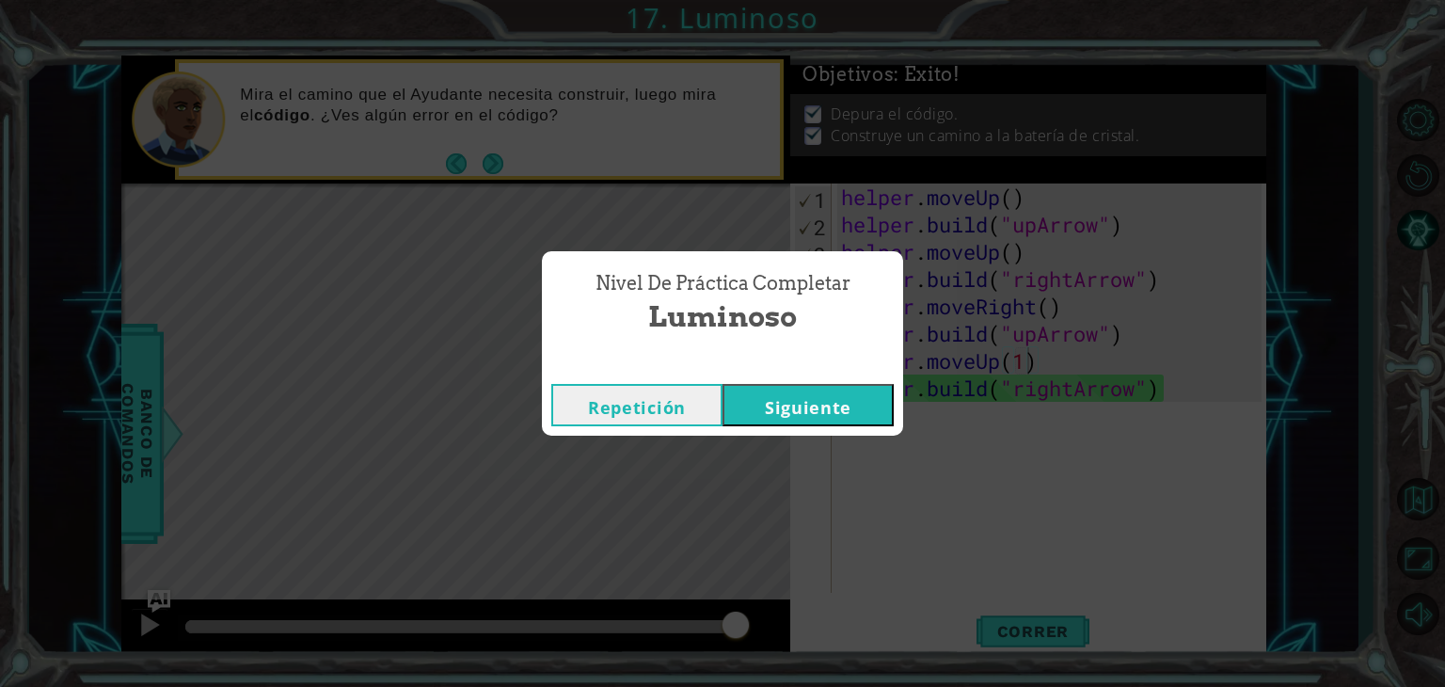
click at [817, 400] on button "Siguiente" at bounding box center [808, 405] width 171 height 42
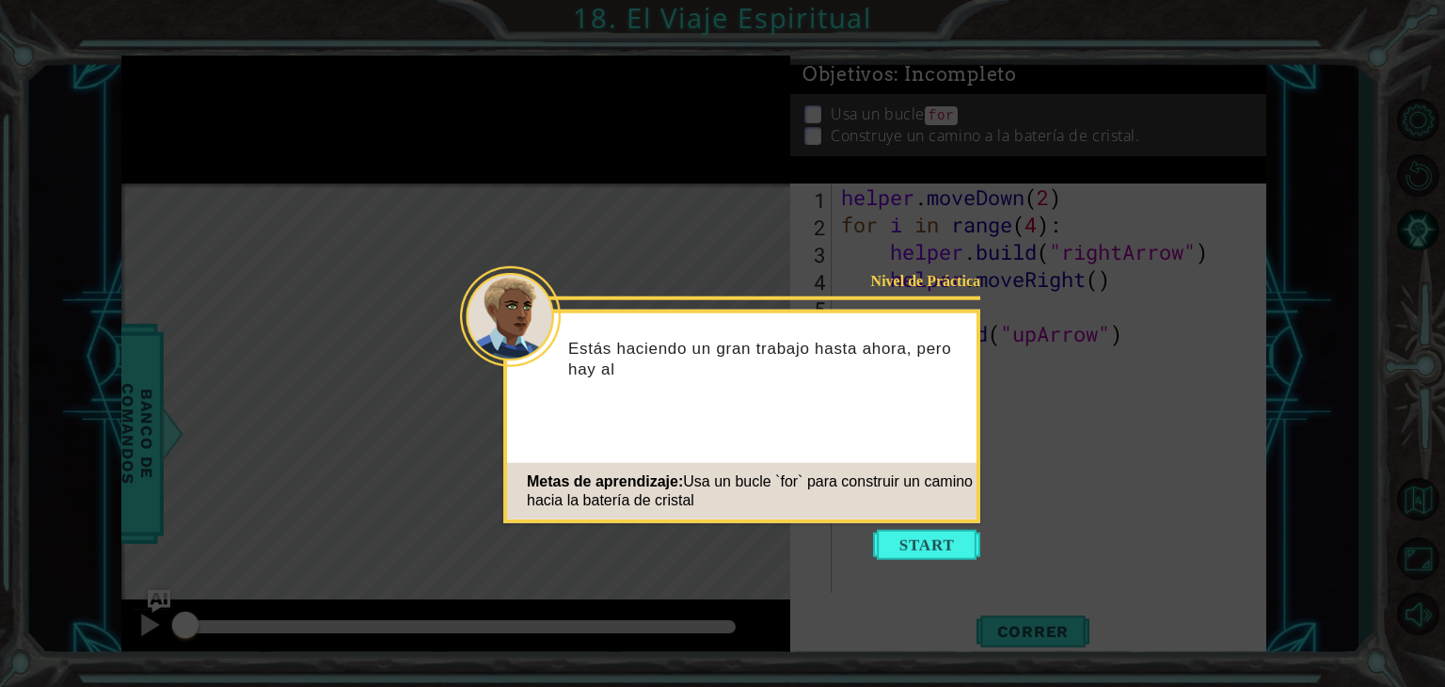
click at [918, 528] on icon at bounding box center [722, 343] width 1445 height 687
click at [917, 547] on button "Start" at bounding box center [926, 545] width 107 height 30
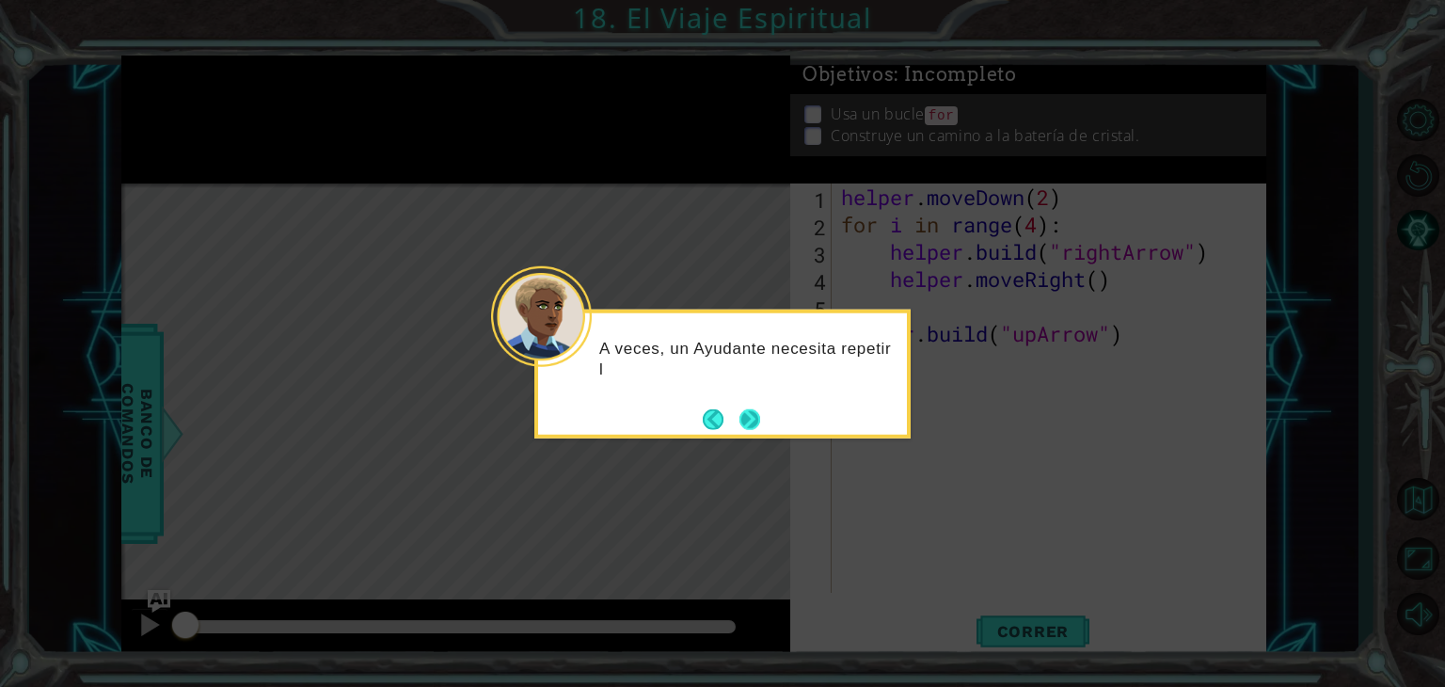
click at [758, 421] on button "Next" at bounding box center [749, 418] width 21 height 21
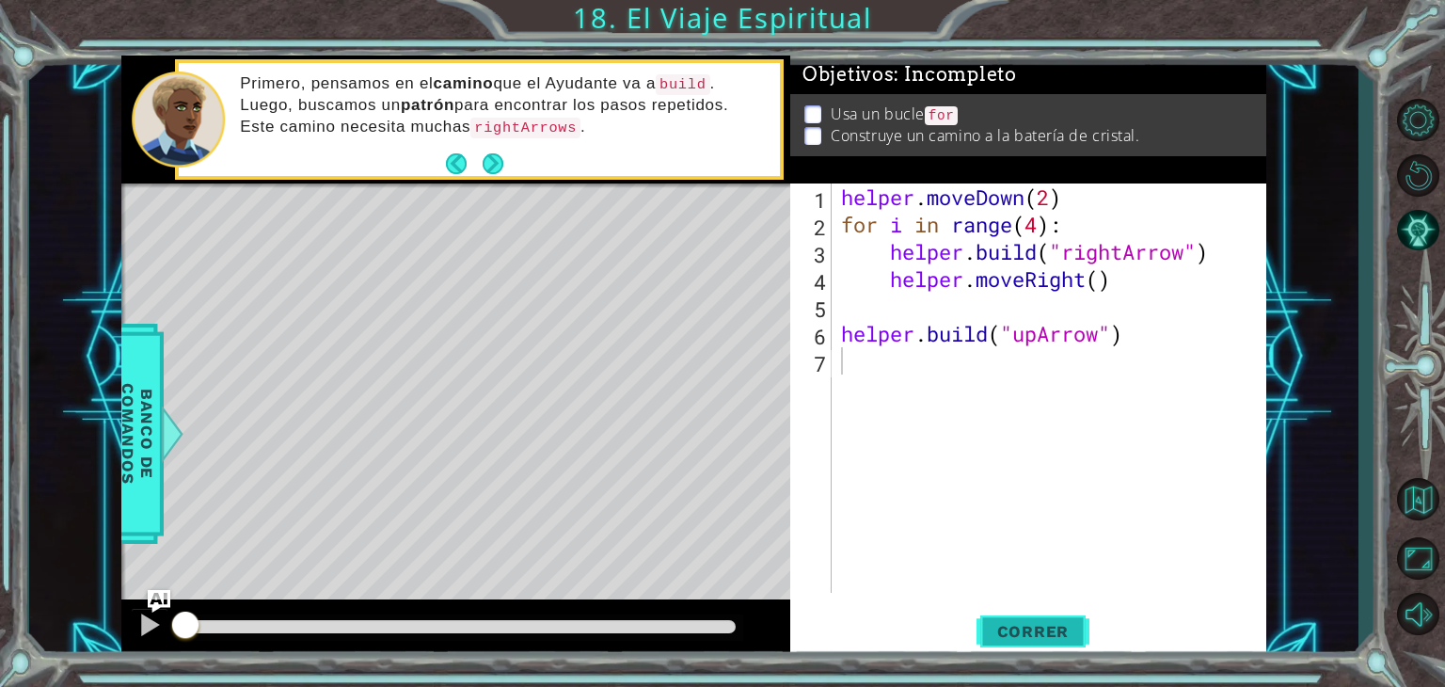
click at [1002, 633] on span "Correr" at bounding box center [1033, 631] width 110 height 19
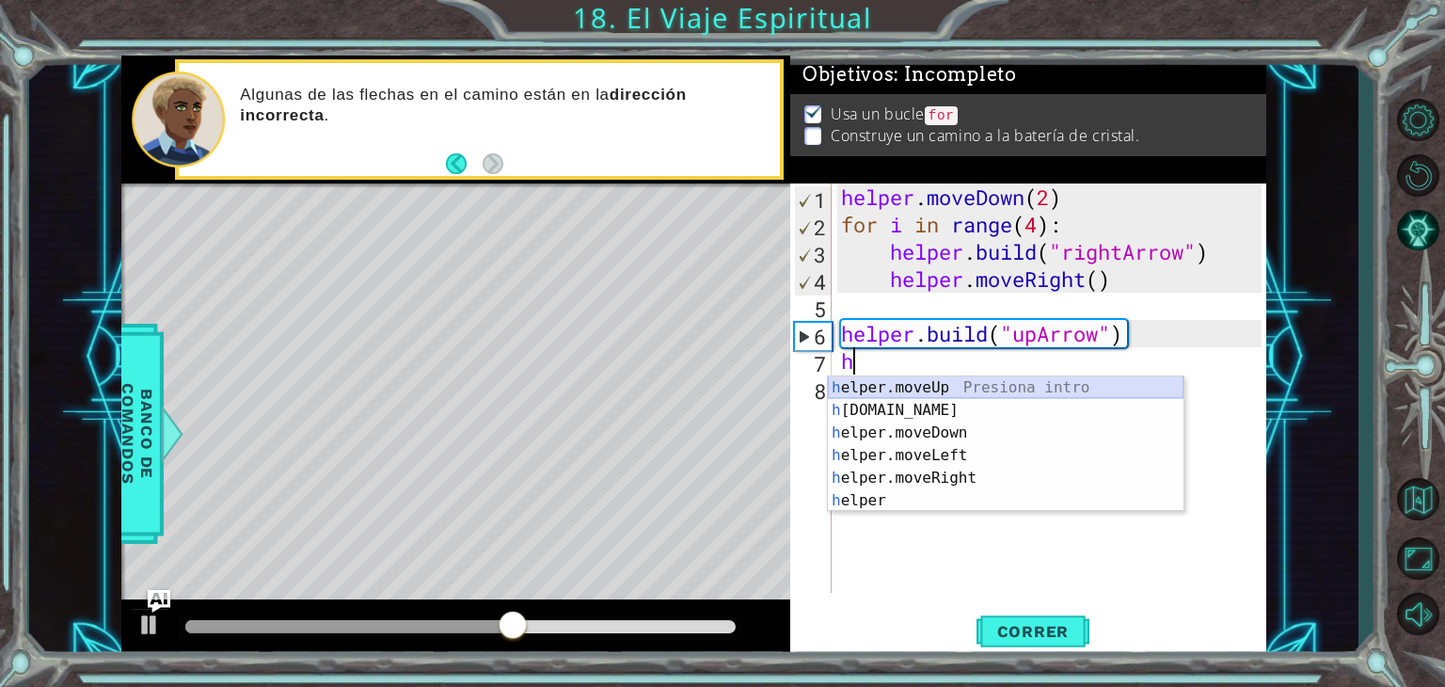
click at [942, 388] on div "h elper.moveUp Presiona intro h [DOMAIN_NAME] Presiona intro h elper.moveDown P…" at bounding box center [1006, 466] width 356 height 181
type textarea "helper.moveUp(1)"
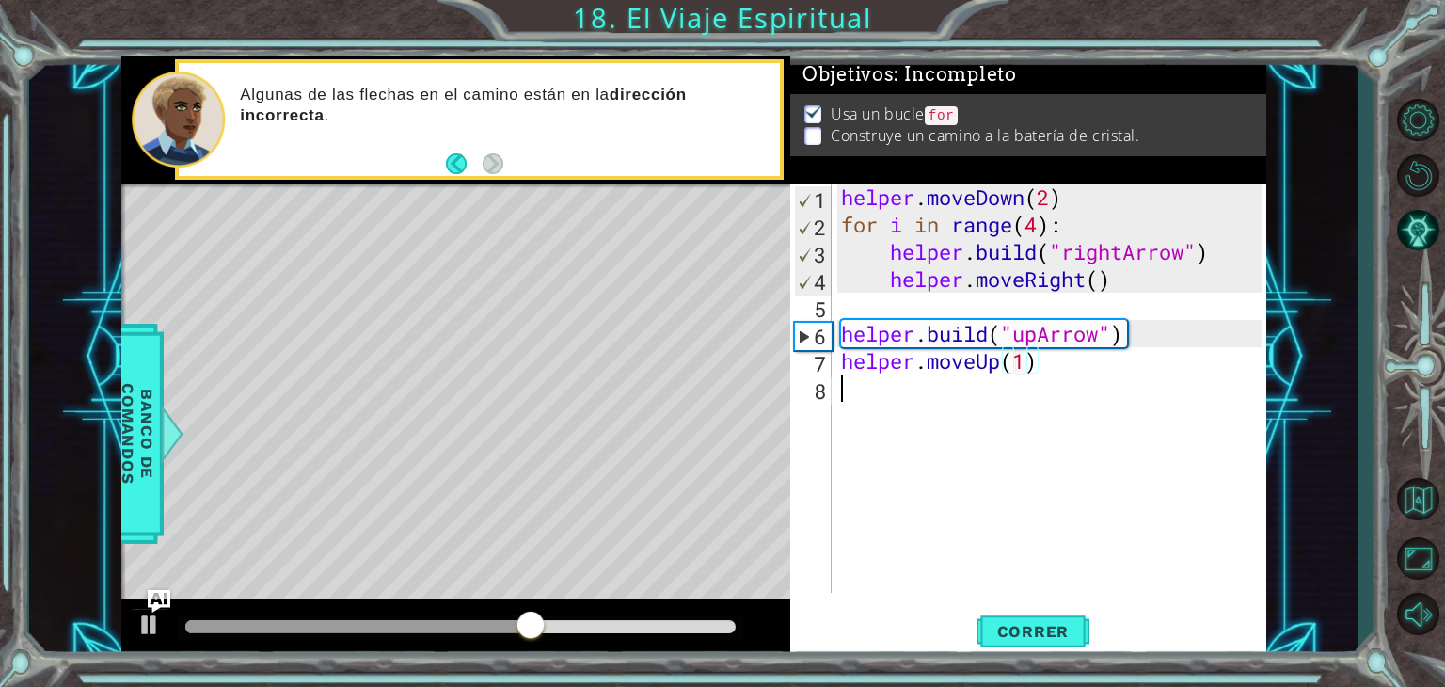
click at [942, 388] on div "helper . moveDown ( 2 ) for i in range ( 4 ) : helper . build ( "rightArrow" ) …" at bounding box center [1054, 415] width 434 height 464
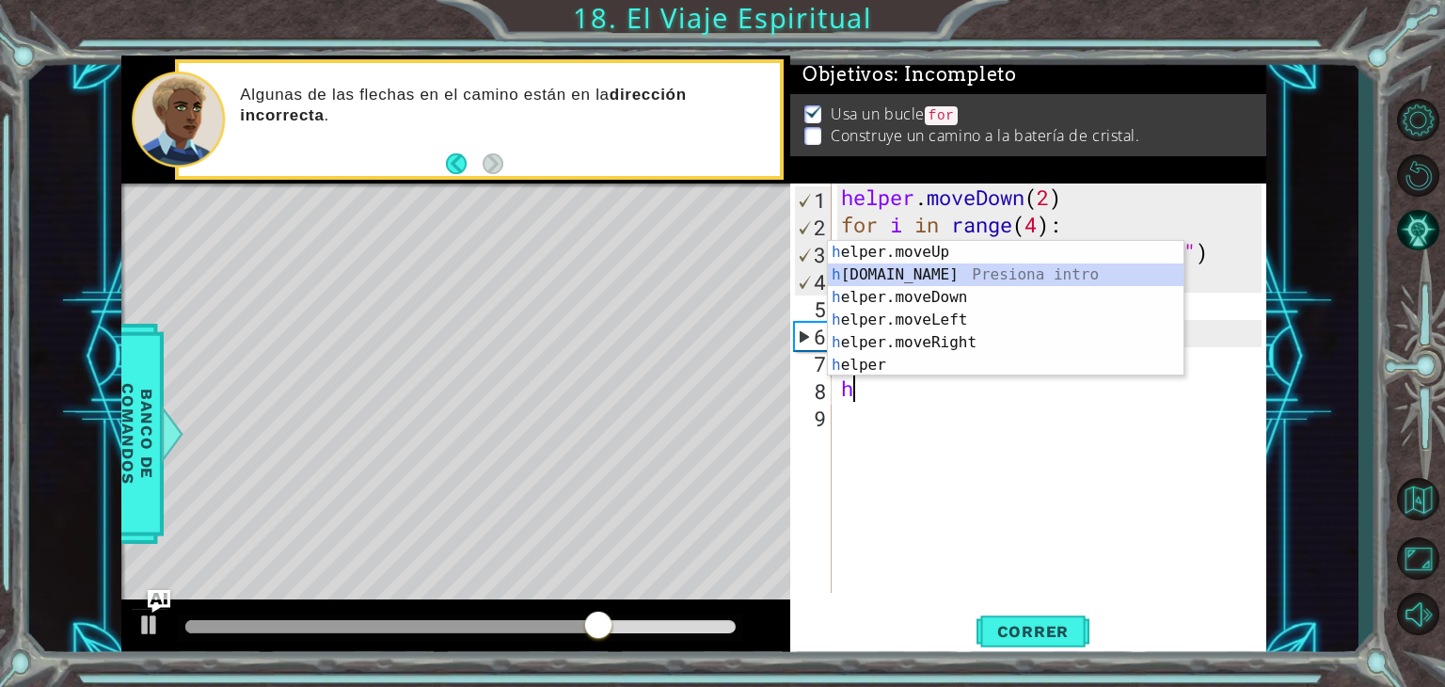
click at [918, 268] on div "h elper.moveUp Presiona intro h [DOMAIN_NAME] Presiona intro h elper.moveDown P…" at bounding box center [1006, 331] width 356 height 181
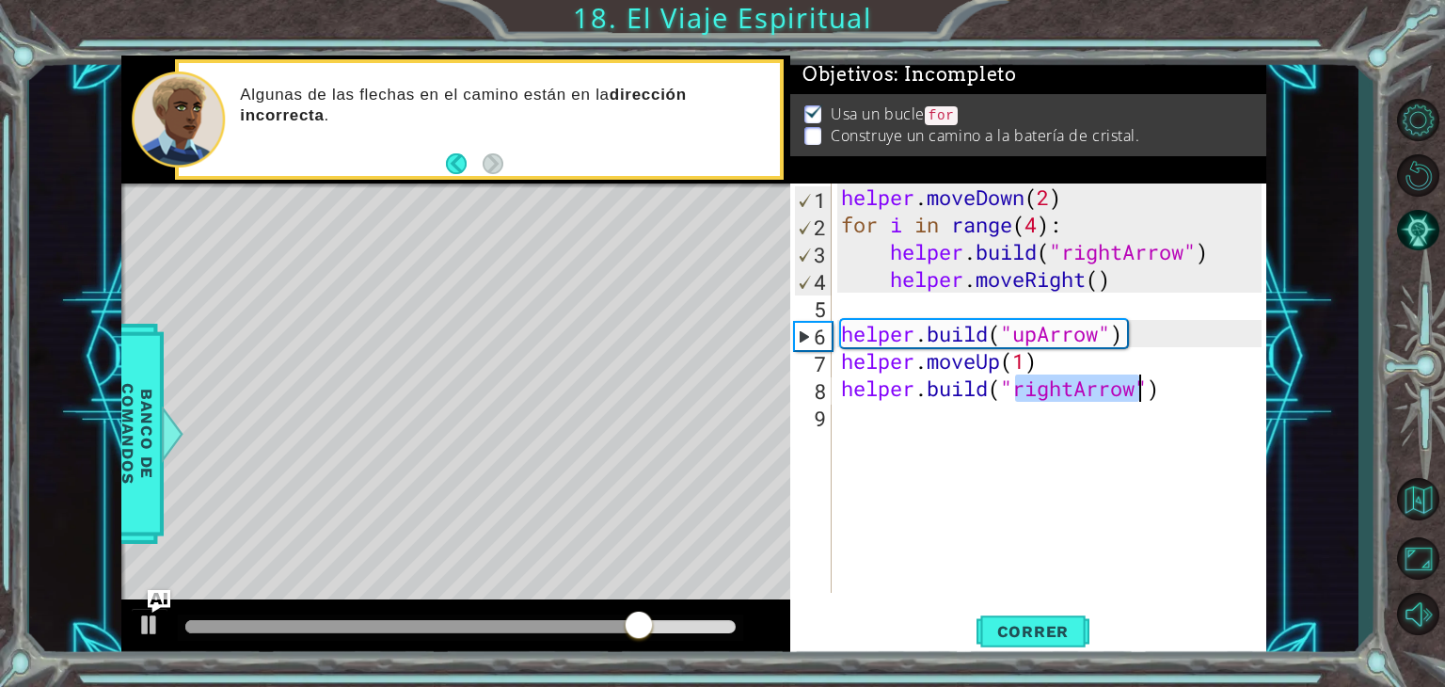
click at [1069, 383] on div "helper . moveDown ( 2 ) for i in range ( 4 ) : helper . build ( "rightArrow" ) …" at bounding box center [1049, 387] width 424 height 409
click at [1076, 386] on div "helper . moveDown ( 2 ) for i in range ( 4 ) : helper . build ( "rightArrow" ) …" at bounding box center [1054, 415] width 434 height 464
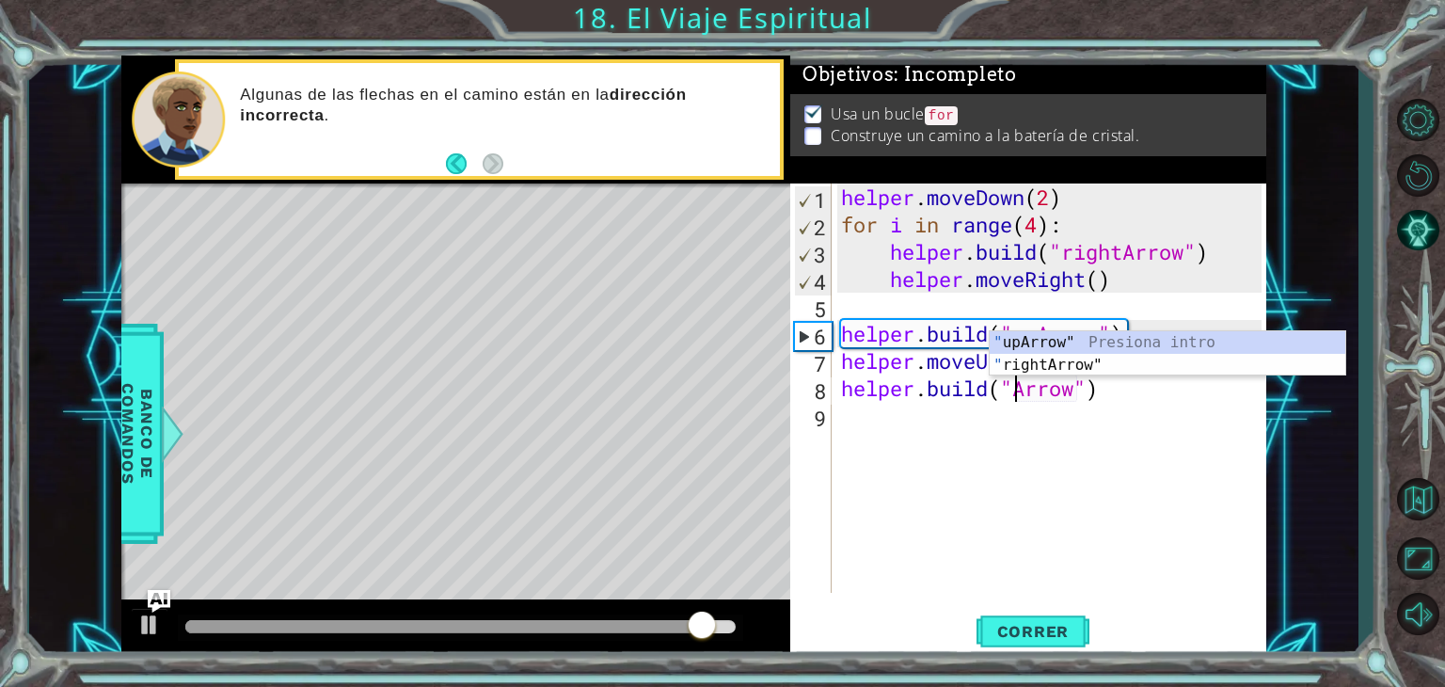
scroll to position [0, 8]
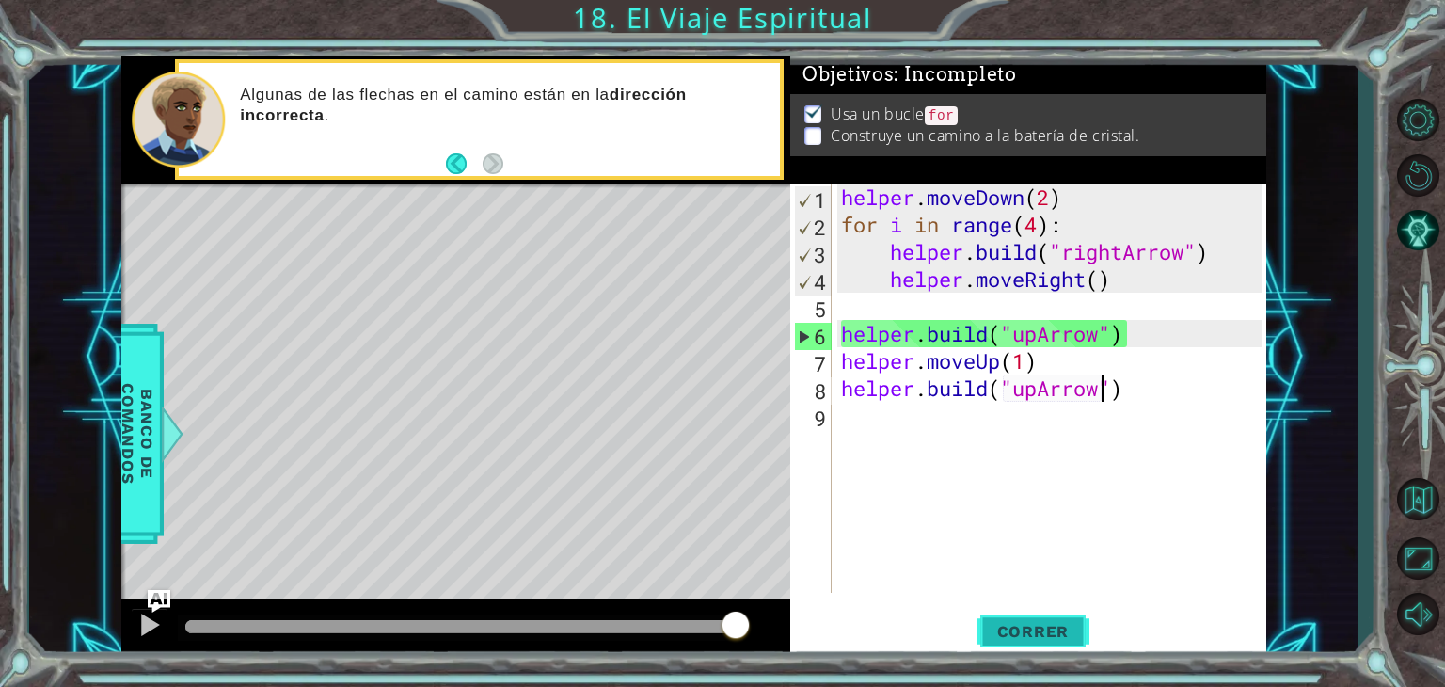
type textarea "[DOMAIN_NAME]("upArrow")"
click at [1027, 630] on span "Correr" at bounding box center [1033, 631] width 110 height 19
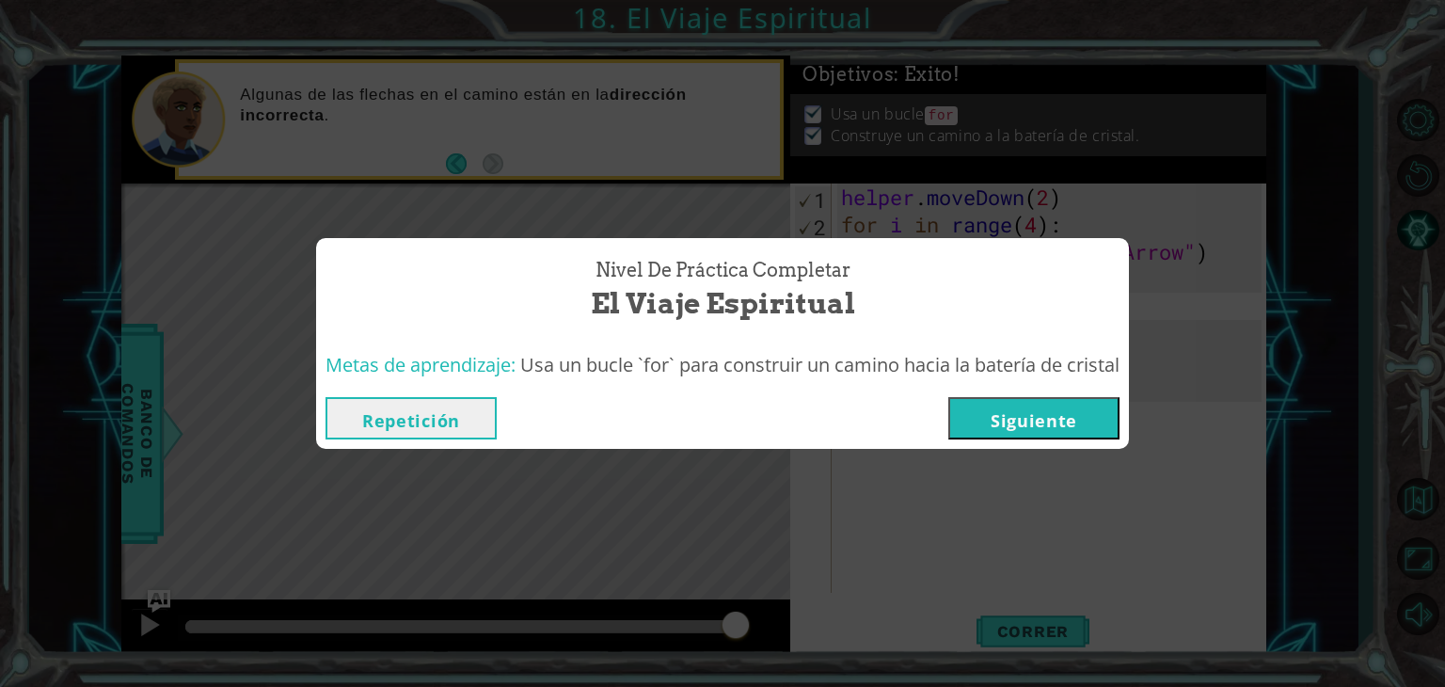
click at [365, 433] on button "Repetición" at bounding box center [411, 418] width 171 height 42
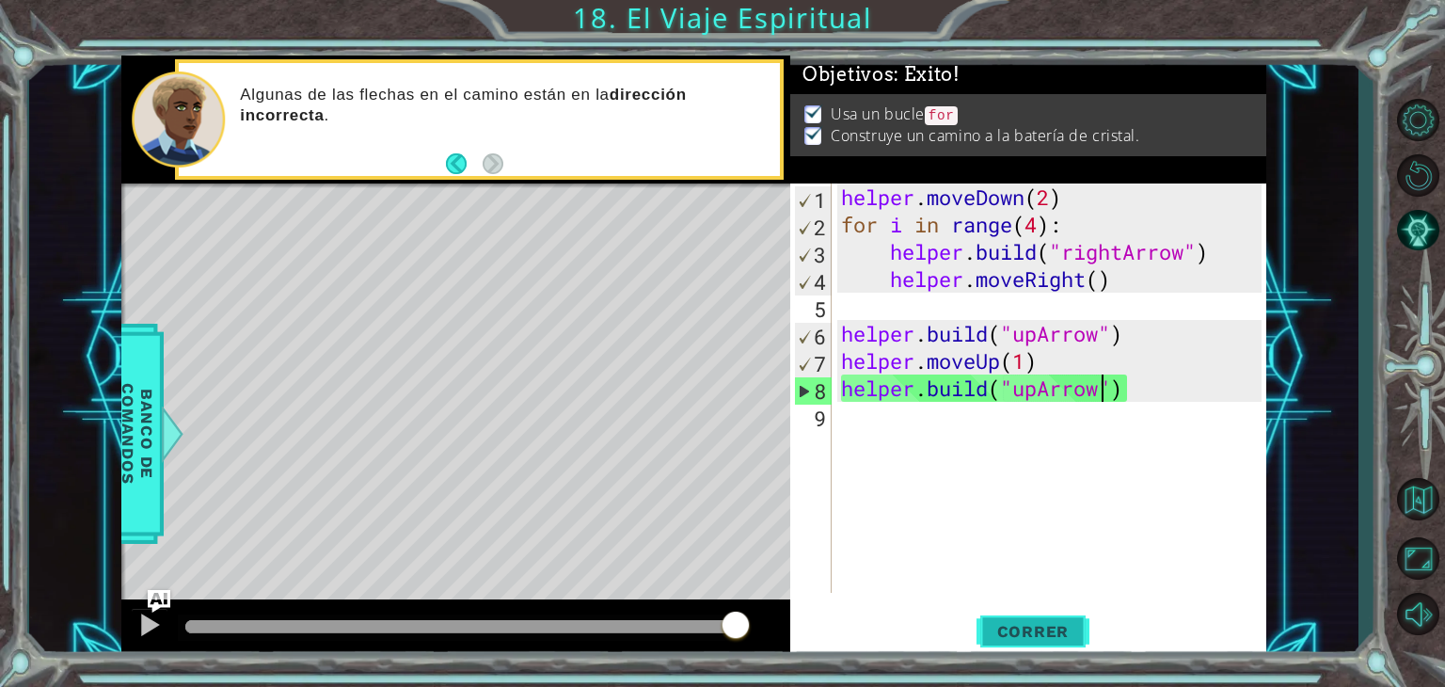
click at [1029, 653] on button "Correr" at bounding box center [1033, 632] width 113 height 48
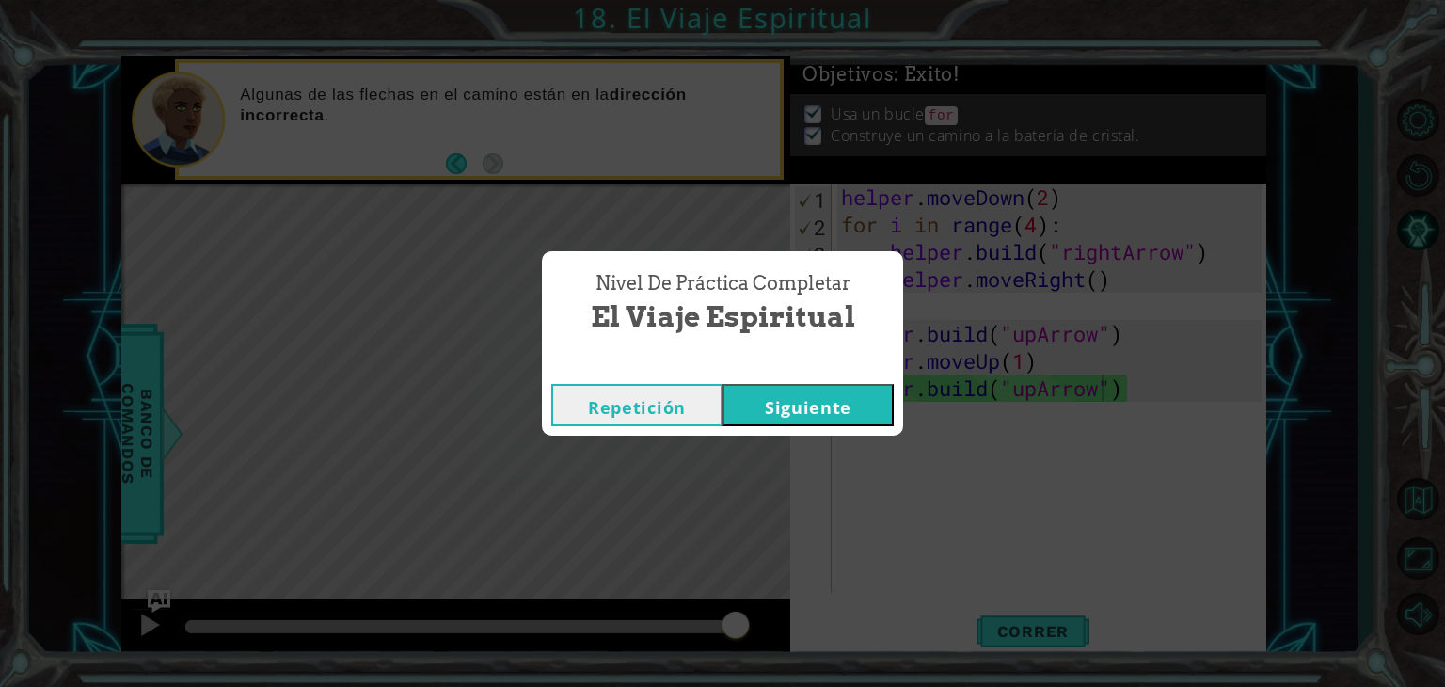
click at [843, 404] on button "Siguiente" at bounding box center [808, 405] width 171 height 42
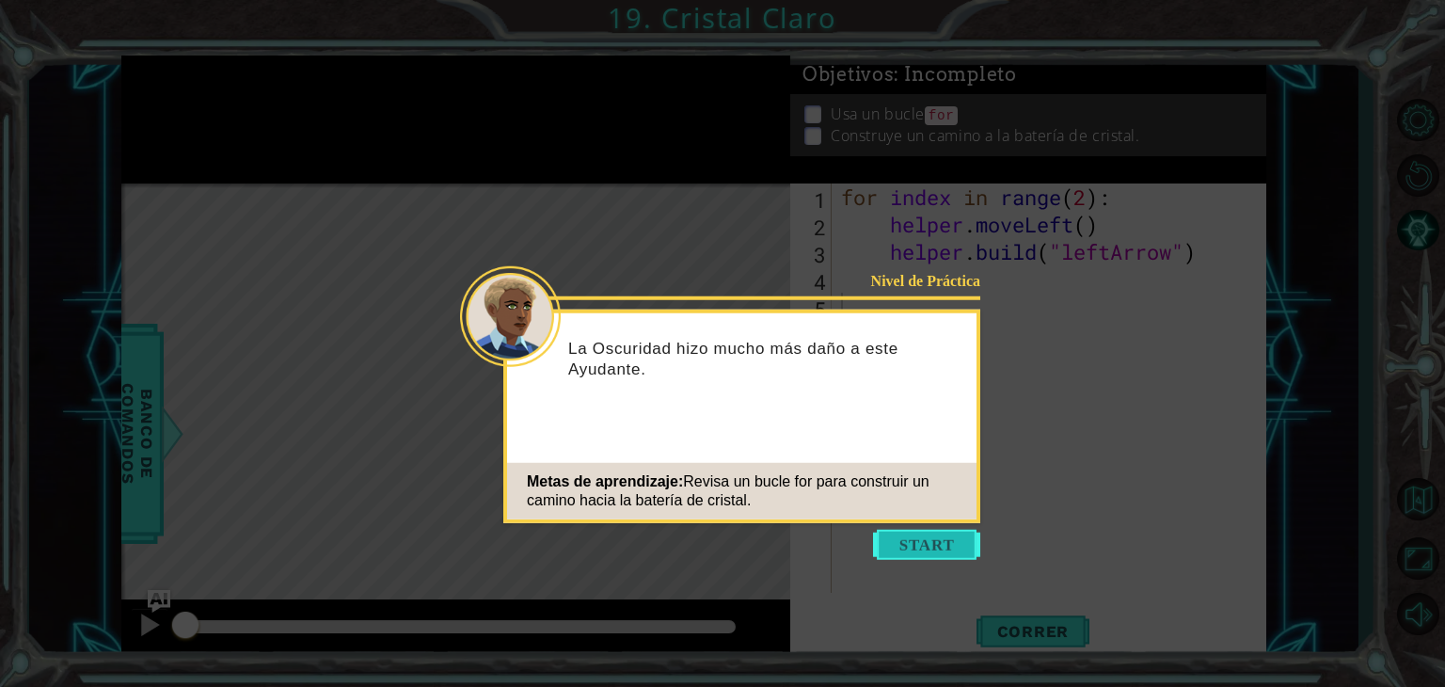
click at [912, 555] on button "Start" at bounding box center [926, 545] width 107 height 30
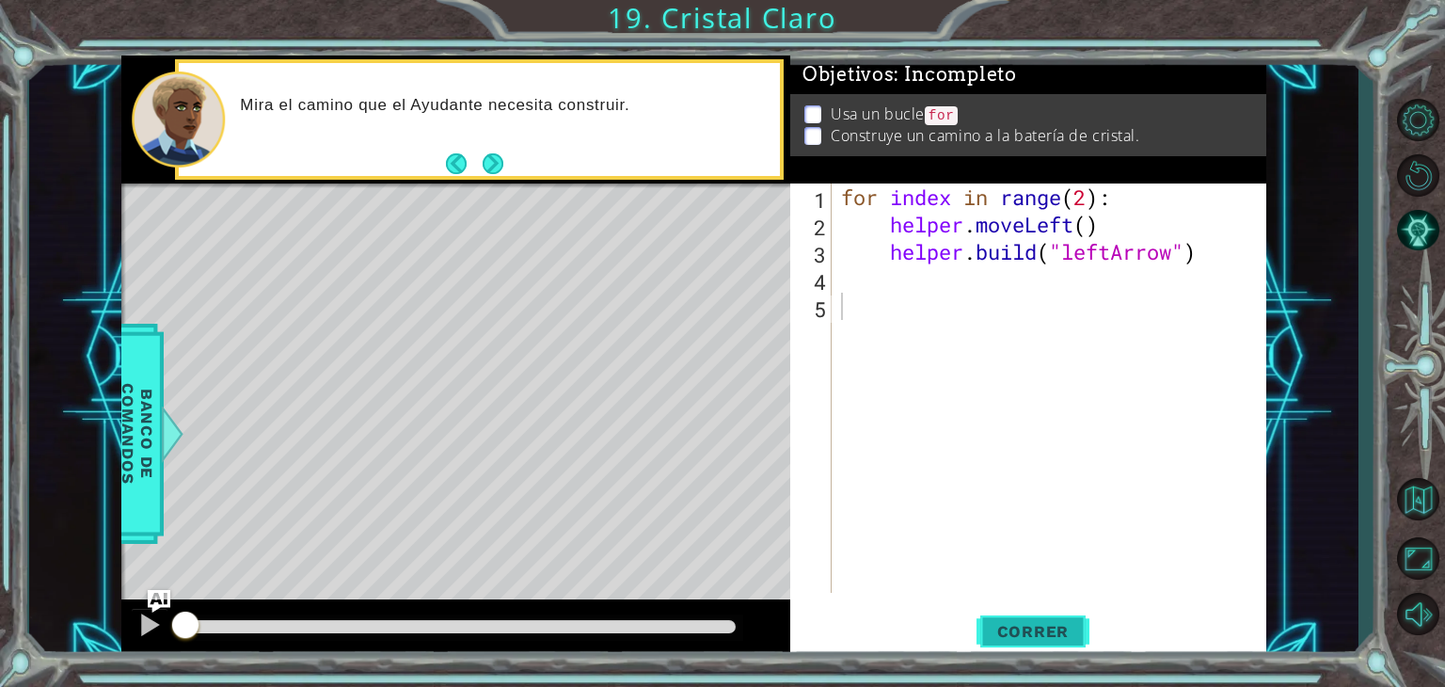
click at [1056, 627] on span "Correr" at bounding box center [1033, 631] width 110 height 19
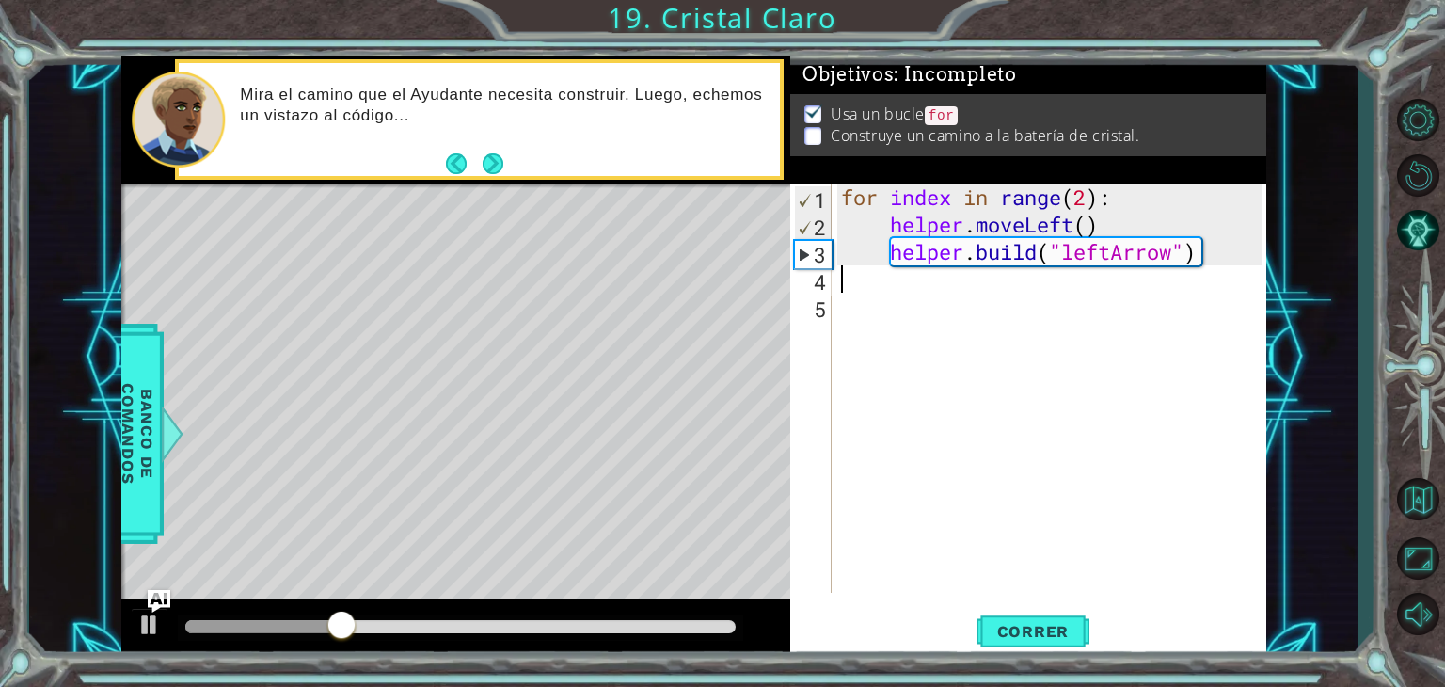
click at [861, 277] on div "for index in range ( 2 ) : helper . moveLeft ( ) helper . build ( "leftArrow" )" at bounding box center [1054, 415] width 434 height 464
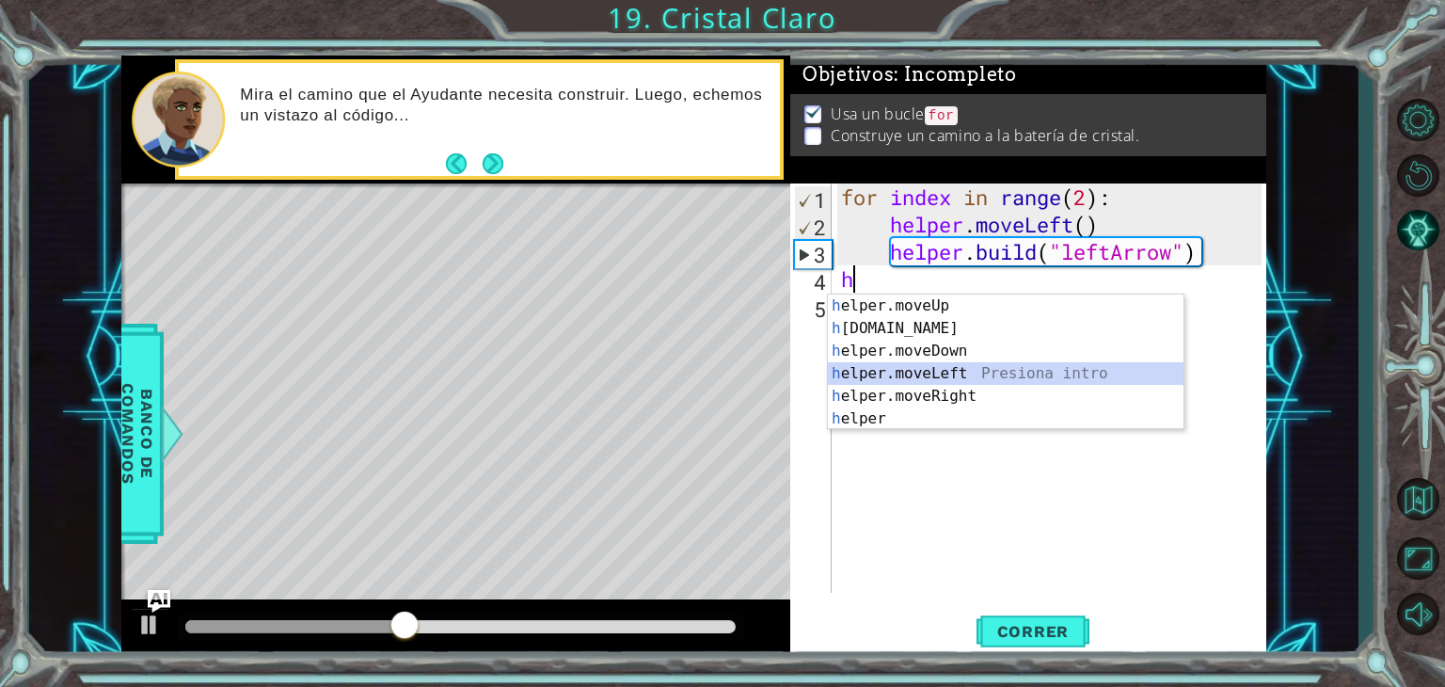
click at [939, 369] on div "h elper.moveUp Presiona intro h [DOMAIN_NAME] Presiona intro h elper.moveDown P…" at bounding box center [1006, 384] width 356 height 181
type textarea "helper.moveLeft(1)"
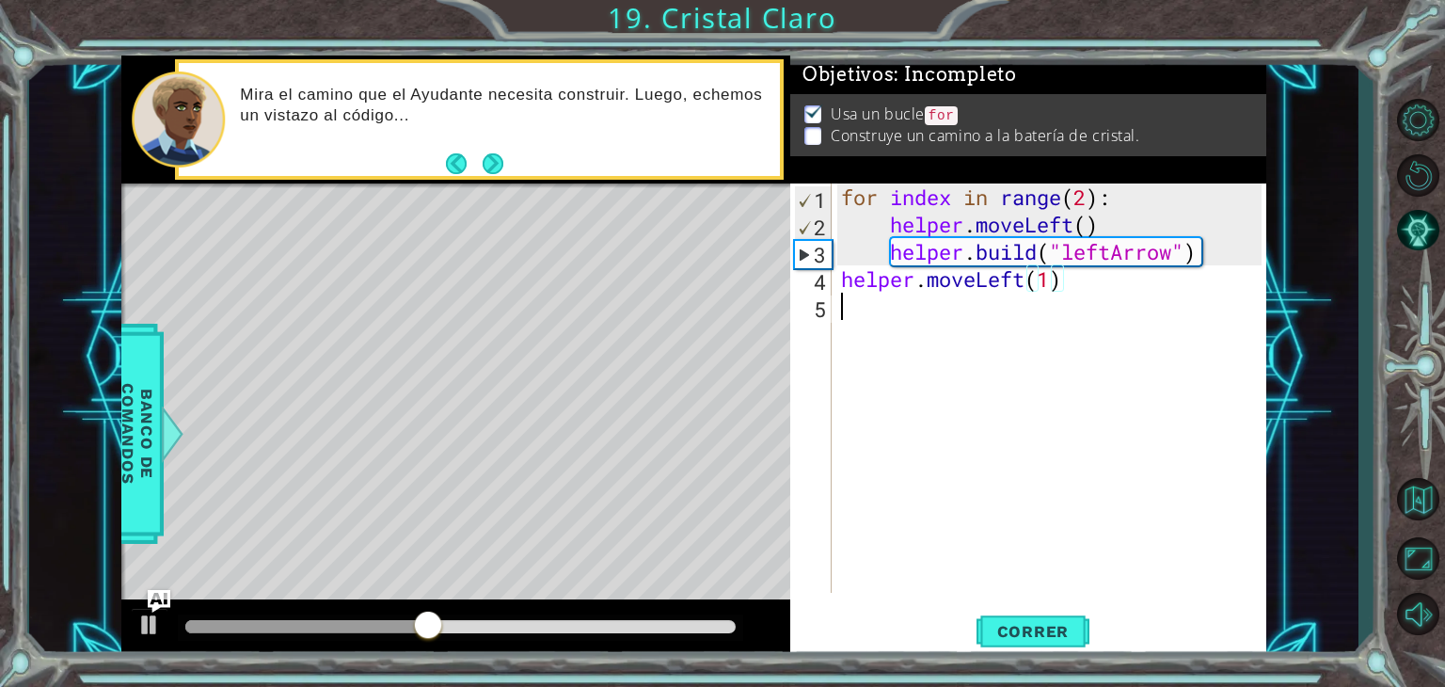
click at [897, 307] on div "for index in range ( 2 ) : helper . moveLeft ( ) helper . build ( "leftArrow" )…" at bounding box center [1054, 415] width 434 height 464
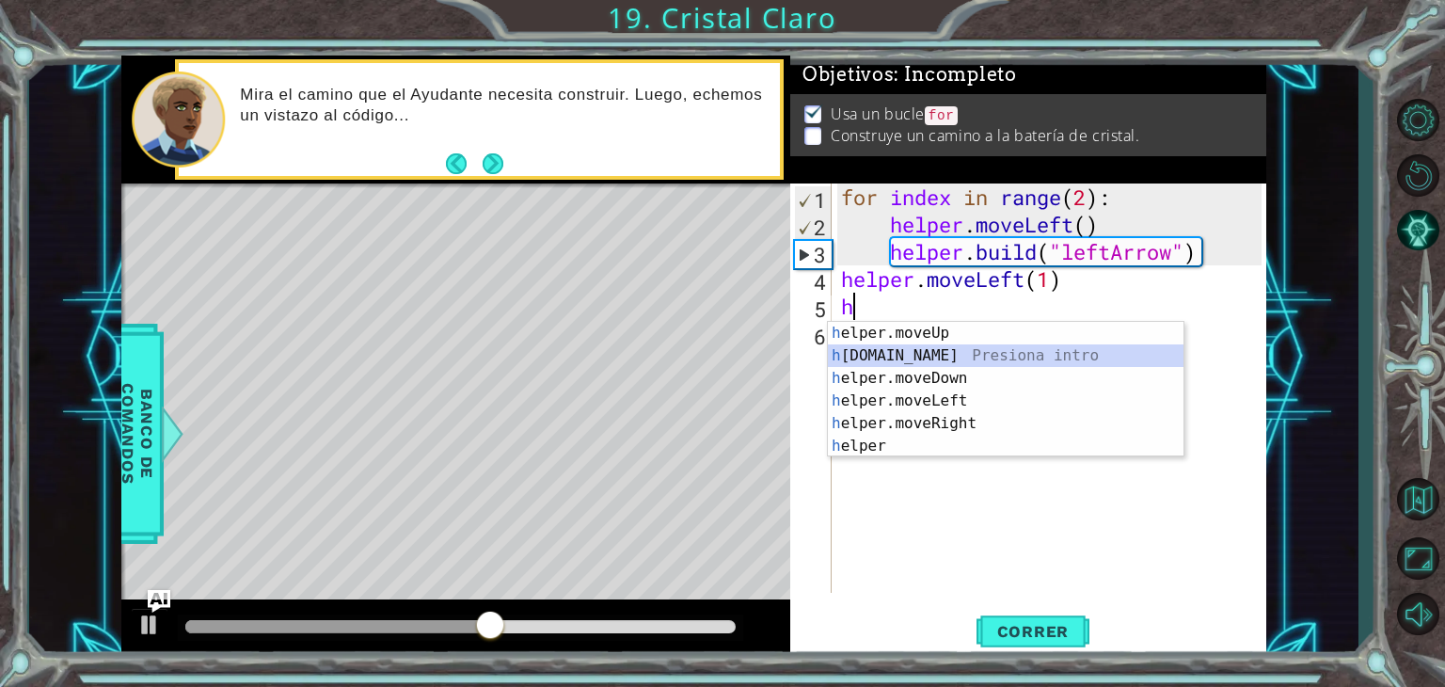
click at [911, 352] on div "h elper.moveUp Presiona intro h [DOMAIN_NAME] Presiona intro h elper.moveDown P…" at bounding box center [1006, 412] width 356 height 181
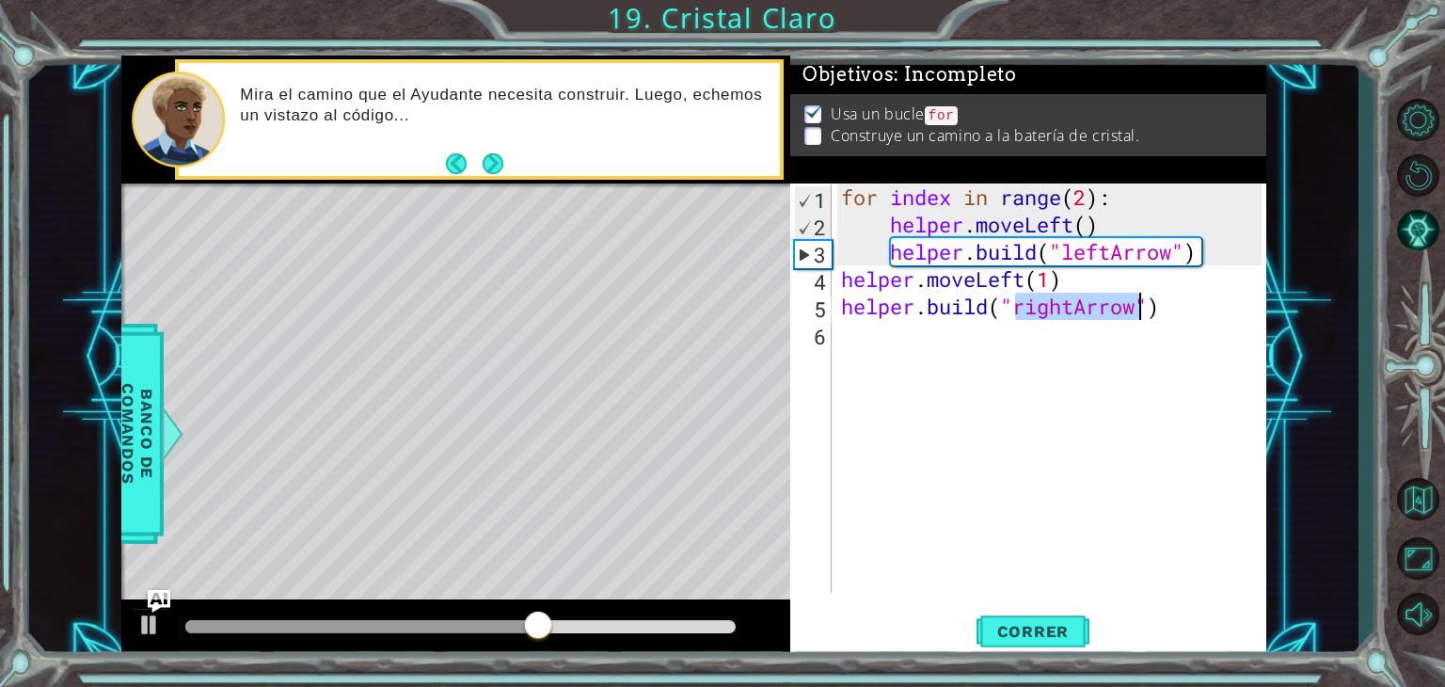
click at [1069, 305] on div "for index in range ( 2 ) : helper . moveLeft ( ) helper . build ( "leftArrow" )…" at bounding box center [1049, 387] width 424 height 409
click at [1073, 306] on div "for index in range ( 2 ) : helper . moveLeft ( ) helper . build ( "leftArrow" )…" at bounding box center [1054, 415] width 434 height 464
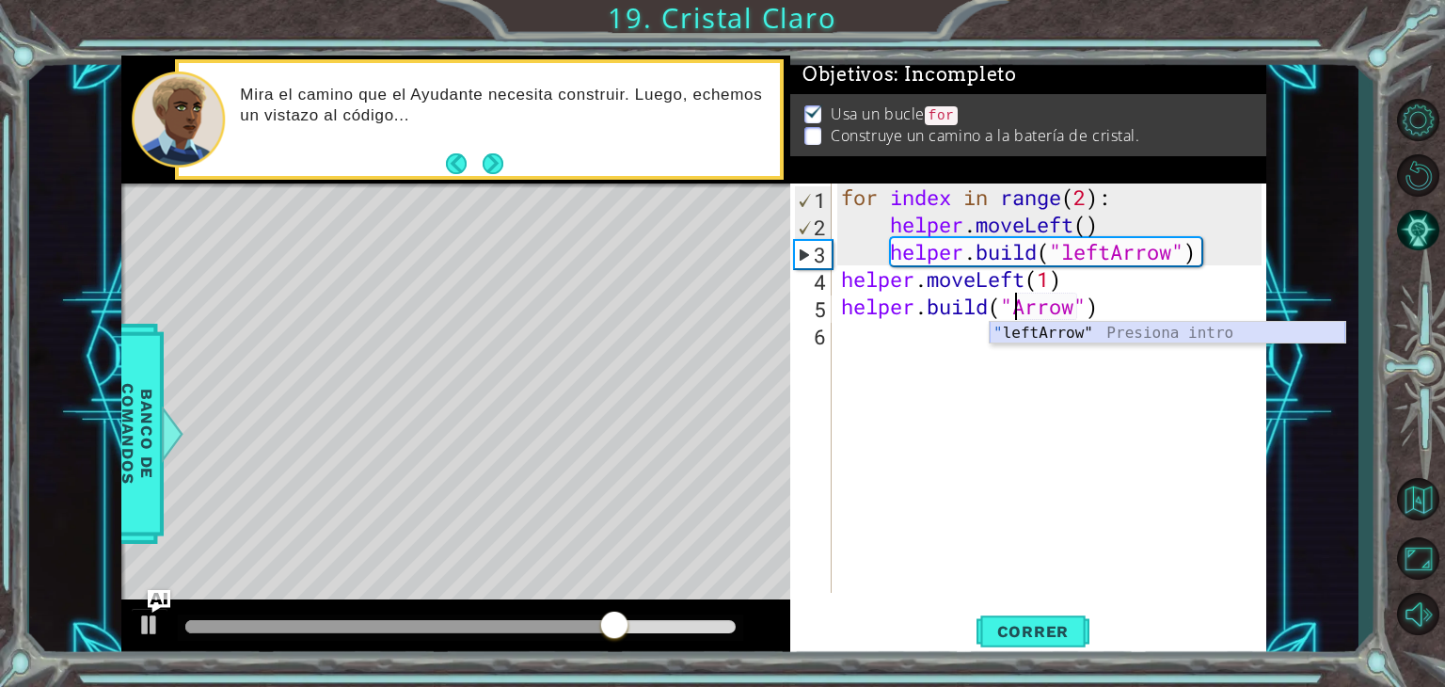
click at [1129, 331] on div "" leftArrow" Presiona intro" at bounding box center [1168, 356] width 356 height 68
type textarea "[DOMAIN_NAME]("leftArrow")"
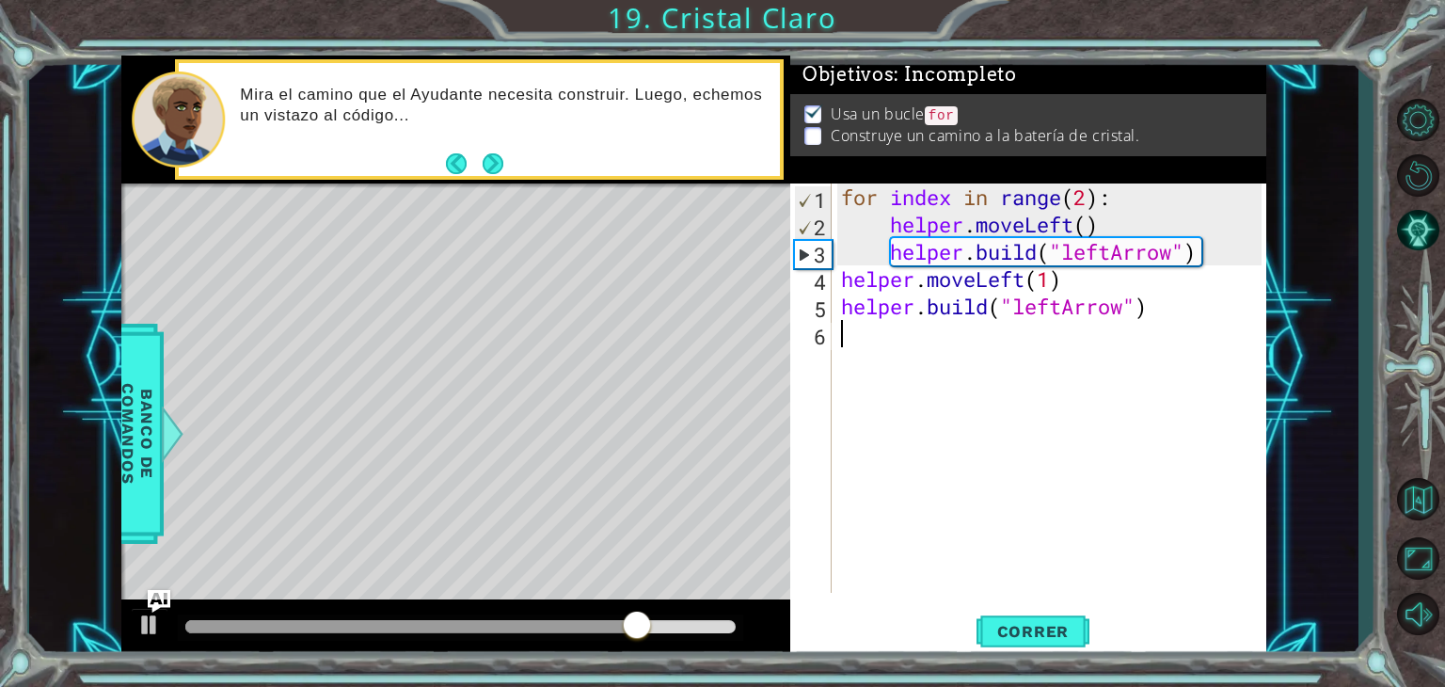
click at [953, 342] on div "for index in range ( 2 ) : helper . moveLeft ( ) helper . build ( "leftArrow" )…" at bounding box center [1054, 415] width 434 height 464
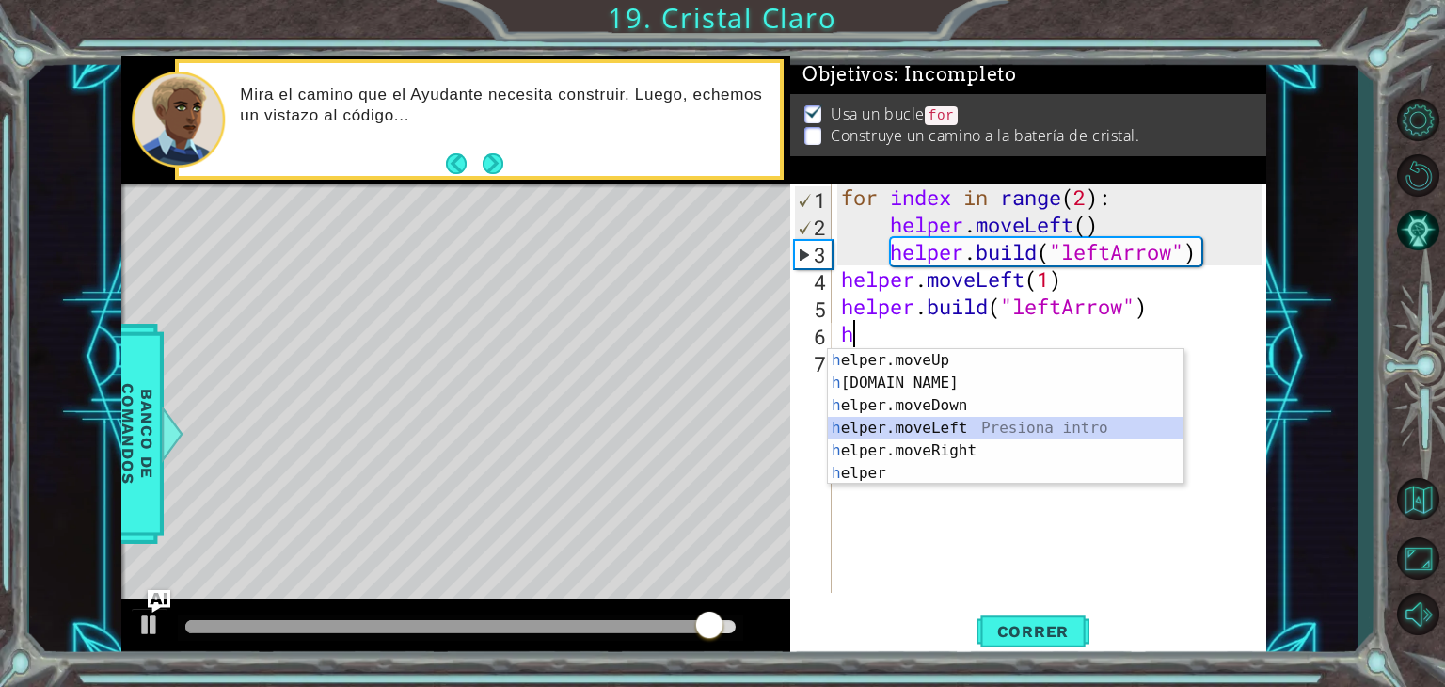
click at [935, 431] on div "h elper.moveUp Presiona intro h [DOMAIN_NAME] Presiona intro h elper.moveDown P…" at bounding box center [1006, 439] width 356 height 181
type textarea "helper.moveLeft(1)"
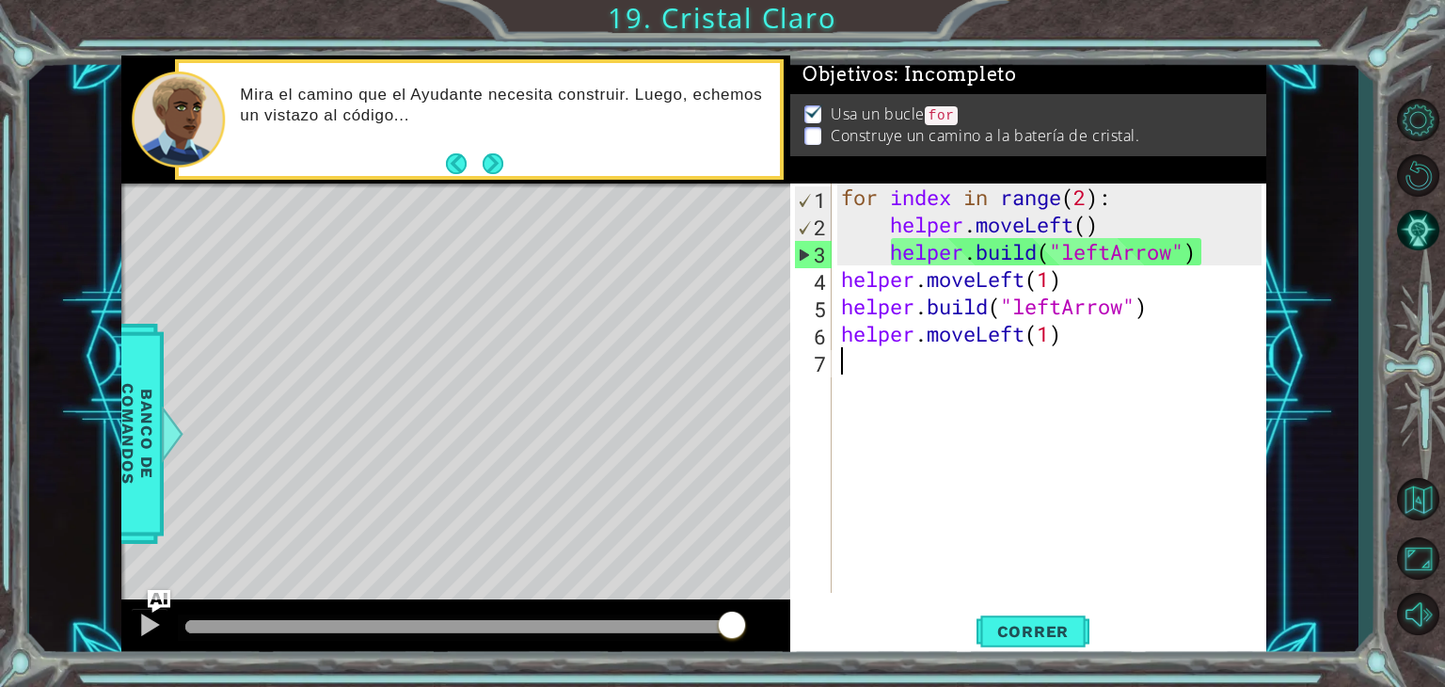
click at [918, 370] on div "for index in range ( 2 ) : helper . moveLeft ( ) helper . build ( "leftArrow" )…" at bounding box center [1054, 415] width 434 height 464
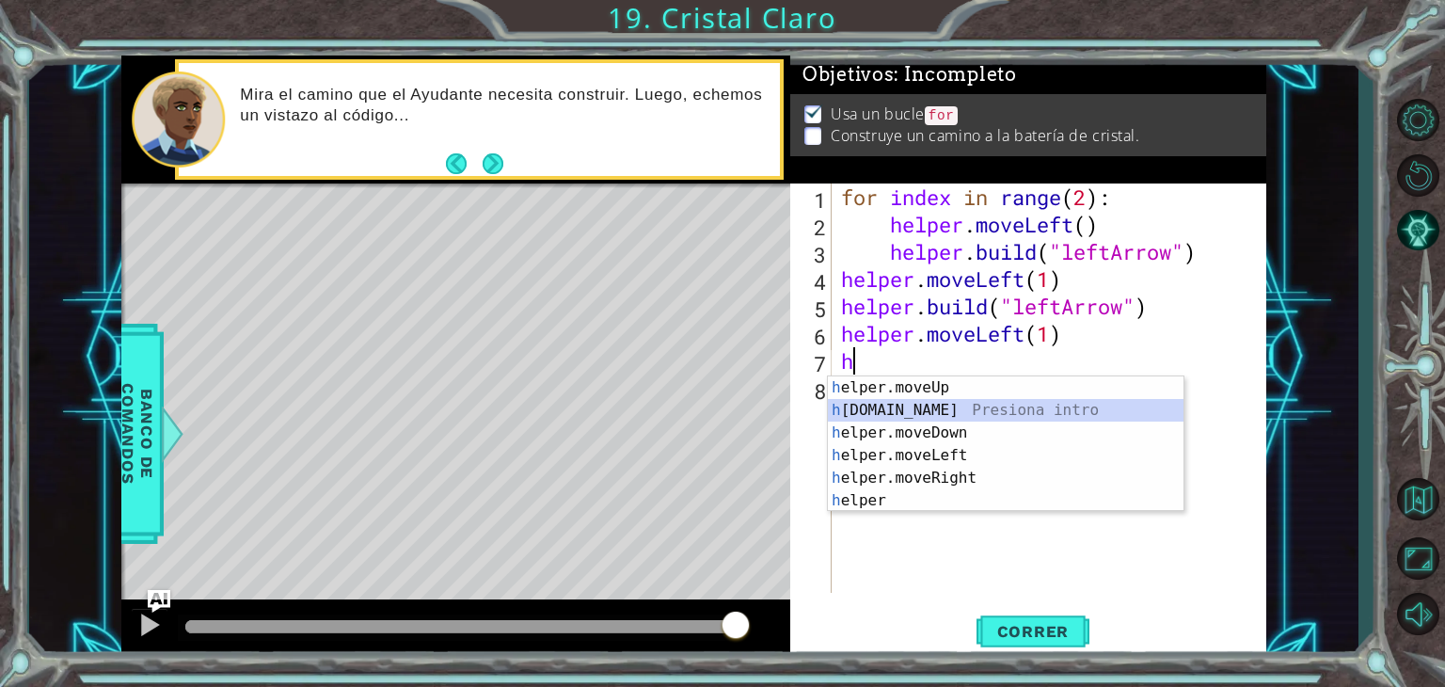
click at [914, 411] on div "h elper.moveUp Presiona intro h [DOMAIN_NAME] Presiona intro h elper.moveDown P…" at bounding box center [1006, 466] width 356 height 181
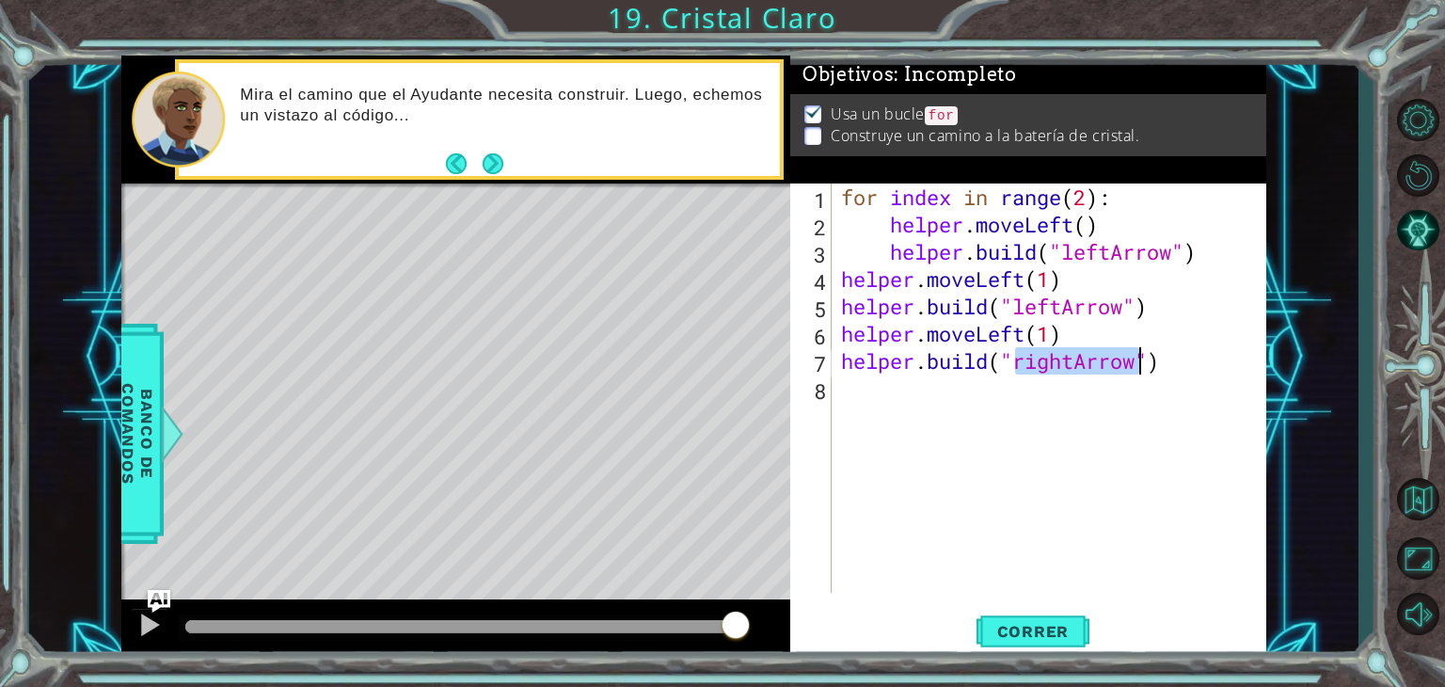
click at [1064, 358] on div "for index in range ( 2 ) : helper . moveLeft ( ) helper . build ( "leftArrow" )…" at bounding box center [1049, 387] width 424 height 409
click at [1071, 360] on div "for index in range ( 2 ) : helper . moveLeft ( ) helper . build ( "leftArrow" )…" at bounding box center [1054, 415] width 434 height 464
click at [1073, 360] on div "for index in range ( 2 ) : helper . moveLeft ( ) helper . build ( "leftArrow" )…" at bounding box center [1054, 415] width 434 height 464
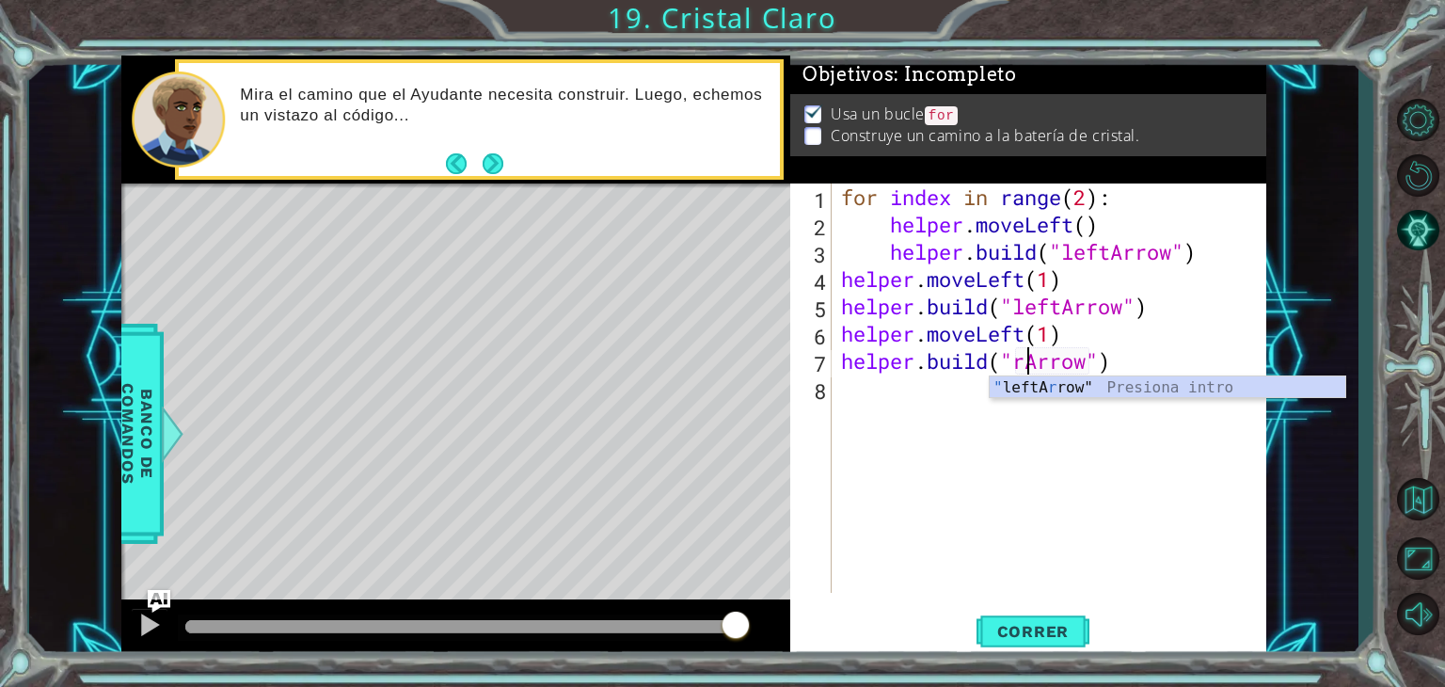
click at [1188, 392] on div "" leftA r row" Presiona intro" at bounding box center [1168, 410] width 356 height 68
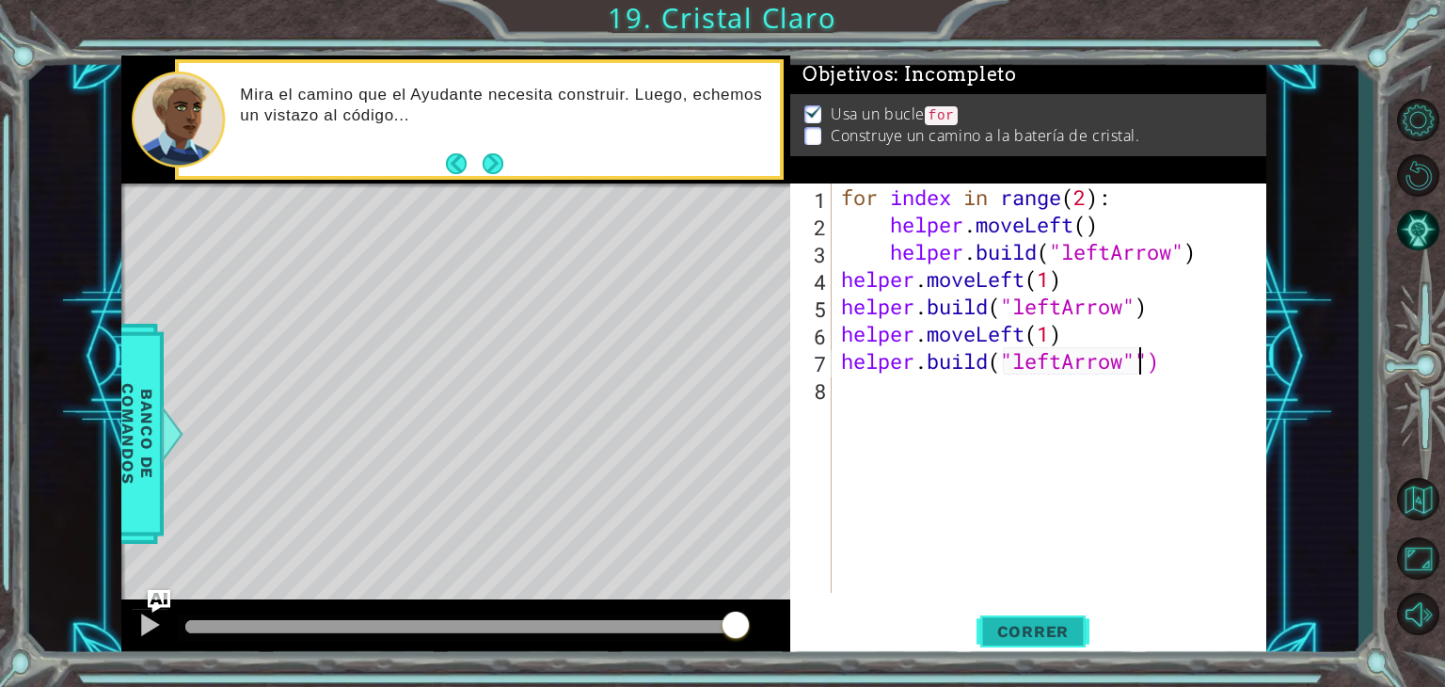
click at [1032, 623] on span "Correr" at bounding box center [1033, 631] width 110 height 19
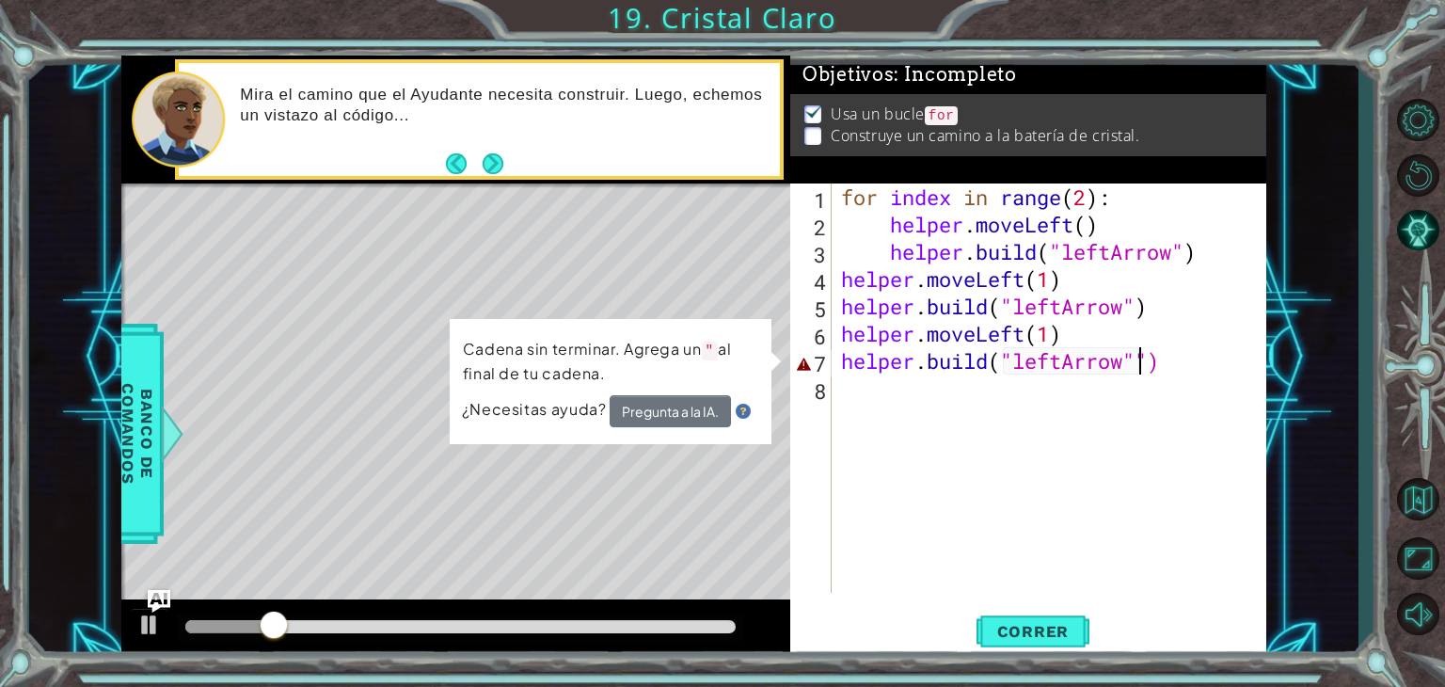
type textarea "[DOMAIN_NAME]("leftArrow")"
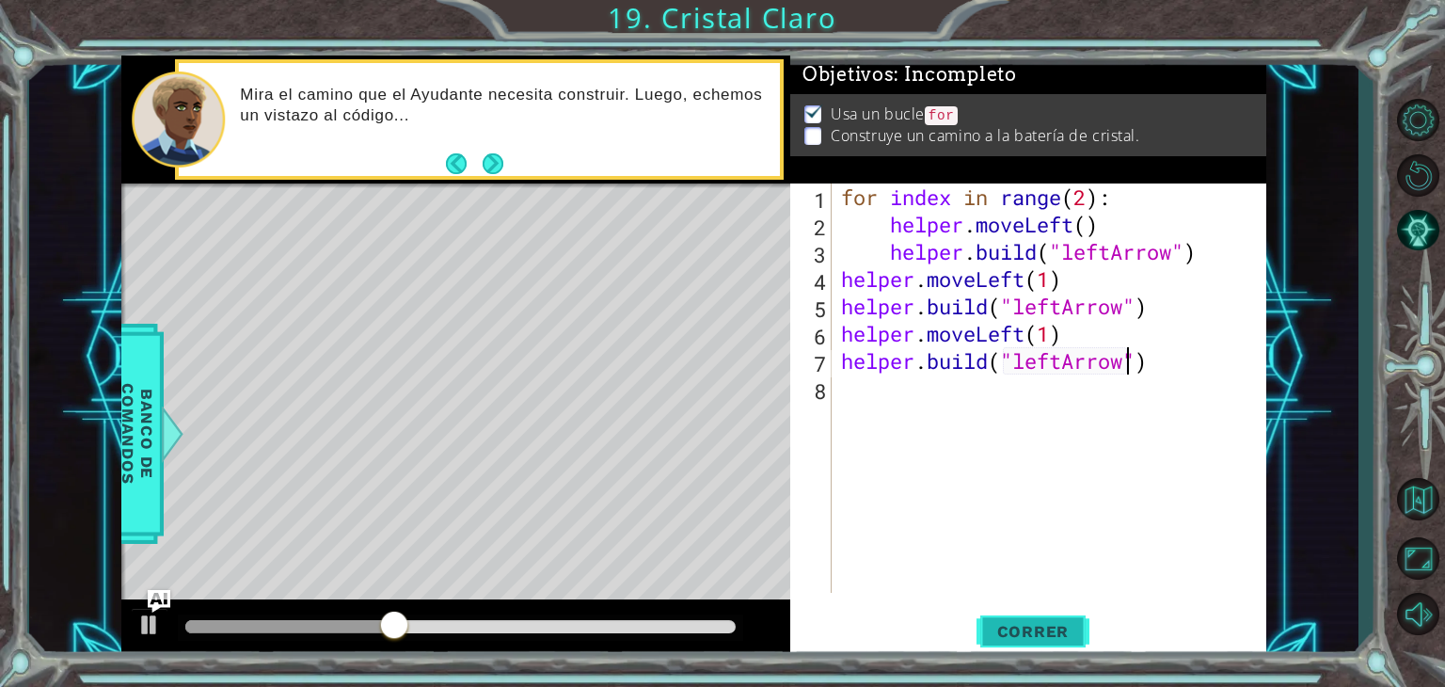
click at [1043, 650] on button "Correr" at bounding box center [1033, 632] width 113 height 48
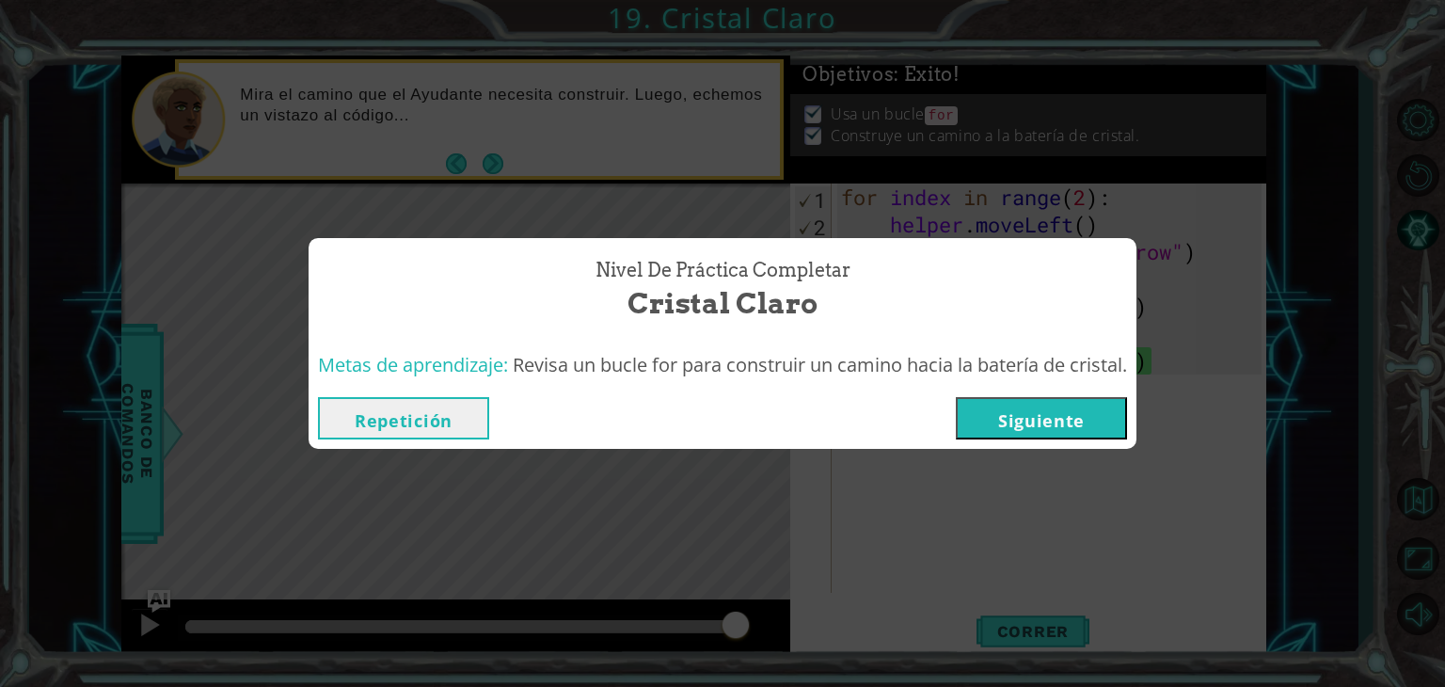
click at [416, 410] on button "Repetición" at bounding box center [403, 418] width 171 height 42
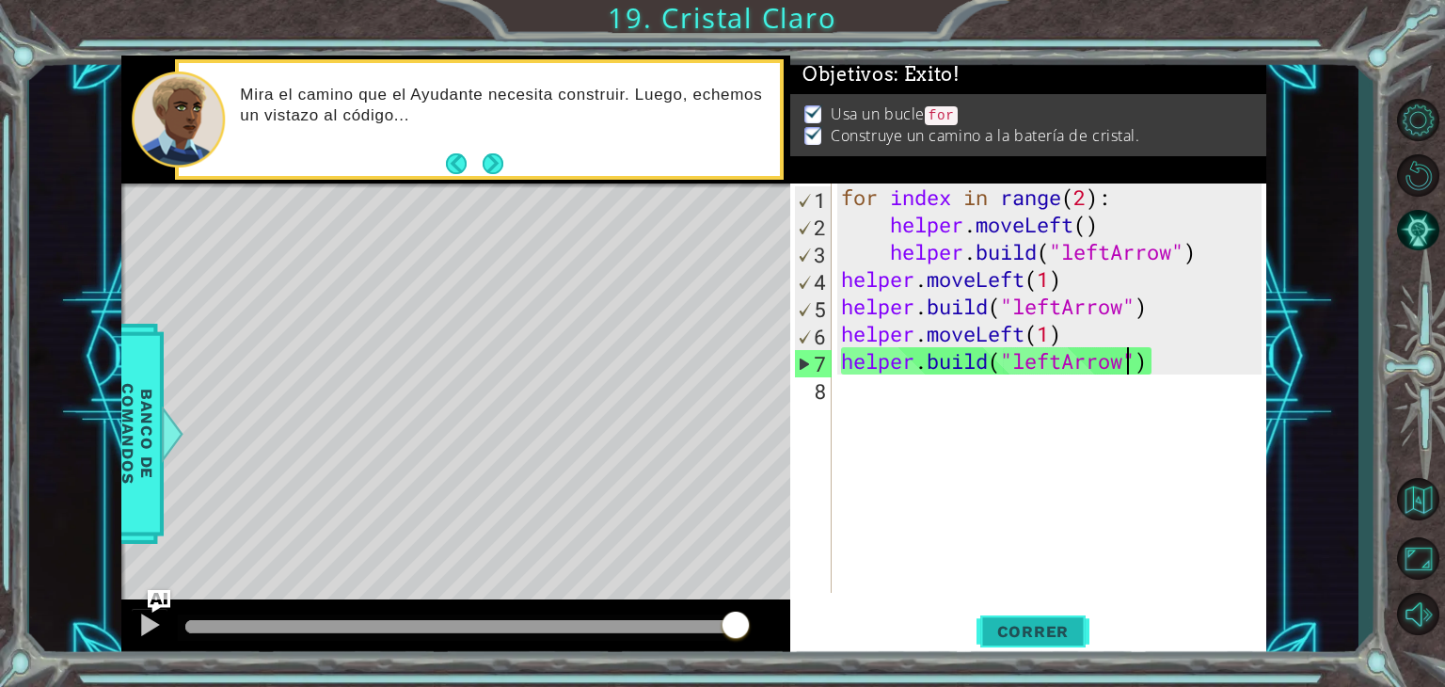
click at [1044, 630] on span "Correr" at bounding box center [1033, 631] width 110 height 19
